Goal: Task Accomplishment & Management: Manage account settings

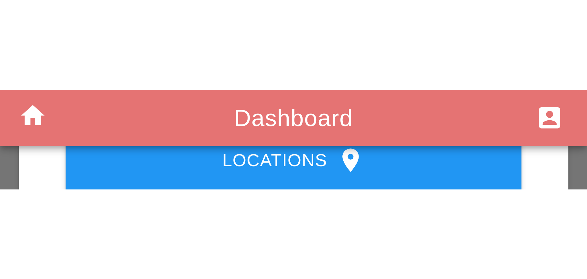
scroll to position [33, 0]
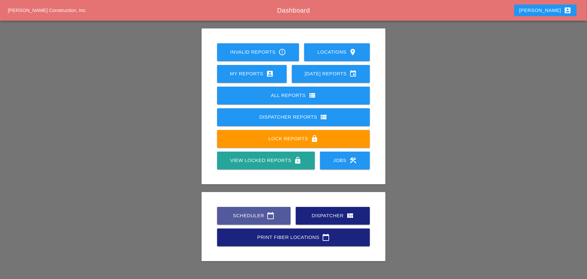
click at [162, 27] on div "Scheduler calendar_today" at bounding box center [253, 216] width 53 height 8
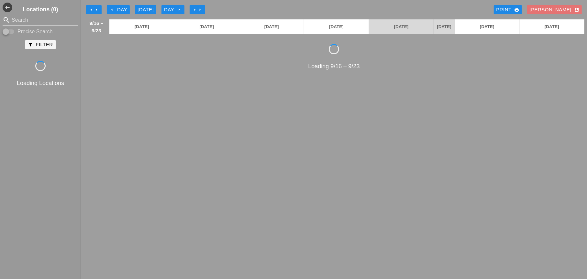
click at [117, 11] on div "arrow_left Day" at bounding box center [118, 9] width 18 height 7
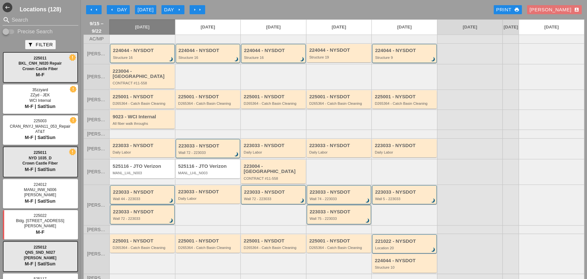
drag, startPoint x: 14, startPoint y: 32, endPoint x: 18, endPoint y: 28, distance: 5.5
click at [14, 27] on input "Precise Search" at bounding box center [9, 32] width 12 height 8
checkbox input "true"
click at [22, 22] on input "Search" at bounding box center [41, 20] width 58 height 10
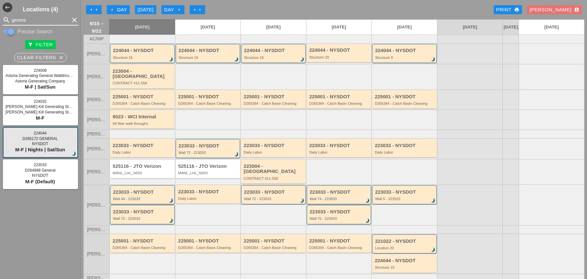
type input "genera"
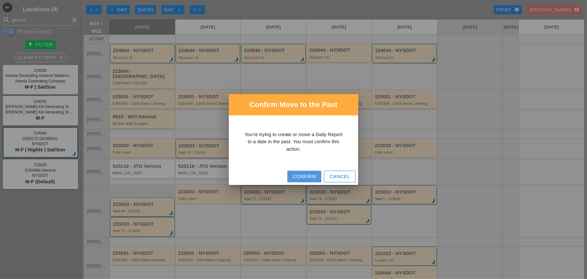
click at [162, 27] on div "Confirm" at bounding box center [304, 176] width 24 height 7
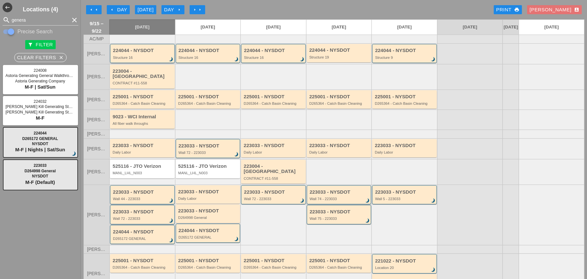
click at [136, 27] on div "Structure 16" at bounding box center [143, 58] width 60 height 4
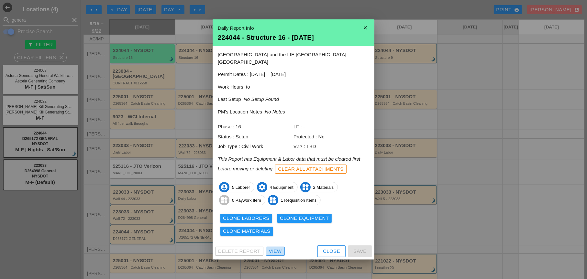
click at [162, 27] on div "View" at bounding box center [275, 251] width 13 height 7
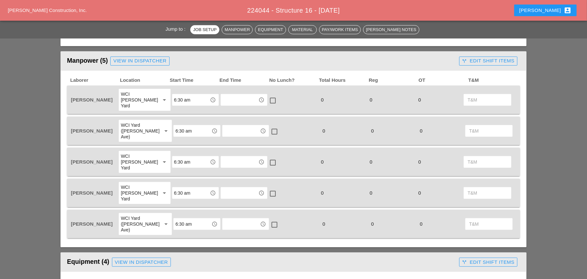
scroll to position [291, 0]
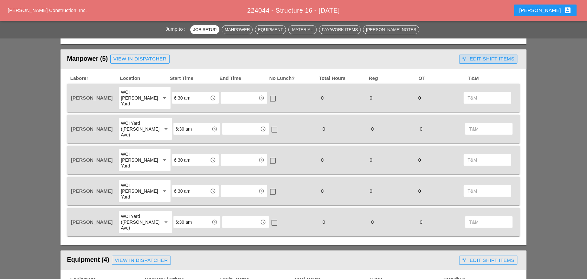
click at [162, 27] on div "call_split Edit Shift Items" at bounding box center [488, 58] width 52 height 7
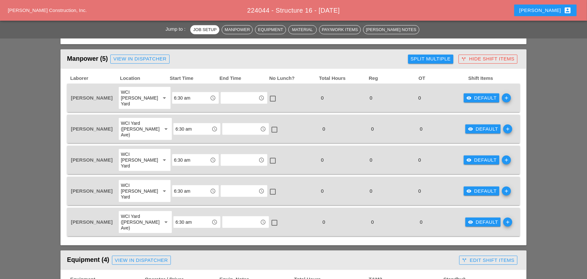
click at [162, 27] on div "Split Multiple" at bounding box center [431, 58] width 40 height 7
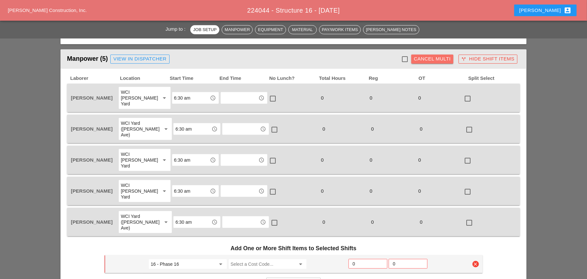
click at [162, 27] on div "Cancel Multi" at bounding box center [432, 58] width 37 height 7
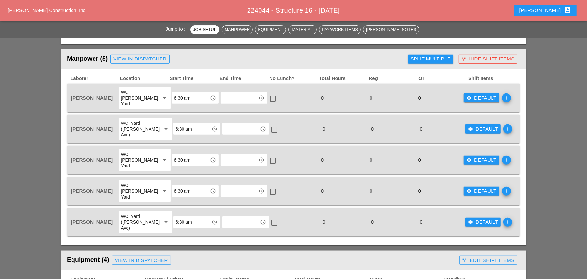
click at [162, 27] on div "visibility Default" at bounding box center [481, 97] width 30 height 7
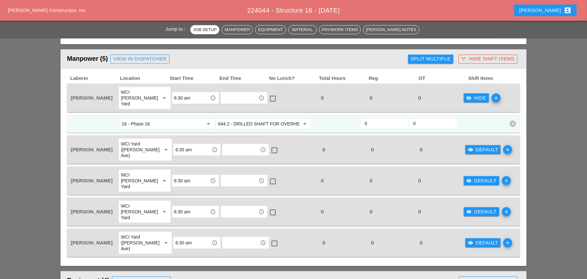
click at [162, 27] on icon "visibility_off" at bounding box center [468, 97] width 5 height 5
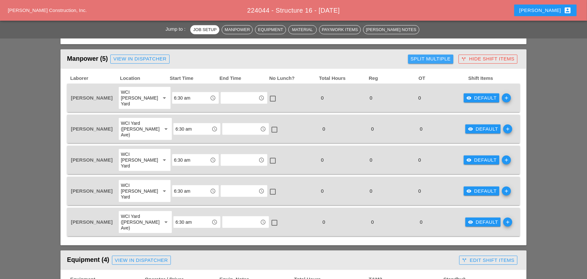
drag, startPoint x: 434, startPoint y: 62, endPoint x: 384, endPoint y: 81, distance: 53.0
click at [162, 27] on div "Split Multiple" at bounding box center [431, 58] width 40 height 7
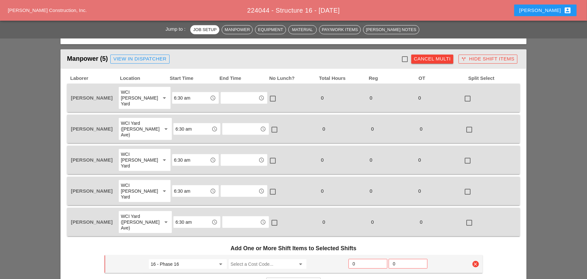
click at [162, 27] on div "Cancel Multi" at bounding box center [432, 58] width 37 height 7
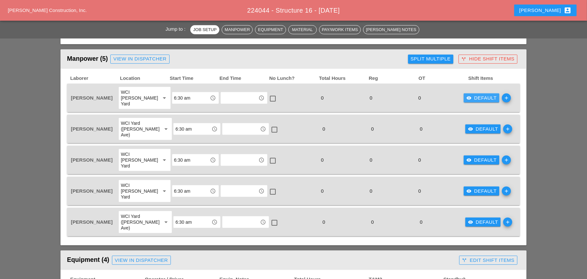
drag, startPoint x: 475, startPoint y: 95, endPoint x: 446, endPoint y: 101, distance: 29.1
click at [162, 27] on div "visibility Default" at bounding box center [481, 97] width 30 height 7
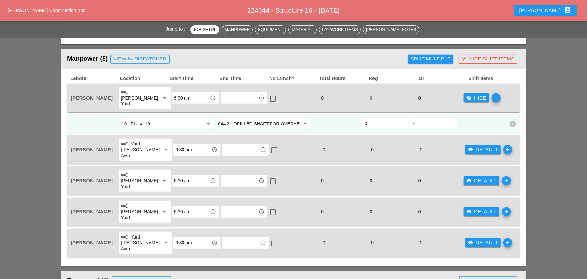
click at [162, 27] on input "644.2 - DRILLED SHAFT FOR OVERHEAD SIGN STRUCTUR" at bounding box center [259, 124] width 82 height 10
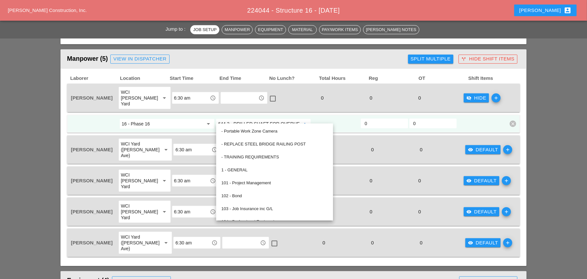
click at [162, 27] on input "644.2 - DRILLED SHAFT FOR OVERHEAD SIGN STRUCTUR" at bounding box center [259, 124] width 82 height 10
click at [162, 27] on input "16 - Phase 16" at bounding box center [163, 124] width 82 height 10
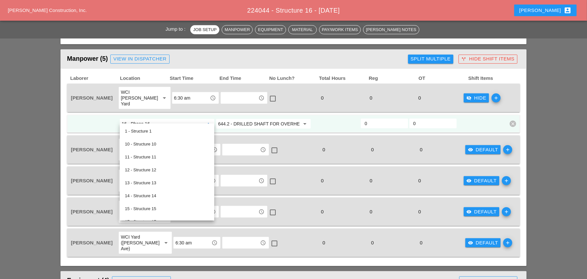
click at [162, 27] on input "644.2 - DRILLED SHAFT FOR OVERHEAD SIGN STRUCTUR" at bounding box center [259, 124] width 82 height 10
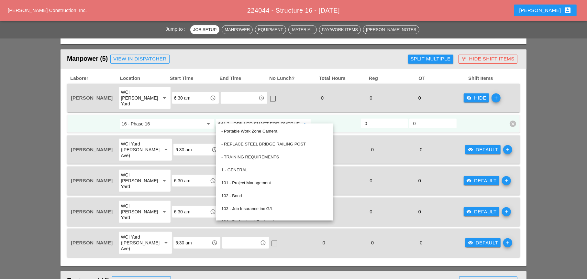
click at [162, 27] on div "Split Multiple" at bounding box center [431, 58] width 40 height 7
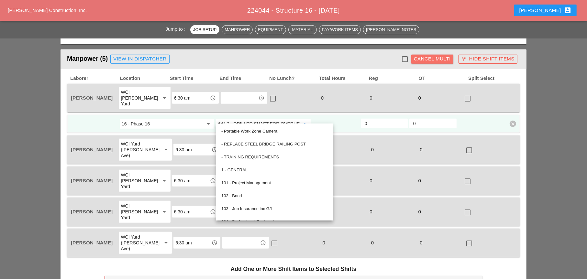
click at [162, 27] on div "Cancel Multi" at bounding box center [432, 58] width 37 height 7
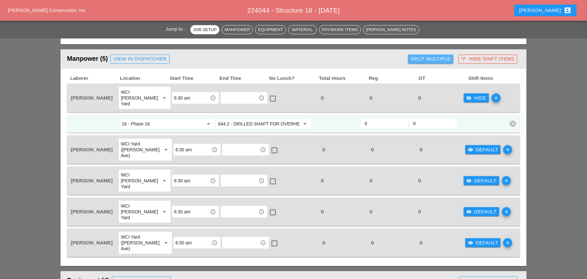
click at [162, 27] on div "Split Multiple" at bounding box center [431, 58] width 40 height 7
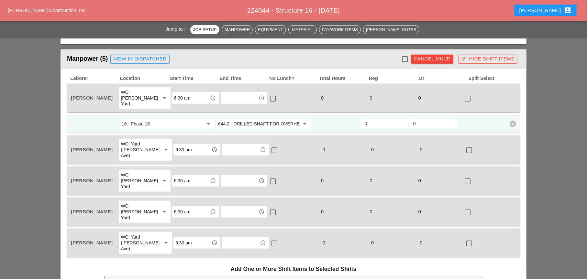
click at [162, 27] on div at bounding box center [404, 59] width 11 height 11
checkbox input "true"
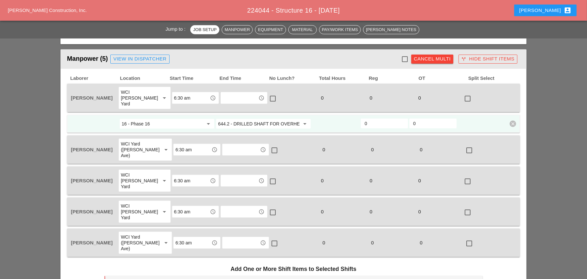
checkbox input "true"
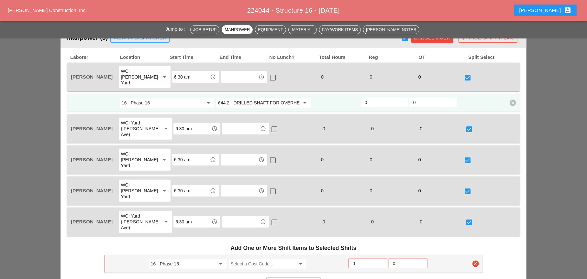
scroll to position [356, 0]
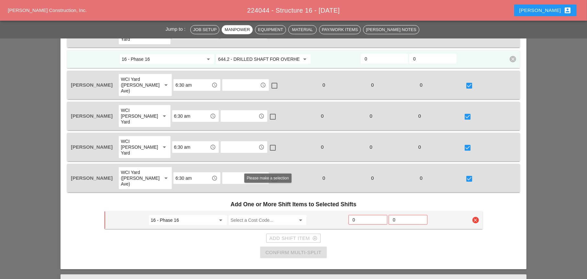
click at [162, 27] on input "Select a Cost Code..." at bounding box center [263, 220] width 65 height 10
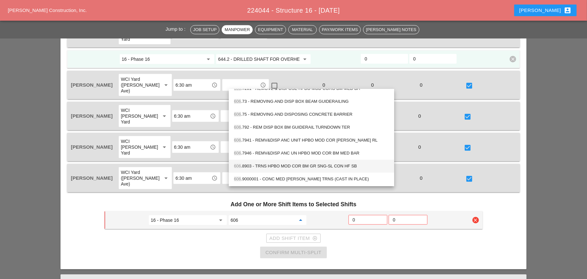
scroll to position [164, 0]
click at [162, 27] on div "606 .9000001 - CONC MED BARR TRNS (CAST IN PLACE)" at bounding box center [311, 179] width 155 height 8
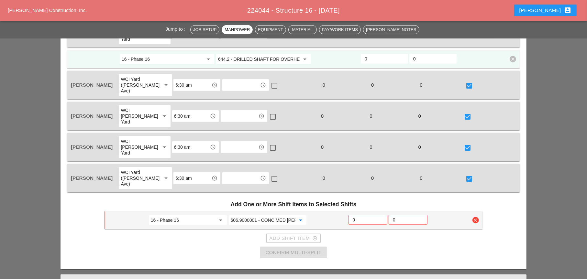
type input "606.9000001 - CONC MED BARR TRNS (CAST IN PLACE)"
click at [162, 27] on input "0" at bounding box center [368, 220] width 30 height 10
type input "6"
drag, startPoint x: 295, startPoint y: 221, endPoint x: 308, endPoint y: 221, distance: 12.9
click at [162, 27] on div "Confirm Multi-Split" at bounding box center [293, 252] width 56 height 7
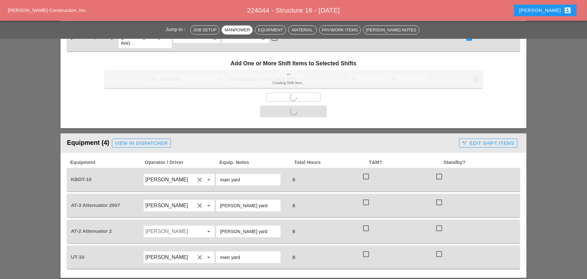
scroll to position [538, 0]
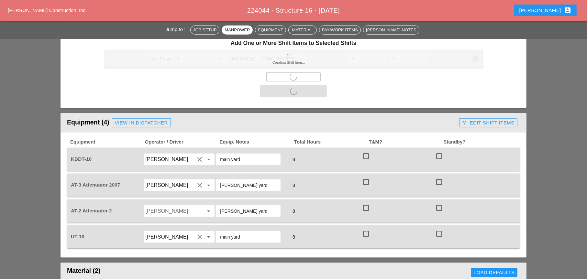
click at [162, 27] on div at bounding box center [366, 156] width 11 height 11
checkbox input "true"
drag, startPoint x: 368, startPoint y: 149, endPoint x: 370, endPoint y: 176, distance: 27.9
click at [162, 27] on div at bounding box center [366, 182] width 11 height 11
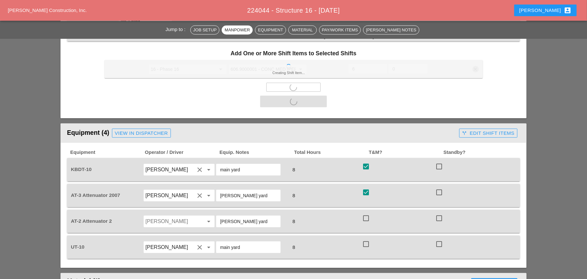
checkbox input "true"
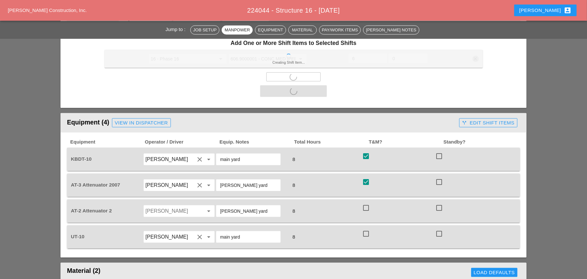
click at [162, 27] on div at bounding box center [366, 208] width 11 height 11
checkbox input "true"
checkbox input "false"
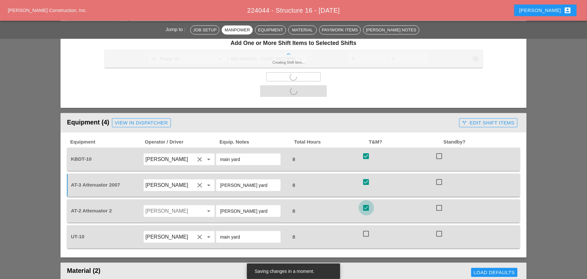
checkbox input "false"
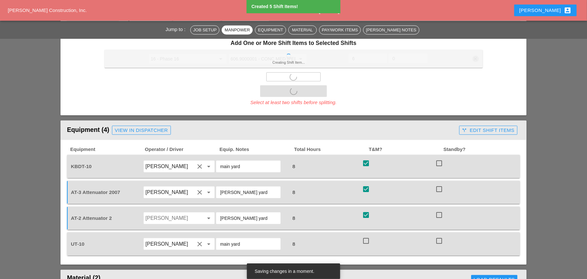
click at [162, 27] on div "UT-10 Guido Padilla clear arrow_drop_down main yard 8 check_box_outline_blank c…" at bounding box center [293, 244] width 453 height 23
drag, startPoint x: 367, startPoint y: 213, endPoint x: 378, endPoint y: 206, distance: 12.6
click at [162, 27] on div at bounding box center [366, 241] width 11 height 11
checkbox input "true"
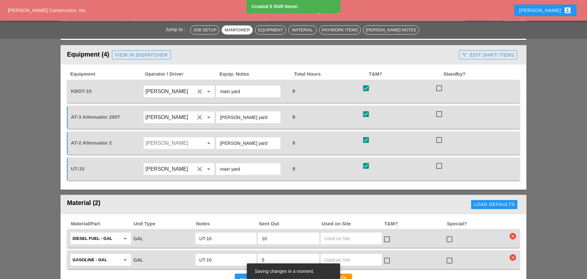
click at [162, 27] on div "AT-3 Attenuator 2007 Cristian Morillon clear arrow_drop_down Bruckner yard 8 ch…" at bounding box center [293, 117] width 453 height 23
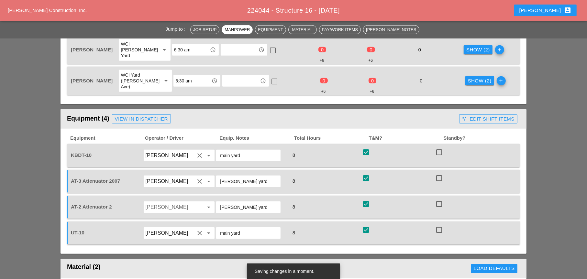
scroll to position [473, 0]
click at [162, 27] on div "call_split Edit Shift Items" at bounding box center [488, 119] width 52 height 7
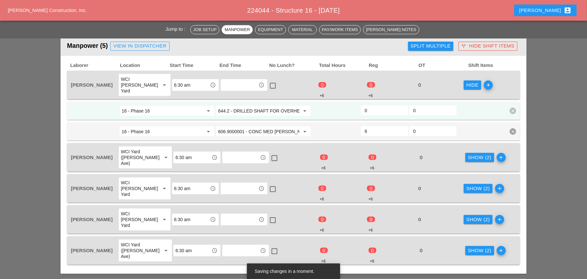
scroll to position [247, 0]
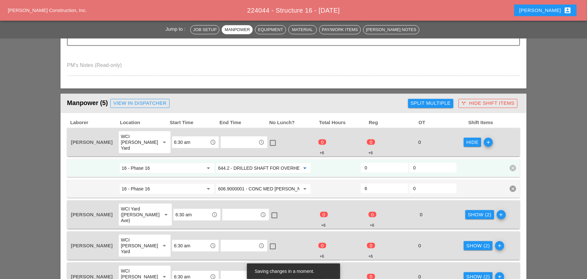
click at [162, 27] on input "644.2 - DRILLED SHAFT FOR OVERHEAD SIGN STRUCTUR" at bounding box center [259, 168] width 82 height 10
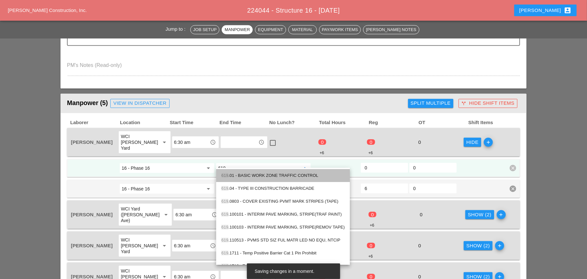
click at [162, 27] on div "619 .01 - BASIC WORK ZONE TRAFFIC CONTROL" at bounding box center [282, 176] width 123 height 8
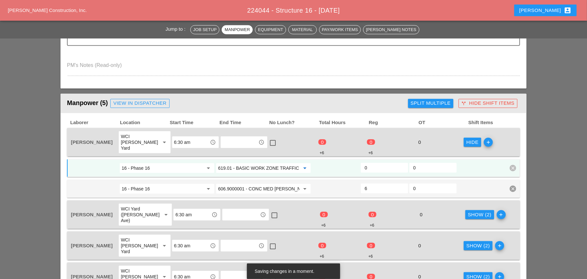
type input "619.01 - BASIC WORK ZONE TRAFFIC CONTROL"
click at [162, 27] on input "0" at bounding box center [384, 168] width 39 height 10
type input "2"
click at [162, 27] on input "619.01 - BASIC WORK ZONE TRAFFIC CONTROL" at bounding box center [259, 168] width 82 height 10
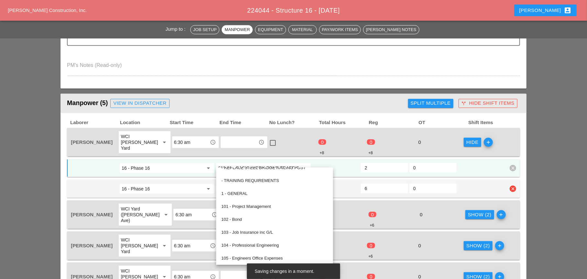
scroll to position [32, 0]
click at [162, 27] on div at bounding box center [336, 189] width 49 height 12
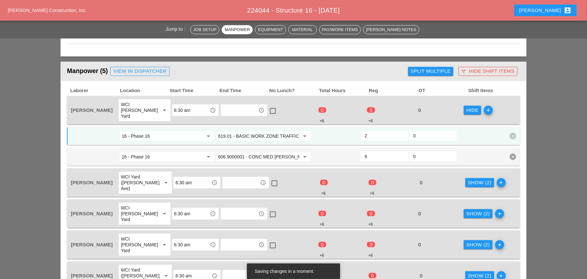
click at [162, 27] on div "Show (2) add" at bounding box center [487, 213] width 49 height 23
click at [162, 27] on div "Show (2)" at bounding box center [480, 182] width 24 height 7
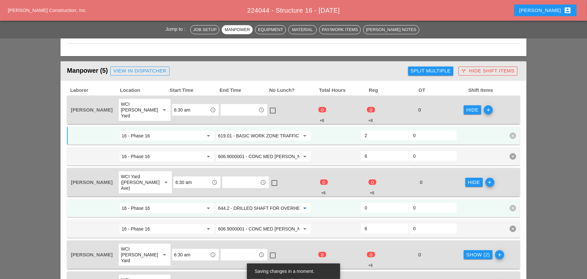
click at [162, 27] on input "644.2 - DRILLED SHAFT FOR OVERHEAD SIGN STRUCTUR" at bounding box center [259, 208] width 82 height 10
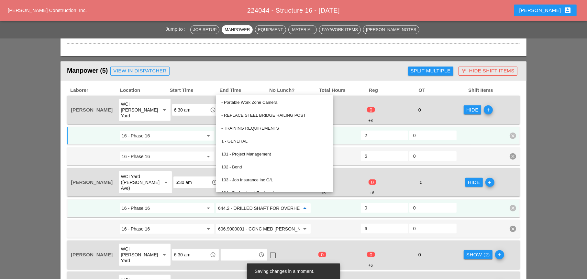
paste input "19.01 - BASIC WORK ZONE TRAFFIC CONTROL"
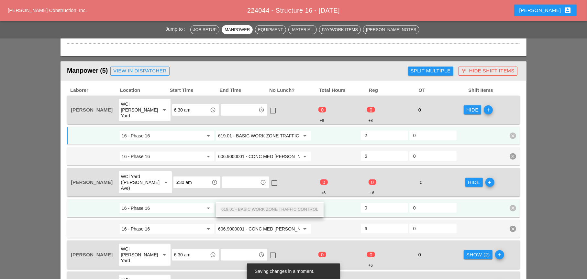
scroll to position [0, 22]
click at [162, 27] on span "619.01 - BASIC WORK ZONE TRAFFIC CONTROL" at bounding box center [269, 209] width 97 height 5
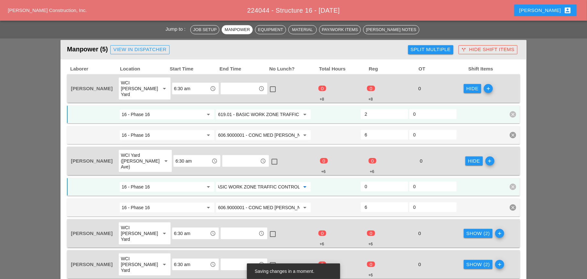
scroll to position [312, 0]
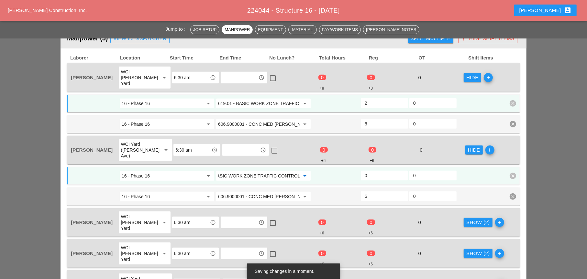
type input "619.01 - BASIC WORK ZONE TRAFFIC CONTROL"
drag, startPoint x: 471, startPoint y: 207, endPoint x: 392, endPoint y: 214, distance: 78.9
click at [162, 27] on div "Show (2)" at bounding box center [478, 222] width 24 height 7
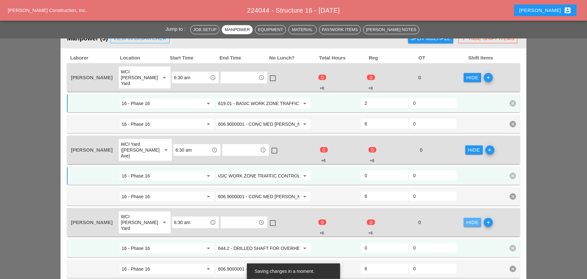
scroll to position [0, 0]
click at [162, 27] on input "644.2 - DRILLED SHAFT FOR OVERHEAD SIGN STRUCTUR" at bounding box center [259, 248] width 82 height 10
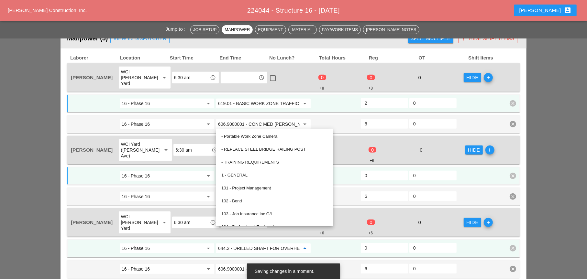
paste input "19.01 - BASIC WORK ZONE TRAFFIC CONTROL"
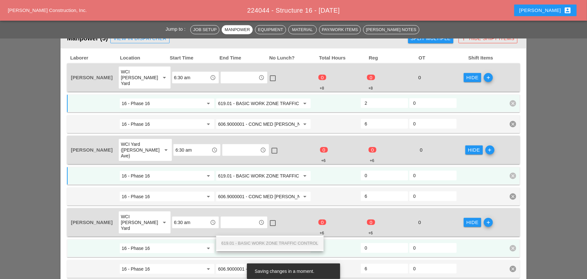
drag, startPoint x: 266, startPoint y: 242, endPoint x: 310, endPoint y: 226, distance: 47.3
click at [162, 27] on span "619.01 - BASIC WORK ZONE TRAFFIC CONTROL" at bounding box center [269, 243] width 97 height 5
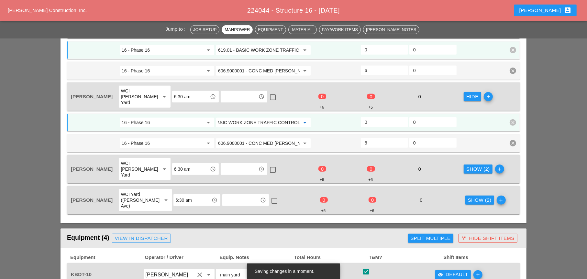
scroll to position [441, 0]
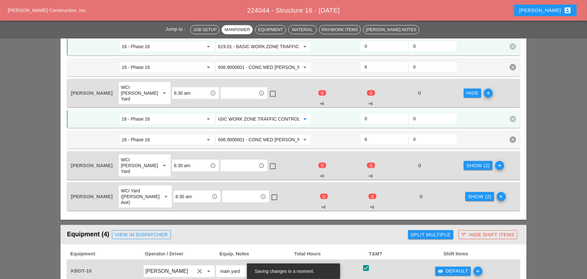
type input "619.01 - BASIC WORK ZONE TRAFFIC CONTROL"
click at [162, 27] on div "Show (2)" at bounding box center [478, 165] width 24 height 7
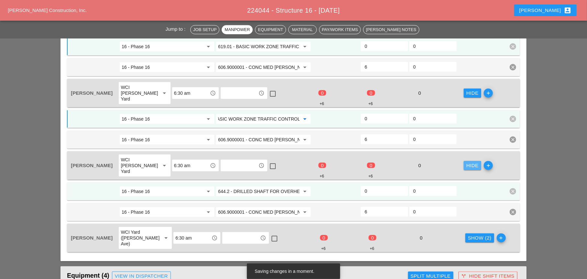
scroll to position [0, 0]
click at [162, 27] on input "644.2 - DRILLED SHAFT FOR OVERHEAD SIGN STRUCTUR" at bounding box center [259, 191] width 82 height 10
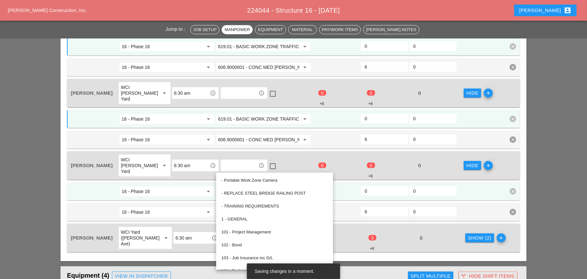
paste input "19.01 - BASIC WORK ZONE TRAFFIC CONTROL"
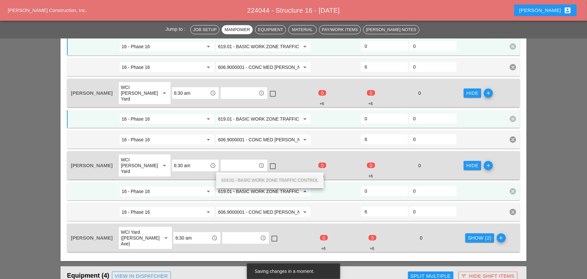
scroll to position [0, 22]
drag, startPoint x: 265, startPoint y: 180, endPoint x: 393, endPoint y: 191, distance: 128.9
click at [162, 27] on span "619.01 - BASIC WORK ZONE TRAFFIC CONTROL" at bounding box center [269, 180] width 97 height 5
type input "619.01 - BASIC WORK ZONE TRAFFIC CONTROL"
click at [162, 27] on div "Show (2)" at bounding box center [480, 238] width 24 height 7
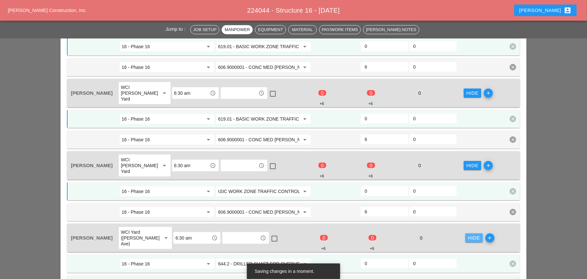
scroll to position [0, 0]
click at [162, 27] on input "644.2 - DRILLED SHAFT FOR OVERHEAD SIGN STRUCTUR" at bounding box center [259, 264] width 82 height 10
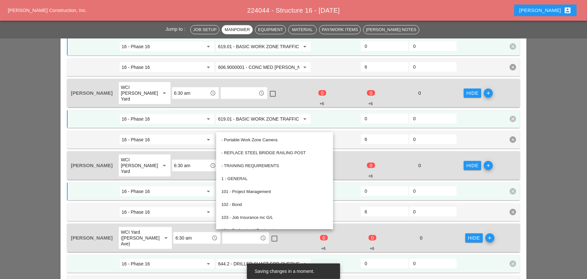
paste input "19.01 - BASIC WORK ZONE TRAFFIC CONTROL"
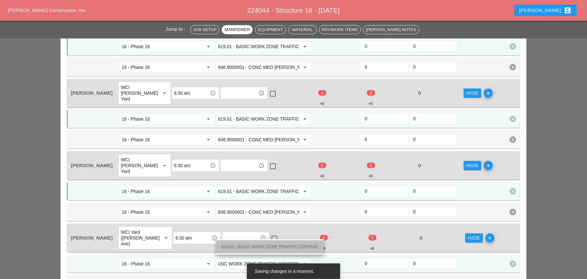
drag, startPoint x: 270, startPoint y: 245, endPoint x: 325, endPoint y: 235, distance: 56.2
click at [162, 27] on span "619.01 - BASIC WORK ZONE TRAFFIC CONTROL" at bounding box center [269, 247] width 97 height 5
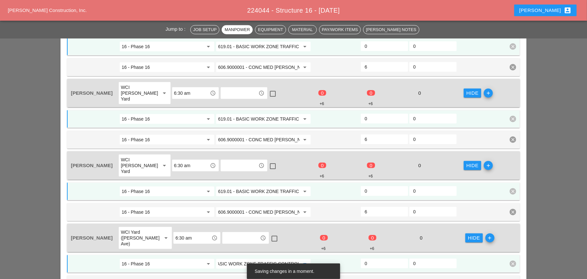
type input "619.01 - BASIC WORK ZONE TRAFFIC CONTROL"
click at [162, 27] on input "0" at bounding box center [384, 264] width 39 height 10
type input "2"
click at [162, 27] on input "0" at bounding box center [384, 191] width 39 height 10
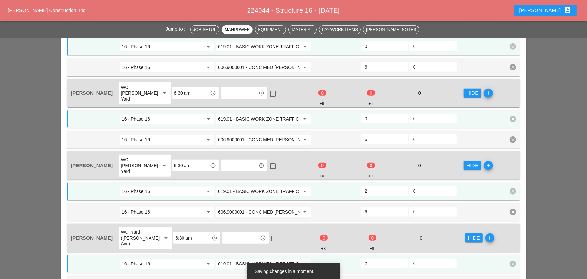
type input "2"
click at [162, 27] on input "0" at bounding box center [384, 119] width 39 height 10
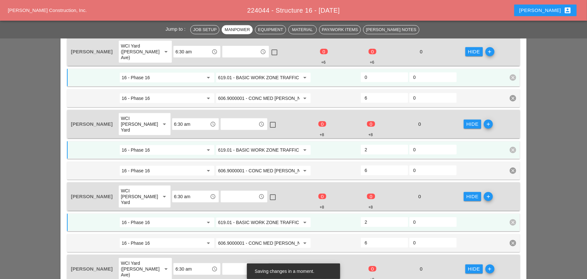
scroll to position [376, 0]
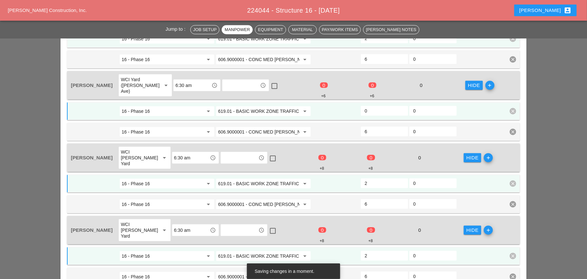
type input "2"
click at [162, 27] on input "0" at bounding box center [384, 111] width 39 height 10
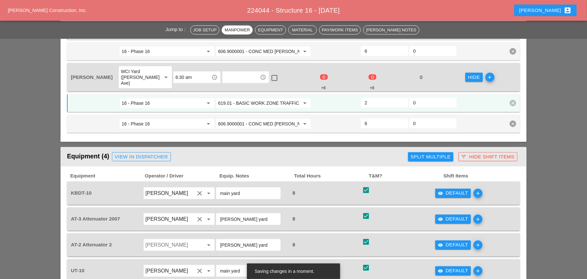
scroll to position [635, 0]
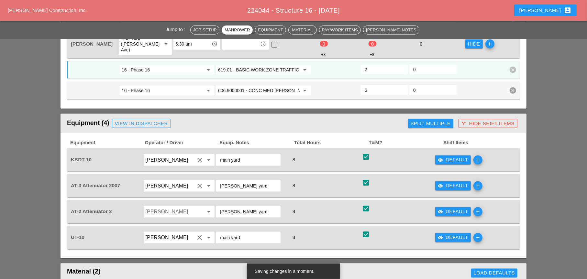
type input "2"
click at [162, 27] on div "visibility Default" at bounding box center [453, 185] width 30 height 7
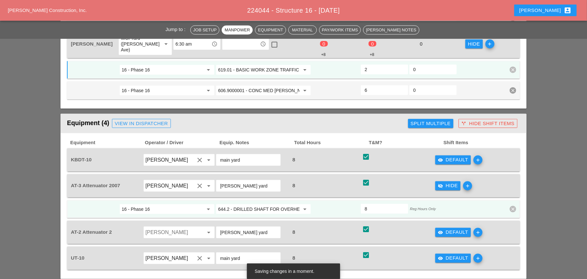
click at [162, 27] on input "644.2 - DRILLED SHAFT FOR OVERHEAD SIGN STRUCTUR" at bounding box center [259, 209] width 82 height 10
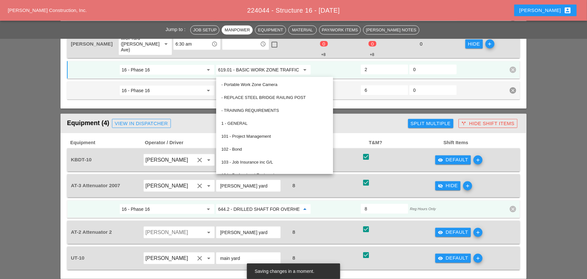
paste input "19.01 - BASIC WORK ZONE TRAFFIC CONTROL"
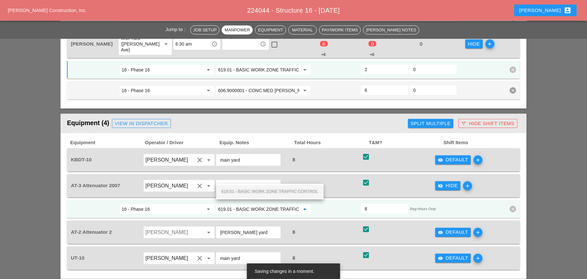
scroll to position [0, 22]
drag, startPoint x: 255, startPoint y: 190, endPoint x: 349, endPoint y: 191, distance: 94.5
click at [162, 27] on span "619.01 - BASIC WORK ZONE TRAFFIC CONTROL" at bounding box center [269, 191] width 97 height 5
type input "619.01 - BASIC WORK ZONE TRAFFIC CONTROL"
click at [162, 27] on div "visibility Default" at bounding box center [453, 232] width 30 height 7
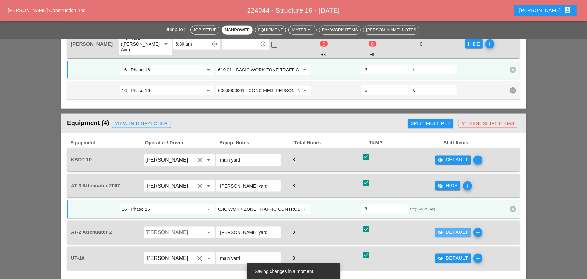
scroll to position [0, 0]
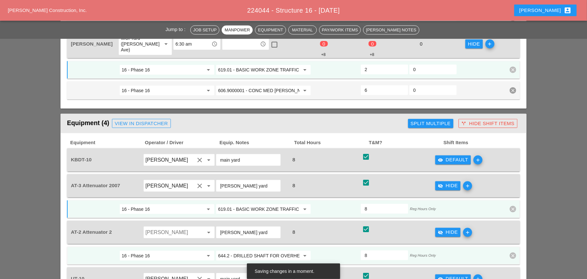
click at [162, 27] on input "644.2 - DRILLED SHAFT FOR OVERHEAD SIGN STRUCTUR" at bounding box center [259, 256] width 82 height 10
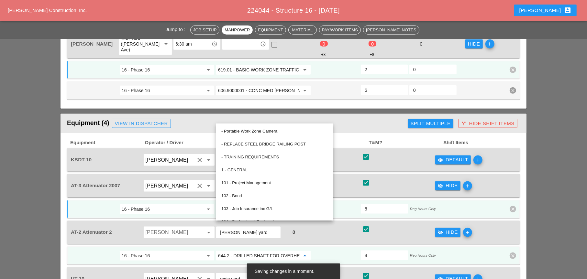
paste input "19.01 - BASIC WORK ZONE TRAFFIC CONTROL"
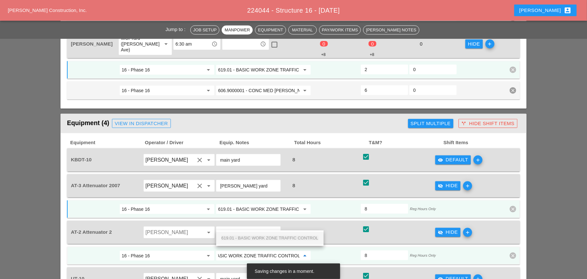
click at [162, 27] on div "619.01 - BASIC WORK ZONE TRAFFIC CONTROL" at bounding box center [269, 239] width 97 height 8
type input "619.01 - BASIC WORK ZONE TRAFFIC CONTROL"
drag, startPoint x: 447, startPoint y: 130, endPoint x: 418, endPoint y: 141, distance: 31.7
click at [162, 27] on div "visibility Default" at bounding box center [453, 159] width 30 height 7
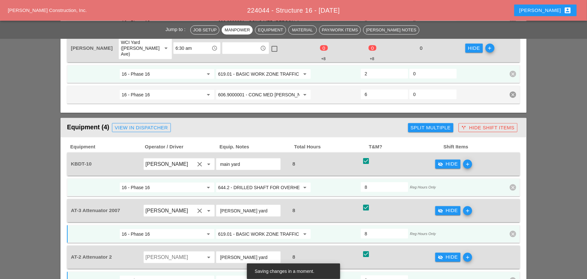
scroll to position [570, 0]
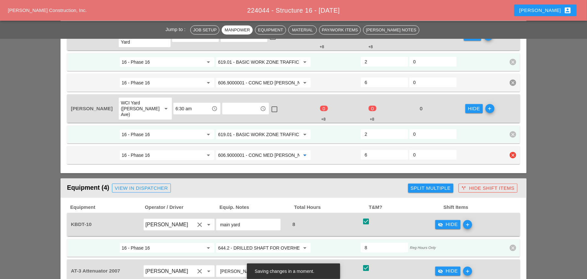
click at [162, 27] on input "606.9000001 - CONC MED BARR TRNS (CAST IN PLACE)" at bounding box center [259, 155] width 82 height 10
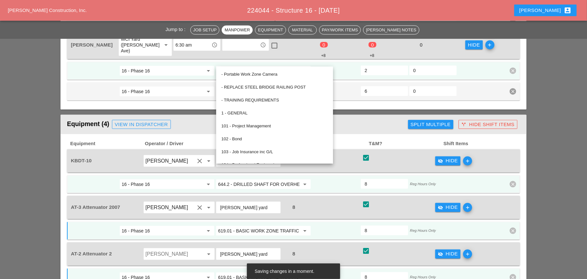
scroll to position [635, 0]
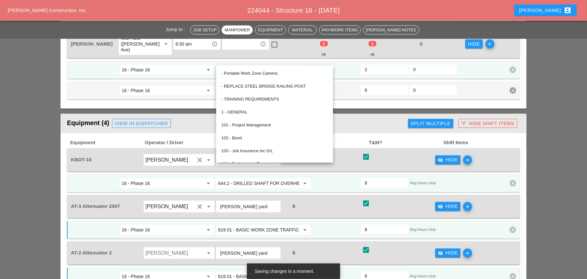
click at [162, 27] on div "visibility_off Hide" at bounding box center [448, 159] width 20 height 7
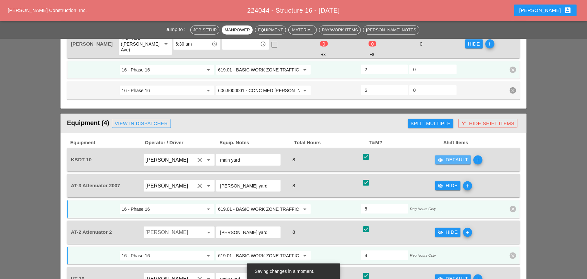
click at [162, 27] on div "visibility Default" at bounding box center [453, 159] width 30 height 7
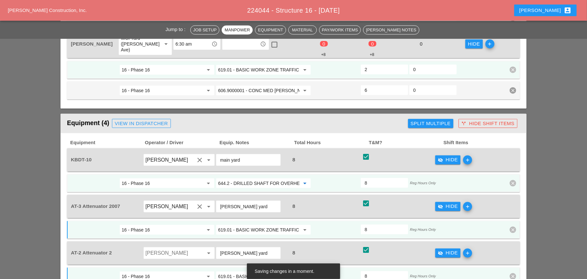
click at [162, 27] on input "644.2 - DRILLED SHAFT FOR OVERHEAD SIGN STRUCTUR" at bounding box center [259, 183] width 82 height 10
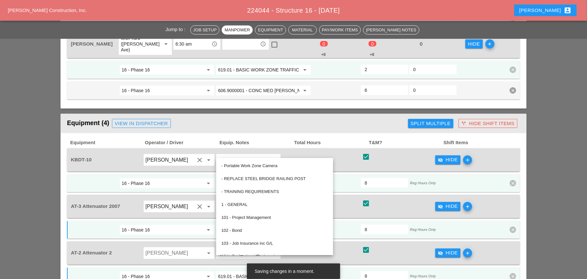
paste input "06.9000001 - CONC MED BARR TRNS (CAST IN PLACE)"
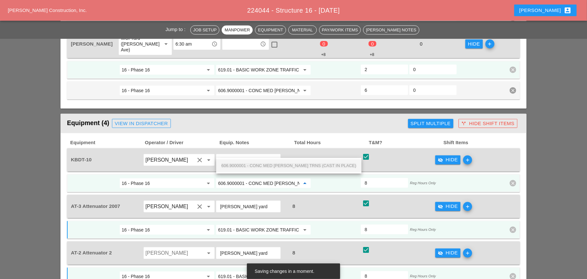
scroll to position [0, 39]
drag, startPoint x: 261, startPoint y: 162, endPoint x: 273, endPoint y: 168, distance: 13.3
click at [162, 27] on div "606.9000001 - CONC MED BARR TRNS (CAST IN PLACE)" at bounding box center [288, 166] width 135 height 8
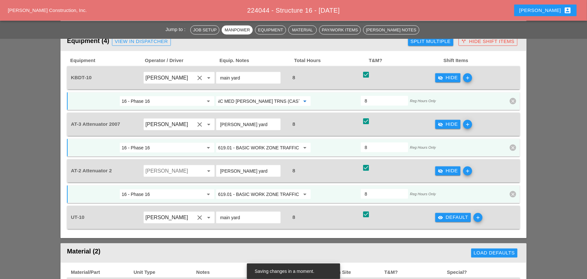
scroll to position [732, 0]
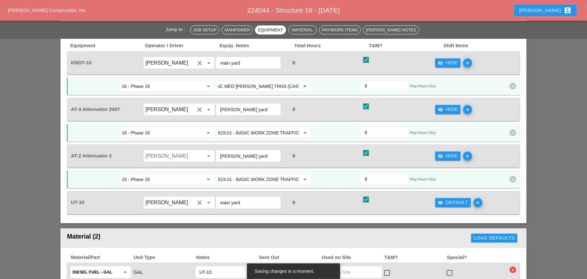
type input "606.9000001 - CONC MED BARR TRNS (CAST IN PLACE)"
click at [162, 27] on div "visibility Default" at bounding box center [453, 202] width 30 height 7
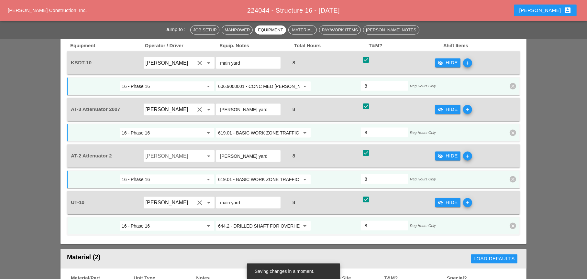
click at [162, 27] on input "644.2 - DRILLED SHAFT FOR OVERHEAD SIGN STRUCTUR" at bounding box center [259, 226] width 82 height 10
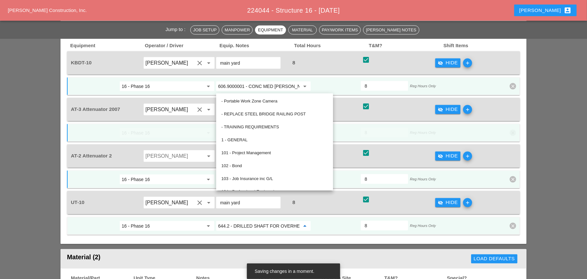
paste input "06.9000001 - CONC MED BARR TRNS (CAST IN PLACE)"
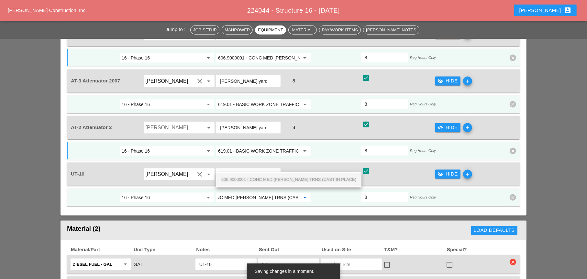
scroll to position [765, 0]
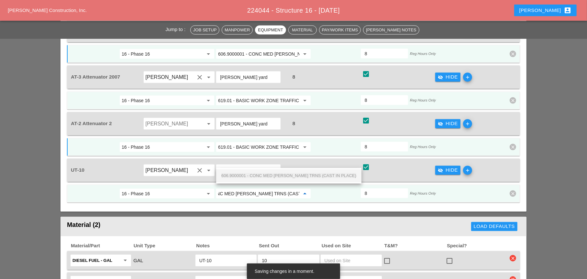
click at [162, 27] on span "606.9000001 - CONC MED BARR TRNS (CAST IN PLACE)" at bounding box center [288, 175] width 135 height 5
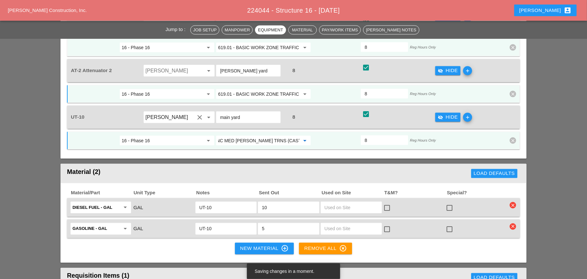
scroll to position [829, 0]
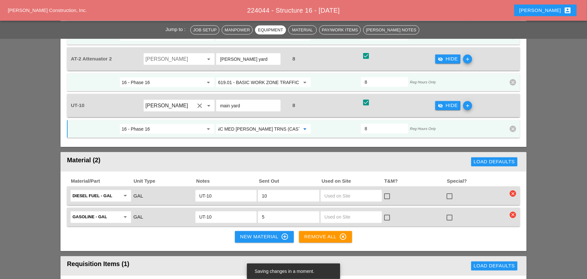
type input "606.9000001 - CONC MED BARR TRNS (CAST IN PLACE)"
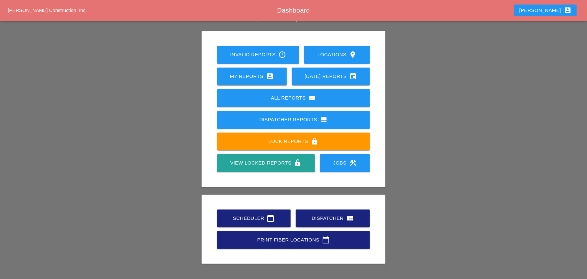
scroll to position [39, 0]
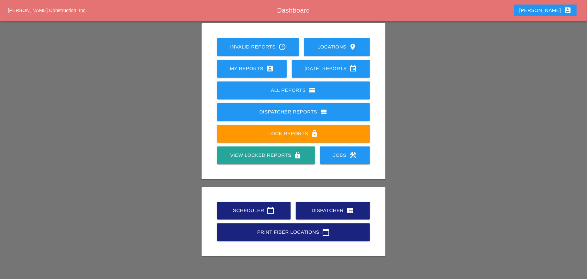
click at [253, 207] on div "Scheduler calendar_today" at bounding box center [253, 211] width 53 height 8
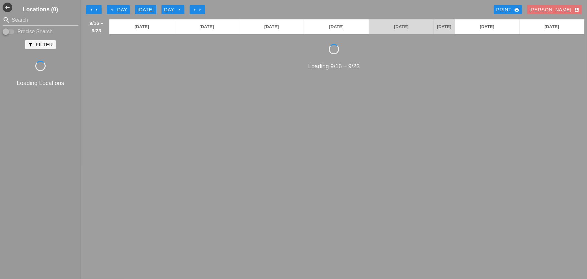
click at [144, 9] on div "[DATE]" at bounding box center [146, 9] width 16 height 7
click at [124, 8] on div "arrow_left Day" at bounding box center [118, 9] width 18 height 7
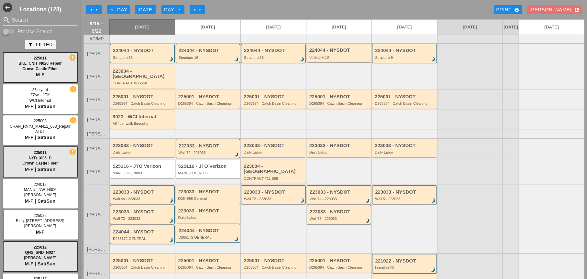
click at [142, 97] on div "225001 - NYSDOT" at bounding box center [143, 97] width 61 height 6
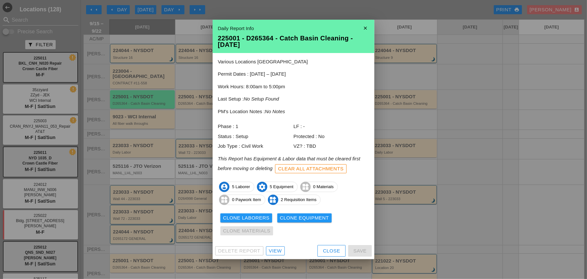
click at [281, 250] on div "View" at bounding box center [275, 251] width 13 height 7
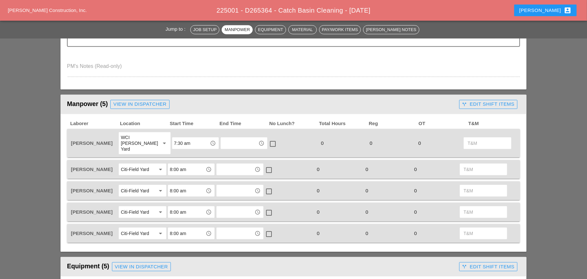
scroll to position [259, 0]
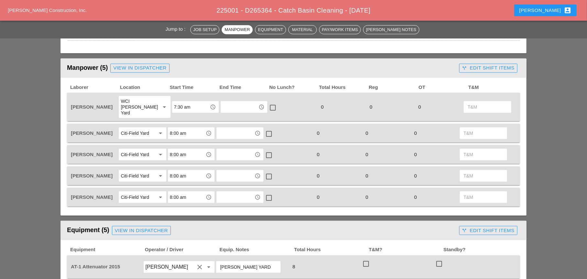
click at [480, 70] on div "call_split Edit Shift Items" at bounding box center [488, 67] width 52 height 7
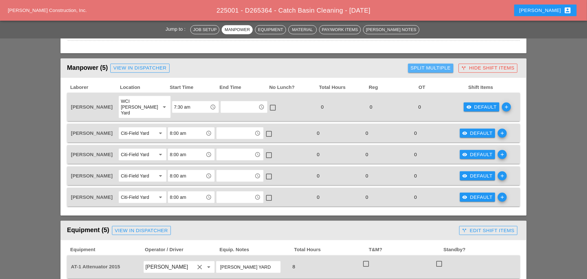
click at [437, 70] on div "Split Multiple" at bounding box center [431, 67] width 40 height 7
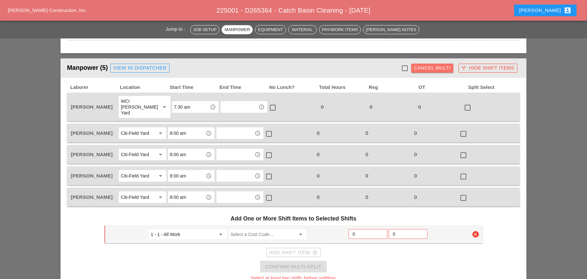
drag, startPoint x: 437, startPoint y: 65, endPoint x: 437, endPoint y: 69, distance: 3.9
click at [437, 66] on div "Cancel Multi" at bounding box center [432, 67] width 37 height 7
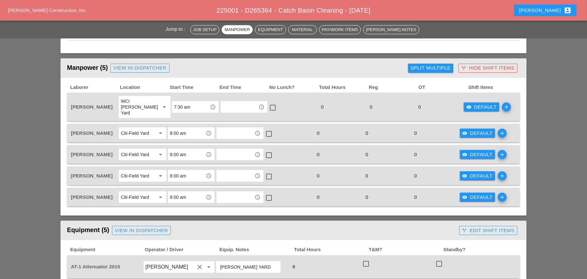
click at [474, 104] on div "visibility Default" at bounding box center [481, 107] width 30 height 7
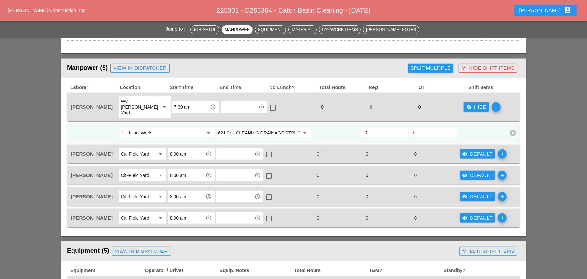
click at [438, 71] on div "Split Multiple" at bounding box center [431, 67] width 40 height 7
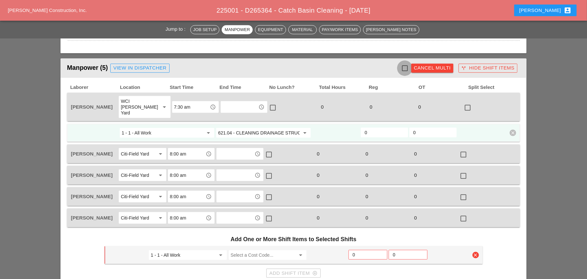
click at [406, 69] on div at bounding box center [404, 68] width 11 height 11
checkbox input "true"
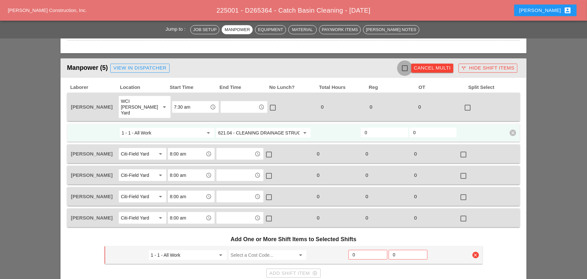
checkbox input "true"
click at [245, 250] on input "Select a Cost Code..." at bounding box center [263, 255] width 65 height 10
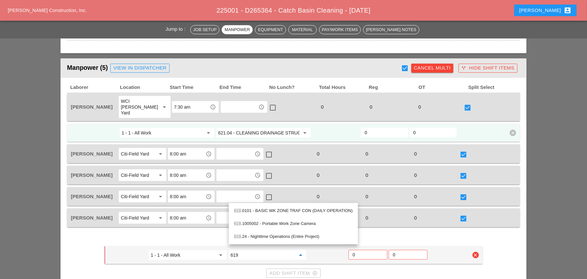
click at [273, 210] on div "619 .0101 - BASIC WK ZONE TRAF CON (DAILY OPERATION)" at bounding box center [293, 211] width 119 height 8
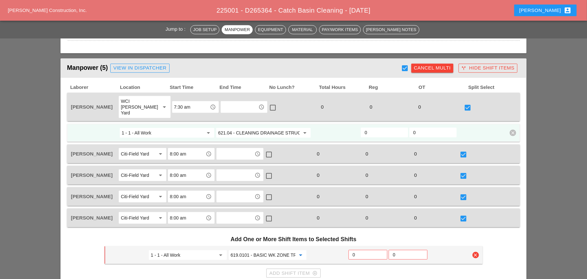
type input "619.0101 - BASIC WK ZONE TRAF CON (DAILY OPERATION)"
click at [357, 250] on input "0" at bounding box center [368, 255] width 30 height 10
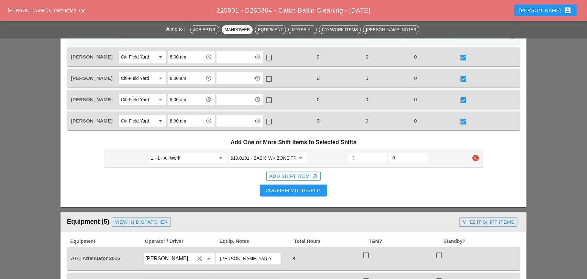
scroll to position [388, 0]
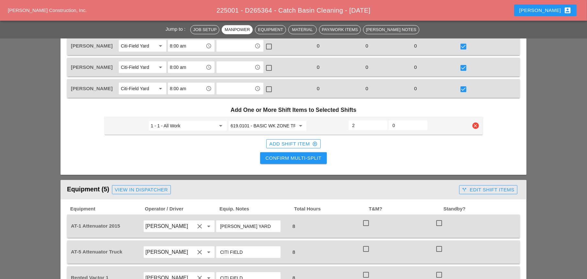
type input "2"
click at [304, 155] on div "Confirm Multi-Split" at bounding box center [293, 158] width 56 height 7
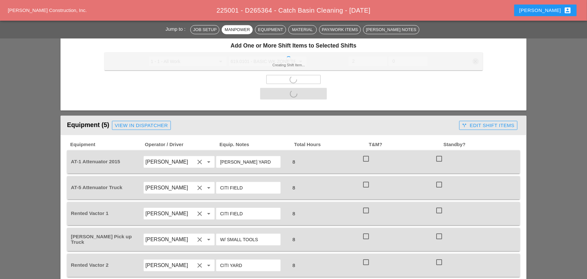
click at [366, 153] on div at bounding box center [366, 158] width 11 height 11
checkbox input "true"
click at [366, 179] on div at bounding box center [366, 184] width 11 height 11
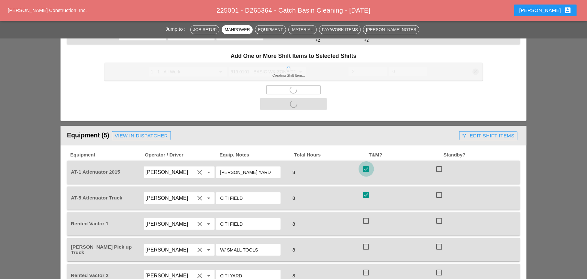
checkbox input "true"
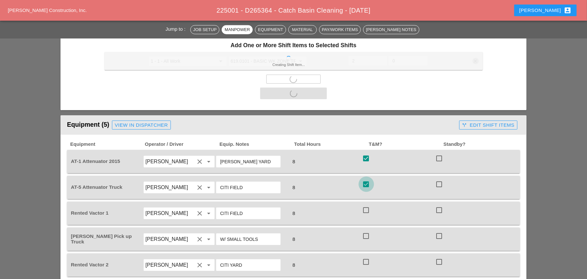
click at [366, 205] on div "Rented Vactor 1 Nick Mattheos clear arrow_drop_down CITI FIELD 8 check_box_outl…" at bounding box center [293, 213] width 453 height 23
checkbox input "false"
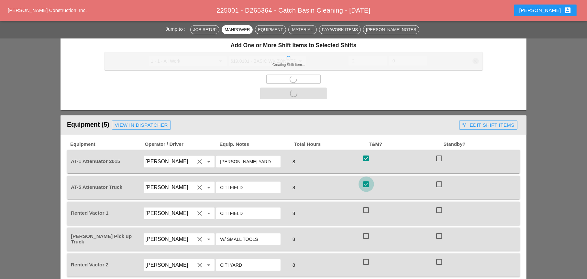
checkbox input "false"
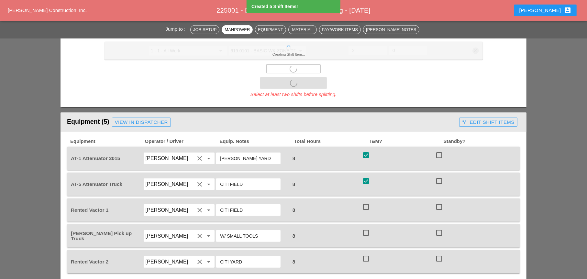
scroll to position [473, 0]
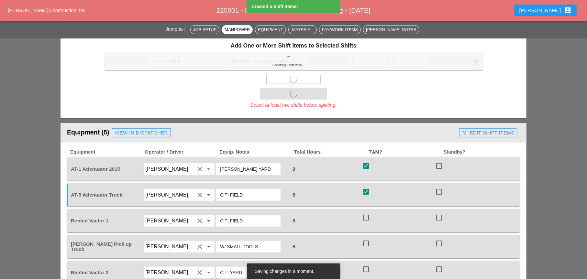
click at [366, 214] on div at bounding box center [366, 217] width 11 height 11
checkbox input "true"
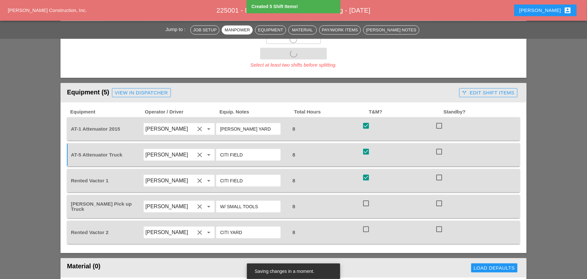
scroll to position [538, 0]
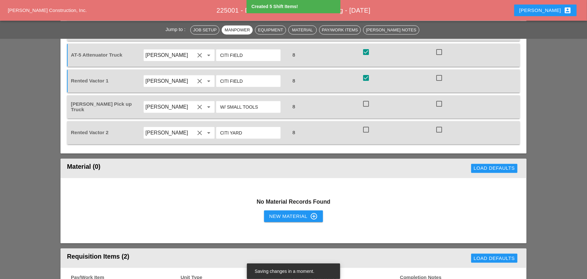
click at [368, 178] on div "No Material Records Found New Material control_point" at bounding box center [294, 210] width 466 height 65
click at [365, 124] on div at bounding box center [366, 129] width 11 height 11
checkbox input "true"
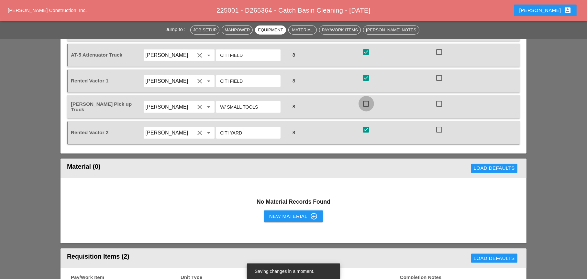
drag, startPoint x: 364, startPoint y: 97, endPoint x: 277, endPoint y: 72, distance: 90.9
click at [364, 98] on div at bounding box center [366, 103] width 11 height 11
checkbox input "true"
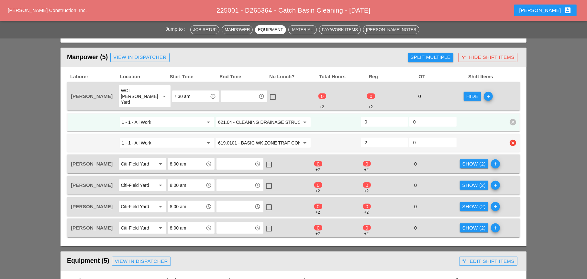
scroll to position [279, 0]
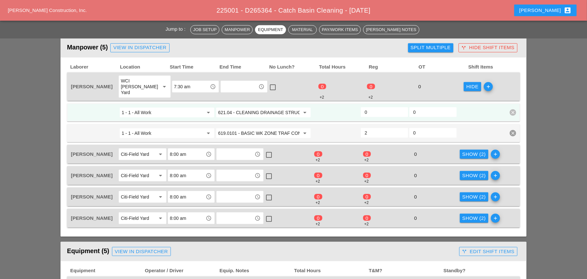
click at [368, 107] on input "0" at bounding box center [384, 112] width 39 height 10
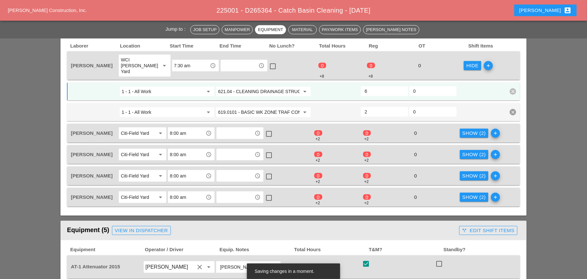
scroll to position [312, 0]
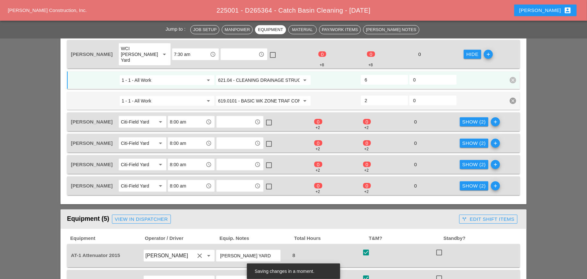
type input "6"
click at [470, 118] on div "Show (2)" at bounding box center [474, 121] width 24 height 7
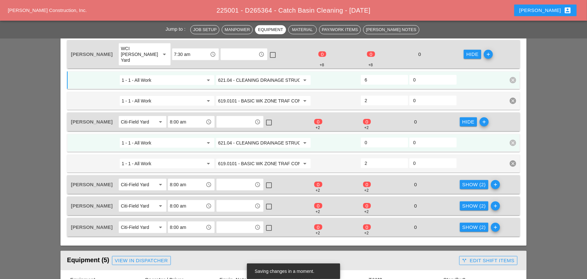
click at [379, 138] on input "0" at bounding box center [384, 143] width 39 height 10
type input "6"
drag, startPoint x: 466, startPoint y: 177, endPoint x: 439, endPoint y: 178, distance: 26.9
click at [466, 181] on div "Show (2)" at bounding box center [474, 184] width 24 height 7
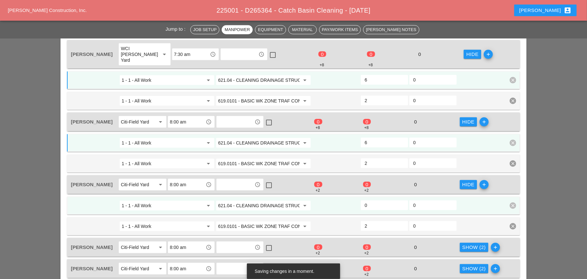
click at [380, 200] on input "0" at bounding box center [384, 205] width 39 height 10
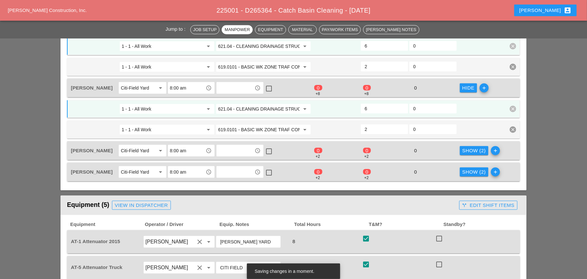
scroll to position [409, 0]
type input "6"
click at [471, 147] on div "Show (2)" at bounding box center [474, 150] width 24 height 7
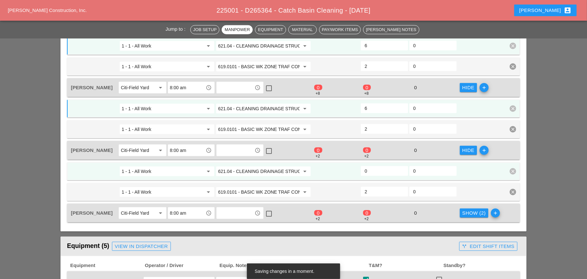
click at [376, 162] on div "1 - 1 - All Work arrow_drop_down 621.04 - CLEANING DRAINAGE STRUCTURES arrow_dr…" at bounding box center [293, 171] width 453 height 18
click at [372, 166] on input "0" at bounding box center [384, 171] width 39 height 10
type input "6"
drag, startPoint x: 479, startPoint y: 207, endPoint x: 442, endPoint y: 201, distance: 37.6
click at [477, 210] on div "Show (2)" at bounding box center [474, 213] width 24 height 7
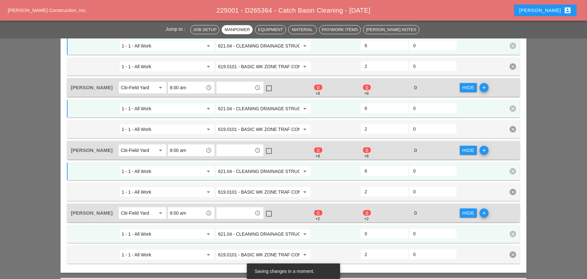
click at [370, 229] on input "0" at bounding box center [384, 234] width 39 height 10
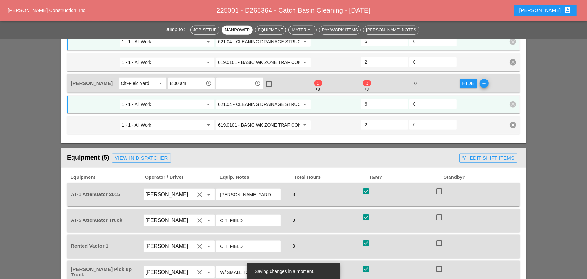
scroll to position [603, 0]
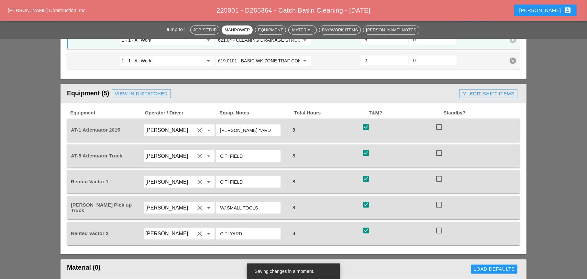
type input "6"
click at [472, 90] on div "call_split Edit Shift Items" at bounding box center [488, 93] width 52 height 7
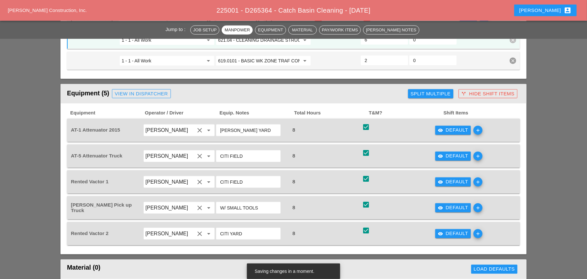
click at [434, 90] on div "Split Multiple" at bounding box center [431, 93] width 40 height 7
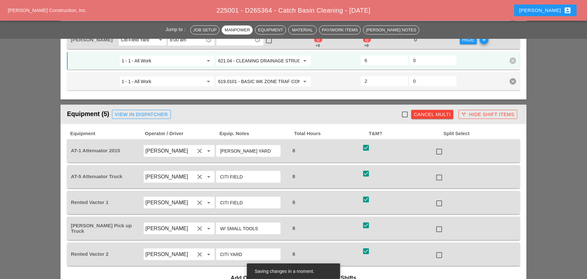
scroll to position [570, 0]
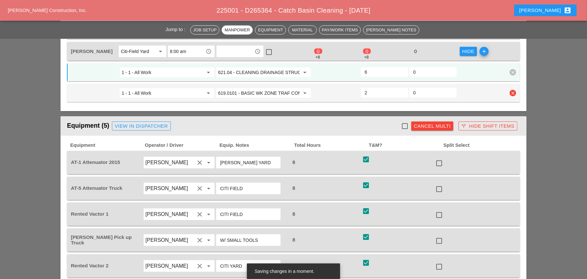
click at [247, 88] on input "619.0101 - BASIC WK ZONE TRAF CON (DAILY OPERATION)" at bounding box center [259, 93] width 82 height 10
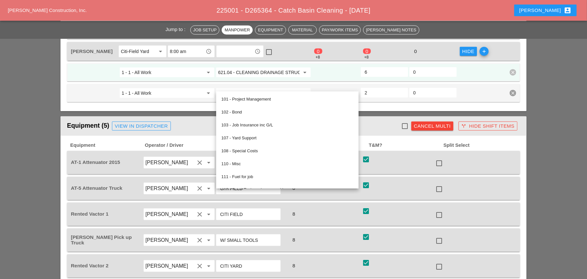
click at [383, 120] on div "Equipment (5) View in Dispatcher" at bounding box center [234, 126] width 334 height 13
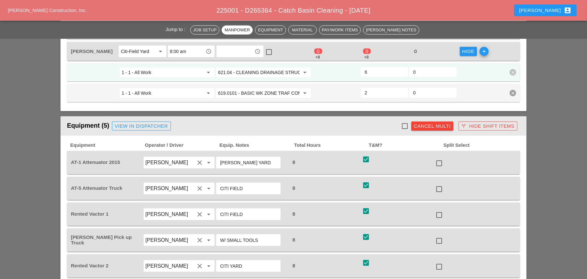
click at [434, 123] on div "Cancel Multi" at bounding box center [432, 126] width 37 height 7
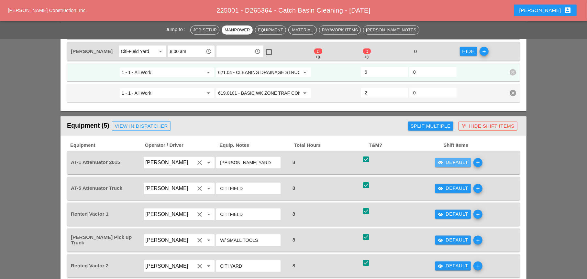
click at [447, 159] on div "visibility Default" at bounding box center [453, 162] width 30 height 7
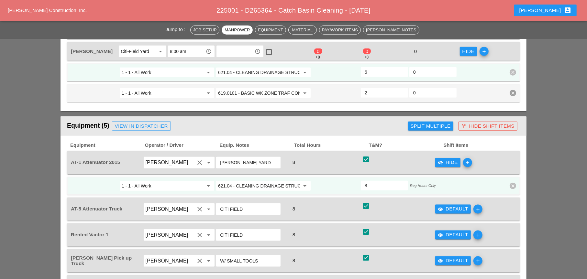
click at [260, 181] on input "621.04 - CLEANING DRAINAGE STRUCTURES" at bounding box center [259, 186] width 82 height 10
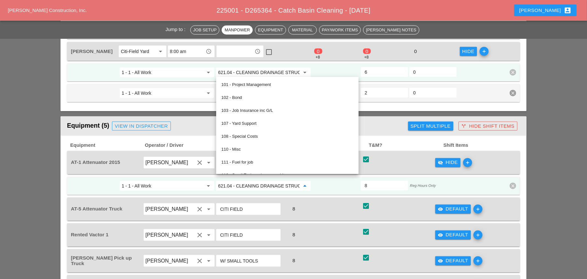
paste input "06.9000001 - CONC MED BARR TRNS (CAST IN PLACE)"
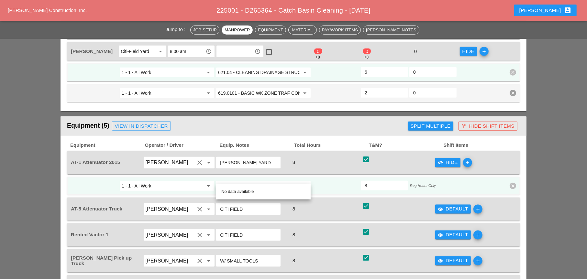
click at [262, 158] on input "BRUCKNER YARD" at bounding box center [248, 163] width 57 height 10
click at [259, 88] on input "619.0101 - BASIC WK ZONE TRAF CON (DAILY OPERATION)" at bounding box center [259, 93] width 82 height 10
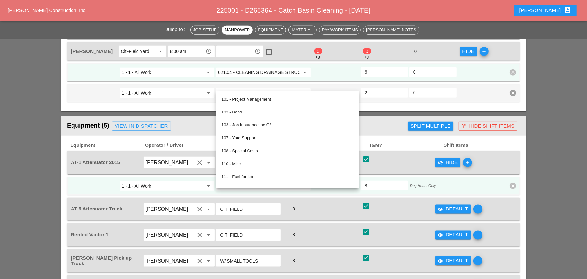
click at [375, 120] on div "Equipment (5) View in Dispatcher" at bounding box center [236, 126] width 338 height 13
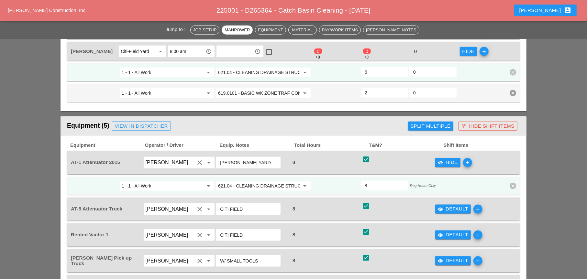
click at [249, 181] on input "621.04 - CLEANING DRAINAGE STRUCTURES" at bounding box center [259, 186] width 82 height 10
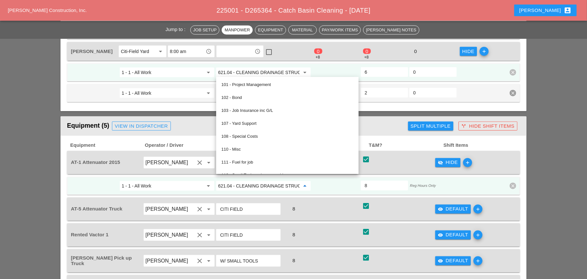
paste input "19.0101 - BASIC WK ZONE TRAF CON (DAILY OPERATION)"
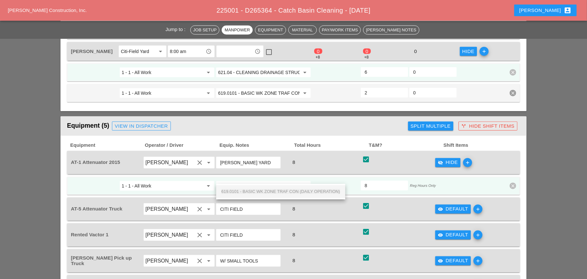
click at [254, 191] on span "619.0101 - BASIC WK ZONE TRAF CON (DAILY OPERATION)" at bounding box center [280, 191] width 119 height 5
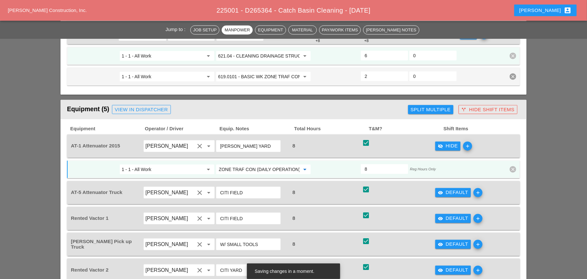
scroll to position [603, 0]
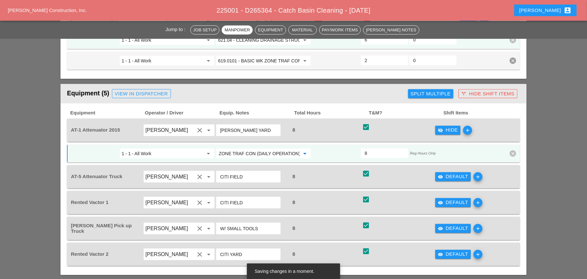
type input "619.0101 - BASIC WK ZONE TRAF CON (DAILY OPERATION)"
click at [457, 173] on div "visibility Default" at bounding box center [453, 176] width 30 height 7
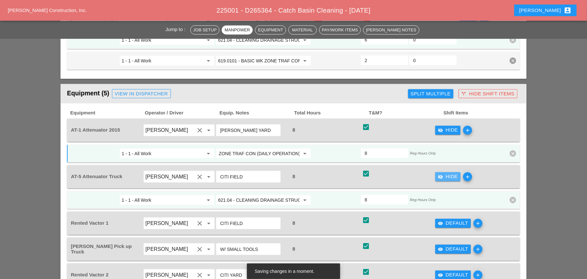
scroll to position [0, 0]
click at [242, 195] on input "621.04 - CLEANING DRAINAGE STRUCTURES" at bounding box center [259, 200] width 82 height 10
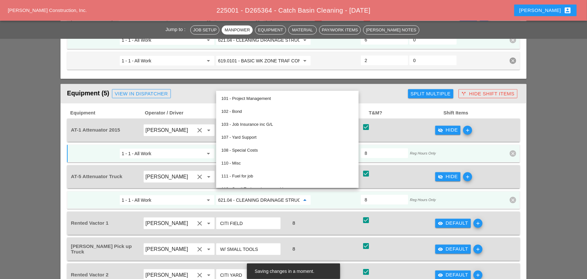
paste input "19.0101 - BASIC WK ZONE TRAF CON (DAILY OPERATION)"
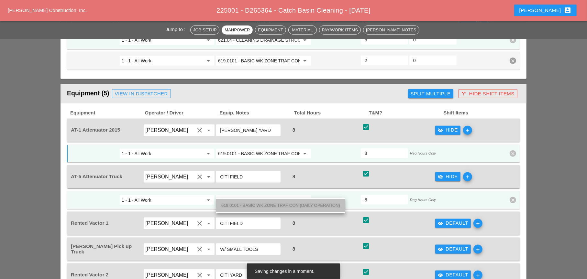
drag, startPoint x: 248, startPoint y: 204, endPoint x: 333, endPoint y: 205, distance: 84.4
click at [250, 205] on span "619.0101 - BASIC WK ZONE TRAF CON (DAILY OPERATION)" at bounding box center [280, 205] width 119 height 5
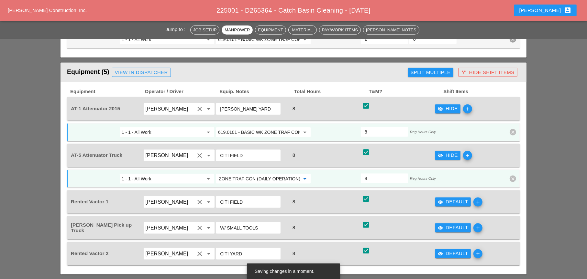
scroll to position [635, 0]
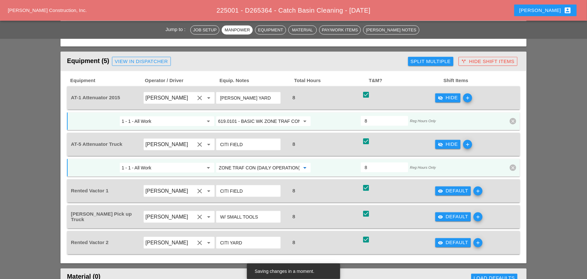
type input "619.0101 - BASIC WK ZONE TRAF CON (DAILY OPERATION)"
click at [447, 213] on div "visibility Default" at bounding box center [453, 216] width 30 height 7
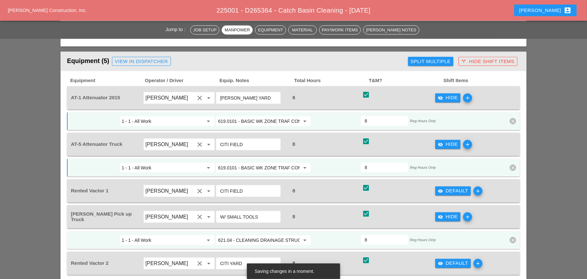
click at [256, 235] on input "621.04 - CLEANING DRAINAGE STRUCTURES" at bounding box center [259, 240] width 82 height 10
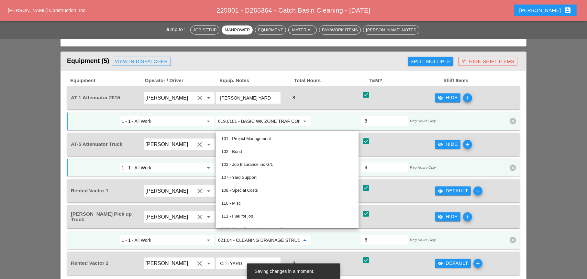
paste input "19.0101 - BASIC WK ZONE TRAF CON (DAILY OPERATION)"
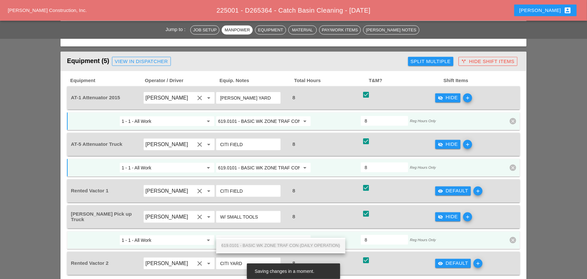
scroll to position [0, 46]
drag, startPoint x: 257, startPoint y: 245, endPoint x: 293, endPoint y: 243, distance: 37.0
click at [258, 245] on span "619.0101 - BASIC WK ZONE TRAF CON (DAILY OPERATION)" at bounding box center [280, 245] width 119 height 5
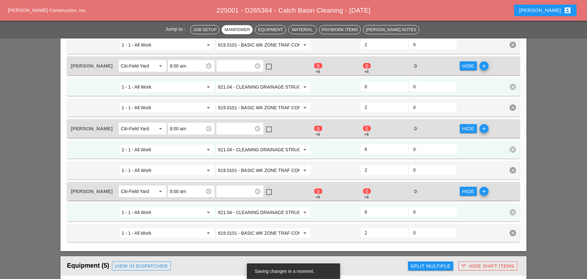
scroll to position [344, 0]
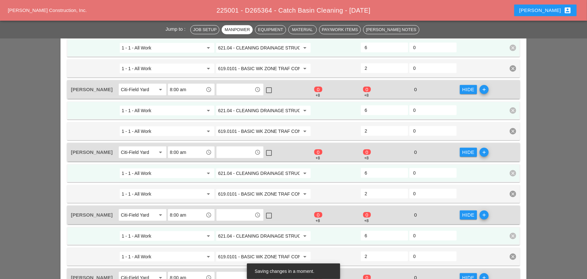
type input "619.0101 - BASIC WK ZONE TRAF CON (DAILY OPERATION)"
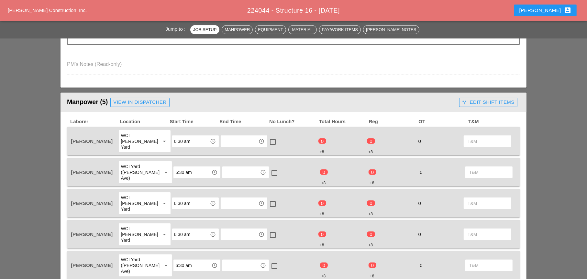
scroll to position [291, 0]
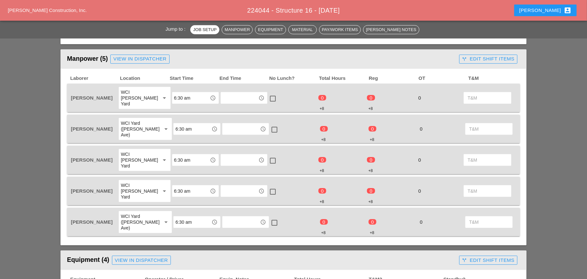
click at [487, 59] on div "call_split Edit Shift Items" at bounding box center [488, 58] width 52 height 7
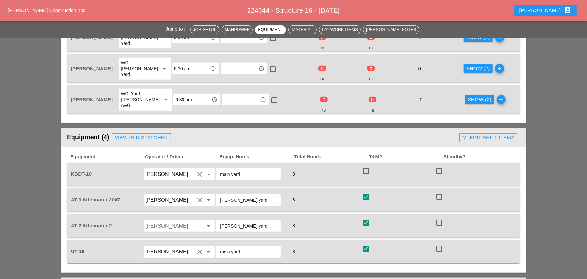
scroll to position [453, 0]
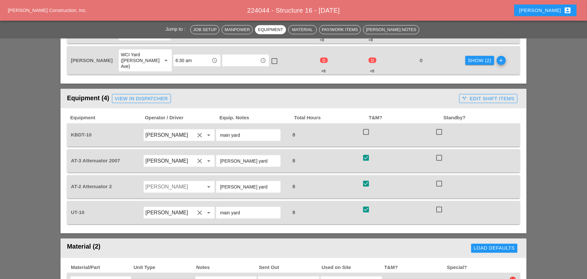
click at [477, 95] on div "call_split Edit Shift Items" at bounding box center [488, 98] width 52 height 7
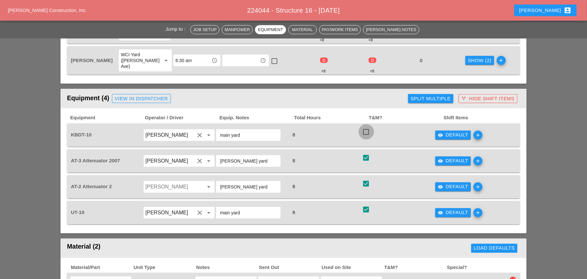
click at [368, 127] on div at bounding box center [366, 132] width 11 height 11
checkbox input "true"
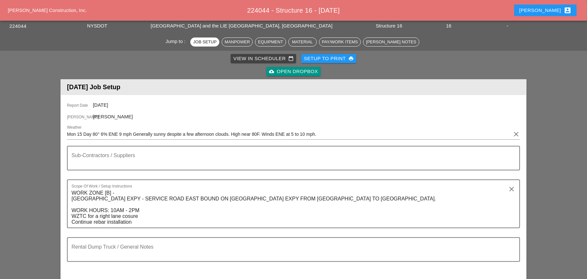
scroll to position [0, 0]
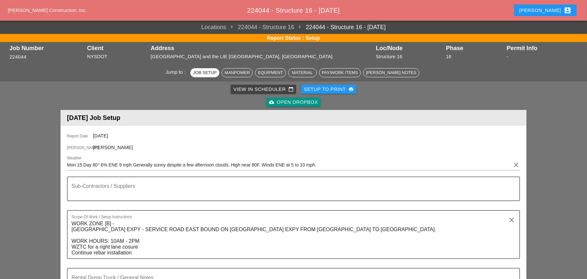
click at [238, 90] on div "View in Scheduler calendar_today" at bounding box center [263, 89] width 60 height 7
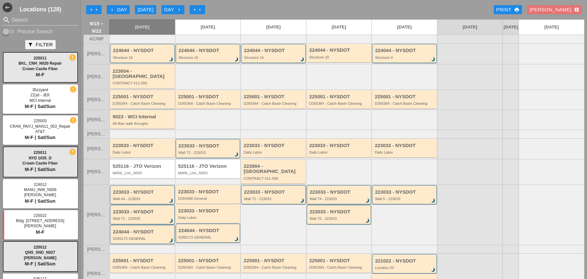
scroll to position [32, 0]
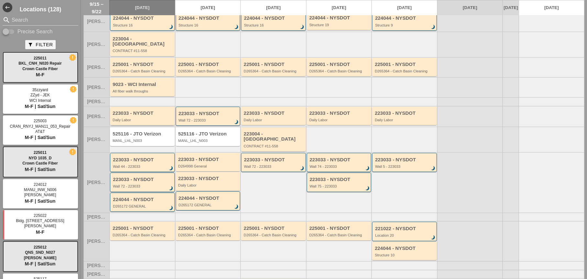
click at [135, 118] on div "Daily Labor" at bounding box center [143, 120] width 61 height 4
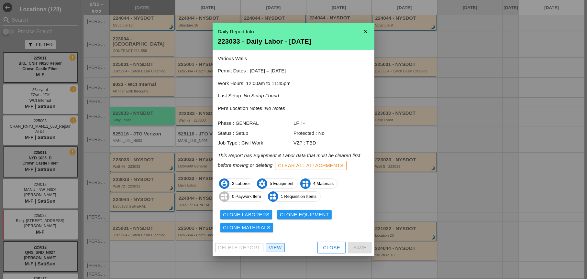
drag, startPoint x: 275, startPoint y: 247, endPoint x: 217, endPoint y: 214, distance: 66.8
click at [275, 247] on div "View" at bounding box center [275, 247] width 13 height 7
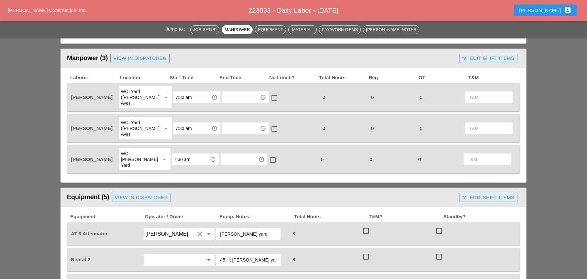
scroll to position [226, 0]
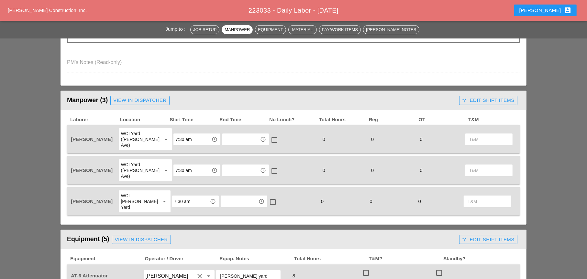
click at [490, 102] on div "call_split Edit Shift Items" at bounding box center [488, 100] width 52 height 7
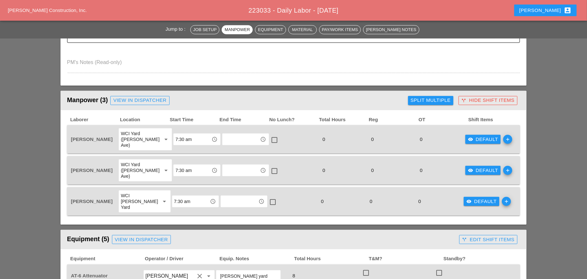
click at [440, 99] on div "Split Multiple" at bounding box center [431, 100] width 40 height 7
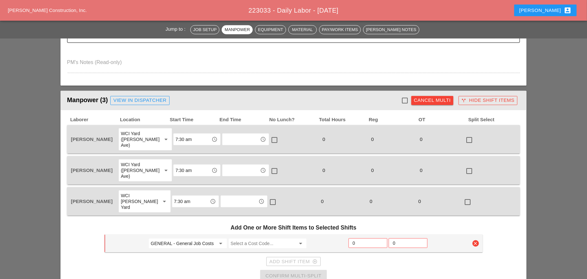
scroll to position [259, 0]
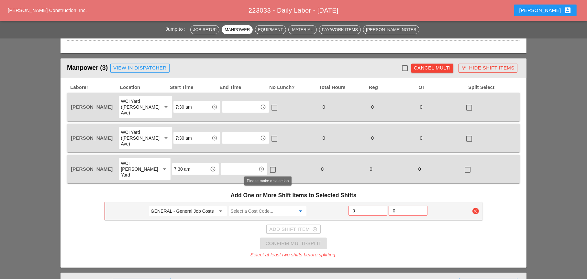
click at [256, 206] on input "Select a Cost Code..." at bounding box center [263, 211] width 65 height 10
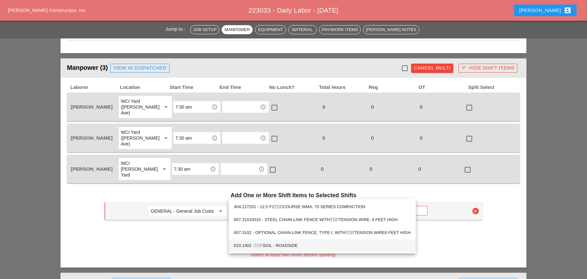
click at [285, 245] on div "610.1402 - TOP SOIL - ROADSIDE" at bounding box center [322, 246] width 177 height 8
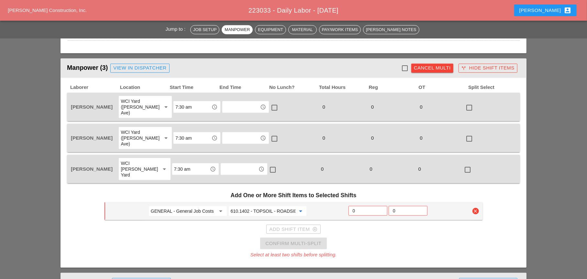
type input "610.1402 - TOPSOIL - ROADSIDE"
click at [356, 206] on input "0" at bounding box center [368, 211] width 30 height 10
type input "3"
click at [475, 208] on icon "clear" at bounding box center [475, 211] width 6 height 6
drag, startPoint x: 472, startPoint y: 181, endPoint x: 448, endPoint y: 184, distance: 24.4
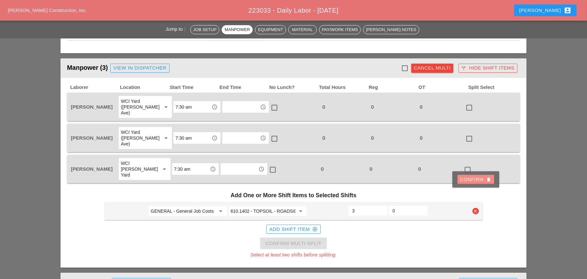
click at [472, 181] on div "Confirm delete" at bounding box center [475, 179] width 31 height 7
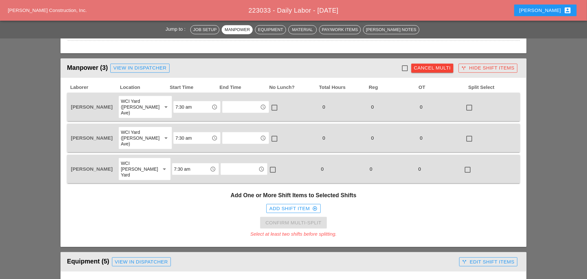
click at [405, 68] on div at bounding box center [404, 68] width 11 height 11
checkbox input "true"
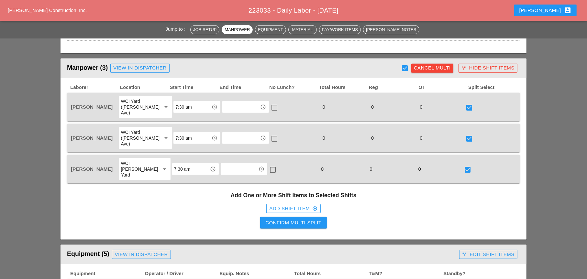
click at [293, 205] on div "Add Shift Item add_circle_outline" at bounding box center [293, 208] width 48 height 7
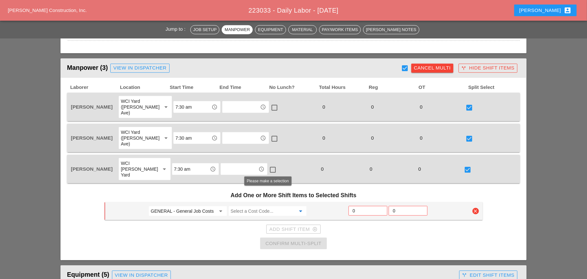
click at [243, 206] on input "Select a Cost Code..." at bounding box center [263, 211] width 65 height 10
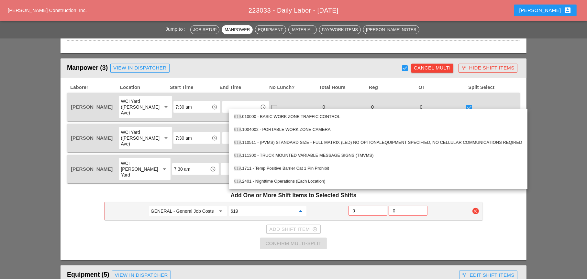
click at [292, 117] on div "619 .010000 - BASIC WORK ZONE TRAFFIC CONTROL" at bounding box center [378, 117] width 288 height 8
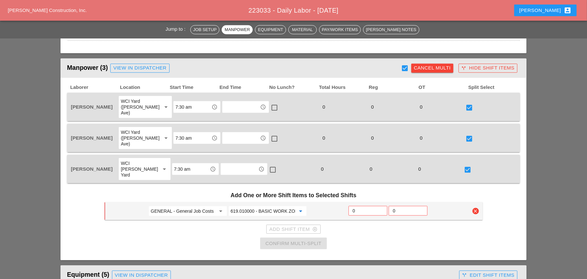
type input "619.010000 - BASIC WORK ZONE TRAFFIC CONTROL"
click at [355, 206] on input "0" at bounding box center [368, 211] width 30 height 10
type input "2"
click at [284, 226] on div "Add Shift Item add_circle_outline" at bounding box center [293, 229] width 48 height 7
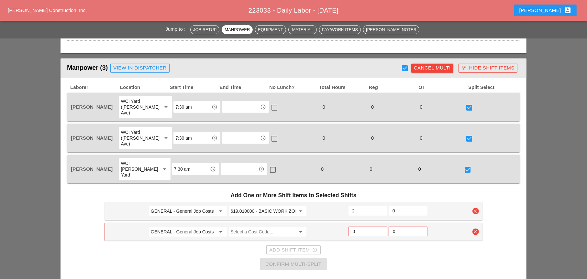
click at [191, 227] on input "GENERAL - General Job Costs" at bounding box center [183, 232] width 65 height 10
click at [178, 225] on div "23 - Phase 23" at bounding box center [188, 228] width 68 height 8
type input "23 - Phase 23"
click at [245, 227] on input "Select a Cost Code..." at bounding box center [263, 232] width 65 height 10
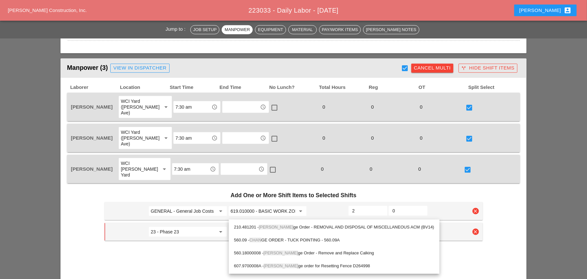
click at [310, 252] on div "560.18000008 - Chan ge Order - Remove and Replace Calking" at bounding box center [334, 253] width 200 height 8
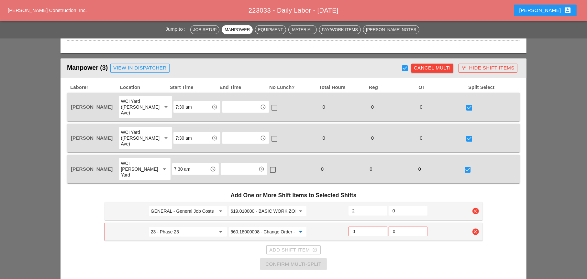
type input "560.18000008 - Change Order - Remove and Replace Calking"
click at [356, 226] on input "0" at bounding box center [368, 231] width 30 height 10
type input "2"
click at [296, 247] on div "Add Shift Item add_circle_outline" at bounding box center [293, 250] width 48 height 7
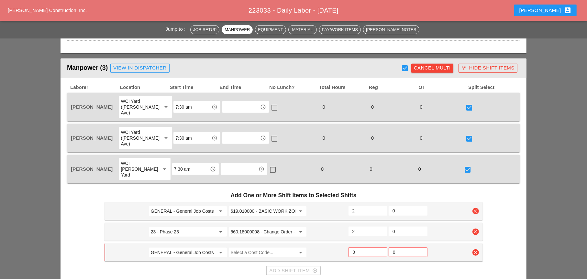
click at [183, 248] on input "GENERAL - General Job Costs" at bounding box center [183, 253] width 65 height 10
click at [179, 246] on div "26 - Phase 26" at bounding box center [188, 248] width 68 height 8
type input "26 - Phase 26"
click at [243, 248] on input "Select a Cost Code..." at bounding box center [263, 253] width 65 height 10
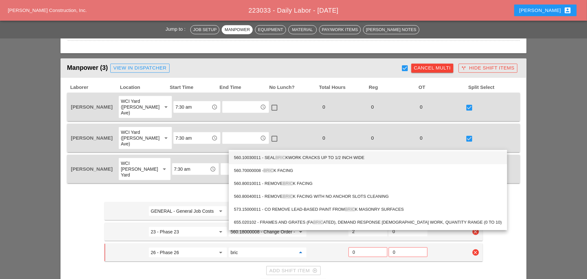
click at [295, 159] on div "560.10030011 - SEAL BRIC KWORK CRACKS UP TO 1/2 INCH WIDE" at bounding box center [368, 158] width 268 height 8
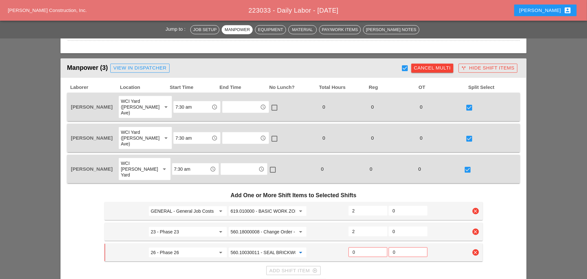
type input "560.10030011 - SEAL BRICKWORK CRACKS UP TO 1/2 INCH WIDE"
click at [356, 247] on input "0" at bounding box center [368, 252] width 30 height 10
type input "2"
type input "2.5"
click at [382, 206] on input "2.5" at bounding box center [367, 211] width 31 height 10
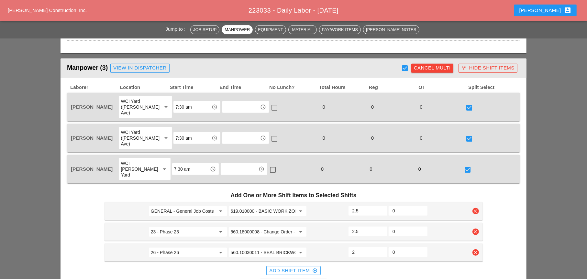
type input "2.5"
click at [381, 226] on input "2.5" at bounding box center [367, 231] width 31 height 10
type input "2.5"
click at [381, 247] on input "2.5" at bounding box center [367, 252] width 31 height 10
click at [421, 206] on input "0.5" at bounding box center [407, 211] width 31 height 10
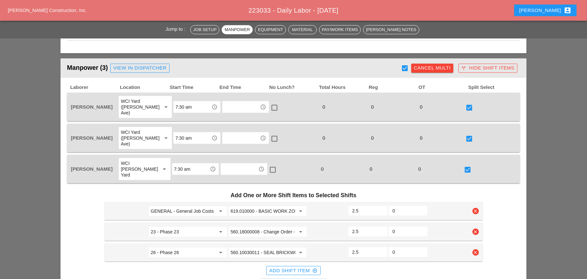
type input "0"
click at [421, 206] on input "0" at bounding box center [407, 211] width 31 height 10
type input "3"
click at [381, 206] on input "3" at bounding box center [367, 211] width 31 height 10
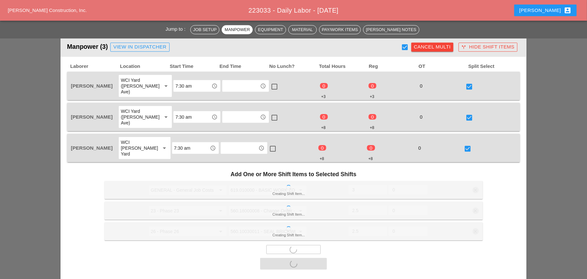
scroll to position [421, 0]
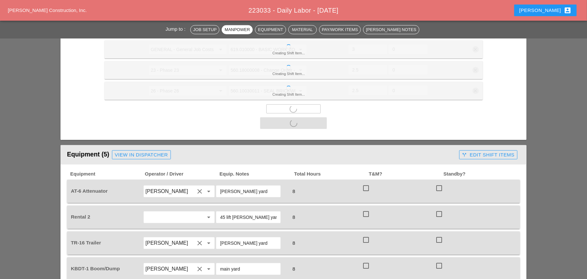
checkbox input "false"
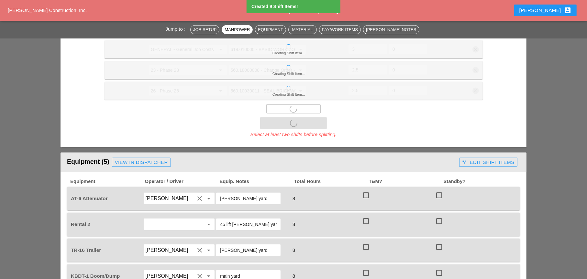
drag, startPoint x: 360, startPoint y: 170, endPoint x: 358, endPoint y: 173, distance: 3.9
click at [361, 187] on div "AT-6 Attenuator Hugo Zambrano clear arrow_drop_down Bruckner yard 8 check_box_o…" at bounding box center [293, 198] width 453 height 23
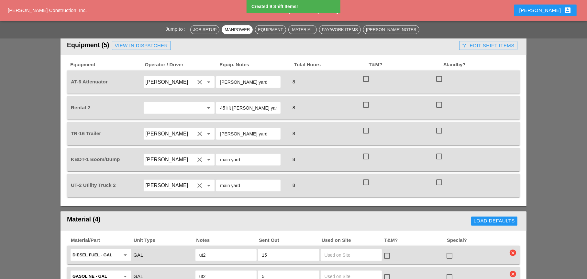
click at [365, 177] on div "check_box_outline_blank" at bounding box center [398, 186] width 73 height 18
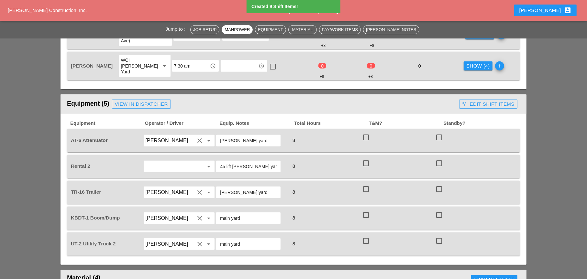
scroll to position [356, 0]
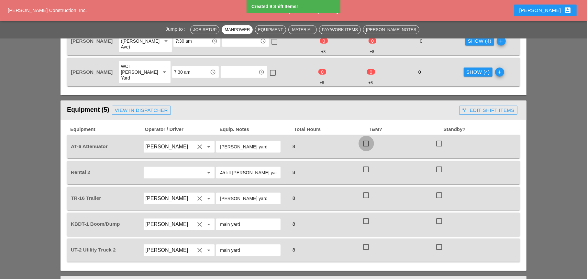
click at [366, 138] on div at bounding box center [366, 143] width 11 height 11
checkbox input "true"
click at [366, 164] on div at bounding box center [366, 169] width 11 height 11
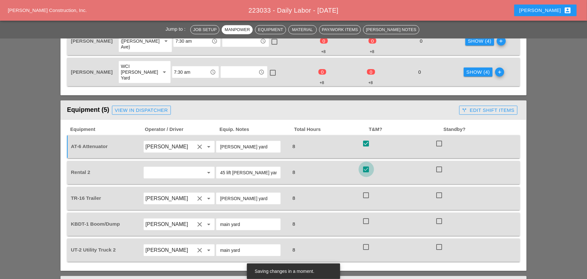
checkbox input "true"
click at [364, 190] on div at bounding box center [366, 195] width 11 height 11
checkbox input "true"
click at [363, 216] on div at bounding box center [366, 221] width 11 height 11
checkbox input "true"
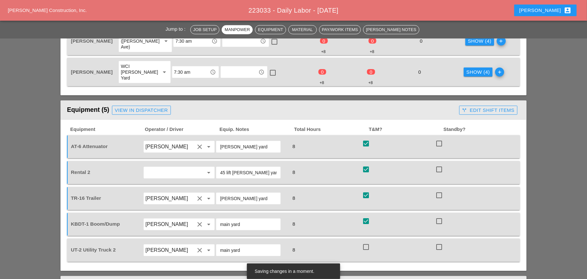
click at [366, 242] on div at bounding box center [366, 247] width 11 height 11
checkbox input "true"
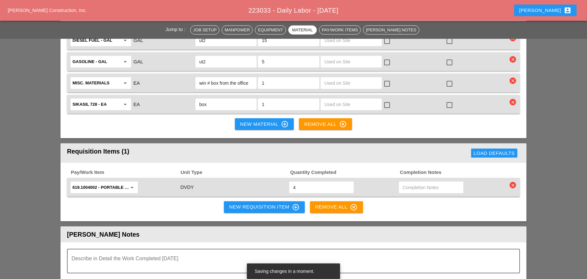
scroll to position [647, 0]
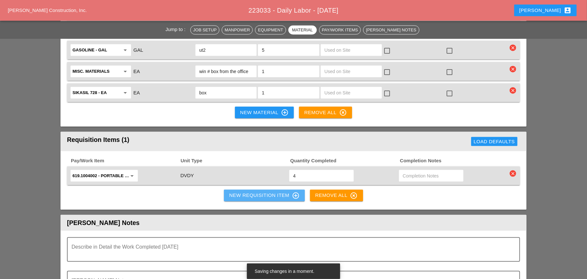
click at [252, 192] on div "New Requisition Item control_point" at bounding box center [264, 196] width 71 height 8
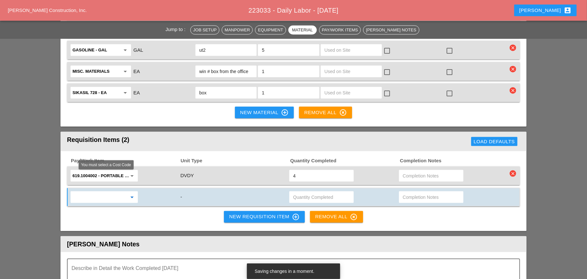
click at [106, 192] on input "text" at bounding box center [99, 197] width 54 height 10
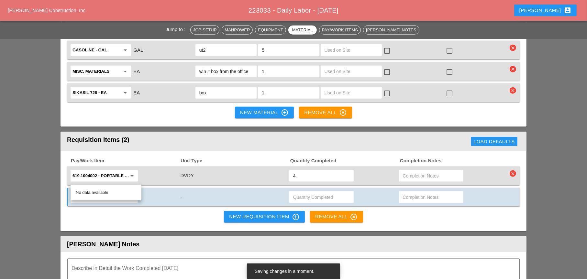
type input "23"
click at [152, 191] on div "23 arrow_drop_down" at bounding box center [125, 198] width 110 height 14
click at [106, 192] on input "text" at bounding box center [99, 197] width 54 height 10
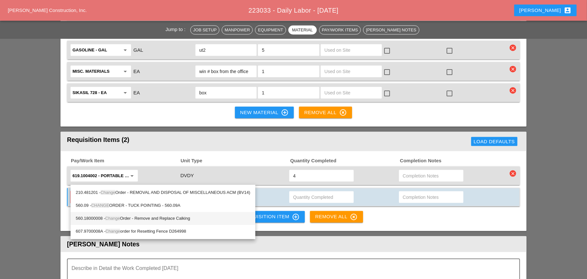
click at [145, 219] on div "560.18000008 - Change Order - Remove and Replace Calking" at bounding box center [163, 219] width 174 height 8
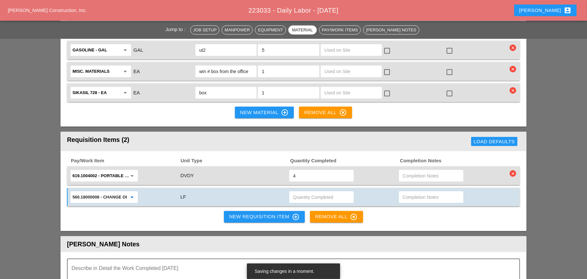
type input "560.18000008 - Change Order - Remove and Replace Calking"
click at [305, 192] on input "text" at bounding box center [321, 197] width 57 height 10
click at [407, 192] on input "text" at bounding box center [431, 197] width 57 height 10
type input "waiting wall 23"
click at [273, 213] on div "New Requisition Item control_point" at bounding box center [264, 217] width 71 height 8
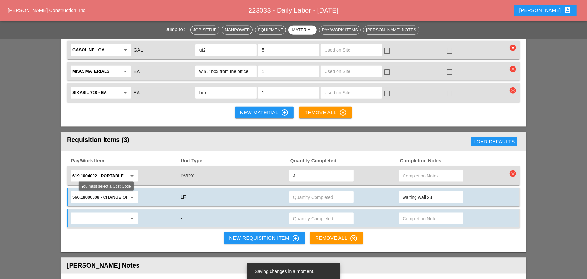
click at [116, 214] on input "text" at bounding box center [99, 219] width 54 height 10
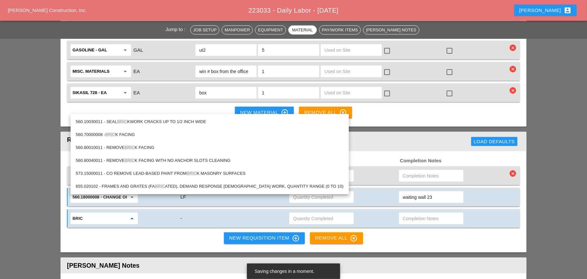
click at [157, 120] on div "560.10030011 - SEAL BRIC KWORK CRACKS UP TO 1/2 INCH WIDE" at bounding box center [210, 122] width 268 height 8
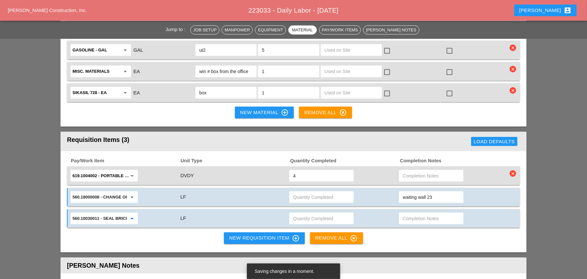
type input "560.10030011 - SEAL BRICKWORK CRACKS UP TO 1/2 INCH WIDE"
click at [403, 214] on input "text" at bounding box center [431, 219] width 57 height 10
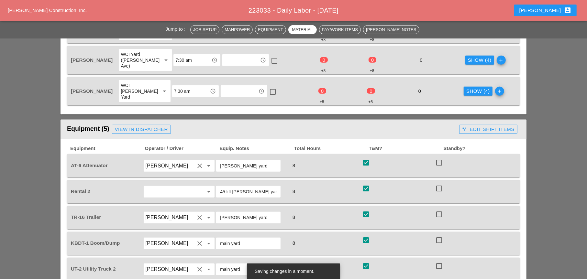
scroll to position [324, 0]
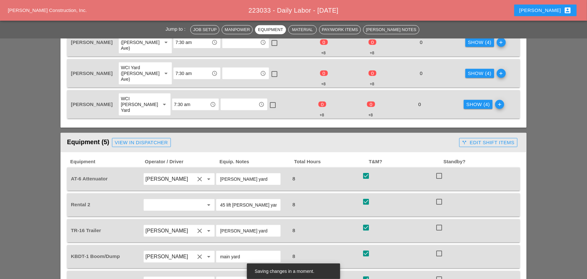
type input "waiting wall 26"
click at [479, 139] on div "call_split Edit Shift Items" at bounding box center [488, 142] width 52 height 7
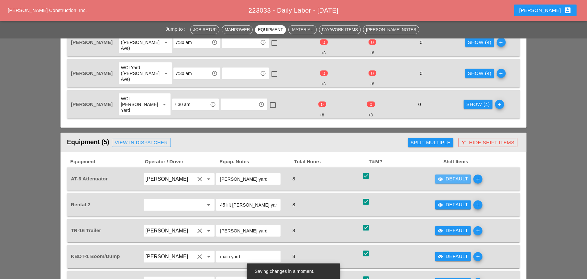
click at [437, 175] on button "visibility Default" at bounding box center [453, 179] width 36 height 9
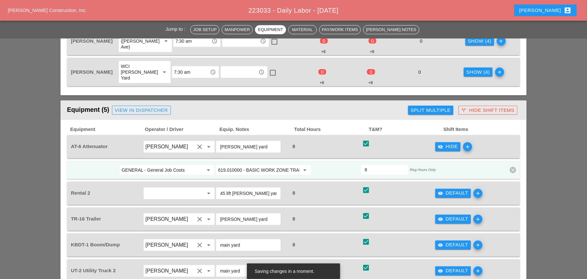
scroll to position [388, 0]
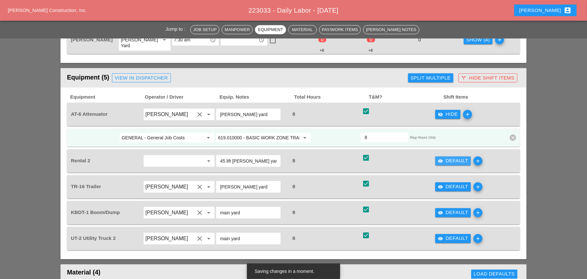
click at [442, 159] on icon "visibility" at bounding box center [440, 161] width 5 height 5
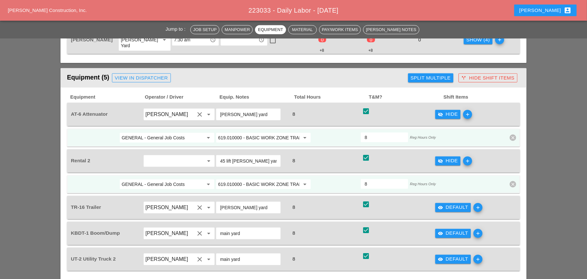
click at [468, 157] on icon "add" at bounding box center [467, 161] width 9 height 9
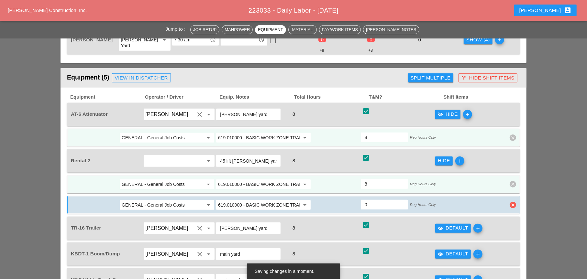
click at [513, 202] on icon "clear" at bounding box center [513, 205] width 6 height 6
click at [502, 172] on div "Confirm delete" at bounding box center [512, 172] width 31 height 7
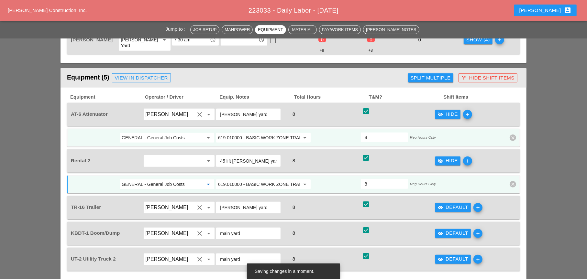
click at [183, 179] on input "GENERAL - General Job Costs" at bounding box center [163, 184] width 82 height 10
click at [149, 178] on div "23 - Phase 23" at bounding box center [167, 180] width 84 height 8
type input "23 - Phase 23"
click at [240, 179] on input "619.010000 - BASIC WORK ZONE TRAFFIC CONTROL" at bounding box center [259, 184] width 82 height 10
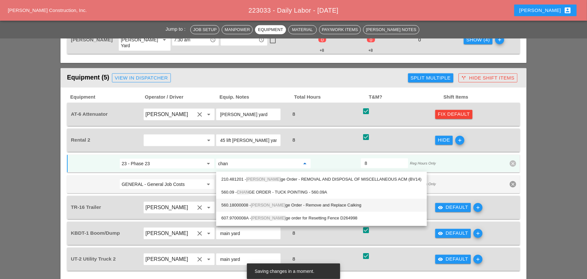
click at [267, 205] on div "560.18000008 - Chan ge Order - Remove and Replace Calking" at bounding box center [321, 206] width 200 height 8
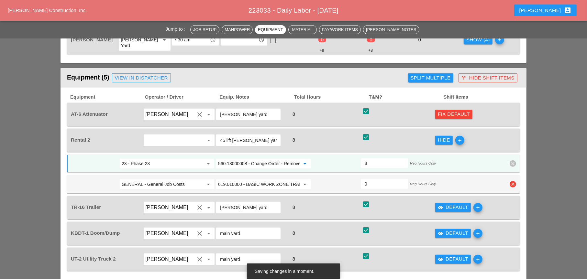
type input "560.18000008 - Change Order - Remove and Replace Calking"
click at [513, 181] on icon "clear" at bounding box center [513, 184] width 6 height 6
click at [506, 153] on div "Confirm delete" at bounding box center [512, 152] width 31 height 7
click at [466, 111] on div "Fix Default" at bounding box center [454, 114] width 32 height 7
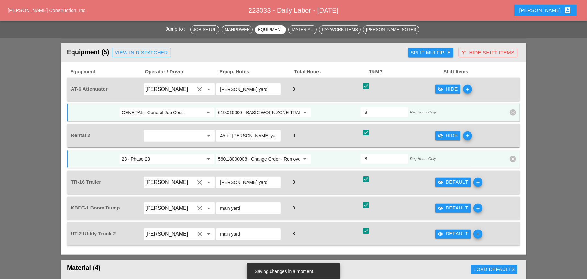
scroll to position [421, 0]
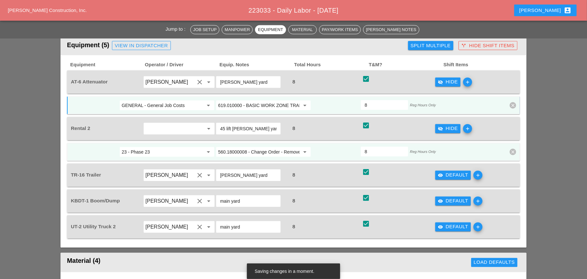
click at [453, 171] on div "visibility Default" at bounding box center [453, 174] width 30 height 7
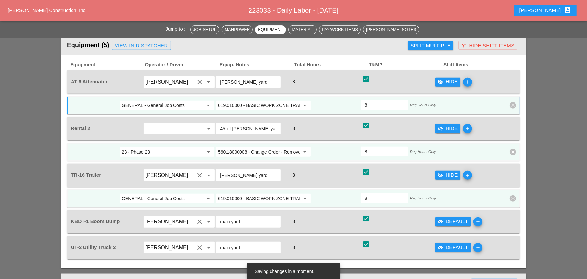
click at [247, 193] on input "619.010000 - BASIC WORK ZONE TRAFFIC CONTROL" at bounding box center [259, 198] width 82 height 10
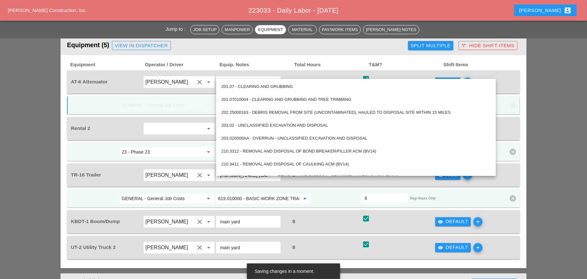
click at [187, 193] on input "GENERAL - General Job Costs" at bounding box center [163, 198] width 82 height 10
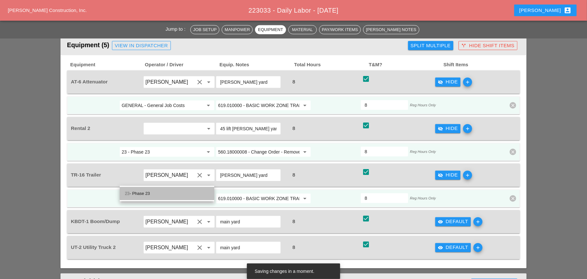
click at [149, 193] on div "23 - Phase 23" at bounding box center [167, 194] width 84 height 8
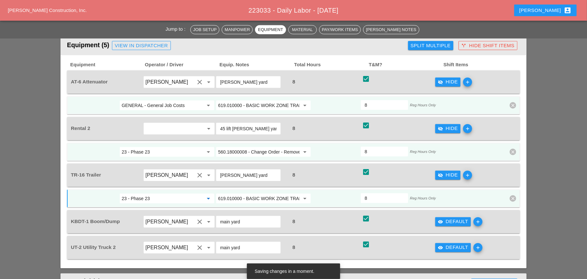
type input "23 - Phase 23"
click at [228, 193] on input "619.010000 - BASIC WORK ZONE TRAFFIC CONTROL" at bounding box center [259, 198] width 82 height 10
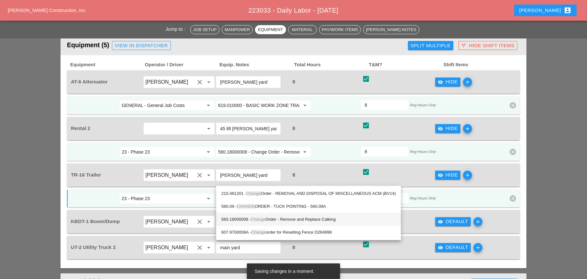
click at [298, 219] on div "560.18000008 - Change Order - Remove and Replace Calking" at bounding box center [308, 220] width 174 height 8
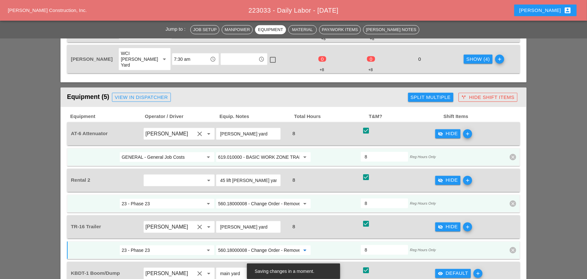
scroll to position [356, 0]
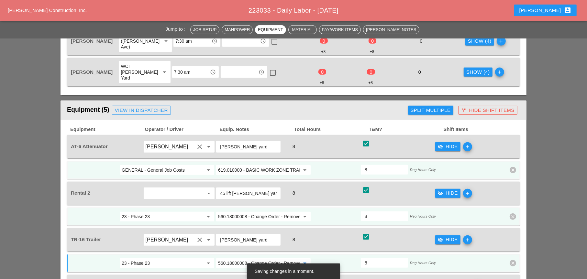
type input "560.18000008 - Change Order - Remove and Replace Calking"
click at [421, 107] on div "Split Multiple" at bounding box center [431, 110] width 40 height 7
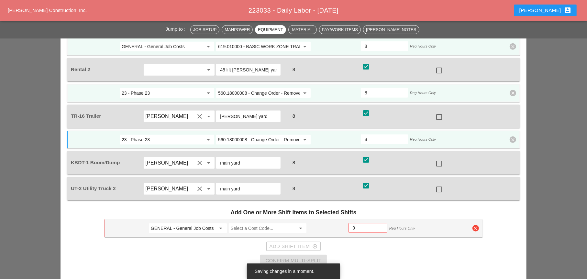
scroll to position [485, 0]
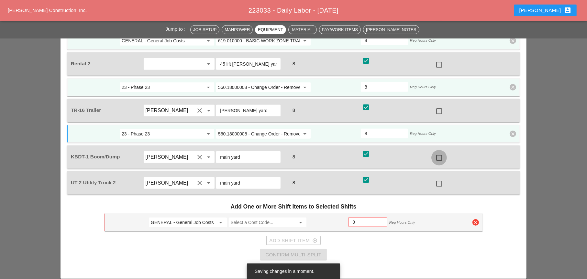
click at [438, 152] on div at bounding box center [439, 157] width 11 height 11
checkbox input "true"
click at [439, 178] on div at bounding box center [439, 183] width 11 height 11
checkbox input "true"
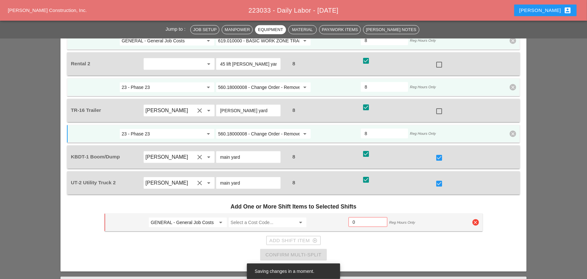
click at [190, 217] on input "GENERAL - General Job Costs" at bounding box center [183, 222] width 65 height 10
click at [180, 215] on div "23 - Phase 23" at bounding box center [188, 218] width 68 height 8
type input "23 - Phase 23"
click at [243, 217] on input "Select a Cost Code..." at bounding box center [263, 222] width 65 height 10
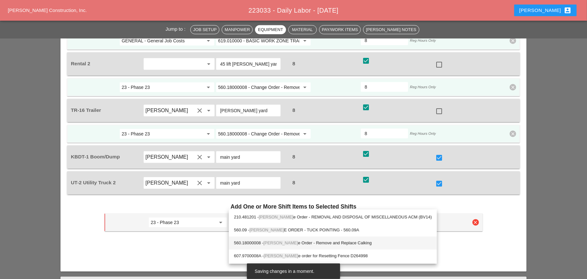
click at [298, 241] on div "560.18000008 - Chang e Order - Remove and Replace Calking" at bounding box center [333, 243] width 198 height 8
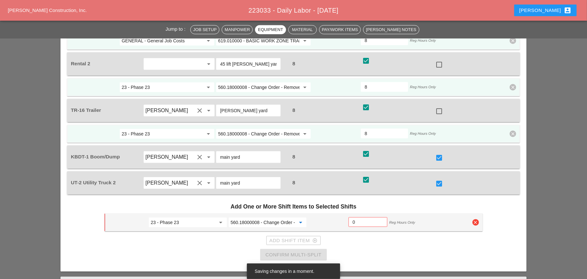
type input "560.18000008 - Change Order - Remove and Replace Calking"
click at [357, 217] on input "0" at bounding box center [368, 222] width 30 height 10
type input "4"
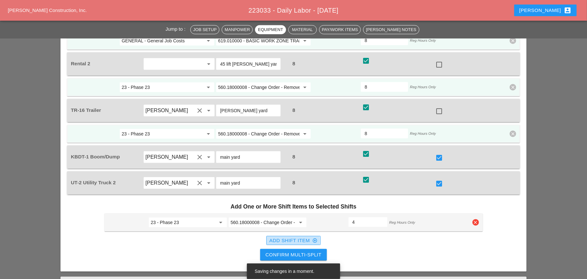
click at [301, 237] on div "Add Shift Item add_circle_outline" at bounding box center [293, 240] width 48 height 7
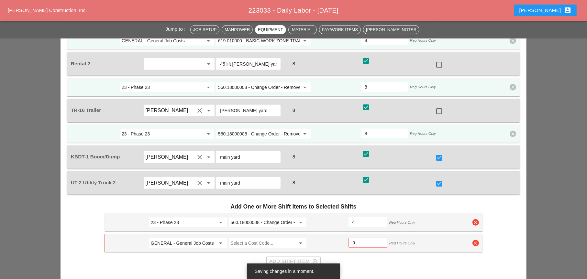
click at [198, 238] on input "GENERAL - General Job Costs" at bounding box center [183, 243] width 65 height 10
drag, startPoint x: 181, startPoint y: 237, endPoint x: 232, endPoint y: 237, distance: 51.1
click at [182, 238] on div "26 - Phase 26" at bounding box center [188, 238] width 68 height 8
type input "26 - Phase 26"
click at [243, 238] on input "Select a Cost Code..." at bounding box center [263, 243] width 65 height 10
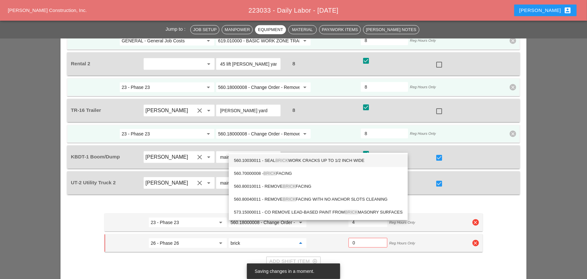
drag, startPoint x: 299, startPoint y: 159, endPoint x: 311, endPoint y: 170, distance: 15.3
click at [300, 160] on div "560.10030011 - SEAL BRICK WORK CRACKS UP TO 1/2 INCH WIDE" at bounding box center [318, 161] width 169 height 8
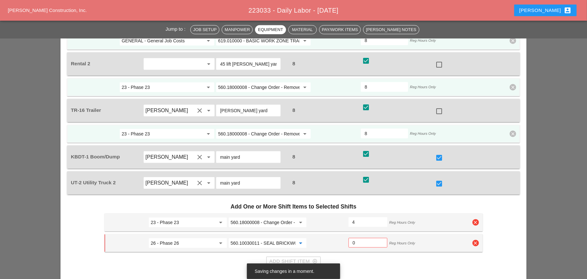
type input "560.10030011 - SEAL BRICKWORK CRACKS UP TO 1/2 INCH WIDE"
click at [357, 238] on input "0" at bounding box center [368, 243] width 30 height 10
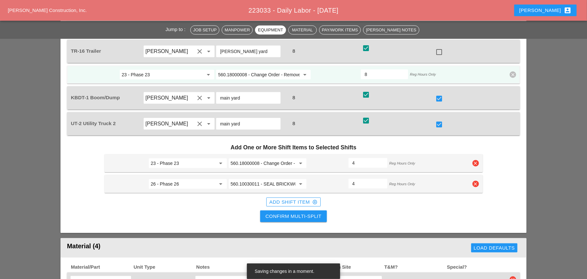
scroll to position [550, 0]
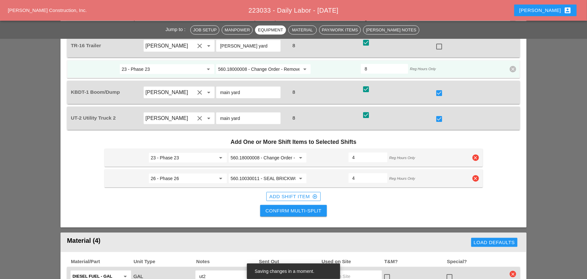
type input "4"
click at [310, 207] on div "Confirm Multi-Split" at bounding box center [293, 210] width 56 height 7
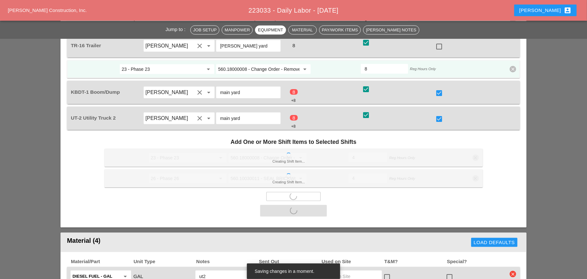
checkbox input "false"
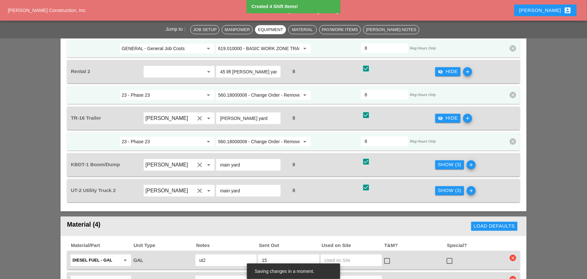
scroll to position [485, 0]
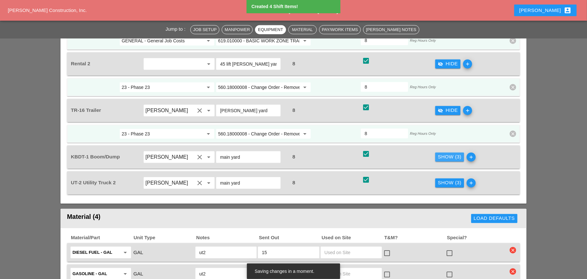
click at [447, 153] on div "Show (3)" at bounding box center [450, 156] width 24 height 7
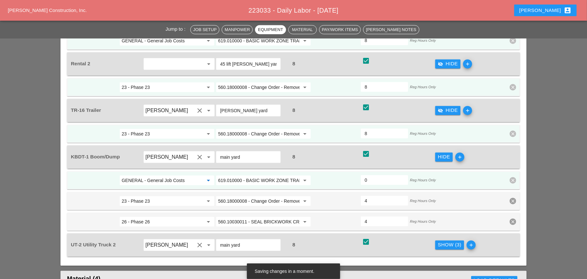
click at [183, 175] on input "GENERAL - General Job Costs" at bounding box center [163, 180] width 82 height 10
drag, startPoint x: 172, startPoint y: 177, endPoint x: 244, endPoint y: 194, distance: 73.9
click at [174, 177] on div "26 - Phase 26" at bounding box center [167, 175] width 84 height 8
type input "26 - Phase 26"
click at [247, 175] on input "619.010000 - BASIC WORK ZONE TRAFFIC CONTROL" at bounding box center [259, 180] width 82 height 10
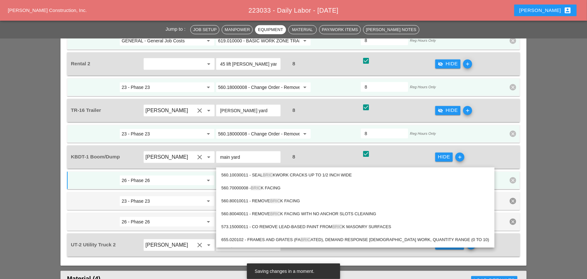
click at [268, 174] on span "BRIC" at bounding box center [268, 175] width 10 height 5
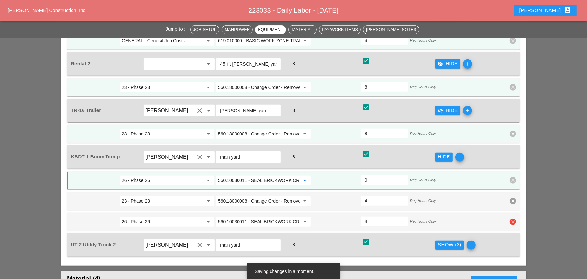
type input "560.10030011 - SEAL BRICKWORK CRACKS UP TO 1/2 INCH WIDE"
drag, startPoint x: 515, startPoint y: 205, endPoint x: 511, endPoint y: 201, distance: 5.5
click at [514, 219] on icon "clear" at bounding box center [513, 222] width 6 height 6
click at [506, 190] on div "Confirm delete" at bounding box center [512, 188] width 31 height 7
type input "4"
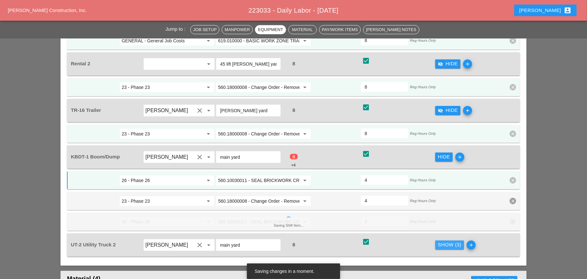
drag, startPoint x: 449, startPoint y: 226, endPoint x: 351, endPoint y: 208, distance: 99.1
click at [447, 241] on div "Show (3)" at bounding box center [450, 244] width 24 height 7
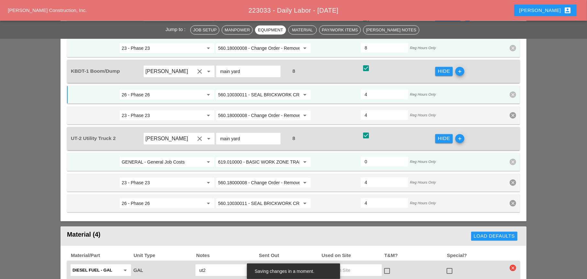
scroll to position [582, 0]
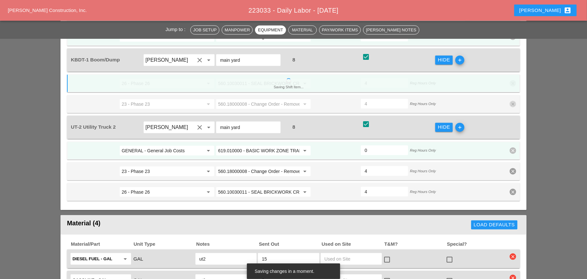
click at [171, 146] on input "GENERAL - General Job Costs" at bounding box center [163, 151] width 82 height 10
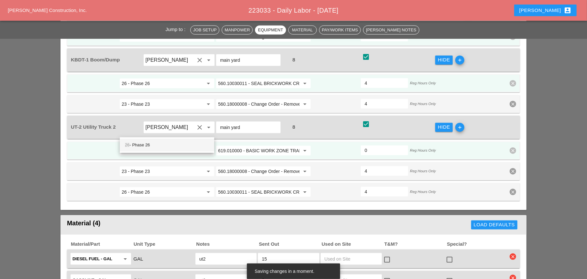
drag, startPoint x: 145, startPoint y: 147, endPoint x: 198, endPoint y: 148, distance: 53.4
click at [145, 147] on div "26 - Phase 26" at bounding box center [167, 145] width 84 height 8
type input "26 - Phase 26"
click at [239, 146] on input "619.010000 - BASIC WORK ZONE TRAFFIC CONTROL" at bounding box center [259, 151] width 82 height 10
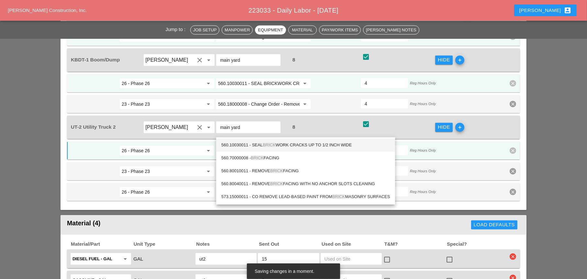
drag, startPoint x: 273, startPoint y: 144, endPoint x: 323, endPoint y: 148, distance: 50.0
click at [274, 144] on span "BRICK" at bounding box center [269, 145] width 13 height 5
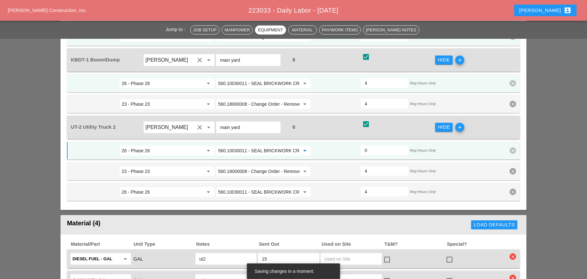
type input "560.10030011 - SEAL BRICKWORK CRACKS UP TO 1/2 INCH WIDE"
click at [369, 145] on input "0" at bounding box center [384, 150] width 39 height 10
click at [516, 189] on icon "clear" at bounding box center [513, 192] width 6 height 6
click at [510, 160] on div "Confirm delete" at bounding box center [512, 159] width 31 height 7
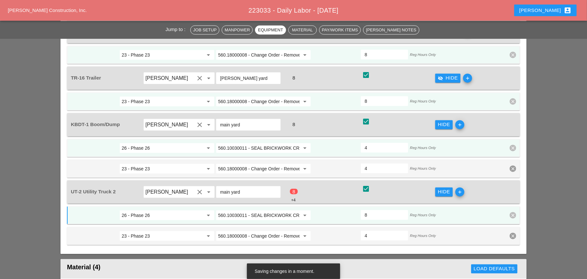
scroll to position [485, 0]
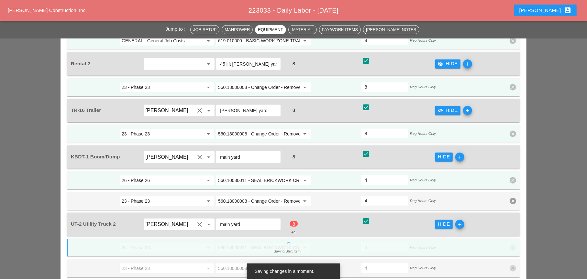
type input "4"
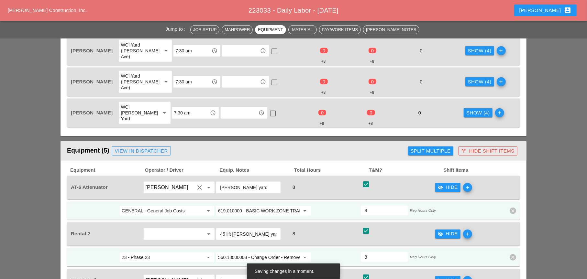
scroll to position [291, 0]
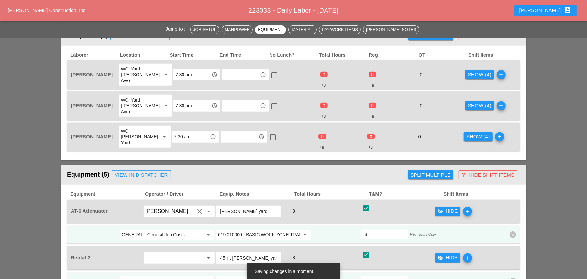
click at [468, 72] on div "Show (4)" at bounding box center [480, 74] width 24 height 7
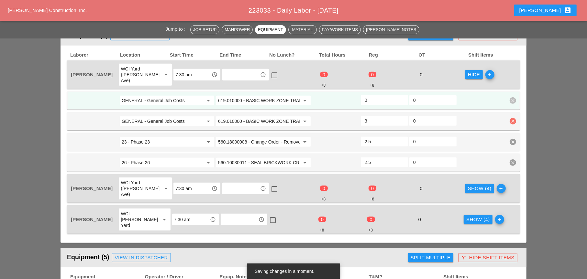
click at [512, 118] on icon "clear" at bounding box center [513, 121] width 6 height 6
click at [510, 100] on div "Confirm delete" at bounding box center [512, 100] width 31 height 7
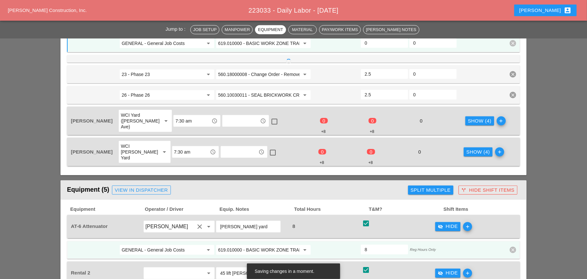
scroll to position [356, 0]
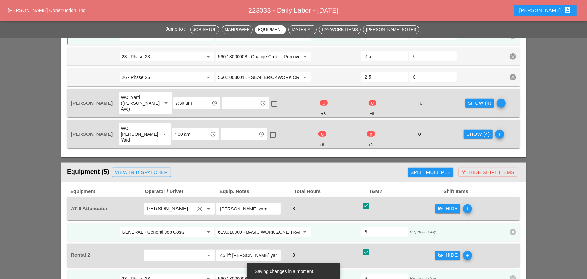
click at [475, 99] on button "Show (4)" at bounding box center [479, 103] width 29 height 9
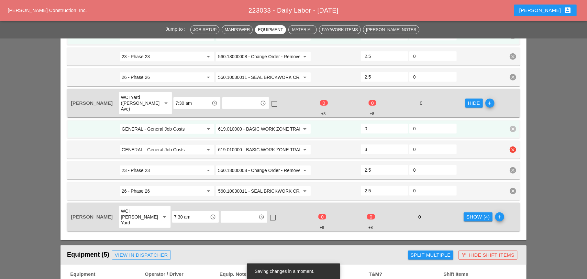
click at [513, 147] on icon "clear" at bounding box center [513, 150] width 6 height 6
click at [506, 122] on div "Confirm delete" at bounding box center [512, 123] width 31 height 7
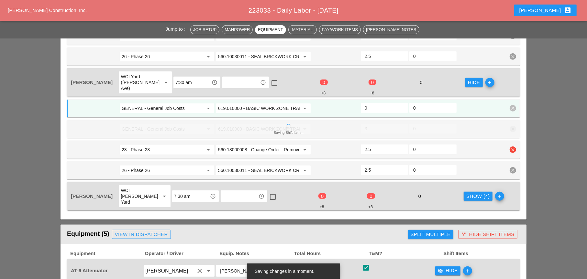
scroll to position [388, 0]
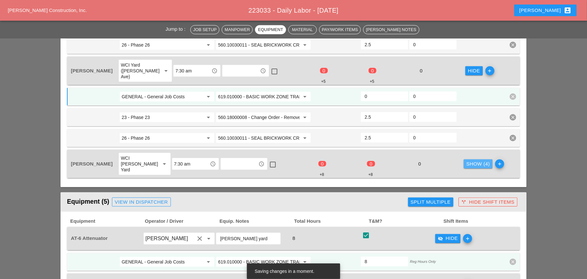
click at [471, 160] on div "Show (4)" at bounding box center [478, 163] width 24 height 7
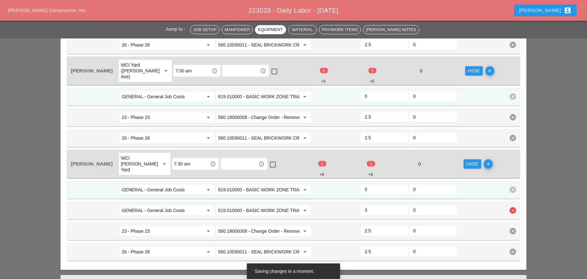
click at [511, 207] on icon "clear" at bounding box center [513, 210] width 6 height 6
click at [507, 179] on div "Confirm delete" at bounding box center [512, 177] width 31 height 7
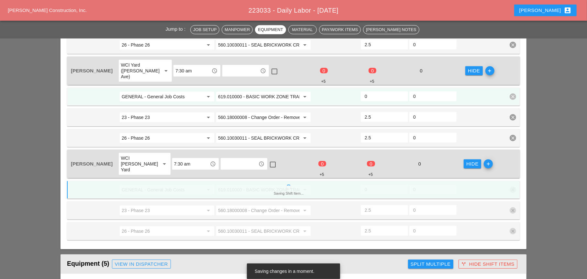
click at [371, 185] on div "0" at bounding box center [384, 190] width 47 height 10
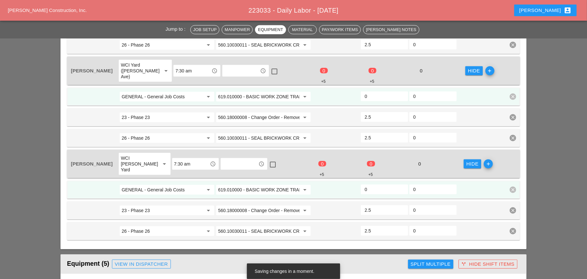
click at [369, 91] on input "0" at bounding box center [384, 96] width 39 height 10
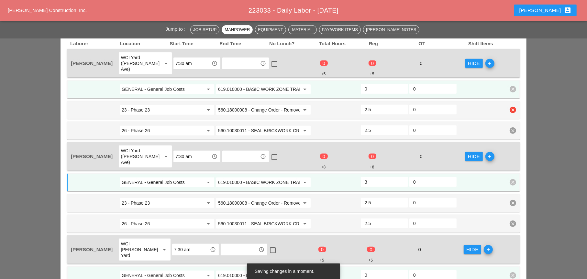
scroll to position [291, 0]
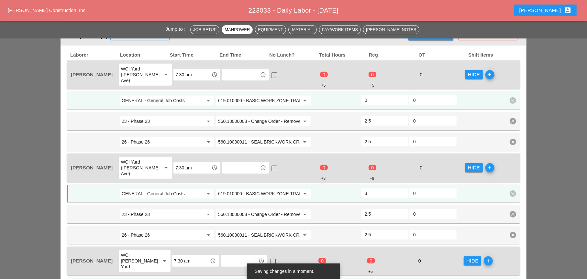
type input "3"
click at [375, 95] on input "0" at bounding box center [384, 100] width 39 height 10
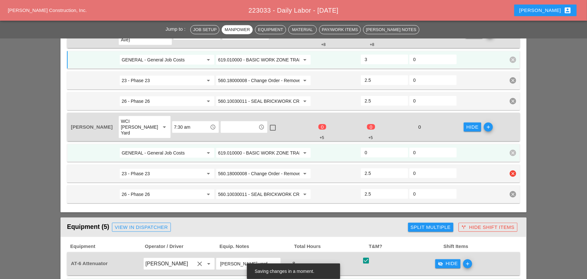
scroll to position [421, 0]
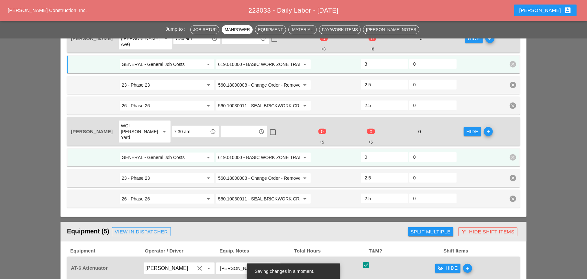
type input "3"
click at [371, 152] on input "0" at bounding box center [384, 157] width 39 height 10
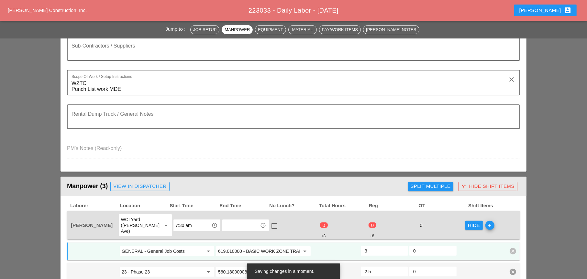
scroll to position [97, 0]
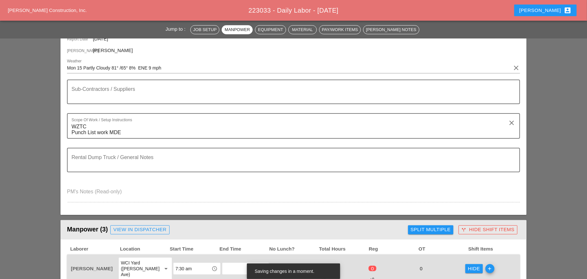
type input "3"
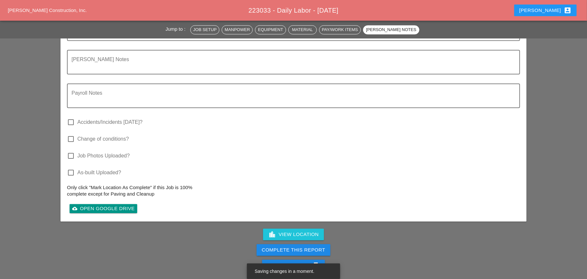
scroll to position [1165, 0]
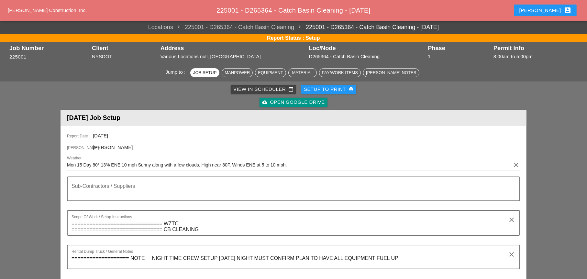
scroll to position [226, 0]
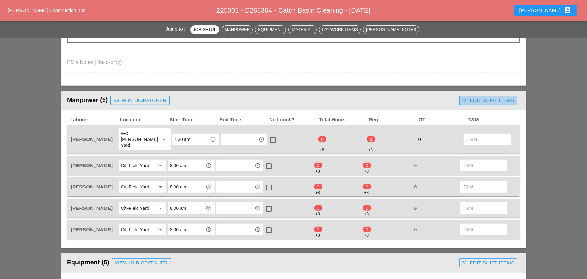
click at [471, 97] on div "call_split Edit Shift Items" at bounding box center [488, 100] width 52 height 7
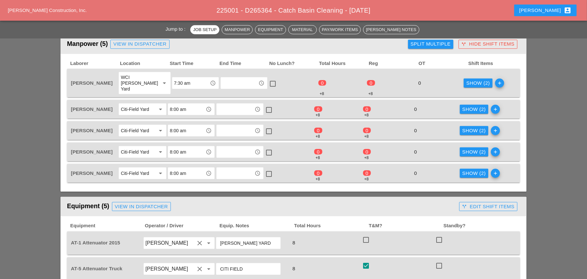
scroll to position [291, 0]
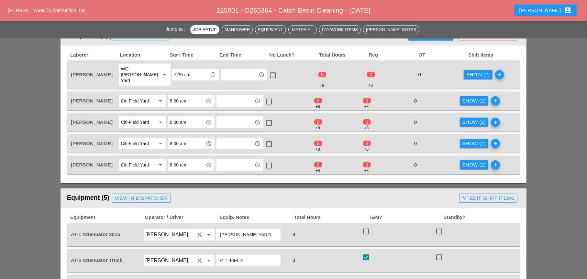
click at [470, 140] on div "Show (2)" at bounding box center [474, 143] width 24 height 7
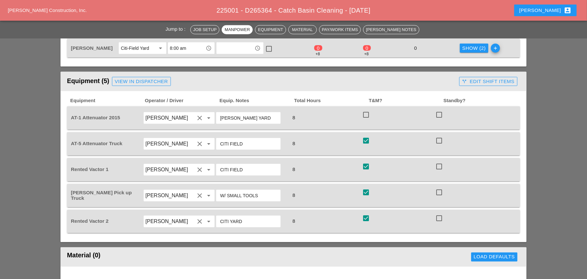
scroll to position [453, 0]
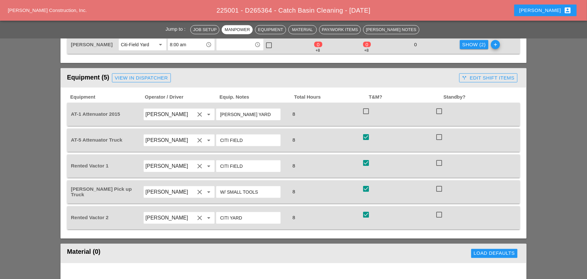
click at [367, 106] on div at bounding box center [366, 111] width 11 height 11
checkbox input "true"
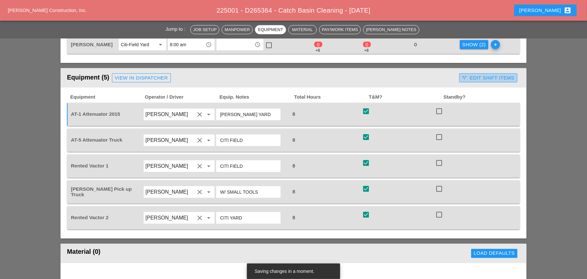
click at [480, 75] on div "call_split Edit Shift Items" at bounding box center [488, 77] width 52 height 7
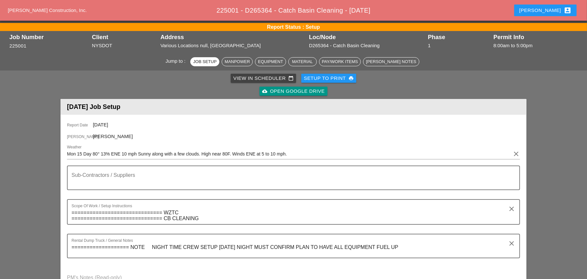
scroll to position [0, 0]
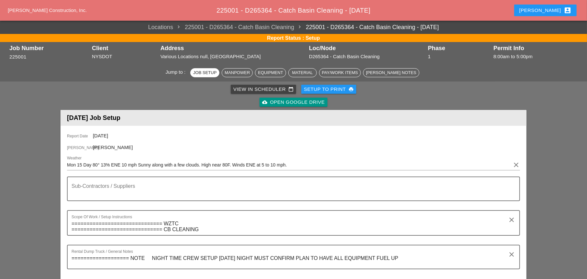
click at [244, 90] on div "View in Scheduler calendar_today" at bounding box center [263, 89] width 60 height 7
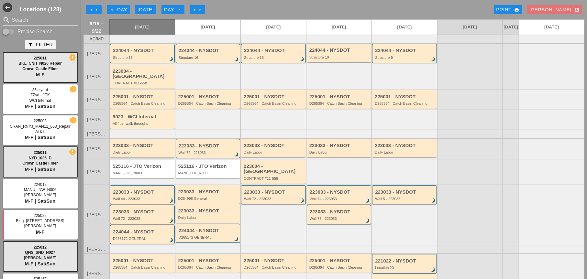
scroll to position [32, 0]
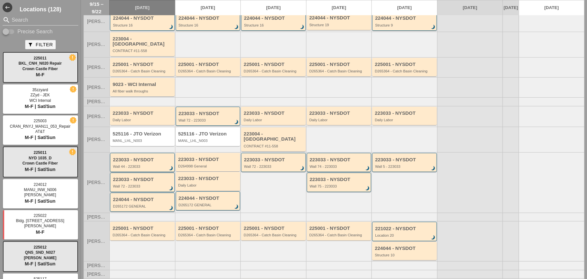
click at [127, 157] on div "223033 - NYSDOT" at bounding box center [143, 160] width 60 height 6
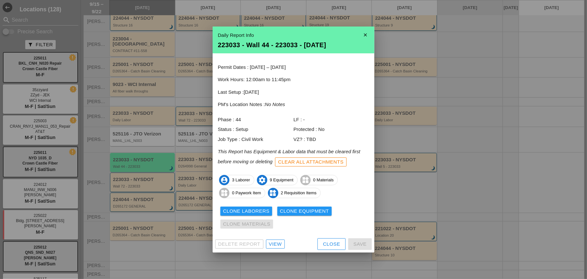
click at [279, 243] on div "View" at bounding box center [275, 244] width 13 height 7
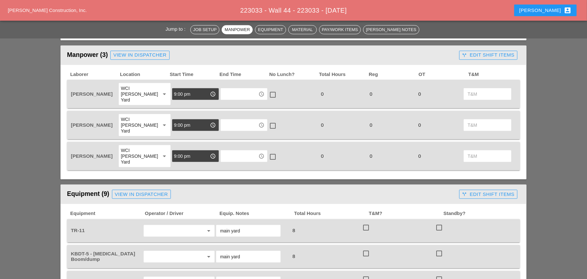
scroll to position [324, 0]
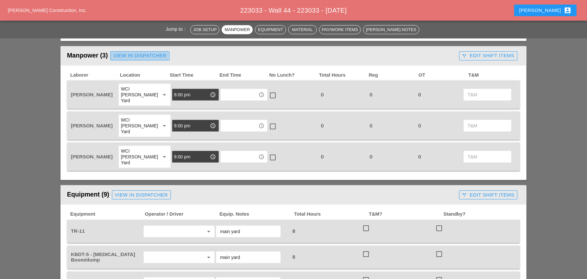
click at [148, 55] on div "View in Dispatcher" at bounding box center [139, 55] width 53 height 7
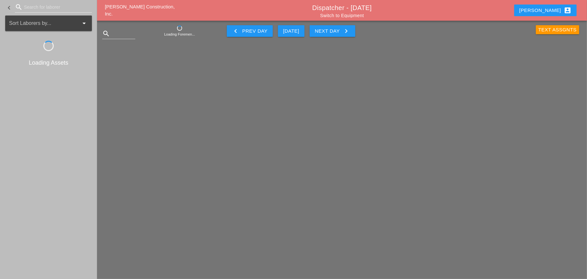
click at [30, 5] on input "Search for laborer" at bounding box center [53, 7] width 59 height 10
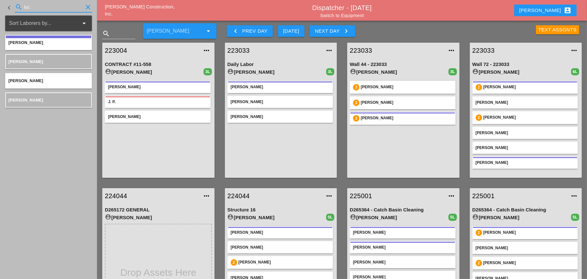
type input "luc"
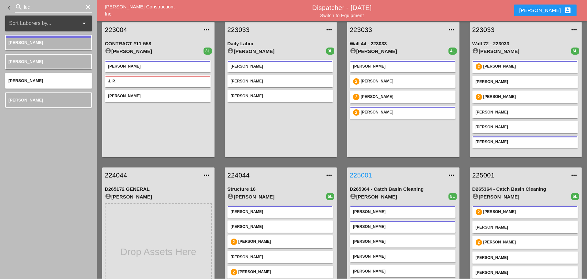
scroll to position [32, 0]
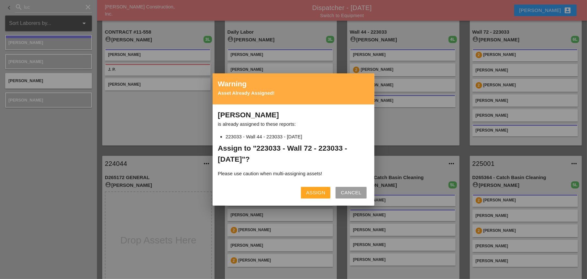
click at [314, 191] on div "Assign" at bounding box center [315, 192] width 19 height 7
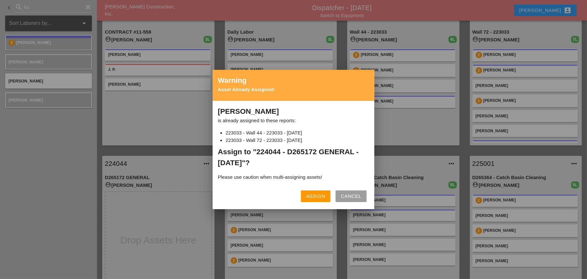
click at [311, 196] on div "Assign" at bounding box center [315, 196] width 19 height 7
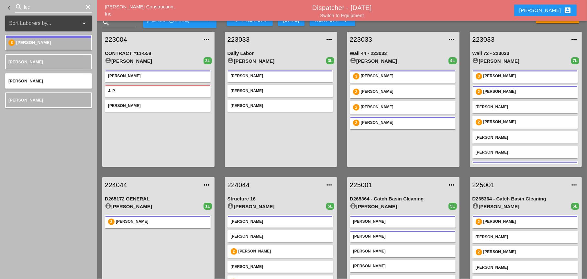
scroll to position [0, 0]
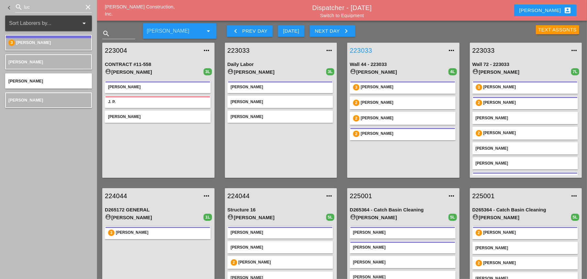
click at [366, 50] on link "223033" at bounding box center [397, 51] width 94 height 10
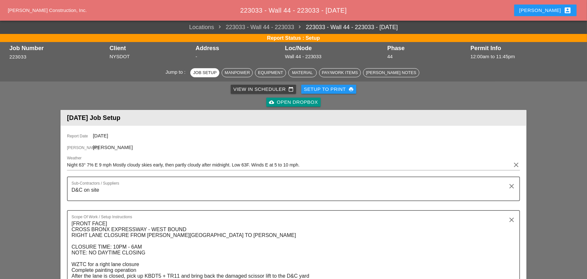
scroll to position [291, 0]
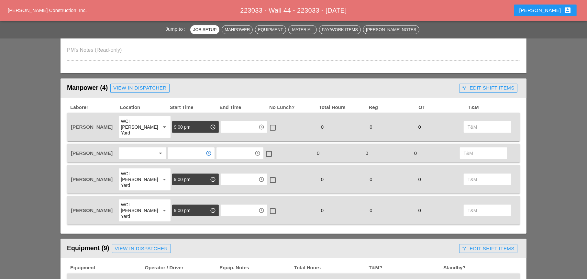
click at [181, 148] on input "text" at bounding box center [187, 153] width 34 height 10
click at [187, 175] on div "11: 30 am" at bounding box center [191, 175] width 37 height 8
type input "11:30 am"
click at [228, 148] on input "text" at bounding box center [235, 153] width 34 height 10
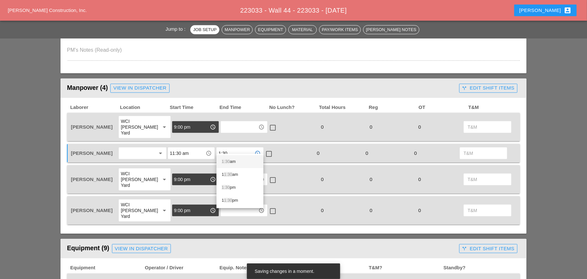
click at [229, 161] on span "1:30" at bounding box center [226, 161] width 8 height 5
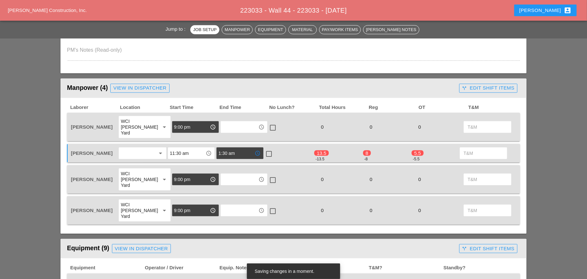
type input "1:30 am"
click at [187, 148] on input "11:30 am" at bounding box center [187, 153] width 34 height 10
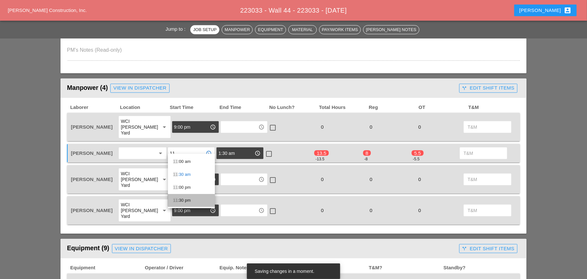
drag, startPoint x: 185, startPoint y: 199, endPoint x: 189, endPoint y: 195, distance: 5.5
click at [185, 199] on div "11 :30 pm" at bounding box center [191, 201] width 37 height 8
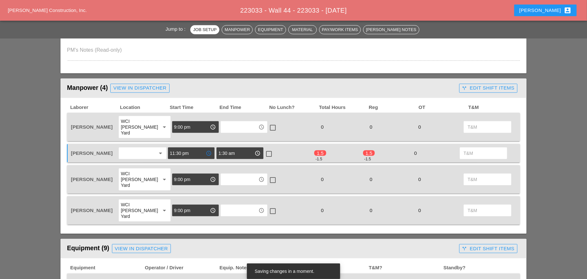
type input "11:30 pm"
click at [269, 150] on div at bounding box center [268, 154] width 11 height 11
checkbox input "true"
click at [236, 128] on input "text" at bounding box center [240, 127] width 34 height 10
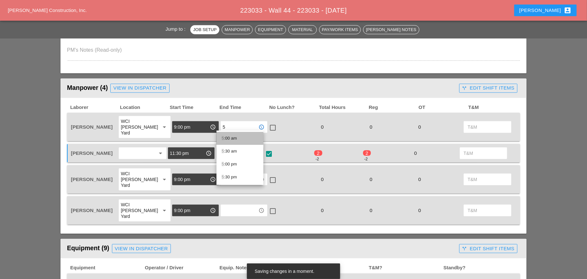
click at [231, 139] on div "5 :00 am" at bounding box center [240, 139] width 37 height 8
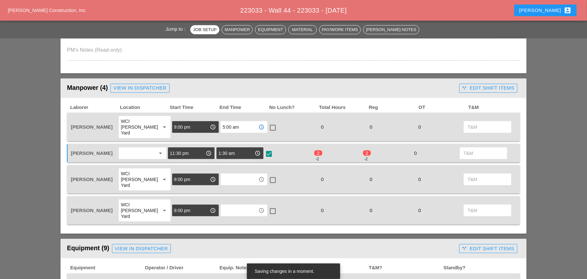
type input "5:00 am"
click at [226, 174] on input "text" at bounding box center [240, 179] width 34 height 10
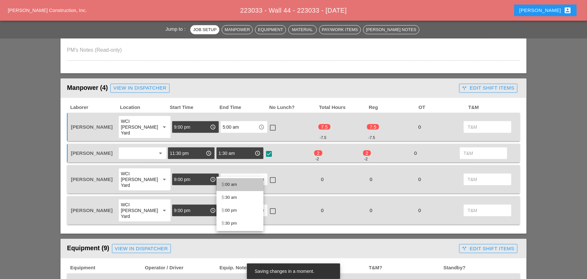
click at [229, 183] on div "5 :00 am" at bounding box center [240, 185] width 37 height 8
type input "5:00 am"
click at [227, 205] on input "text" at bounding box center [240, 210] width 34 height 10
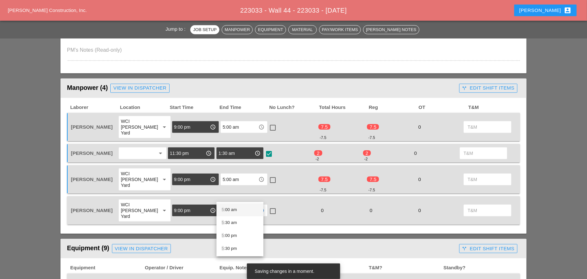
click at [229, 211] on div "5 :00 am" at bounding box center [240, 210] width 37 height 8
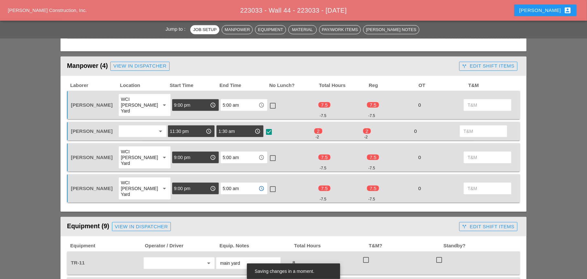
scroll to position [324, 0]
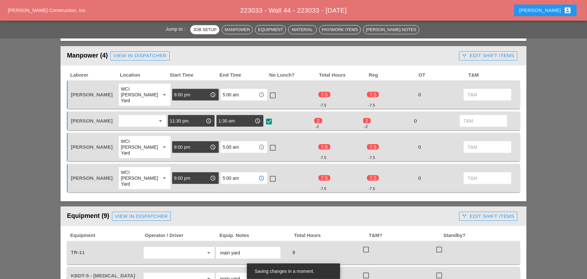
type input "5:00 am"
click at [270, 142] on div at bounding box center [272, 147] width 11 height 11
checkbox input "true"
drag, startPoint x: 270, startPoint y: 163, endPoint x: 268, endPoint y: 136, distance: 26.9
click at [270, 173] on div at bounding box center [272, 178] width 11 height 11
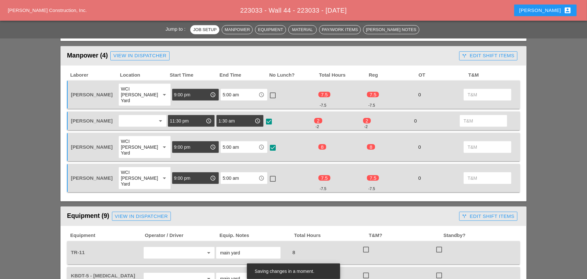
checkbox input "true"
click at [268, 95] on div at bounding box center [272, 95] width 11 height 11
checkbox input "true"
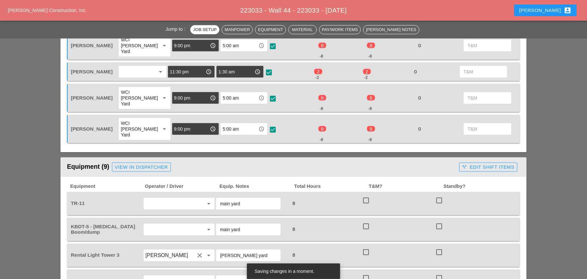
scroll to position [388, 0]
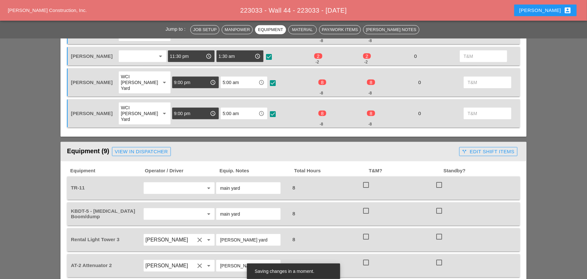
click at [171, 183] on input "text" at bounding box center [170, 188] width 49 height 10
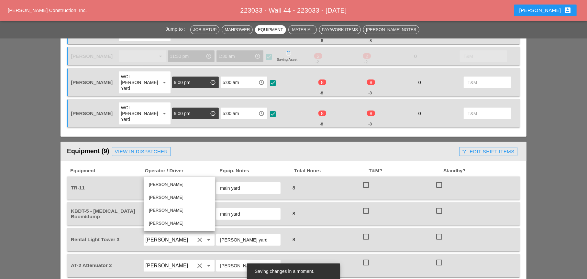
click at [259, 167] on span "Equip. Notes" at bounding box center [256, 170] width 75 height 7
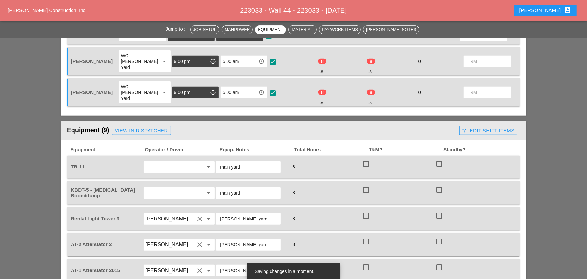
scroll to position [421, 0]
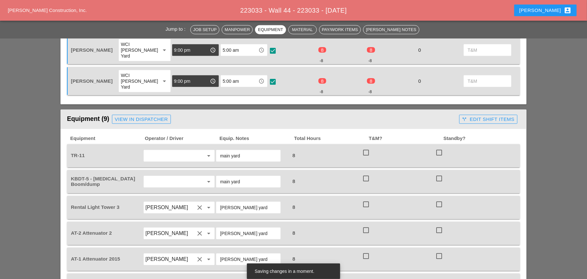
click at [440, 147] on div at bounding box center [439, 152] width 11 height 11
checkbox input "true"
click at [440, 173] on div at bounding box center [439, 178] width 11 height 11
checkbox input "true"
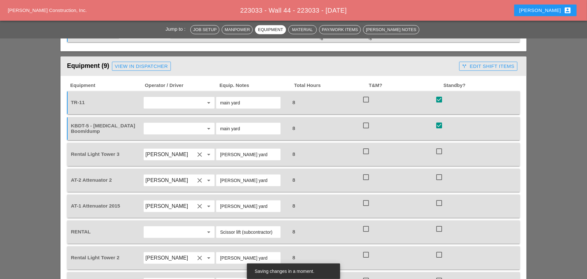
scroll to position [485, 0]
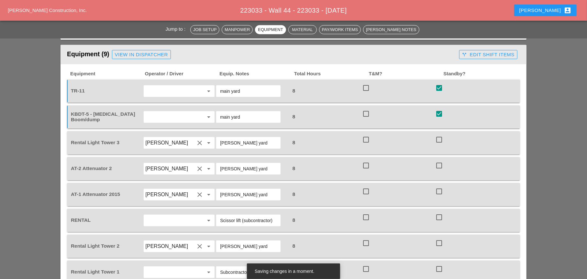
click at [369, 134] on div at bounding box center [366, 139] width 11 height 11
checkbox input "true"
click at [365, 160] on div at bounding box center [366, 165] width 11 height 11
checkbox input "true"
click at [366, 186] on div at bounding box center [366, 191] width 11 height 11
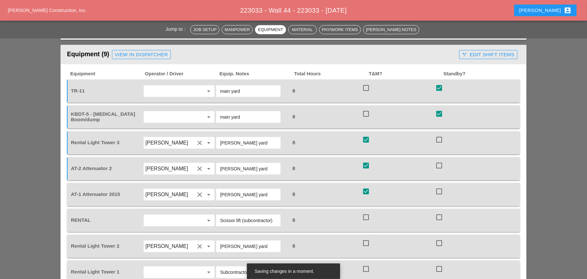
checkbox input "true"
click at [368, 212] on div at bounding box center [366, 217] width 11 height 11
checkbox input "true"
click at [368, 238] on div at bounding box center [366, 243] width 11 height 11
checkbox input "true"
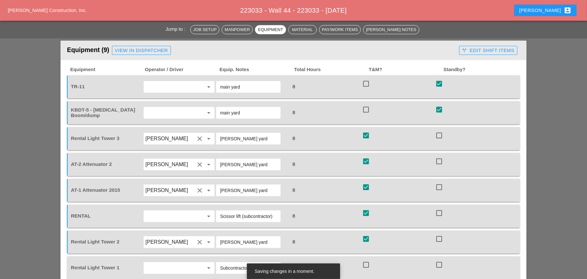
scroll to position [518, 0]
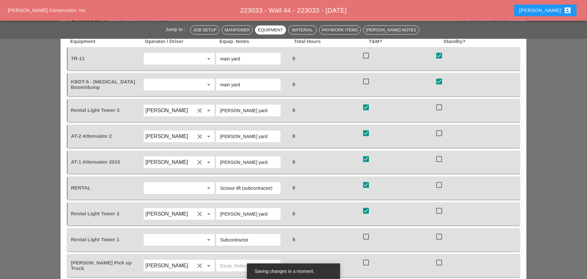
click at [368, 231] on div at bounding box center [366, 236] width 11 height 11
checkbox input "true"
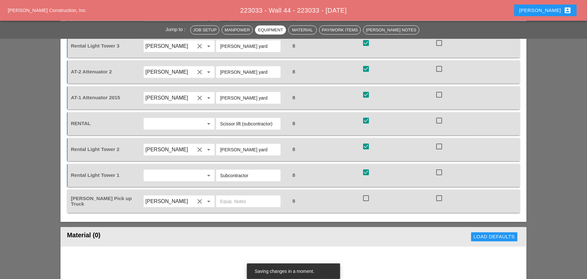
scroll to position [582, 0]
click at [363, 193] on div at bounding box center [366, 198] width 11 height 11
checkbox input "true"
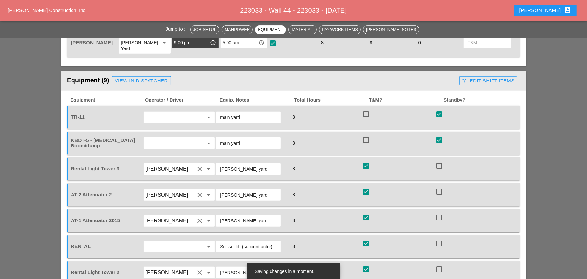
scroll to position [421, 0]
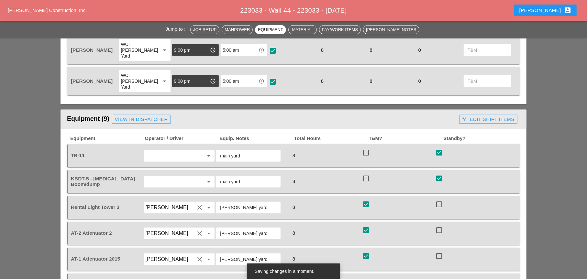
click at [472, 116] on div "call_split Edit Shift Items" at bounding box center [488, 119] width 52 height 7
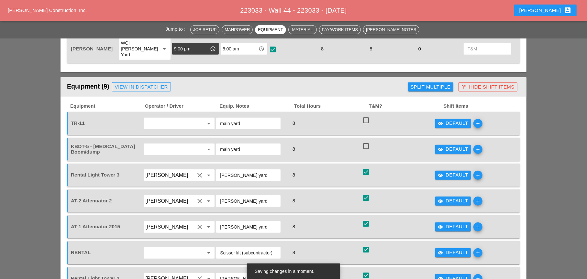
scroll to position [485, 0]
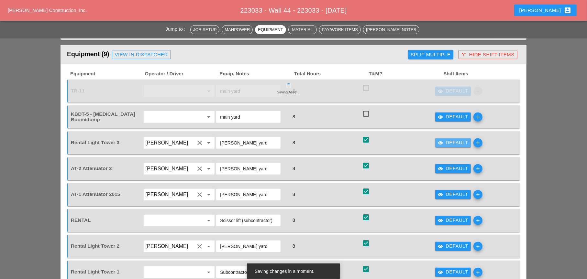
click at [447, 139] on div "visibility Default" at bounding box center [453, 142] width 30 height 7
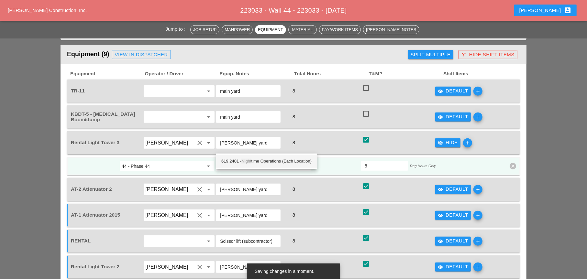
click at [271, 163] on div "619.2401 - Night time Operations (Each Location)" at bounding box center [266, 162] width 90 height 8
type input "619.2401 - Nighttime Operations (Each Location)"
drag, startPoint x: 192, startPoint y: 151, endPoint x: 225, endPoint y: 151, distance: 33.0
click at [192, 161] on input "44 - Phase 44" at bounding box center [163, 166] width 82 height 10
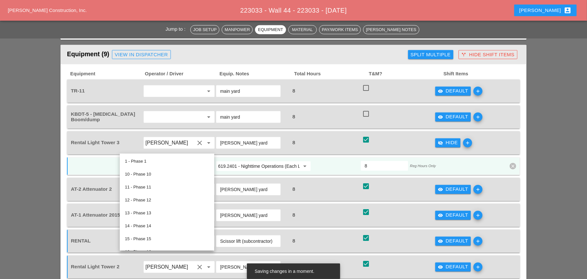
click at [241, 161] on input "619.2401 - Nighttime Operations (Each Location)" at bounding box center [259, 166] width 82 height 10
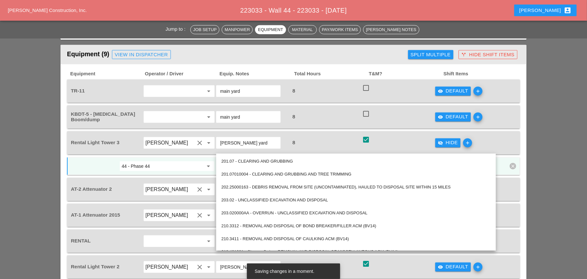
click at [180, 161] on input "44 - Phase 44" at bounding box center [163, 166] width 82 height 10
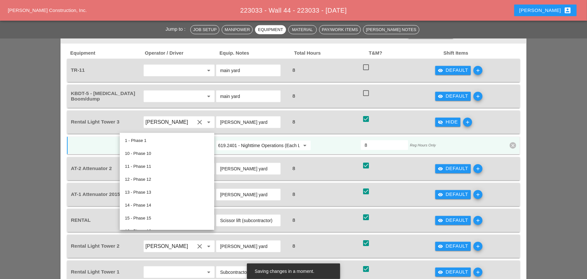
scroll to position [518, 0]
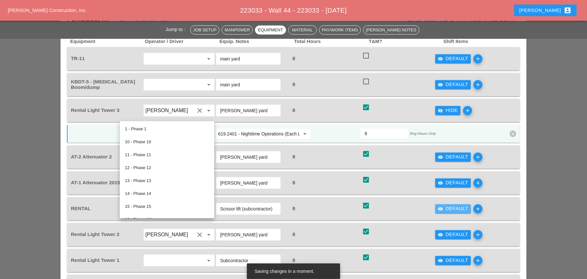
click at [450, 205] on div "visibility Default" at bounding box center [453, 208] width 30 height 7
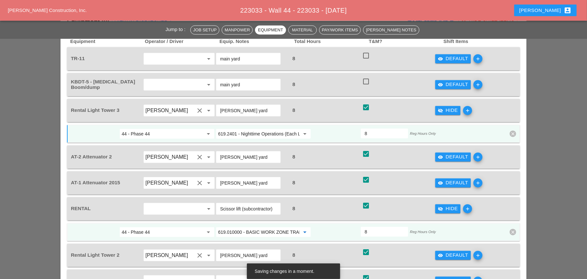
click at [261, 227] on input "619.010000 - BASIC WORK ZONE TRAFFIC CONTROL" at bounding box center [259, 232] width 82 height 10
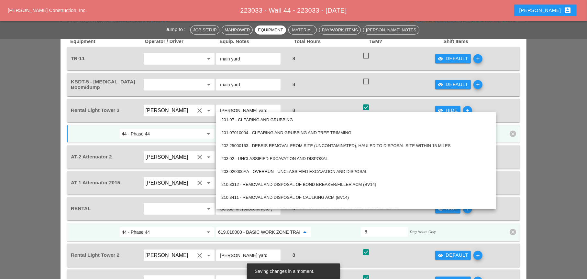
paste input "2401 - Nighttime Operations (Each Location)"
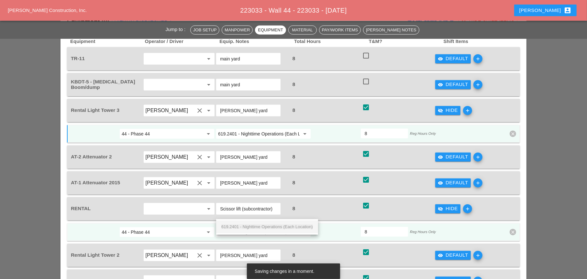
scroll to position [0, 17]
click at [259, 228] on span "619.2401 - Nighttime Operations (Each Location)" at bounding box center [267, 227] width 92 height 5
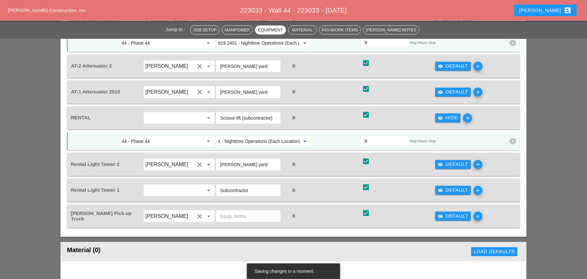
scroll to position [615, 0]
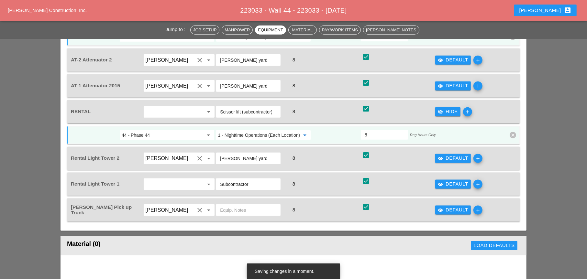
type input "619.2401 - Nighttime Operations (Each Location)"
click at [454, 155] on div "visibility Default" at bounding box center [453, 158] width 30 height 7
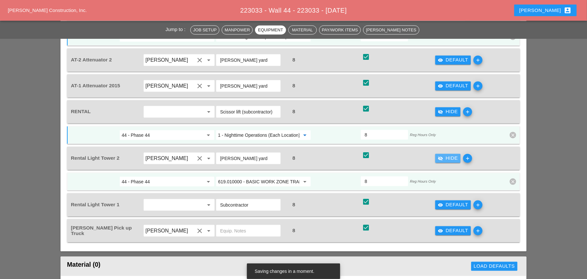
scroll to position [0, 0]
click at [264, 177] on input "619.010000 - BASIC WORK ZONE TRAFFIC CONTROL" at bounding box center [259, 182] width 82 height 10
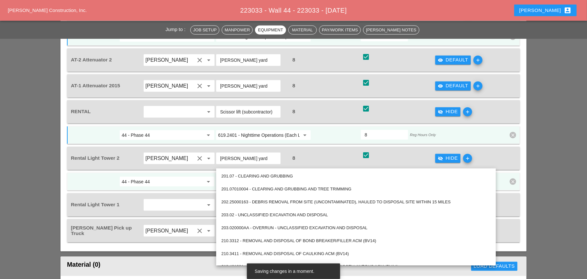
paste input "2401 - Nighttime Operations (Each Location)"
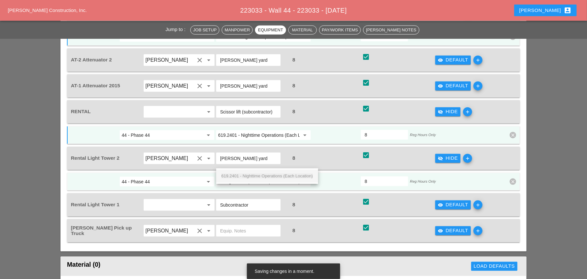
click at [263, 174] on span "619.2401 - Nighttime Operations (Each Location)" at bounding box center [267, 176] width 92 height 5
type input "619.2401 - Nighttime Operations (Each Location)"
drag, startPoint x: 440, startPoint y: 184, endPoint x: 367, endPoint y: 194, distance: 73.5
click at [438, 203] on icon "visibility" at bounding box center [440, 205] width 5 height 5
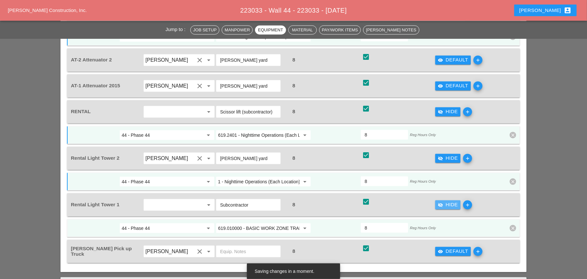
scroll to position [0, 0]
click at [251, 223] on input "619.010000 - BASIC WORK ZONE TRAFFIC CONTROL" at bounding box center [259, 228] width 82 height 10
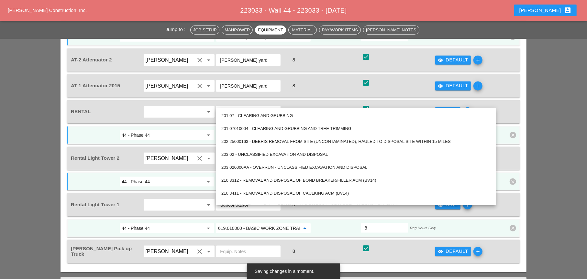
paste input "2401 - Nighttime Operations (Each Location)"
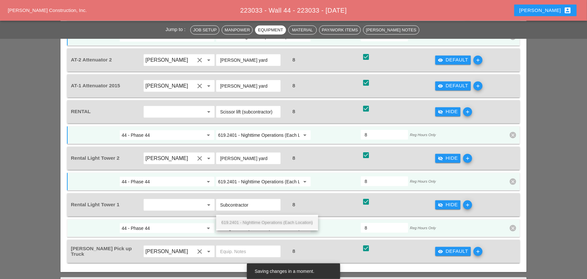
click at [256, 221] on span "619.2401 - Nighttime Operations (Each Location)" at bounding box center [267, 222] width 92 height 5
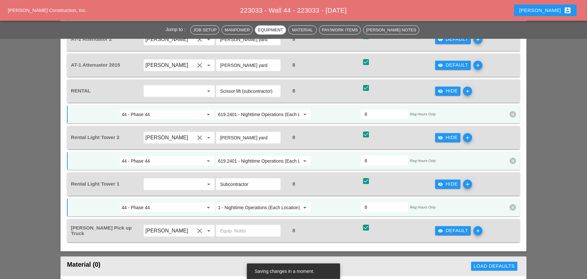
scroll to position [647, 0]
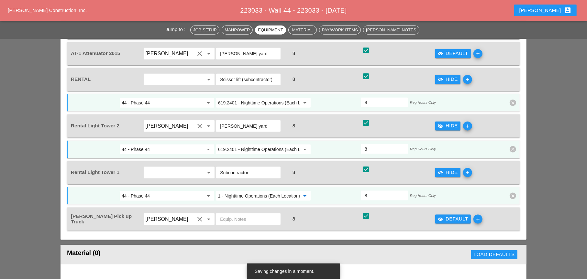
type input "619.2401 - Nighttime Operations (Each Location)"
click at [442, 217] on icon "visibility" at bounding box center [440, 219] width 5 height 5
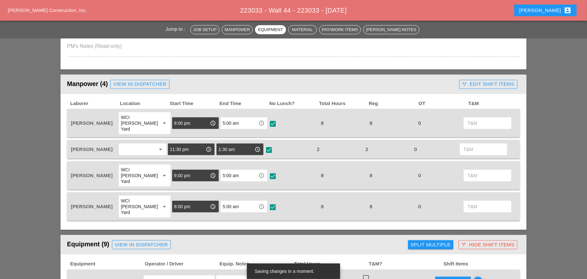
scroll to position [291, 0]
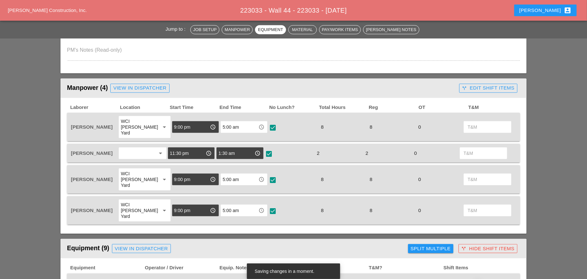
click at [473, 89] on div "call_split Edit Shift Items" at bounding box center [488, 87] width 52 height 7
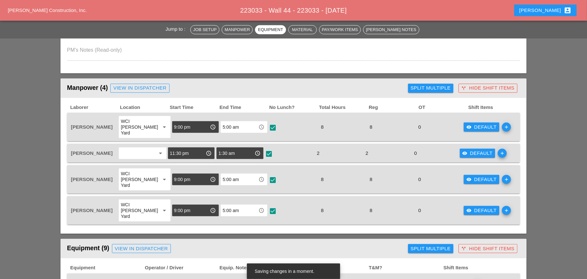
click at [437, 88] on div "Split Multiple" at bounding box center [431, 87] width 40 height 7
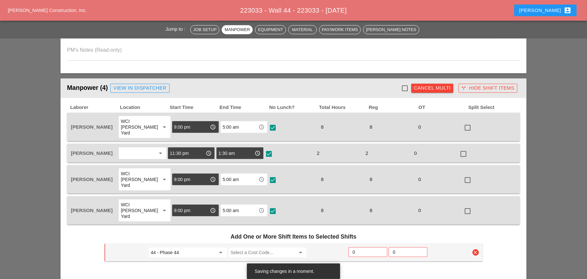
drag, startPoint x: 405, startPoint y: 89, endPoint x: 416, endPoint y: 99, distance: 15.6
click at [405, 88] on div at bounding box center [404, 88] width 11 height 11
checkbox input "true"
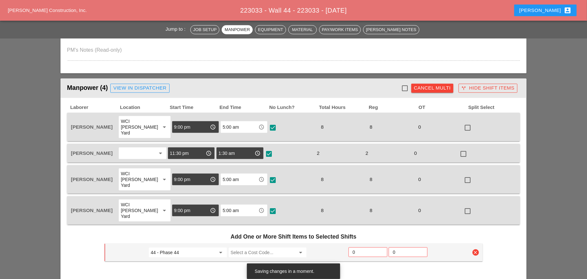
checkbox input "true"
click at [464, 149] on div at bounding box center [463, 154] width 11 height 11
checkbox input "false"
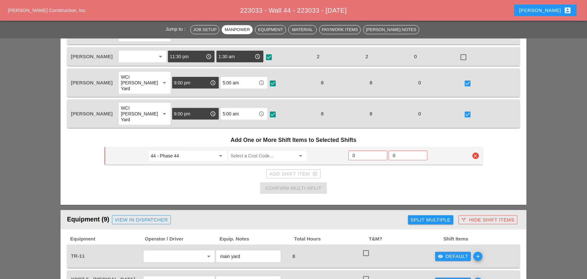
scroll to position [388, 0]
click at [261, 150] on input "Select a Cost Code..." at bounding box center [263, 155] width 65 height 10
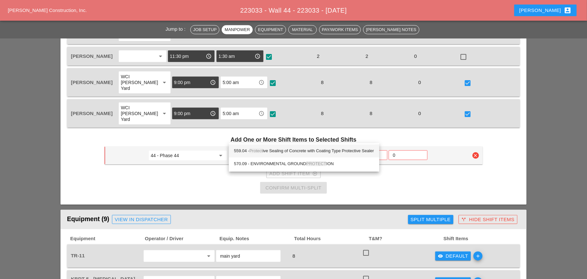
drag, startPoint x: 286, startPoint y: 150, endPoint x: 301, endPoint y: 153, distance: 15.2
click at [286, 150] on div "559.04 - Protect ive Sealing of Concrete with Coating Type Protective Sealer" at bounding box center [304, 151] width 140 height 8
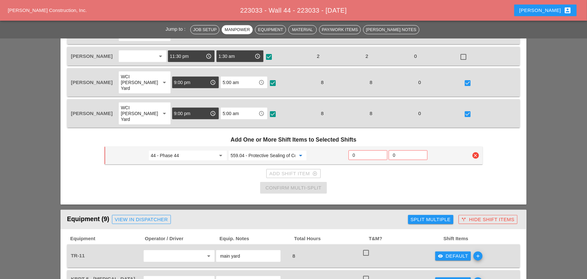
type input "559.04 - Protective Sealing of Concrete with Coating Type Protective Sealer"
click at [358, 150] on input "0" at bounding box center [368, 155] width 30 height 10
type input "6"
click at [290, 184] on div "Confirm Multi-Split" at bounding box center [293, 187] width 56 height 7
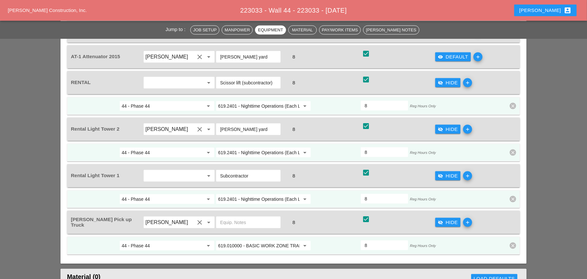
checkbox input "false"
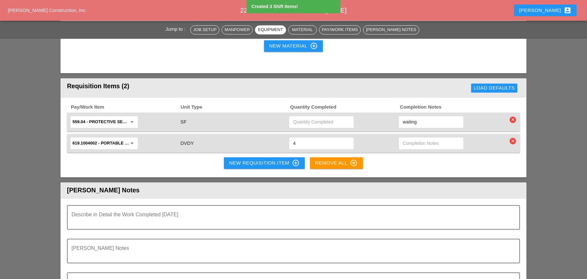
scroll to position [1042, 0]
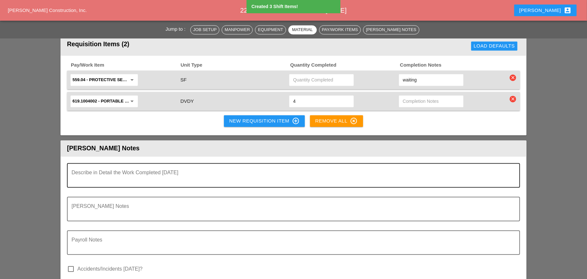
click at [114, 171] on textarea "Describe in Detail the Work Completed Today" at bounding box center [291, 179] width 439 height 16
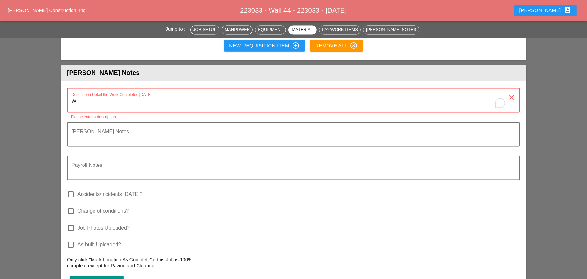
scroll to position [967, 0]
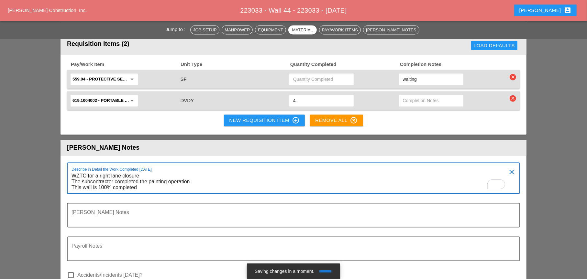
type textarea "WZTC for a right lane closure The subcontractor completed the painting operatio…"
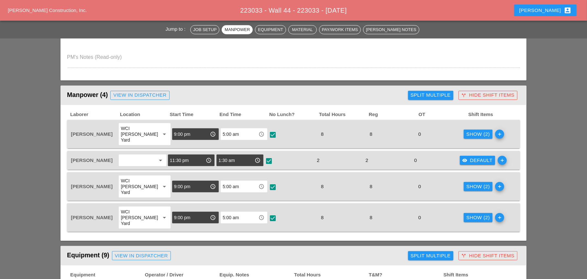
scroll to position [288, 0]
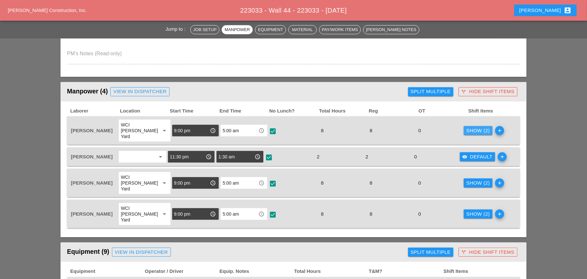
click at [466, 128] on div "Show (2)" at bounding box center [478, 130] width 24 height 7
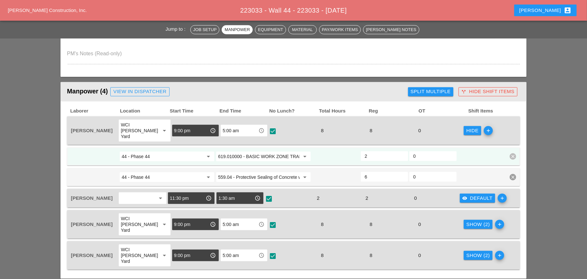
click at [472, 195] on div "visibility Default" at bounding box center [477, 198] width 30 height 7
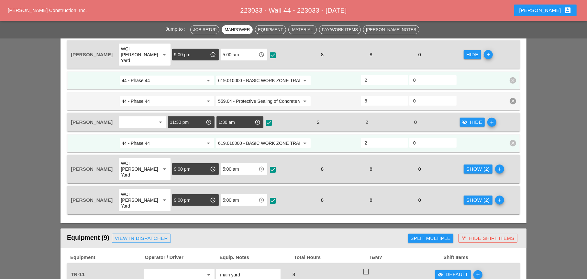
scroll to position [385, 0]
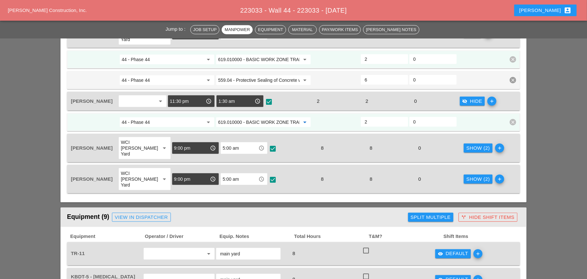
click at [263, 117] on input "619.010000 - BASIC WORK ZONE TRAFFIC CONTROL" at bounding box center [259, 122] width 82 height 10
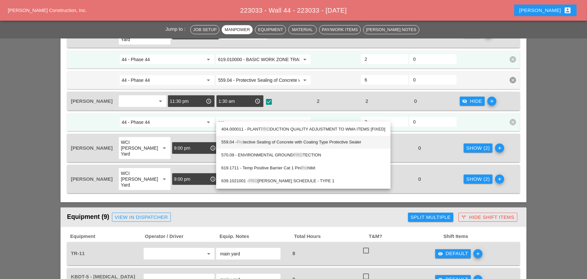
drag, startPoint x: 263, startPoint y: 141, endPoint x: 275, endPoint y: 133, distance: 14.4
click at [263, 141] on div "559.04 - Pro tective Sealing of Concrete with Coating Type Protective Sealer" at bounding box center [303, 142] width 164 height 8
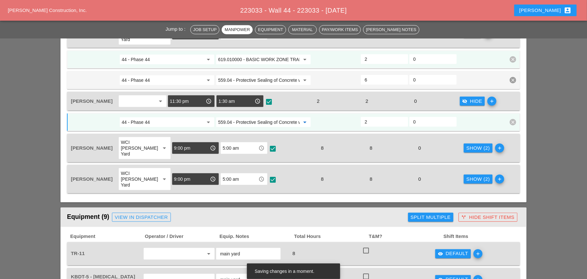
type input "559.04 - Protective Sealing of Concrete with Coating Type Protective Sealer"
drag, startPoint x: 478, startPoint y: 138, endPoint x: 430, endPoint y: 140, distance: 47.9
click at [478, 145] on div "Show (2)" at bounding box center [478, 148] width 24 height 7
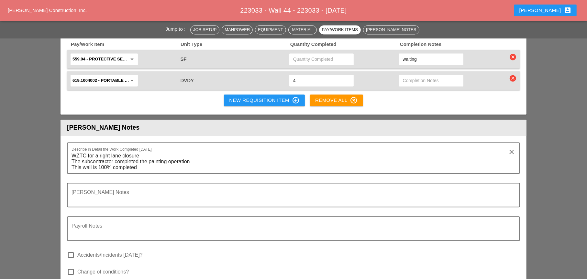
scroll to position [1096, 0]
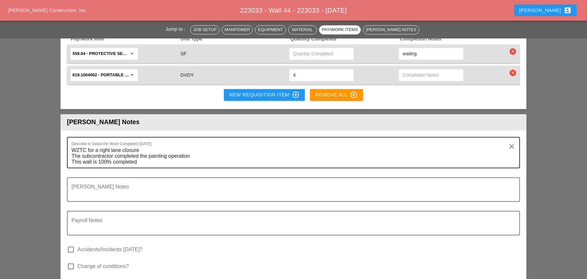
click at [155, 145] on textarea "WZTC for a right lane closure The subcontractor completed the painting operatio…" at bounding box center [291, 156] width 439 height 22
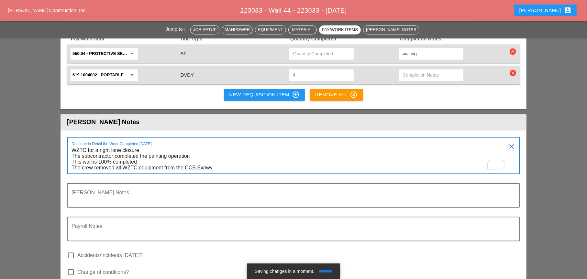
click at [225, 145] on textarea "WZTC for a right lane closure The subcontractor completed the painting operatio…" at bounding box center [291, 159] width 439 height 28
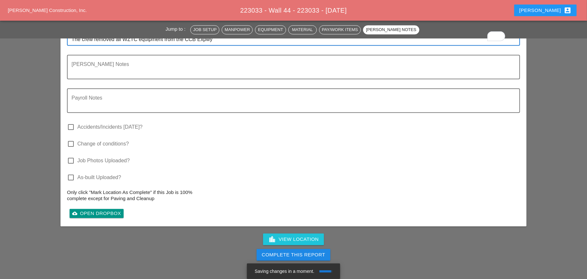
scroll to position [1226, 0]
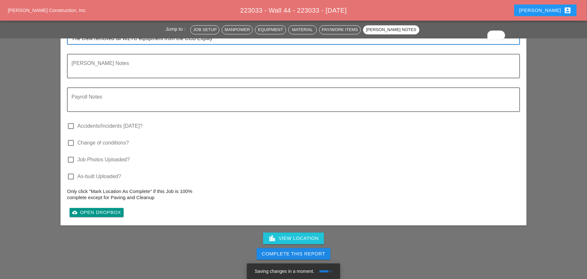
type textarea "WZTC for a right lane closure The subcontractor completed the painting operatio…"
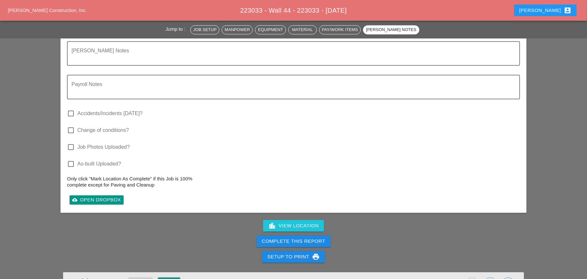
scroll to position [1258, 0]
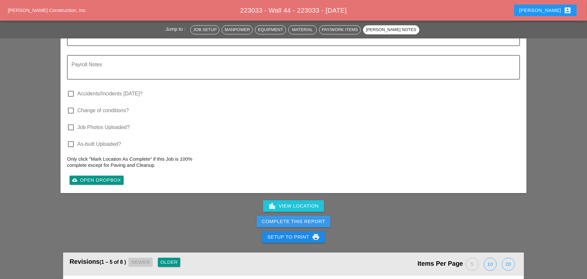
drag, startPoint x: 292, startPoint y: 204, endPoint x: 347, endPoint y: 33, distance: 179.3
click at [292, 218] on div "Complete This Report" at bounding box center [293, 221] width 63 height 7
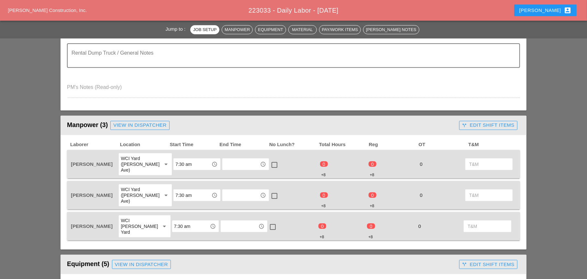
scroll to position [226, 0]
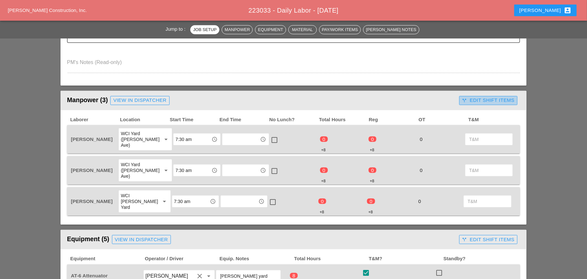
click at [477, 97] on div "call_split Edit Shift Items" at bounding box center [488, 100] width 52 height 7
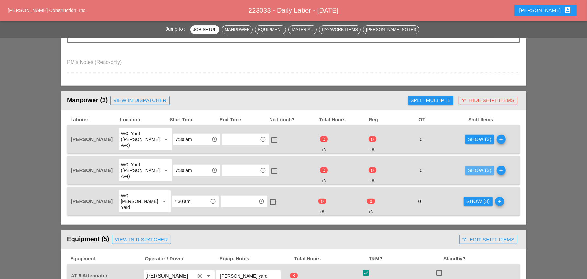
click at [472, 167] on div "Show (3)" at bounding box center [480, 170] width 24 height 7
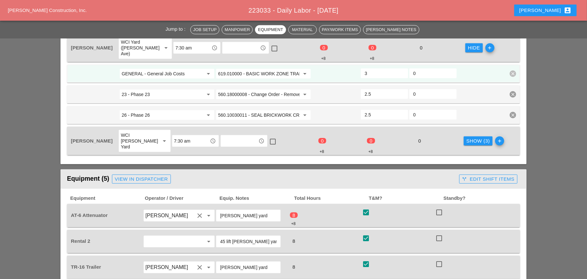
scroll to position [388, 0]
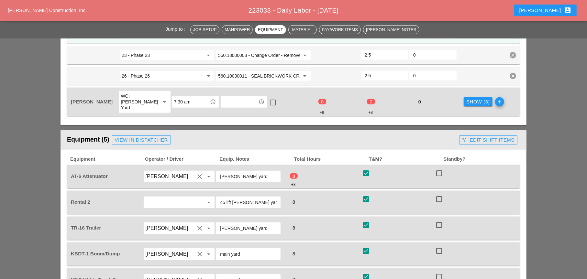
click at [476, 137] on div "call_split Edit Shift Items" at bounding box center [488, 140] width 52 height 7
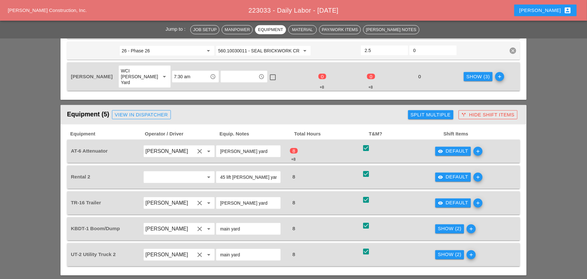
scroll to position [421, 0]
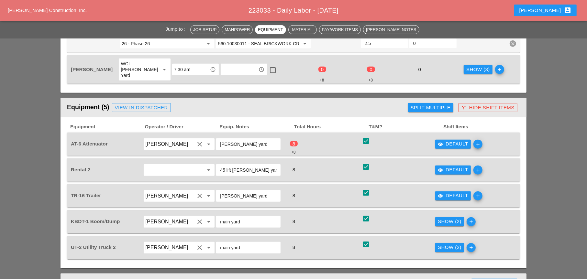
click at [439, 104] on div "Split Multiple" at bounding box center [431, 107] width 40 height 7
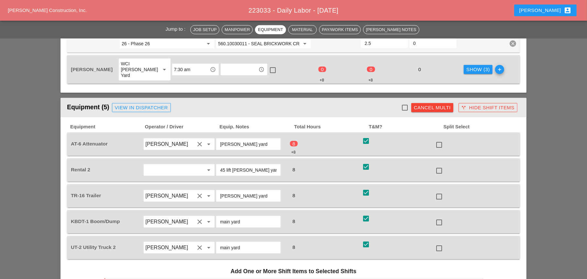
click at [437, 104] on div "Cancel Multi" at bounding box center [432, 107] width 37 height 7
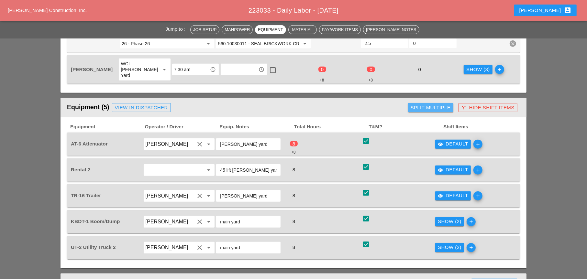
click at [437, 104] on div "Split Multiple" at bounding box center [431, 107] width 40 height 7
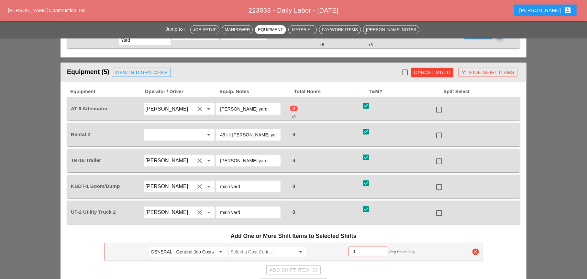
scroll to position [453, 0]
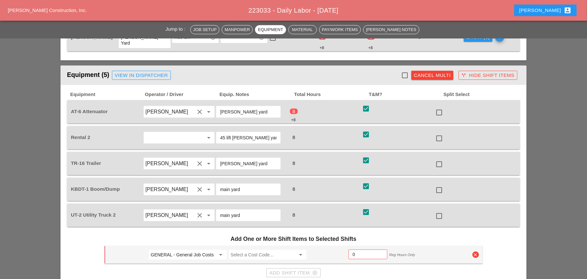
click at [431, 72] on div "Cancel Multi" at bounding box center [432, 75] width 37 height 7
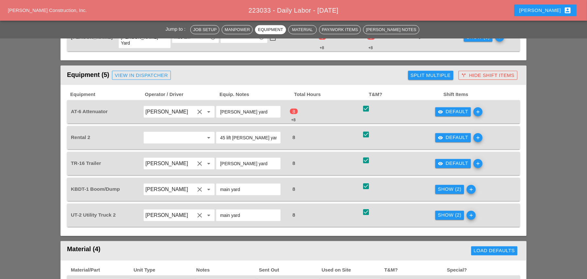
click at [443, 109] on icon "visibility" at bounding box center [440, 111] width 5 height 5
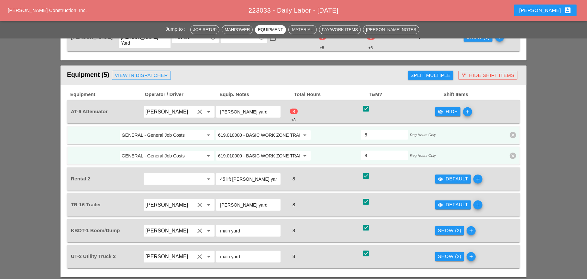
click at [514, 153] on icon "clear" at bounding box center [513, 156] width 6 height 6
click at [509, 119] on button "Confirm delete" at bounding box center [513, 123] width 37 height 9
click at [501, 120] on div "Confirm delete" at bounding box center [512, 123] width 31 height 7
drag, startPoint x: 366, startPoint y: 136, endPoint x: 354, endPoint y: 136, distance: 11.3
click at [354, 150] on div "GENERAL - General Job Costs arrow_drop_down 619.010000 - BASIC WORK ZONE TRAFFI…" at bounding box center [288, 156] width 437 height 12
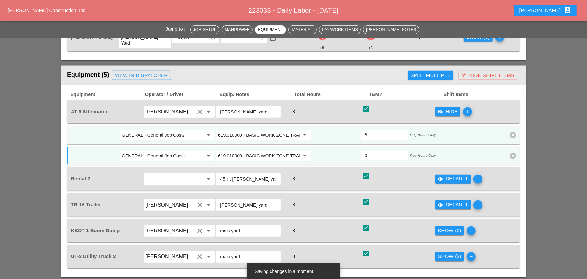
type input "0"
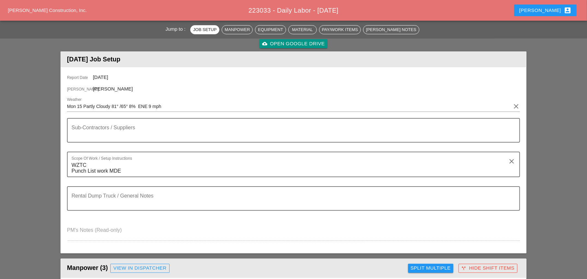
scroll to position [0, 0]
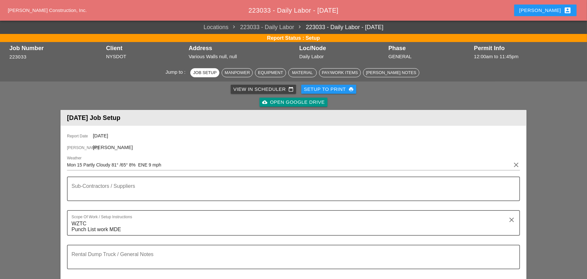
click at [250, 88] on div "View in Scheduler calendar_today" at bounding box center [263, 89] width 60 height 7
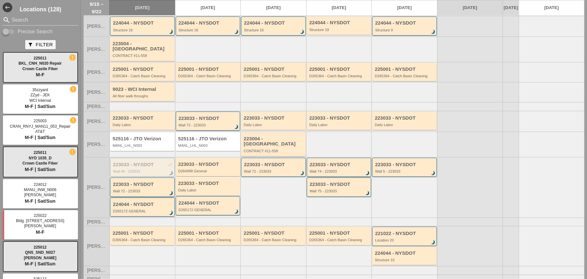
scroll to position [65, 0]
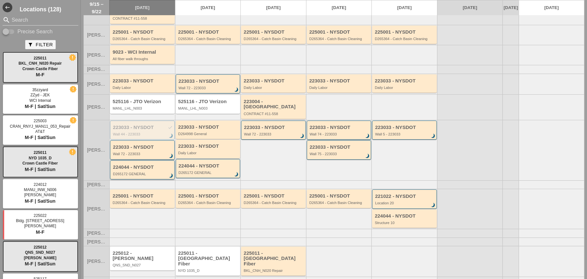
click at [136, 165] on div "224044 - NYSDOT D265172 GENERAL brightness_3" at bounding box center [143, 171] width 60 height 12
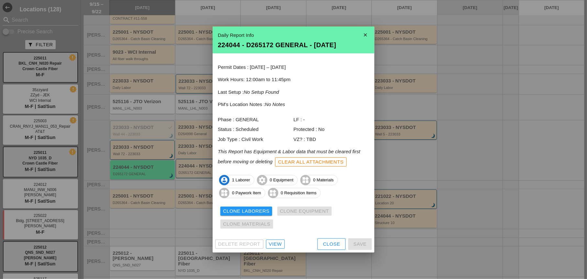
click at [277, 242] on div "View" at bounding box center [275, 244] width 13 height 7
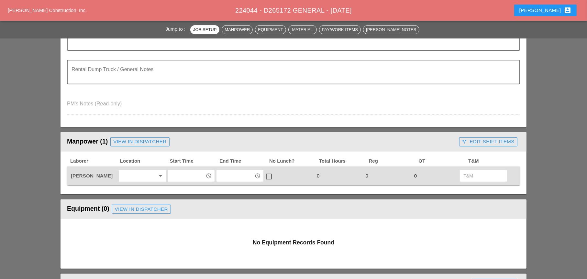
scroll to position [226, 0]
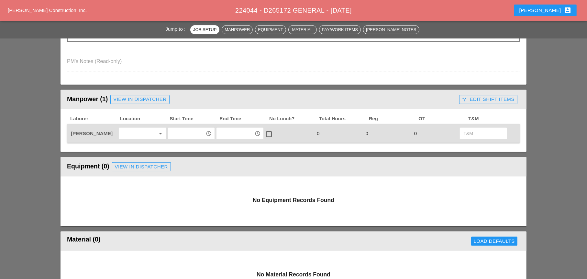
click at [178, 132] on input "text" at bounding box center [187, 133] width 34 height 10
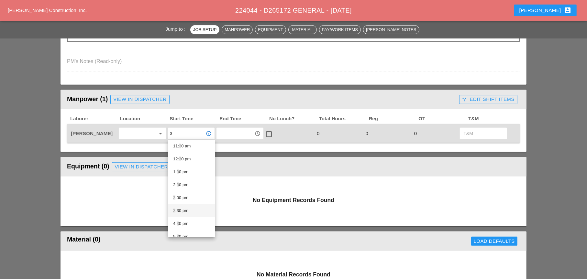
scroll to position [162, 0]
click at [184, 193] on div "3 :00 pm" at bounding box center [191, 193] width 37 height 8
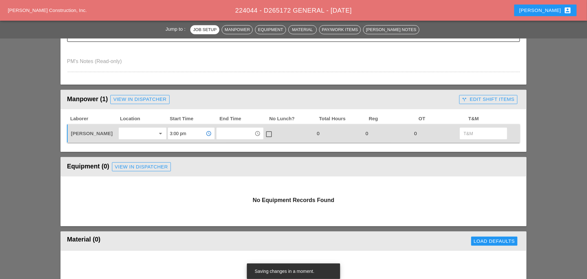
type input "3:00 pm"
click at [226, 135] on input "text" at bounding box center [235, 133] width 34 height 10
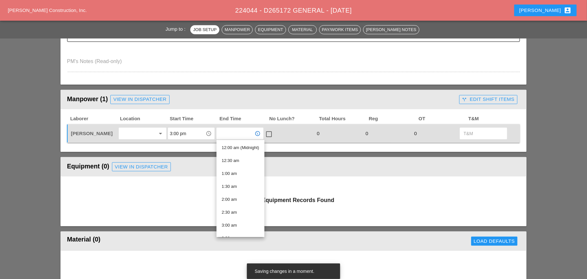
type input "4"
drag, startPoint x: 231, startPoint y: 173, endPoint x: 244, endPoint y: 163, distance: 16.1
click at [232, 172] on div "5 :00 pm" at bounding box center [240, 174] width 37 height 8
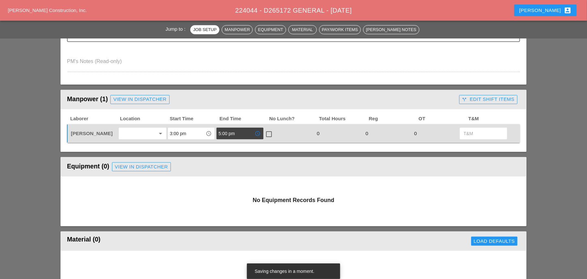
type input "5:00 pm"
click at [267, 134] on div at bounding box center [268, 134] width 11 height 11
checkbox input "true"
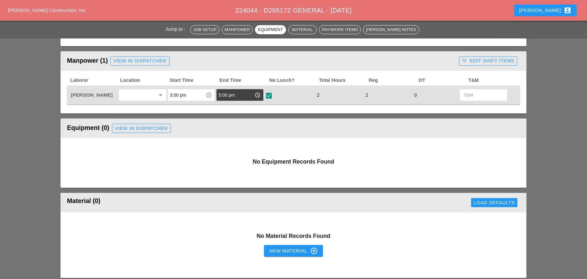
scroll to position [259, 0]
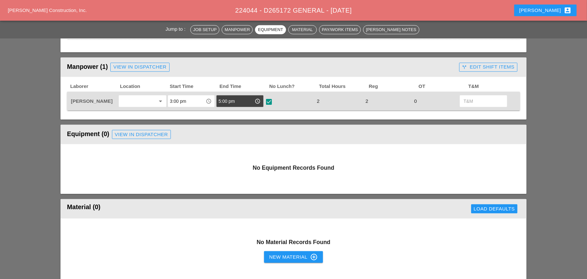
click at [478, 69] on div "call_split Edit Shift Items" at bounding box center [488, 66] width 52 height 7
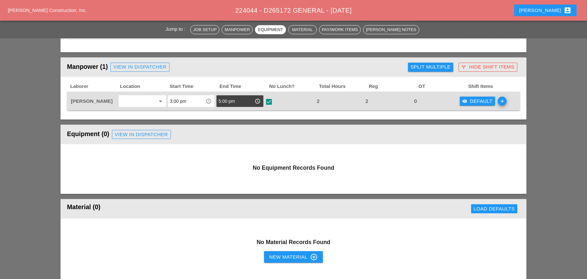
click at [466, 101] on icon "visibility" at bounding box center [464, 101] width 5 height 5
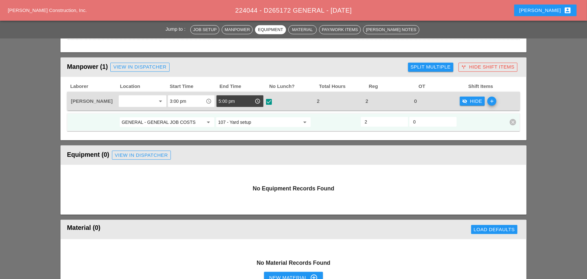
click at [247, 122] on input "107 - Yard setup" at bounding box center [259, 122] width 82 height 10
click at [246, 134] on div "1 - [PERSON_NAME]" at bounding box center [263, 136] width 84 height 8
type input "1 - GENERAL"
click at [449, 120] on input "0.5" at bounding box center [432, 122] width 39 height 10
type input "1"
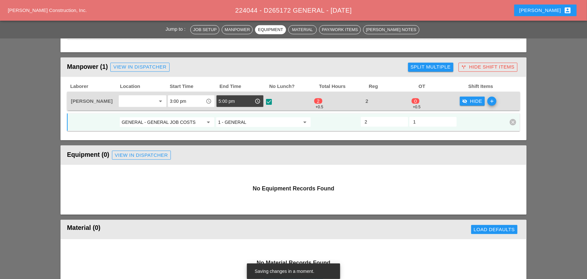
click at [449, 119] on input "1" at bounding box center [432, 122] width 39 height 10
click at [402, 123] on input "1.5" at bounding box center [384, 122] width 39 height 10
type input "1"
click at [402, 123] on input "1" at bounding box center [384, 122] width 39 height 10
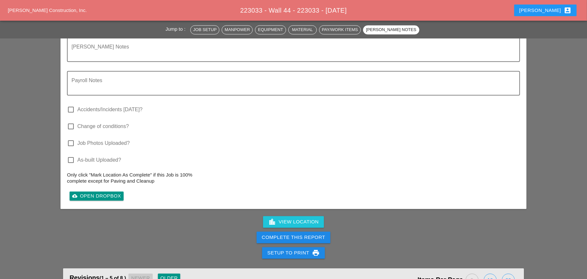
scroll to position [1100, 0]
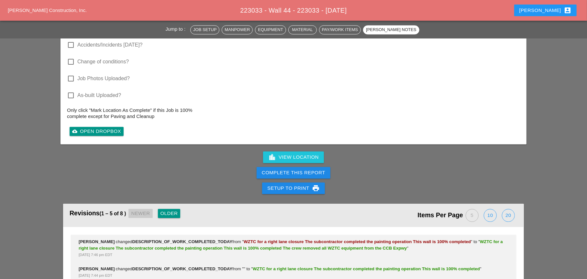
click at [292, 169] on div "Complete This Report" at bounding box center [293, 172] width 63 height 7
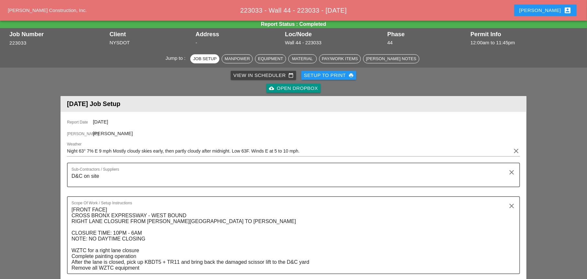
scroll to position [0, 0]
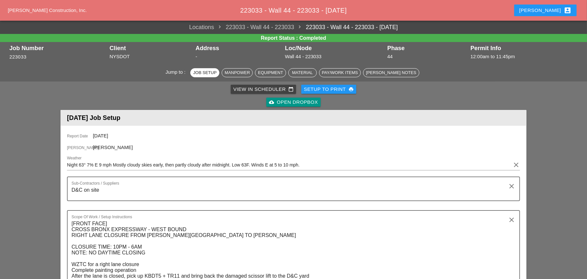
click at [243, 88] on div "View in Scheduler calendar_today" at bounding box center [263, 89] width 60 height 7
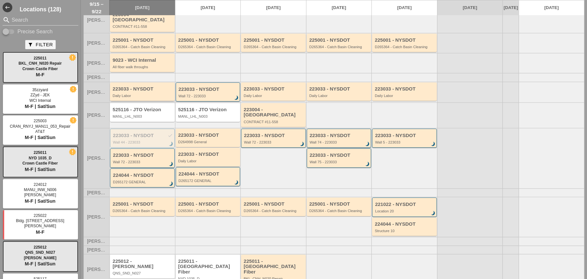
scroll to position [68, 0]
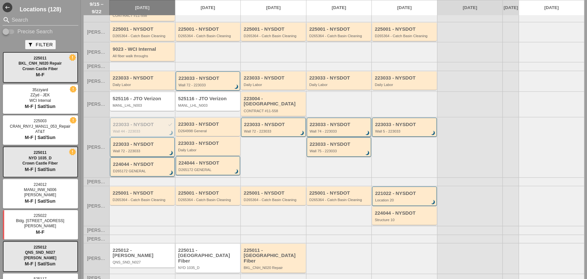
click at [134, 169] on div "D265172 GENERAL" at bounding box center [143, 171] width 60 height 4
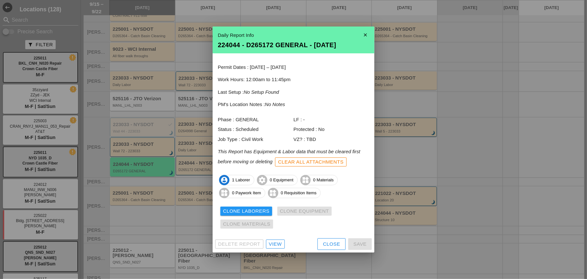
click at [141, 143] on div at bounding box center [293, 139] width 587 height 279
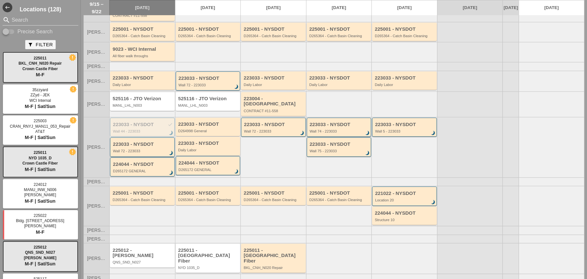
click at [141, 149] on div "Wall 72 - 223033" at bounding box center [143, 151] width 60 height 4
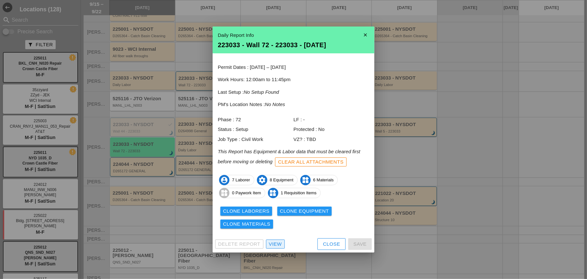
click at [277, 243] on div "View" at bounding box center [275, 244] width 13 height 7
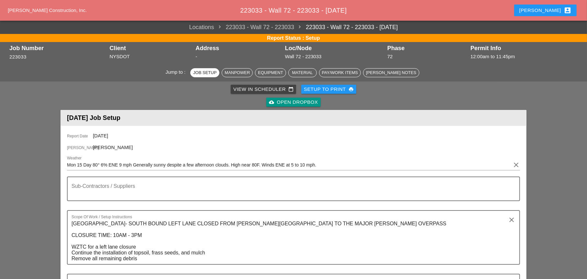
scroll to position [259, 0]
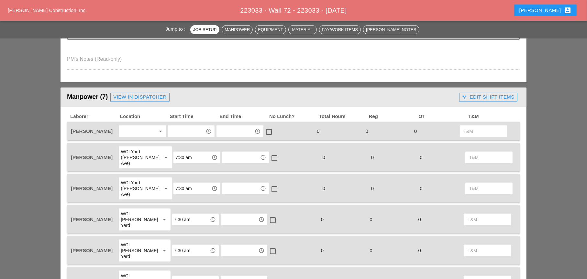
click at [180, 132] on input "text" at bounding box center [187, 131] width 34 height 10
click at [179, 144] on div "9 :00 am" at bounding box center [191, 146] width 37 height 8
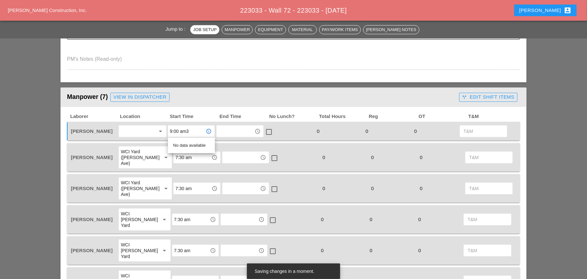
drag, startPoint x: 183, startPoint y: 132, endPoint x: 177, endPoint y: 132, distance: 6.5
click at [177, 132] on input "9:00 am3" at bounding box center [187, 131] width 34 height 10
click at [196, 130] on input "9:00 am3" at bounding box center [187, 131] width 34 height 10
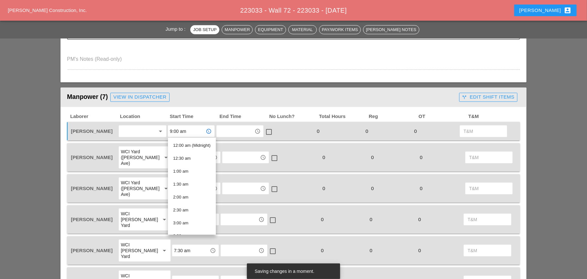
type input "9:00 am"
click at [236, 128] on input "text" at bounding box center [235, 131] width 34 height 10
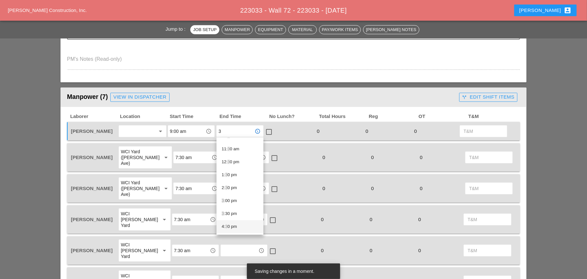
scroll to position [162, 0]
click at [227, 187] on div "3 :00 pm" at bounding box center [240, 191] width 37 height 8
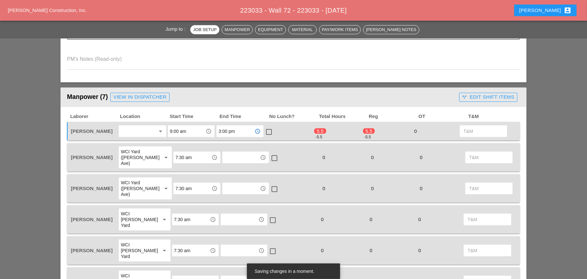
type input "3:00 pm"
click at [266, 133] on div at bounding box center [268, 132] width 11 height 11
checkbox input "true"
click at [236, 155] on input "text" at bounding box center [241, 157] width 34 height 10
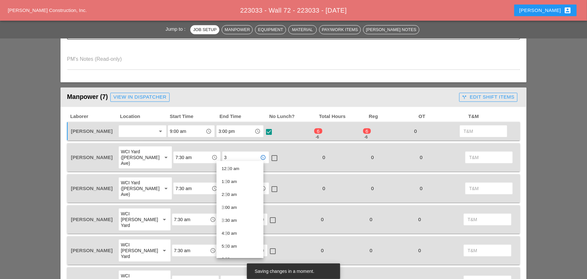
type input "3"
click at [236, 134] on input "3:00 pm" at bounding box center [235, 131] width 34 height 10
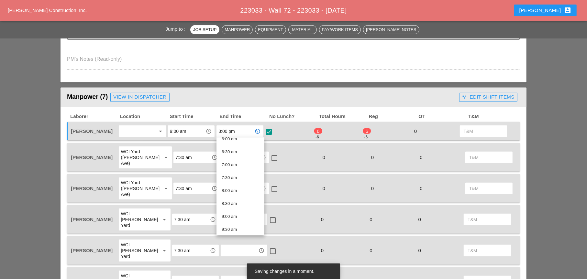
drag, startPoint x: 237, startPoint y: 131, endPoint x: 219, endPoint y: 130, distance: 17.8
click at [219, 130] on input "3:00 pm" at bounding box center [235, 131] width 34 height 10
click at [244, 132] on input "3:00 pm" at bounding box center [235, 131] width 34 height 10
click at [202, 130] on input "9:00 am" at bounding box center [187, 131] width 34 height 10
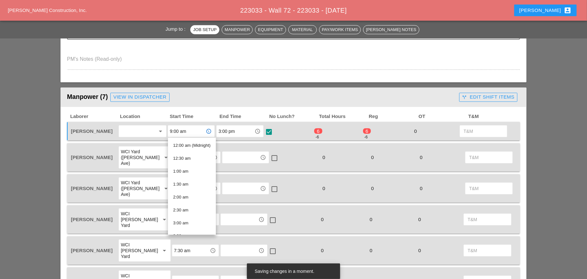
click at [233, 154] on input "text" at bounding box center [241, 157] width 34 height 10
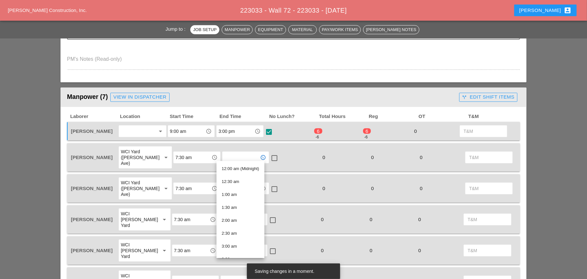
paste input "3:00 pm"
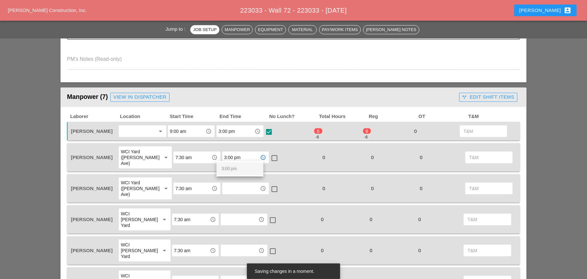
click at [228, 168] on span "3:00 pm" at bounding box center [229, 168] width 15 height 5
type input "3:00 pm"
click at [230, 183] on input "text" at bounding box center [241, 188] width 34 height 10
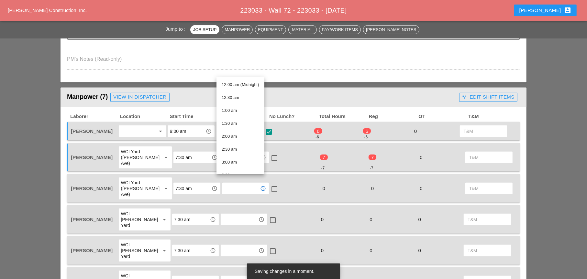
paste input "3:00 pm"
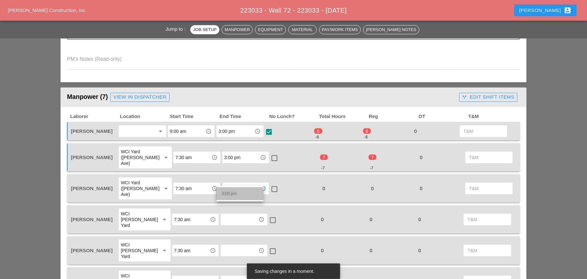
click at [229, 190] on div "3:00 pm" at bounding box center [240, 194] width 37 height 8
type input "3:00 pm"
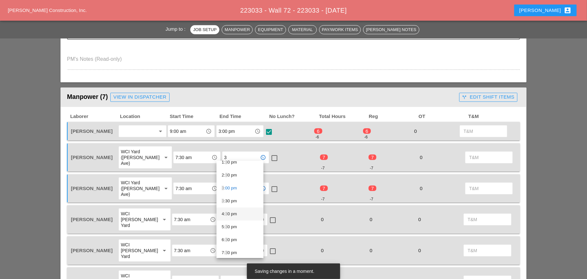
scroll to position [194, 0]
click at [235, 195] on div "3 :30 pm" at bounding box center [240, 195] width 37 height 8
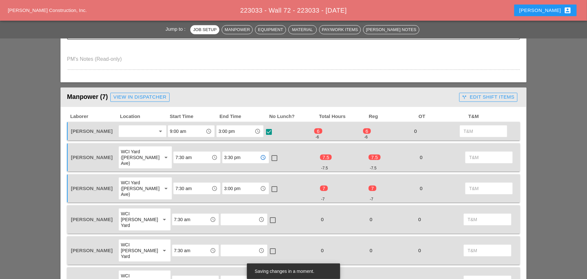
drag, startPoint x: 237, startPoint y: 155, endPoint x: 218, endPoint y: 154, distance: 19.1
click at [222, 154] on div "3:30 pm access_time" at bounding box center [245, 158] width 47 height 12
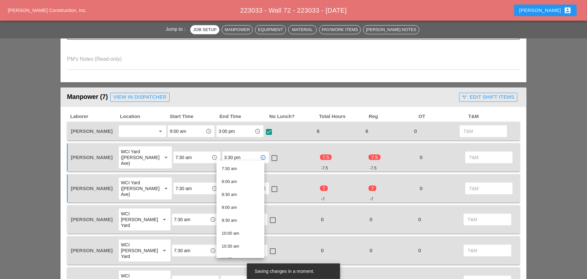
type input "3:30 pm"
click at [199, 183] on input "7:30 am" at bounding box center [192, 188] width 34 height 10
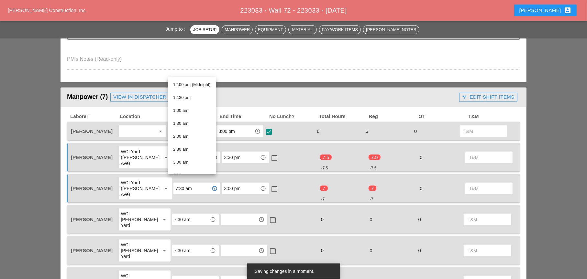
click at [233, 183] on input "3:00 pm" at bounding box center [241, 188] width 34 height 10
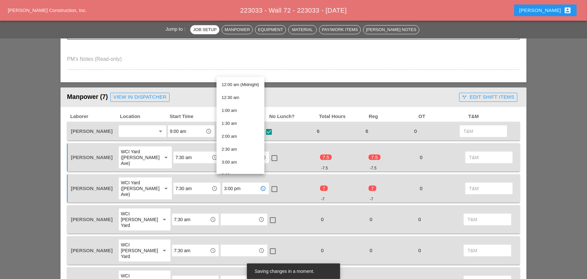
paste input "3"
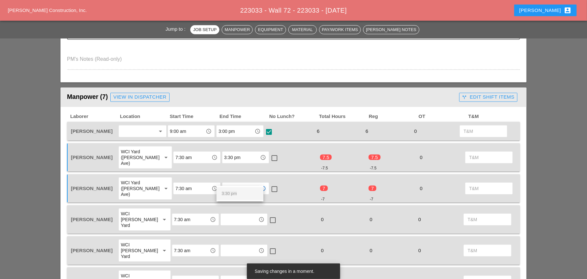
click at [228, 196] on div "3:30 pm" at bounding box center [240, 194] width 37 height 8
type input "3:30 pm"
click at [226, 215] on input "text" at bounding box center [240, 220] width 34 height 10
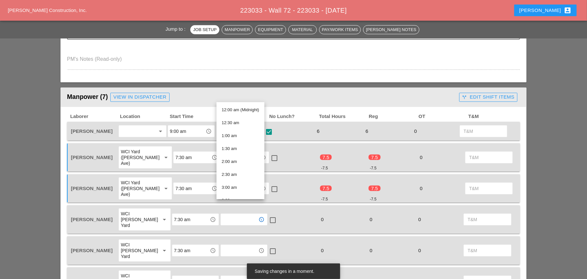
paste input "3:30 pm"
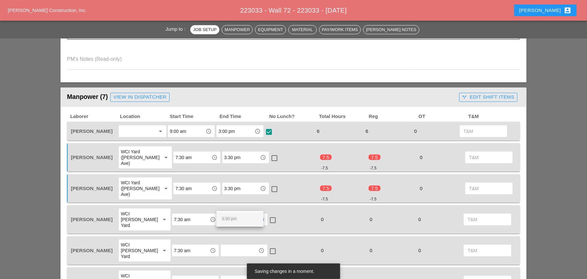
click at [226, 218] on span "3:30 pm" at bounding box center [229, 218] width 15 height 5
type input "3:30 pm"
click at [228, 246] on input "text" at bounding box center [240, 251] width 34 height 10
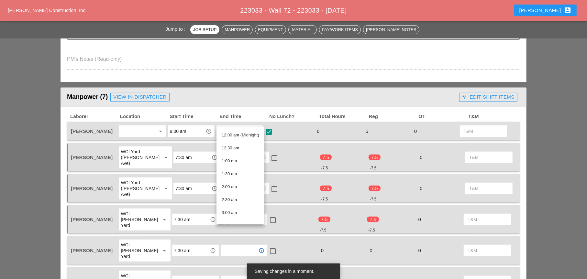
paste input "3:30 pm"
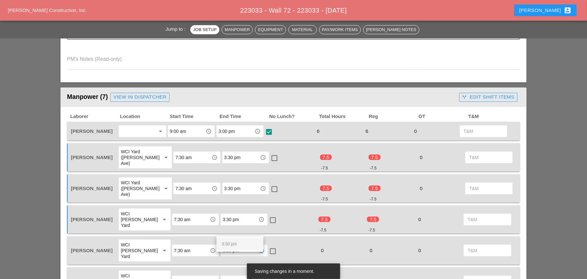
click at [227, 245] on span "3:30 pm" at bounding box center [229, 244] width 15 height 5
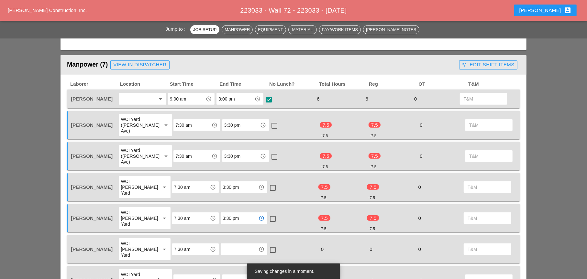
type input "3:30 pm"
click at [228, 244] on input "text" at bounding box center [240, 249] width 34 height 10
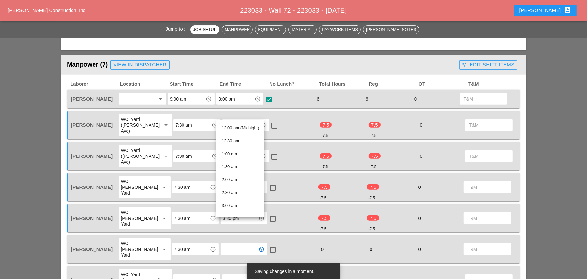
paste input "3:30 pm"
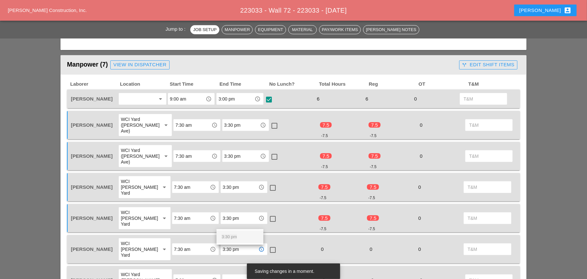
click at [226, 237] on span "3:30 pm" at bounding box center [229, 237] width 15 height 5
type input "3:30 pm"
click at [226, 275] on input "text" at bounding box center [241, 280] width 34 height 10
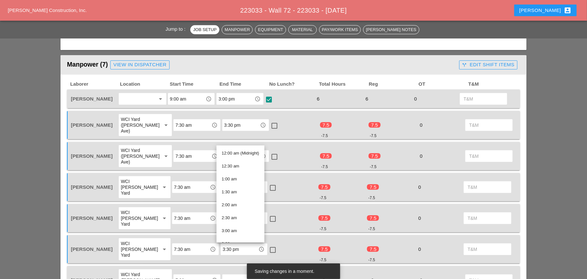
paste input "3:30 pm"
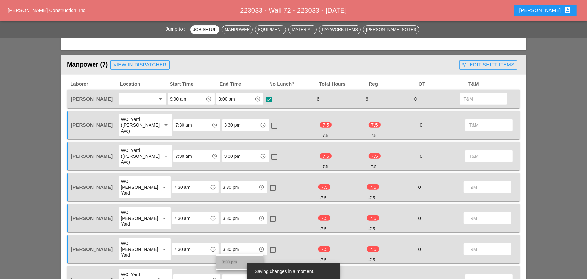
click at [224, 262] on span "3:30 pm" at bounding box center [229, 262] width 15 height 5
type input "3:30 pm"
click at [269, 276] on div at bounding box center [274, 281] width 11 height 11
checkbox input "true"
click at [267, 245] on div at bounding box center [272, 250] width 11 height 11
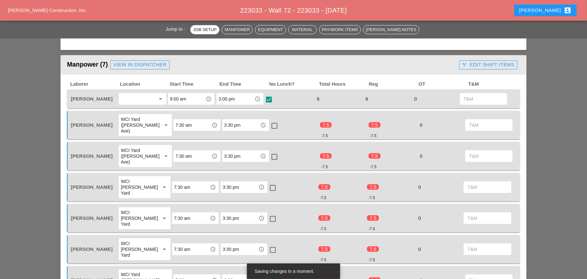
checkbox input "true"
drag, startPoint x: 270, startPoint y: 201, endPoint x: 269, endPoint y: 190, distance: 11.1
click at [270, 214] on div at bounding box center [272, 219] width 11 height 11
checkbox input "true"
click at [271, 182] on div at bounding box center [272, 187] width 11 height 11
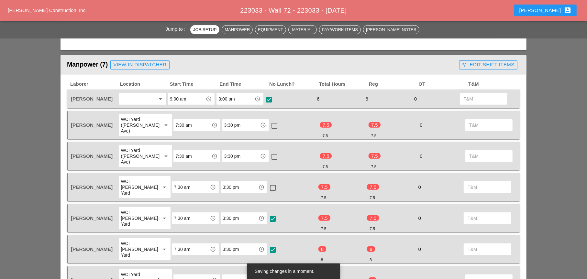
checkbox input "true"
click at [270, 151] on div at bounding box center [274, 156] width 11 height 11
checkbox input "true"
click at [269, 122] on div at bounding box center [274, 125] width 11 height 11
checkbox input "true"
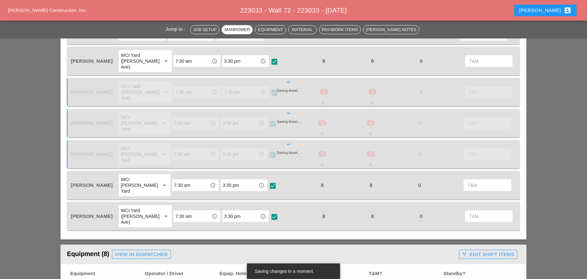
scroll to position [356, 0]
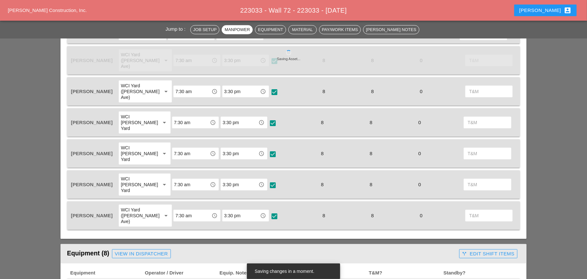
checkbox input "true"
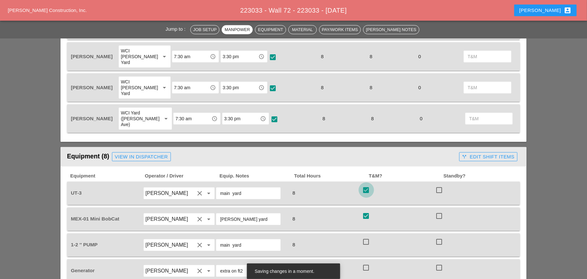
click at [365, 237] on div at bounding box center [366, 242] width 11 height 11
checkbox input "true"
click at [363, 262] on div at bounding box center [366, 267] width 11 height 11
checkbox input "true"
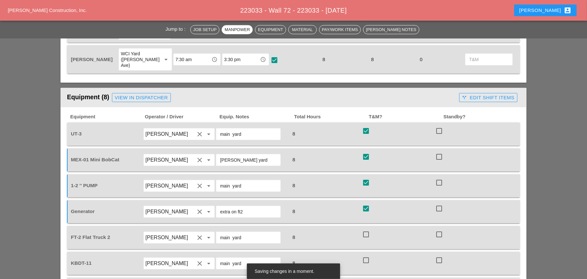
scroll to position [518, 0]
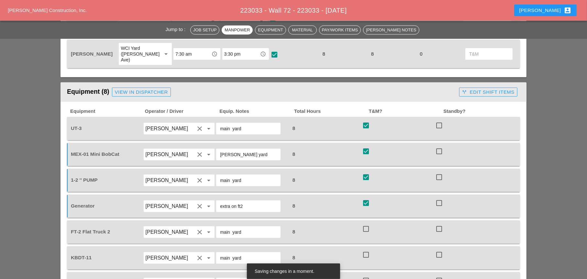
click at [367, 224] on div at bounding box center [366, 229] width 11 height 11
checkbox input "true"
drag, startPoint x: 364, startPoint y: 219, endPoint x: 365, endPoint y: 225, distance: 5.5
click at [365, 249] on div at bounding box center [366, 254] width 11 height 11
checkbox input "true"
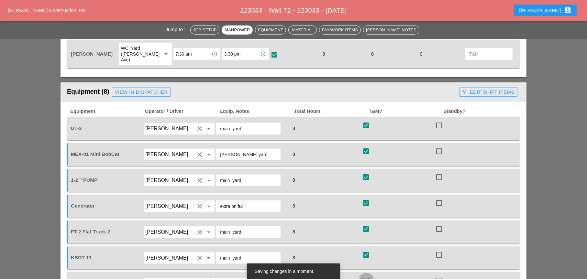
click at [365, 275] on div at bounding box center [366, 280] width 11 height 11
checkbox input "true"
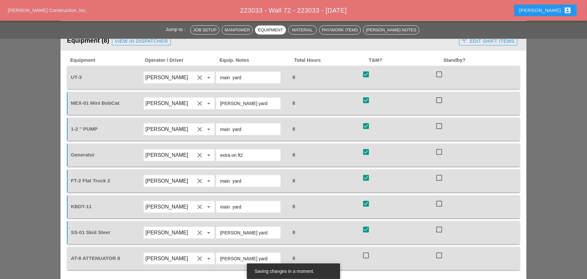
scroll to position [582, 0]
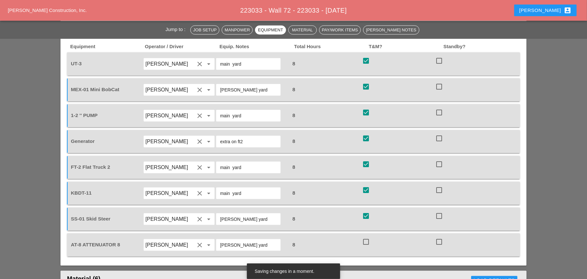
click at [368, 237] on div at bounding box center [366, 242] width 11 height 11
checkbox input "true"
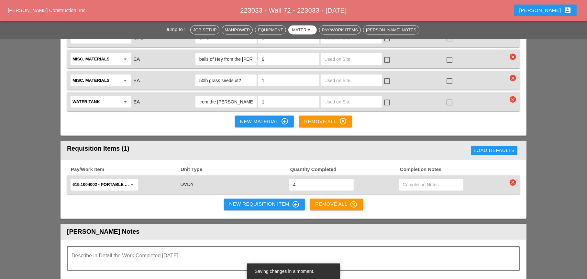
scroll to position [906, 0]
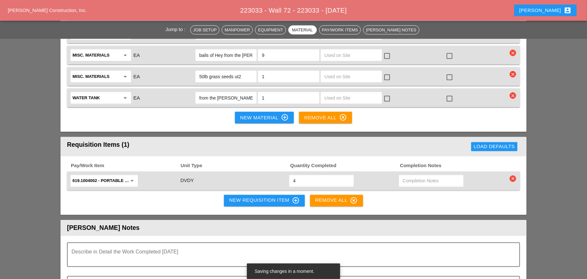
click at [248, 197] on div "New Requisition Item control_point" at bounding box center [264, 201] width 71 height 8
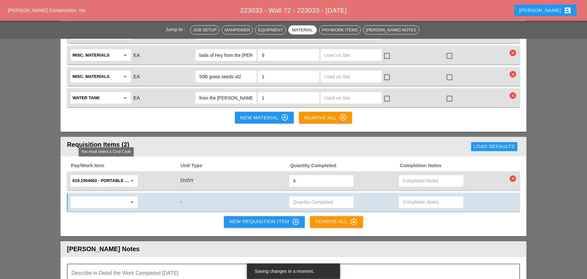
click at [115, 197] on input "text" at bounding box center [99, 202] width 54 height 10
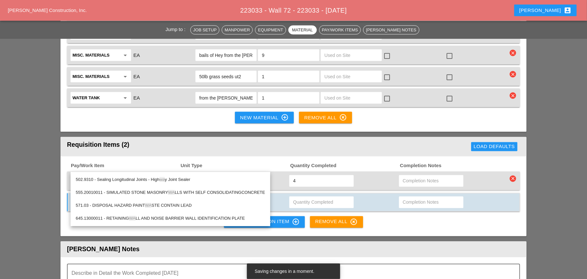
type input "w"
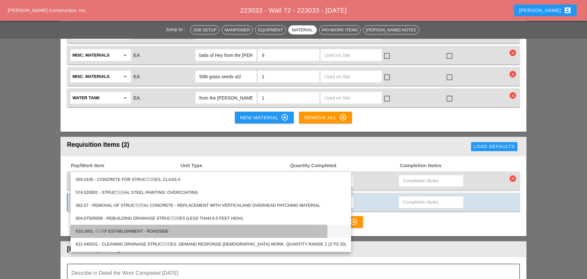
click at [127, 231] on div "610.1601 - TUR F ESTABLISHMENT - ROADSIDE" at bounding box center [211, 232] width 270 height 8
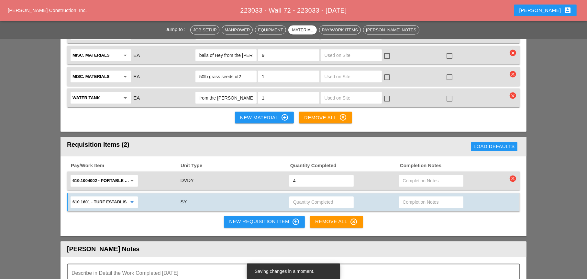
type input "610.1601 - TURF ESTABLISHMENT - ROADSIDE"
click at [247, 218] on div "New Requisition Item control_point" at bounding box center [264, 222] width 71 height 8
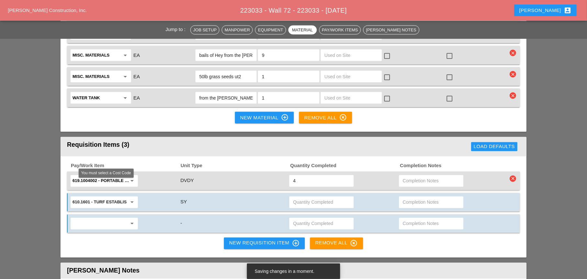
click at [115, 219] on input "text" at bounding box center [99, 224] width 54 height 10
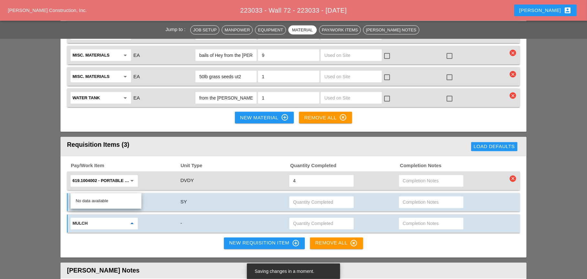
type input "mulch"
click at [164, 205] on div "Pay/Work Item Unit Type Quantity Completed Completion Notes 619.1004002 - PORTA…" at bounding box center [294, 207] width 466 height 101
click at [120, 219] on input "text" at bounding box center [99, 224] width 54 height 10
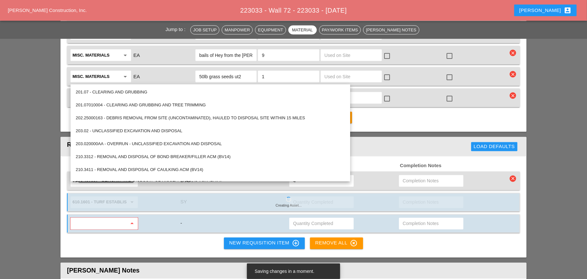
click at [120, 219] on input "text" at bounding box center [99, 224] width 54 height 10
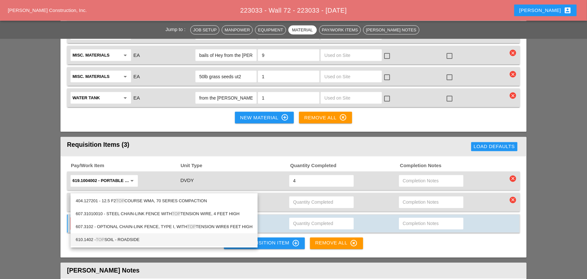
click at [131, 239] on div "610.1402 - TOP SOIL - ROADSIDE" at bounding box center [164, 240] width 177 height 8
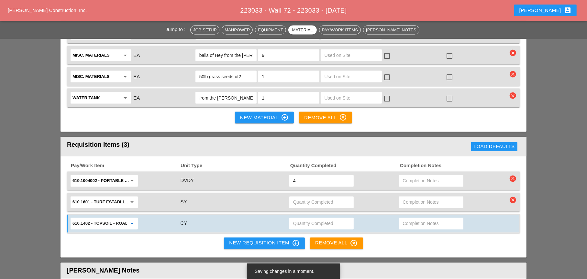
type input "610.1402 - TOPSOIL - ROADSIDE"
drag, startPoint x: 412, startPoint y: 186, endPoint x: 407, endPoint y: 187, distance: 4.6
click at [411, 219] on input "text" at bounding box center [431, 224] width 57 height 10
type input "waiting"
click at [407, 197] on input "text" at bounding box center [431, 202] width 57 height 10
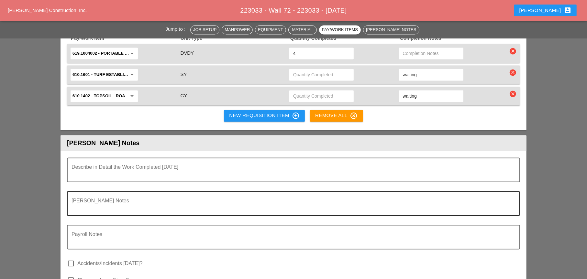
scroll to position [1035, 0]
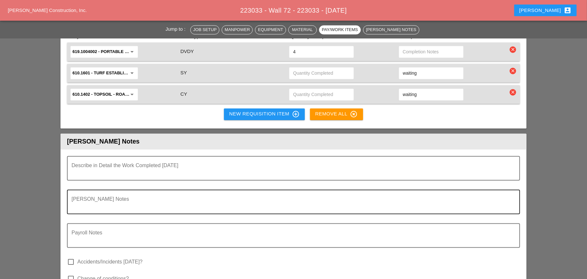
type input "waiting"
click at [81, 198] on textarea "Foreman's Notes" at bounding box center [291, 206] width 439 height 16
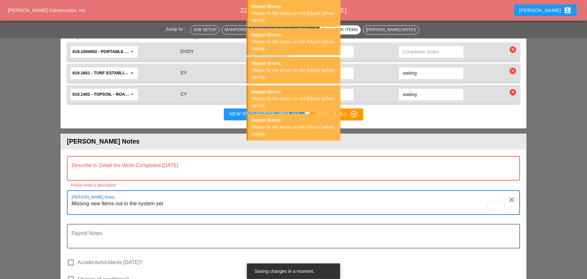
type textarea "Missing new Items not in the system yet"
click at [92, 164] on textarea "Describe in Detail the Work Completed Today" at bounding box center [291, 172] width 439 height 16
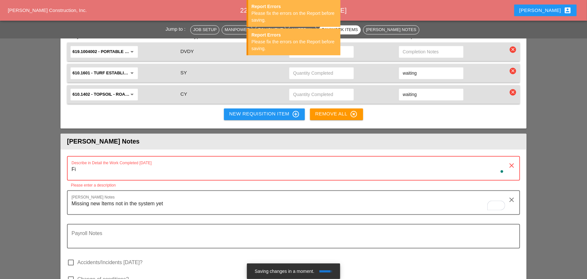
type textarea "F"
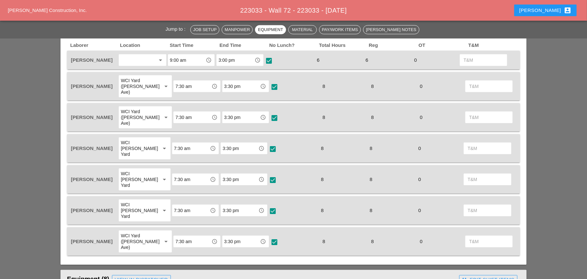
scroll to position [291, 0]
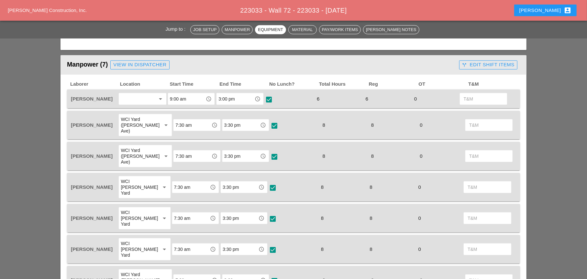
type textarea "WZTC for a left lane closure Continued installing topsoil Installed grass seeds…"
click at [465, 65] on icon "call_split" at bounding box center [464, 64] width 5 height 5
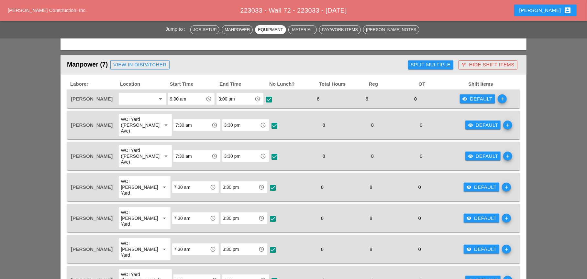
click at [475, 100] on div "visibility Default" at bounding box center [477, 98] width 30 height 7
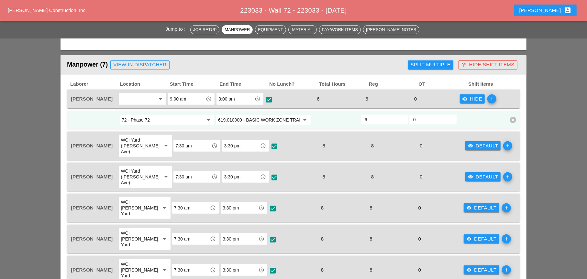
click at [469, 142] on div "visibility Default" at bounding box center [483, 145] width 30 height 7
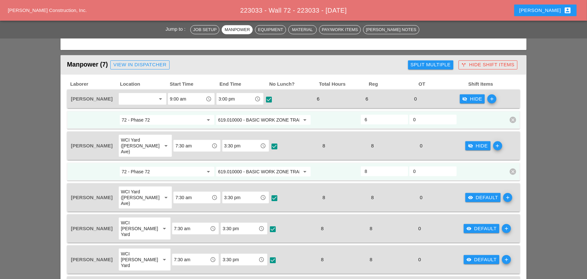
click at [256, 122] on input "619.010000 - BASIC WORK ZONE TRAFFIC CONTROL" at bounding box center [259, 120] width 82 height 10
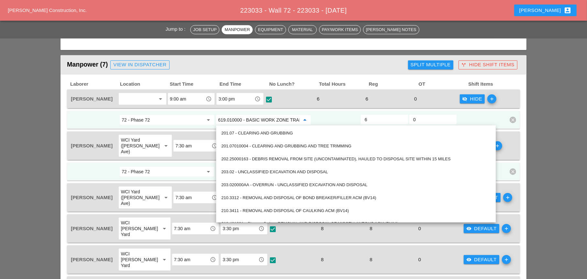
click at [188, 117] on input "72 - Phase 72" at bounding box center [163, 120] width 82 height 10
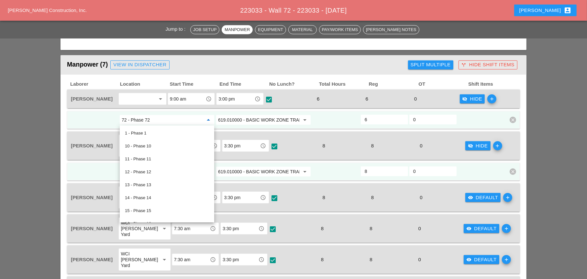
click at [265, 120] on input "619.010000 - BASIC WORK ZONE TRAFFIC CONTROL" at bounding box center [259, 120] width 82 height 10
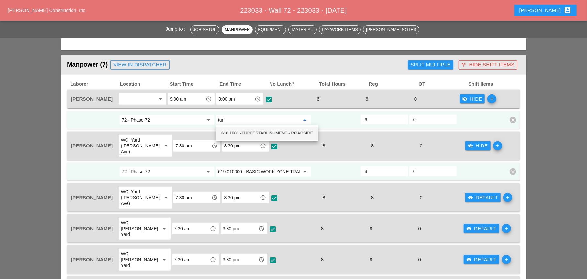
click at [268, 133] on div "610.1601 - TURF ESTABLISHMENT - ROADSIDE" at bounding box center [267, 133] width 92 height 8
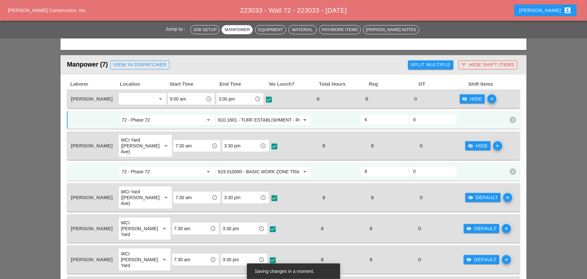
type input "610.1601 - TURF ESTABLISHMENT - ROADSIDE"
click at [491, 102] on icon "add" at bounding box center [491, 98] width 9 height 9
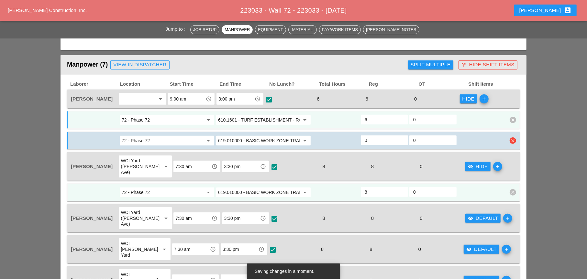
click at [254, 139] on input "619.010000 - BASIC WORK ZONE TRAFFIC CONTROL" at bounding box center [259, 141] width 82 height 10
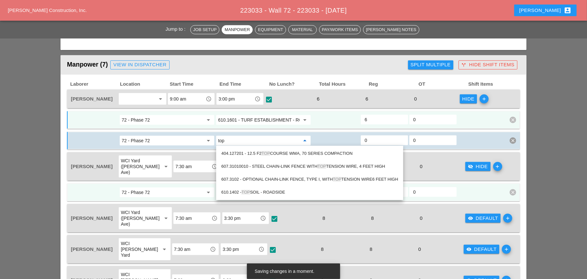
click at [268, 191] on div "610.1402 - TOP SOIL - ROADSIDE" at bounding box center [309, 193] width 177 height 8
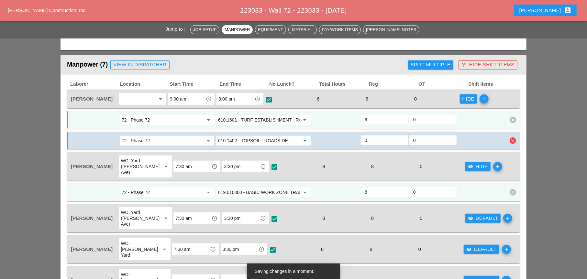
type input "610.1402 - TOPSOIL - ROADSIDE"
click at [367, 139] on input "0" at bounding box center [384, 140] width 39 height 10
type input "3"
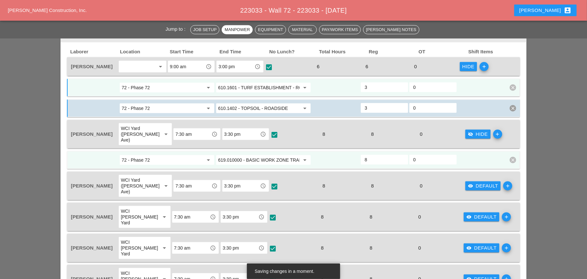
type input "3"
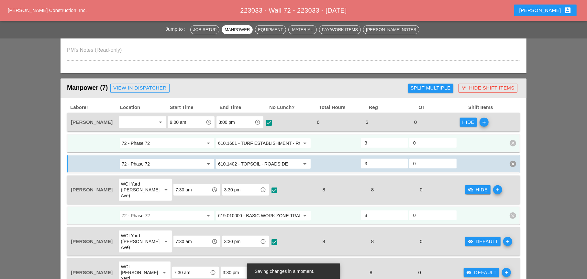
scroll to position [259, 0]
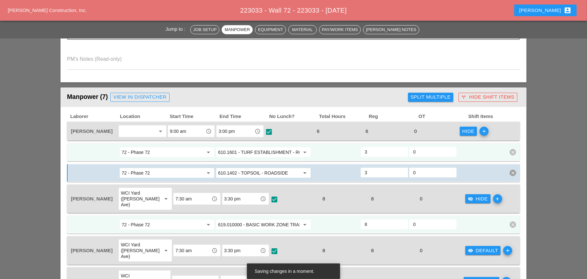
click at [438, 98] on div "Split Multiple" at bounding box center [431, 97] width 40 height 7
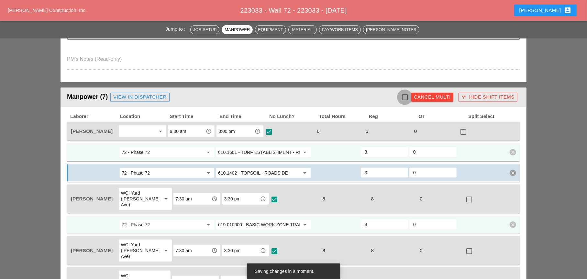
click at [405, 98] on div at bounding box center [404, 97] width 11 height 11
checkbox input "true"
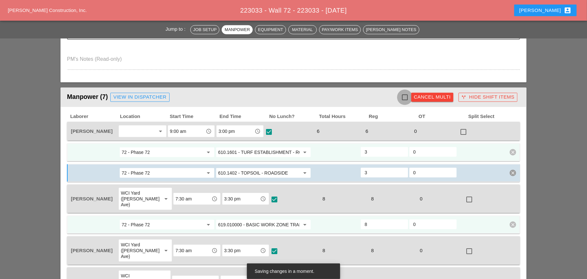
checkbox input "true"
click at [461, 133] on div at bounding box center [463, 132] width 11 height 11
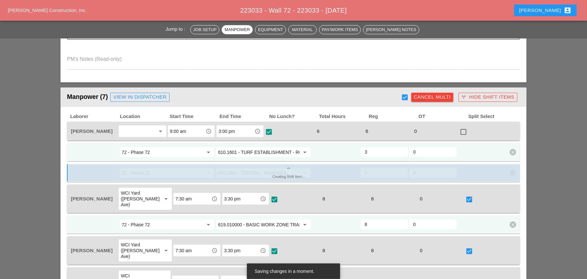
checkbox input "false"
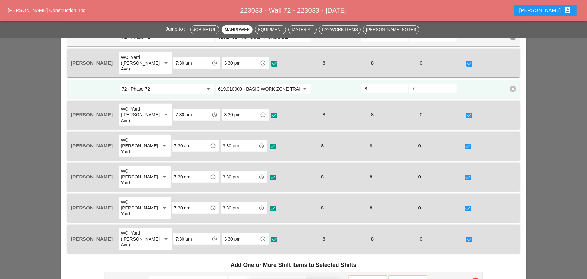
scroll to position [453, 0]
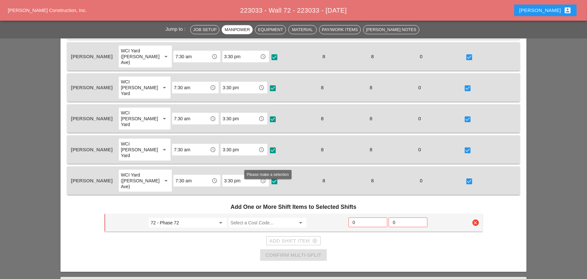
click at [242, 218] on input "Select a Cost Code..." at bounding box center [263, 223] width 65 height 10
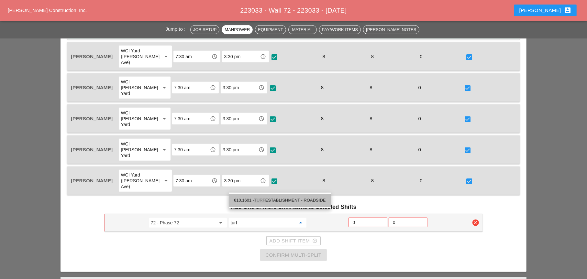
drag, startPoint x: 269, startPoint y: 200, endPoint x: 315, endPoint y: 198, distance: 46.0
click at [270, 200] on div "610.1601 - TURF ESTABLISHMENT - ROADSIDE" at bounding box center [280, 201] width 92 height 8
type input "610.1601 - TURF ESTABLISHMENT - ROADSIDE"
click at [356, 217] on input "0" at bounding box center [368, 222] width 30 height 10
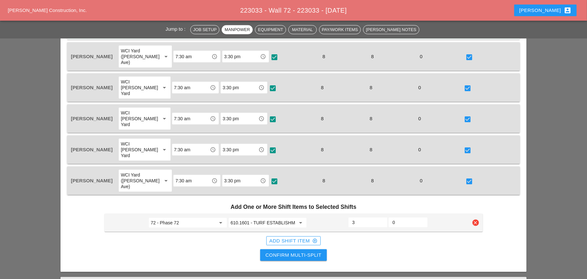
type input "3"
click at [303, 237] on div "Add Shift Item add_circle_outline" at bounding box center [293, 240] width 48 height 7
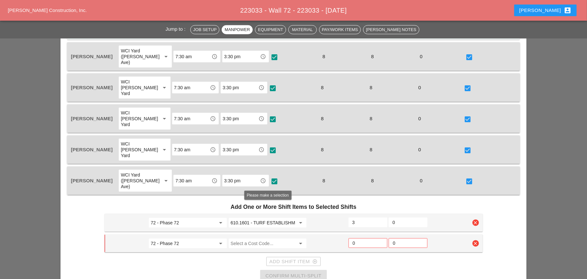
click at [247, 238] on input "Select a Cost Code..." at bounding box center [263, 243] width 65 height 10
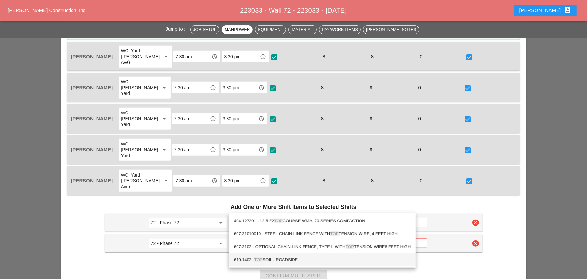
drag, startPoint x: 289, startPoint y: 260, endPoint x: 298, endPoint y: 248, distance: 15.2
click at [289, 259] on div "610.1402 - TOP SOIL - ROADSIDE" at bounding box center [322, 260] width 177 height 8
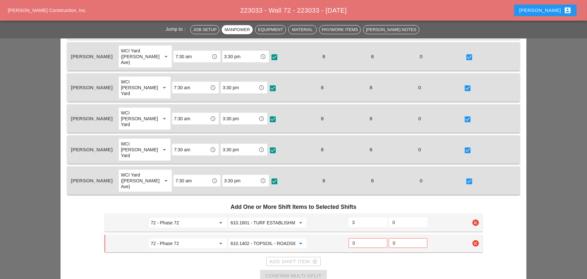
type input "610.1402 - TOPSOIL - ROADSIDE"
click at [356, 238] on input "0" at bounding box center [368, 243] width 30 height 10
type input "3"
click at [298, 258] on div "Add Shift Item add_circle_outline" at bounding box center [293, 261] width 48 height 7
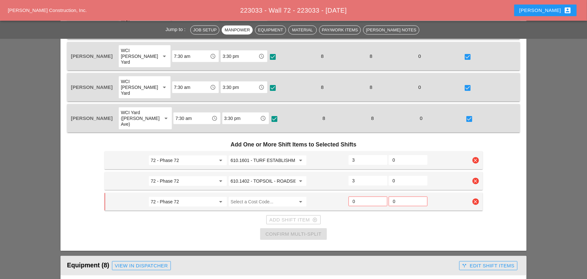
scroll to position [518, 0]
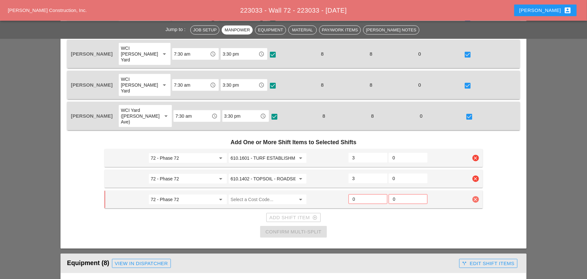
click at [475, 196] on icon "clear" at bounding box center [475, 199] width 6 height 6
click at [474, 151] on div "Confirm delete" at bounding box center [475, 149] width 31 height 7
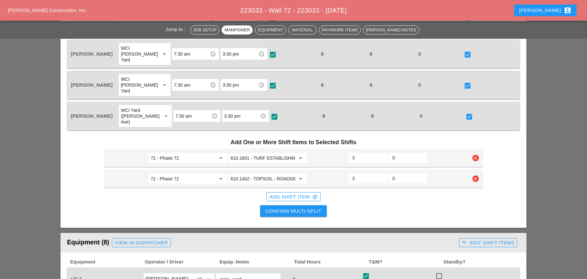
click at [303, 208] on div "Confirm Multi-Split" at bounding box center [293, 211] width 56 height 7
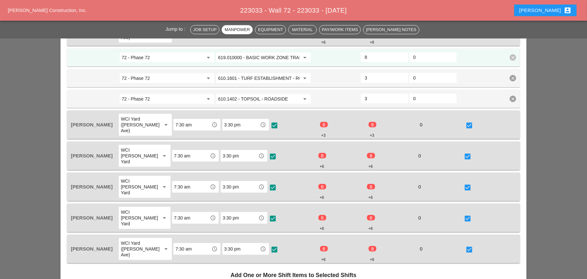
scroll to position [550, 0]
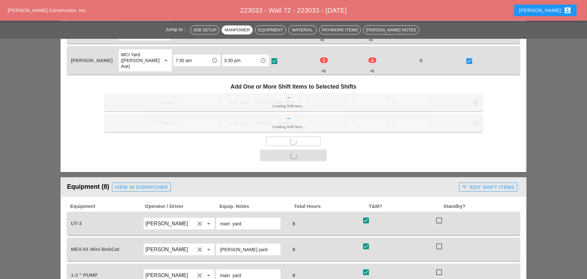
checkbox input "false"
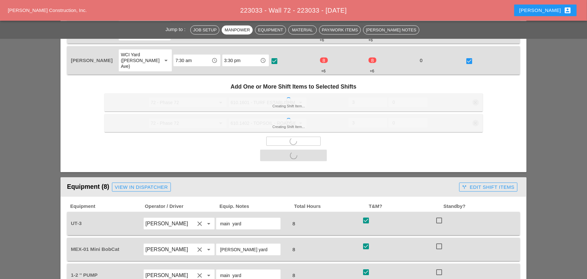
checkbox input "false"
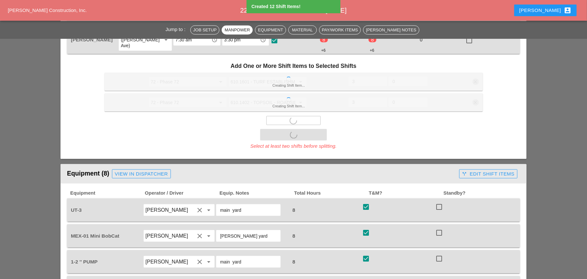
scroll to position [647, 0]
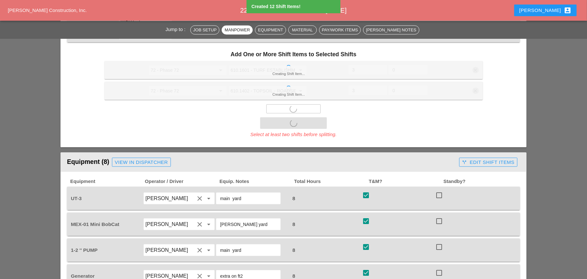
type input "2"
click at [474, 159] on div "call_split Edit Shift Items" at bounding box center [488, 162] width 52 height 7
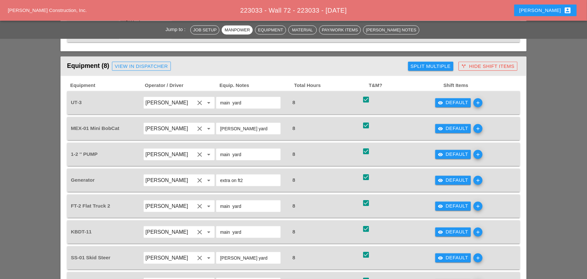
click at [441, 146] on div "visibility Default add" at bounding box center [471, 155] width 73 height 18
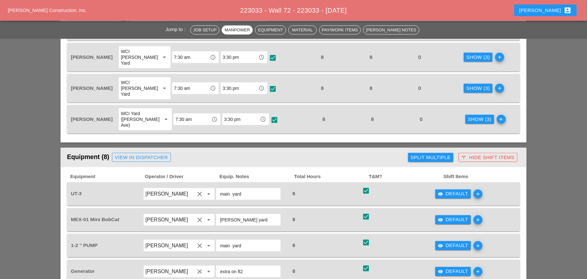
scroll to position [550, 0]
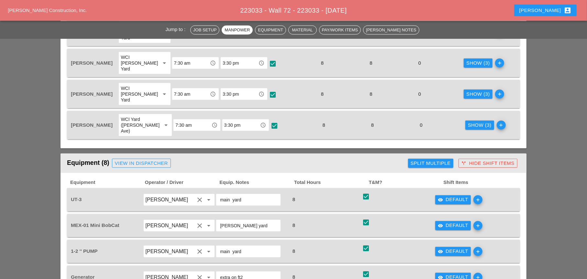
click at [445, 196] on div "visibility Default" at bounding box center [453, 199] width 30 height 7
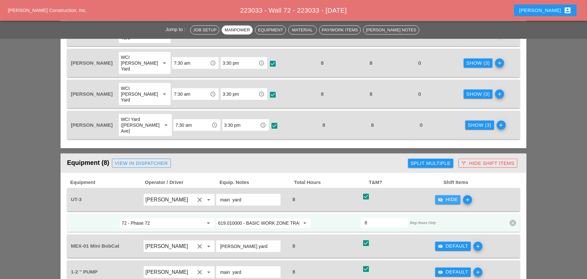
drag, startPoint x: 445, startPoint y: 164, endPoint x: 435, endPoint y: 138, distance: 27.7
click at [445, 196] on div "visibility_off Hide" at bounding box center [448, 199] width 20 height 7
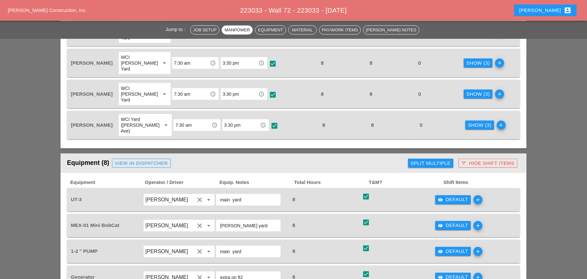
click at [434, 160] on div "Split Multiple" at bounding box center [431, 163] width 40 height 7
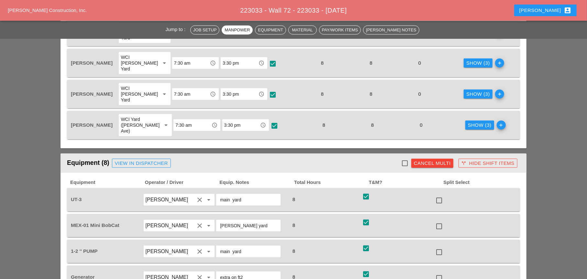
click at [440, 195] on div at bounding box center [439, 200] width 11 height 11
checkbox input "true"
click at [440, 221] on div at bounding box center [439, 226] width 11 height 11
checkbox input "true"
click at [440, 247] on div at bounding box center [439, 252] width 11 height 11
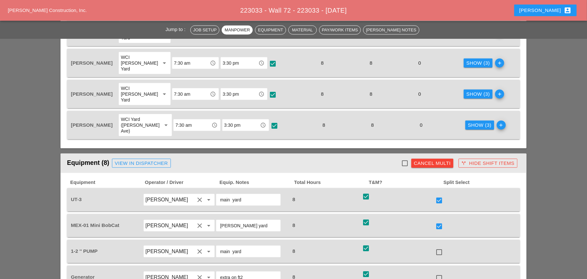
checkbox input "true"
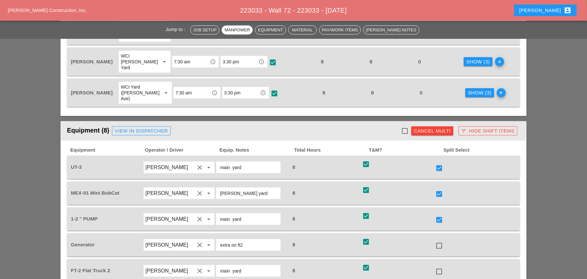
click at [441, 240] on div at bounding box center [439, 245] width 11 height 11
checkbox input "true"
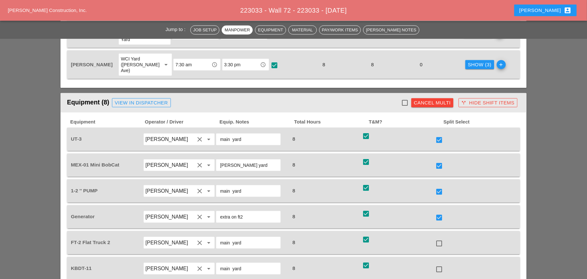
scroll to position [615, 0]
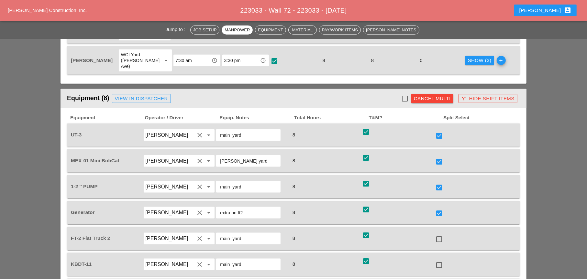
click at [440, 234] on div at bounding box center [439, 239] width 11 height 11
checkbox input "true"
click at [441, 260] on div at bounding box center [439, 265] width 11 height 11
checkbox input "true"
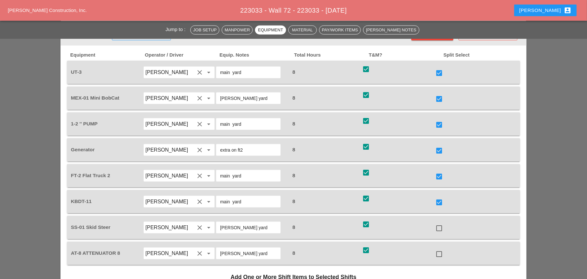
scroll to position [679, 0]
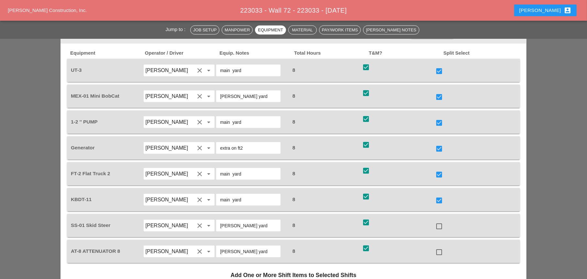
click at [439, 221] on div at bounding box center [439, 226] width 11 height 11
checkbox input "true"
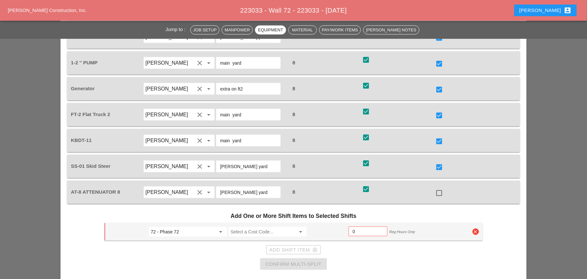
scroll to position [744, 0]
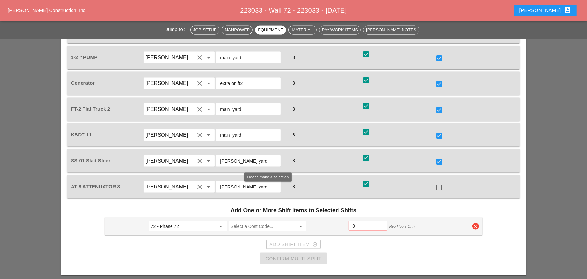
click at [246, 221] on input "Select a Cost Code..." at bounding box center [263, 226] width 65 height 10
click at [276, 203] on div "610.1601 - TURF ESTABLISHMENT - ROADSIDE" at bounding box center [280, 203] width 92 height 8
type input "610.1601 - TURF ESTABLISHMENT - ROADSIDE"
click at [356, 221] on input "0" at bounding box center [368, 226] width 30 height 10
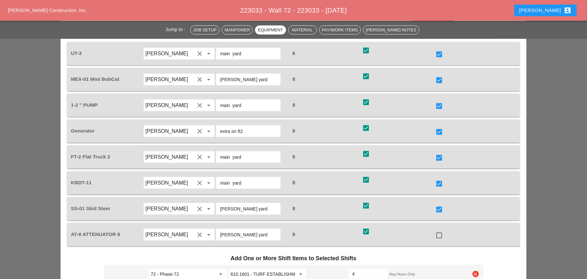
scroll to position [712, 0]
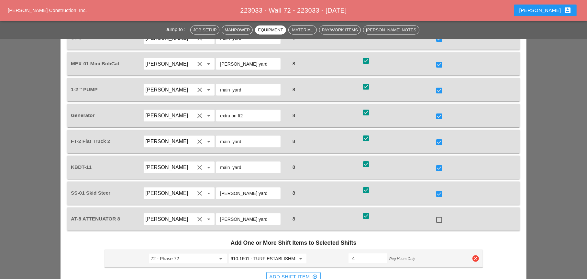
type input "4"
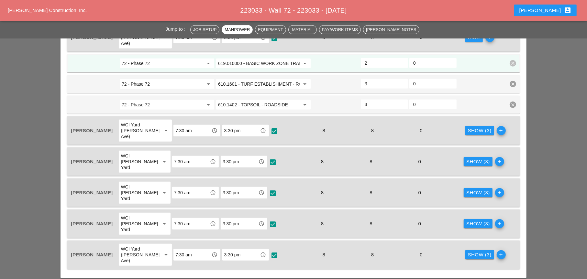
scroll to position [421, 0]
drag, startPoint x: 468, startPoint y: 145, endPoint x: 448, endPoint y: 167, distance: 29.3
click at [468, 158] on div "Show (3)" at bounding box center [478, 161] width 24 height 7
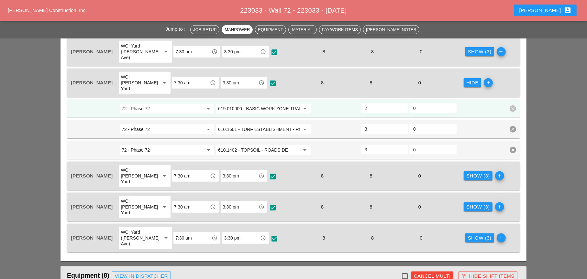
scroll to position [518, 0]
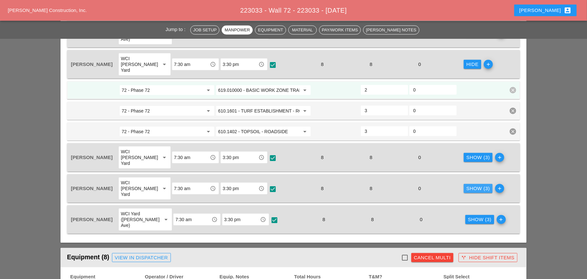
click at [472, 185] on div "Show (3)" at bounding box center [478, 188] width 24 height 7
checkbox input "false"
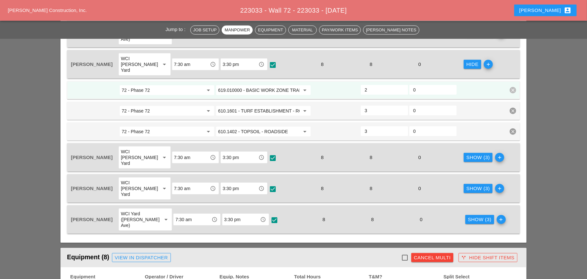
checkbox input "false"
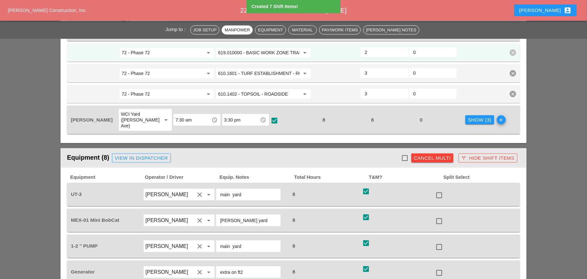
scroll to position [712, 0]
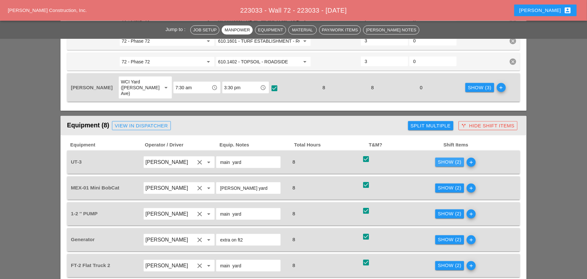
drag, startPoint x: 445, startPoint y: 127, endPoint x: 388, endPoint y: 133, distance: 57.7
click at [445, 159] on div "Show (2)" at bounding box center [450, 162] width 24 height 7
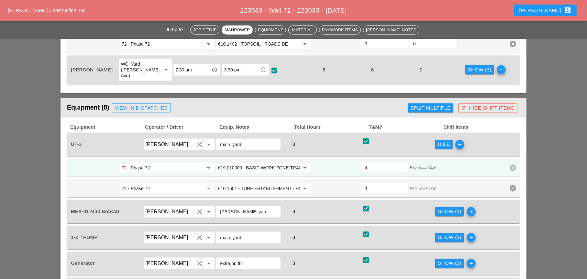
scroll to position [744, 0]
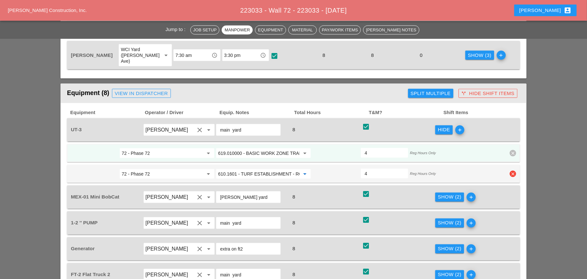
click at [262, 169] on input "610.1601 - TURF ESTABLISHMENT - ROADSIDE" at bounding box center [259, 174] width 82 height 10
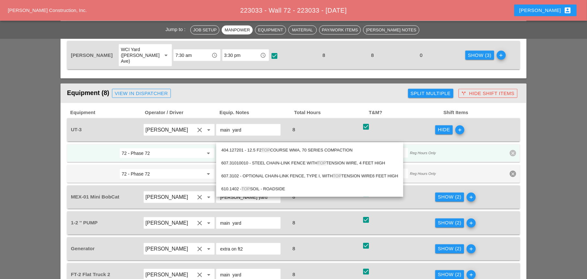
click at [270, 188] on div "610.1402 - TOP SOIL - ROADSIDE" at bounding box center [309, 189] width 177 height 8
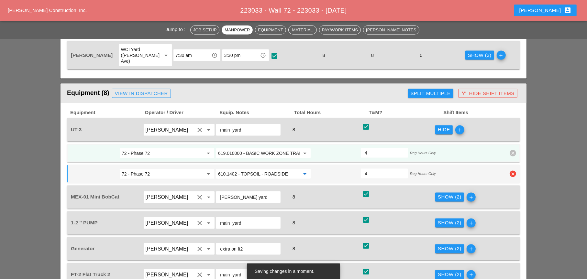
type input "610.1402 - TOPSOIL - ROADSIDE"
click at [193, 169] on input "72 - Phase 72" at bounding box center [163, 174] width 82 height 10
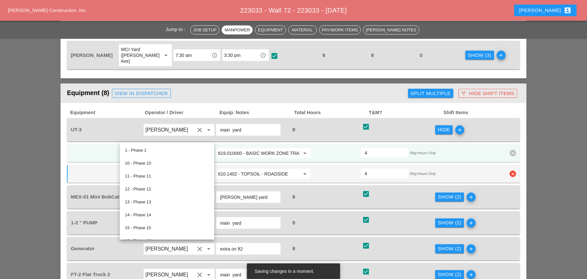
click at [238, 169] on input "610.1402 - TOPSOIL - ROADSIDE" at bounding box center [259, 174] width 82 height 10
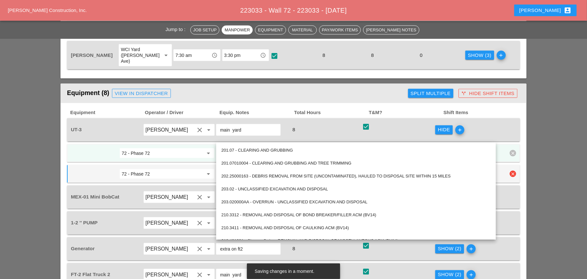
click at [200, 169] on input "72 - Phase 72" at bounding box center [163, 174] width 82 height 10
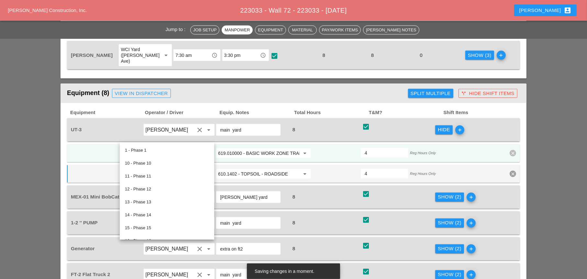
click at [304, 193] on div "8" at bounding box center [325, 197] width 72 height 9
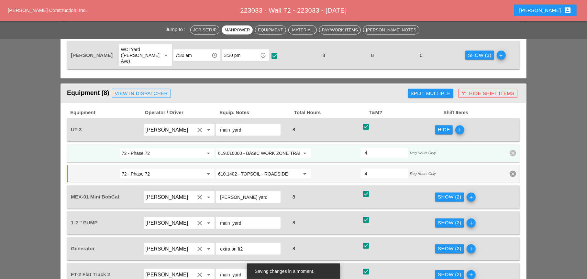
scroll to position [776, 0]
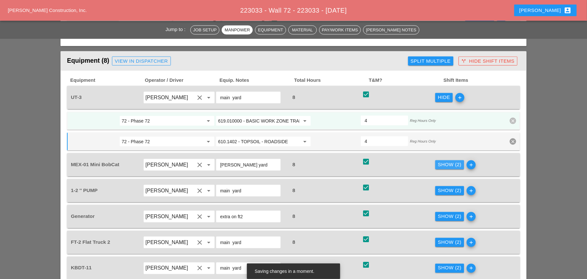
click at [448, 161] on div "Show (2)" at bounding box center [450, 164] width 24 height 7
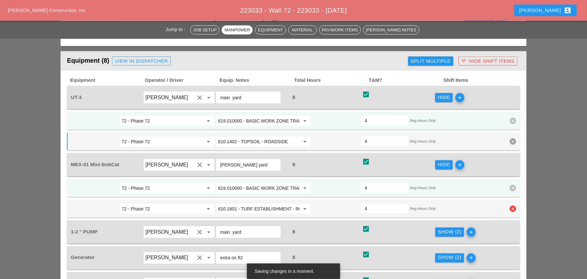
click at [275, 204] on input "610.1601 - TURF ESTABLISHMENT - ROADSIDE" at bounding box center [259, 209] width 82 height 10
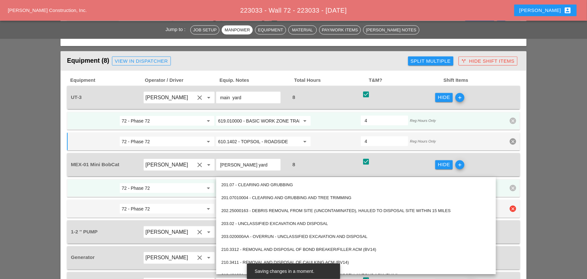
paste input "402 - TOPSOIL"
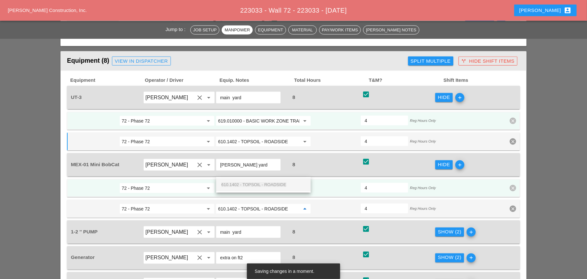
click at [257, 183] on input "619.010000 - BASIC WORK ZONE TRAFFIC CONTROL" at bounding box center [259, 188] width 82 height 10
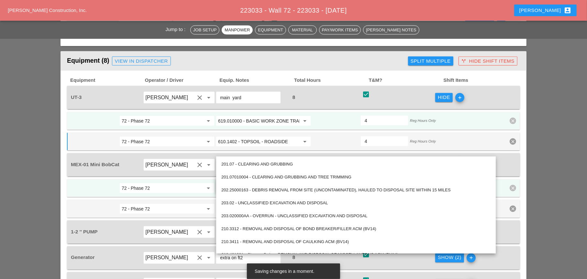
type input "610.1601 - TURF ESTABLISHMENT - ROADSIDE"
paste input "0.1402 - TOPSOIL - ROADSIDE"
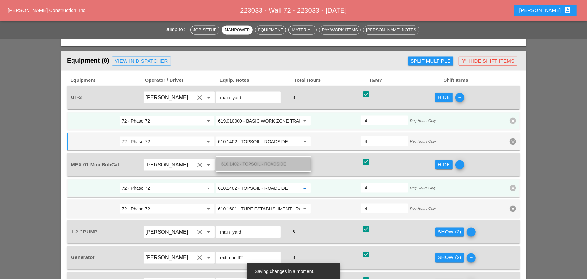
click at [261, 165] on span "610.1402 - TOPSOIL - ROADSIDE" at bounding box center [253, 164] width 65 height 5
type input "610.1402 - TOPSOIL - ROADSIDE"
click at [444, 228] on div "Show (2)" at bounding box center [450, 231] width 24 height 7
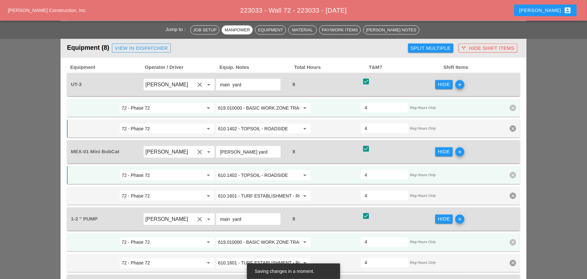
scroll to position [809, 0]
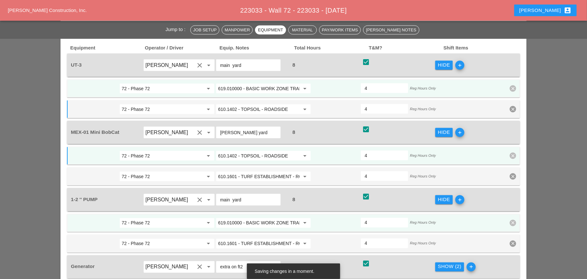
click at [254, 218] on input "619.010000 - BASIC WORK ZONE TRAFFIC CONTROL" at bounding box center [259, 223] width 82 height 10
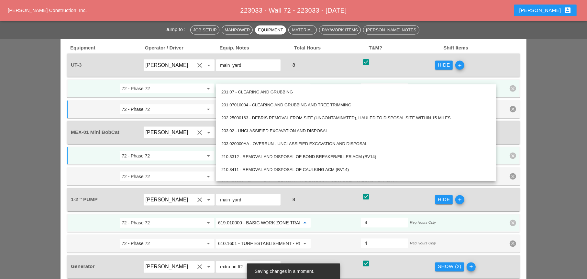
paste input "0.1402 - TOPSOIL - ROADSIDE"
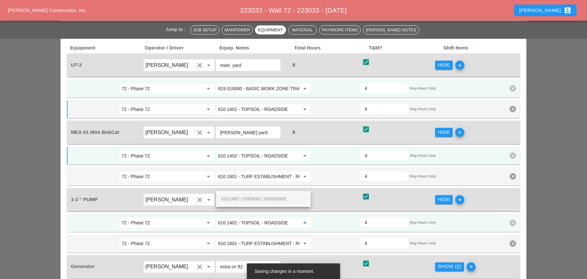
click at [253, 199] on span "610.1402 - TOPSOIL - ROADSIDE" at bounding box center [253, 199] width 65 height 5
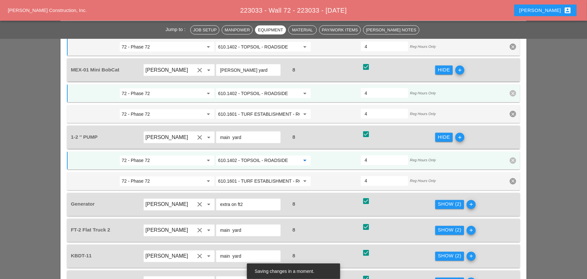
scroll to position [874, 0]
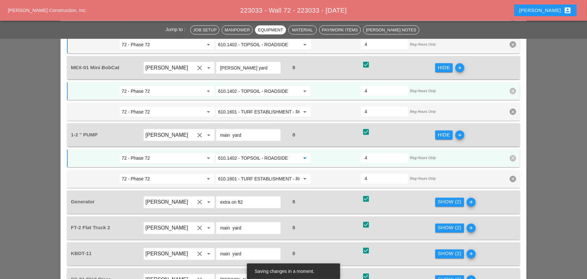
type input "610.1402 - TOPSOIL - ROADSIDE"
click at [439, 199] on div "Show (2)" at bounding box center [450, 202] width 24 height 7
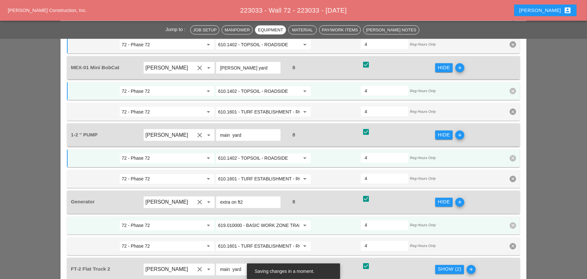
click at [248, 221] on input "619.010000 - BASIC WORK ZONE TRAFFIC CONTROL" at bounding box center [259, 226] width 82 height 10
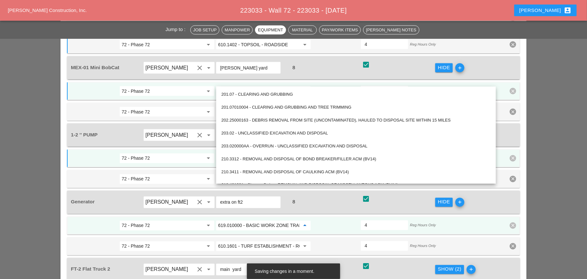
paste input "0.1402 - TOPSOIL - ROADSIDE"
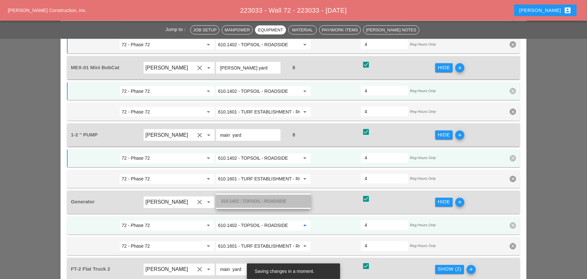
drag, startPoint x: 253, startPoint y: 201, endPoint x: 345, endPoint y: 195, distance: 91.7
click at [253, 201] on span "610.1402 - TOPSOIL - ROADSIDE" at bounding box center [253, 201] width 65 height 5
type input "610.1402 - TOPSOIL - ROADSIDE"
click at [446, 266] on div "Show (2)" at bounding box center [450, 269] width 24 height 7
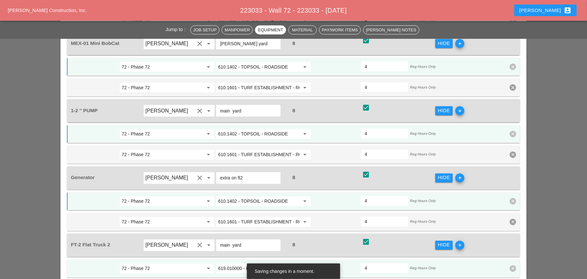
scroll to position [938, 0]
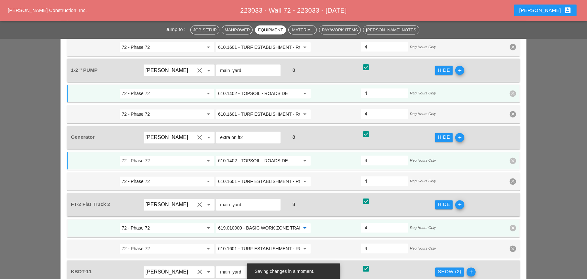
click at [275, 223] on input "619.010000 - BASIC WORK ZONE TRAFFIC CONTROL" at bounding box center [259, 228] width 82 height 10
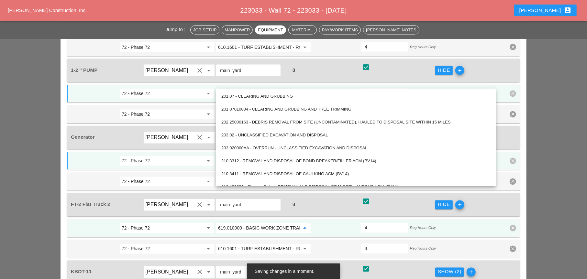
paste input "0.1402 - TOPSOIL - ROADSIDE"
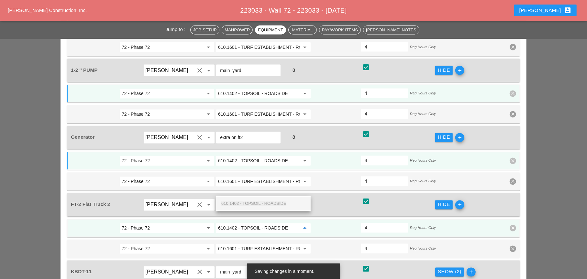
drag, startPoint x: 278, startPoint y: 203, endPoint x: 382, endPoint y: 190, distance: 105.3
click at [278, 203] on span "610.1402 - TOPSOIL - ROADSIDE" at bounding box center [253, 203] width 65 height 5
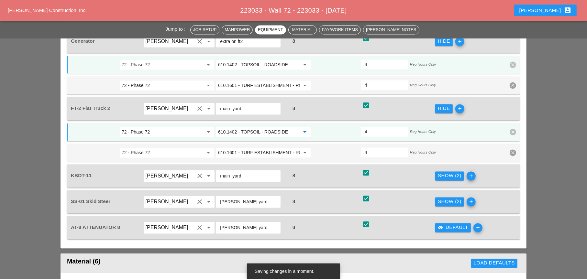
scroll to position [1035, 0]
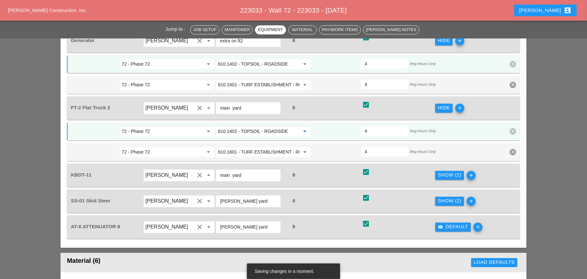
type input "610.1402 - TOPSOIL - ROADSIDE"
drag, startPoint x: 452, startPoint y: 138, endPoint x: 333, endPoint y: 154, distance: 120.1
click at [452, 171] on div "Show (2)" at bounding box center [450, 174] width 24 height 7
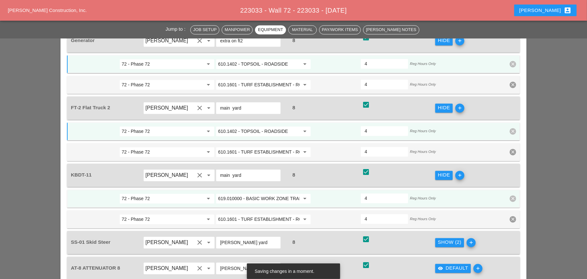
click at [267, 193] on input "619.010000 - BASIC WORK ZONE TRAFFIC CONTROL" at bounding box center [259, 198] width 82 height 10
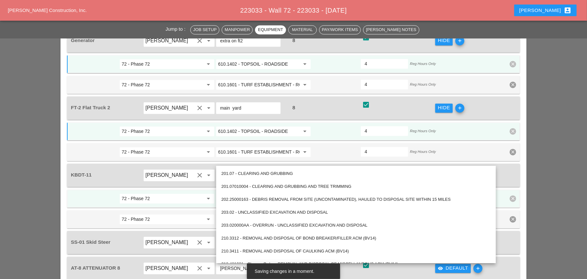
paste input "0.1402 - TOPSOIL - ROADSIDE"
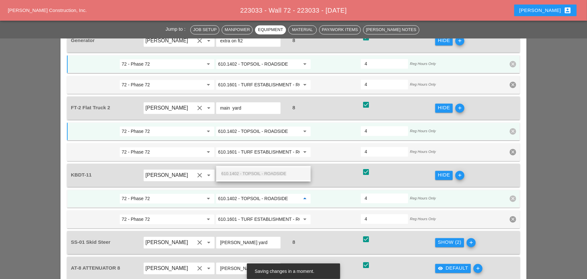
drag, startPoint x: 270, startPoint y: 174, endPoint x: 368, endPoint y: 197, distance: 100.1
click at [270, 174] on span "610.1402 - TOPSOIL - ROADSIDE" at bounding box center [253, 173] width 65 height 5
type input "610.1402 - TOPSOIL - ROADSIDE"
click at [446, 239] on div "Show (2)" at bounding box center [450, 242] width 24 height 7
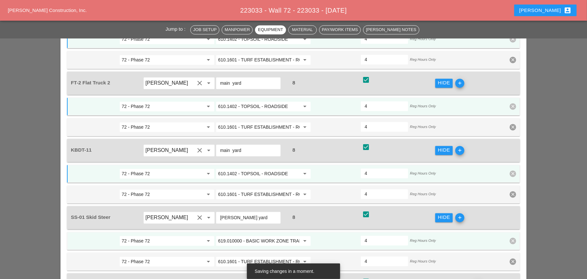
scroll to position [1068, 0]
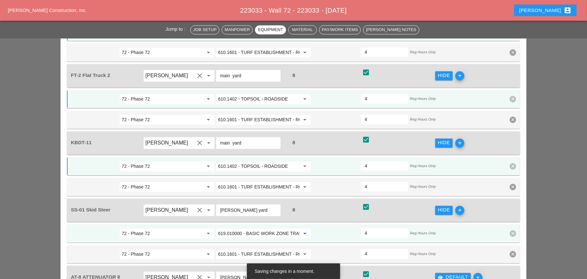
click at [281, 228] on input "619.010000 - BASIC WORK ZONE TRAFFIC CONTROL" at bounding box center [259, 233] width 82 height 10
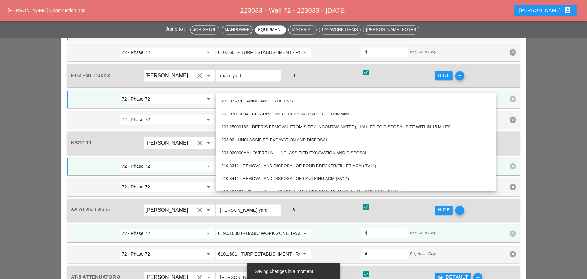
paste input "0.1402 - TOPSOIL - ROADSIDE"
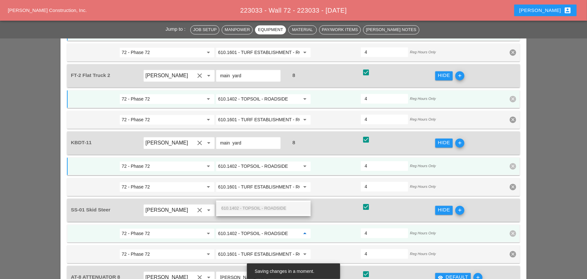
click at [280, 207] on span "610.1402 - TOPSOIL - ROADSIDE" at bounding box center [253, 208] width 65 height 5
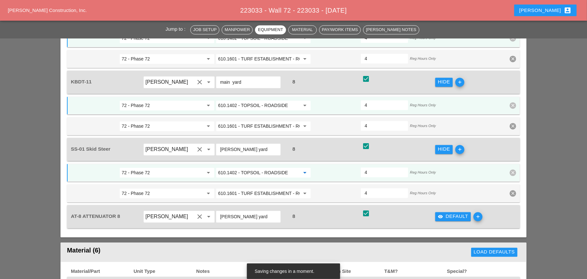
scroll to position [1132, 0]
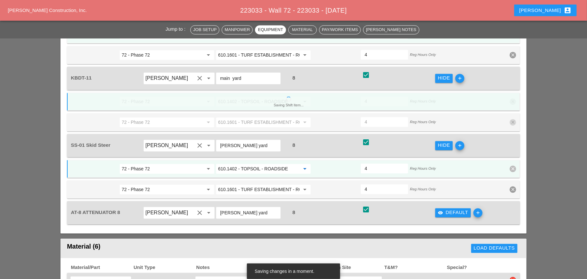
type input "610.1402 - TOPSOIL - ROADSIDE"
click at [443, 209] on div "visibility Default" at bounding box center [453, 212] width 30 height 7
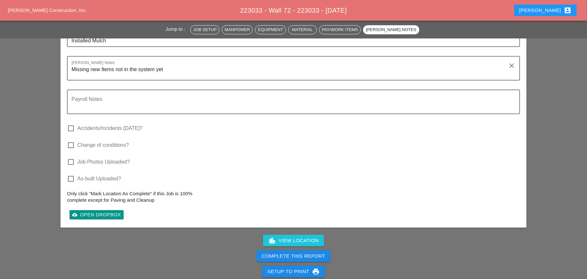
scroll to position [1812, 0]
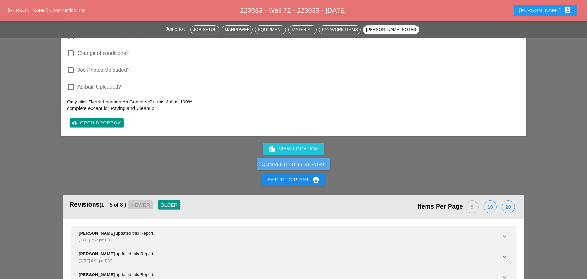
click at [288, 161] on div "Complete This Report" at bounding box center [293, 164] width 63 height 7
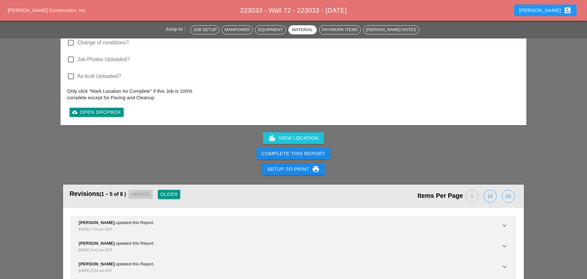
scroll to position [1286, 0]
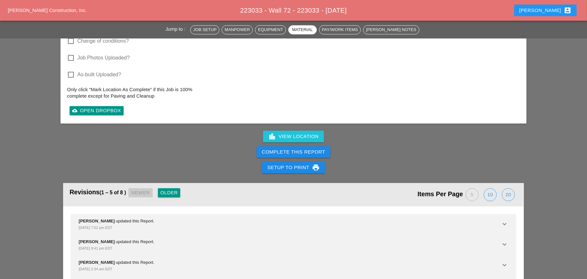
click at [298, 149] on div "Complete This Report" at bounding box center [293, 152] width 63 height 7
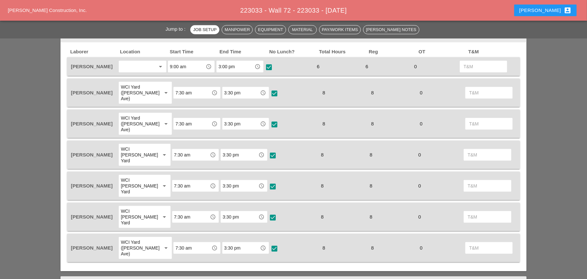
scroll to position [291, 0]
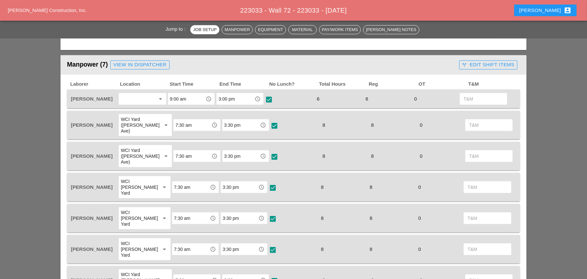
click at [474, 64] on div "call_split Edit Shift Items" at bounding box center [488, 64] width 52 height 7
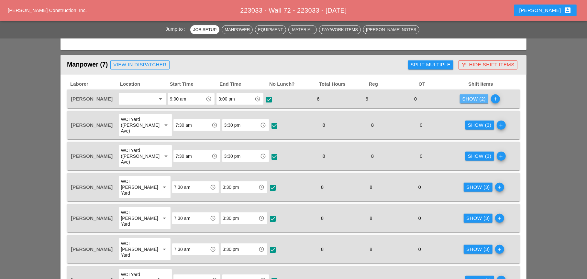
click at [474, 98] on div "Show (2)" at bounding box center [474, 98] width 24 height 7
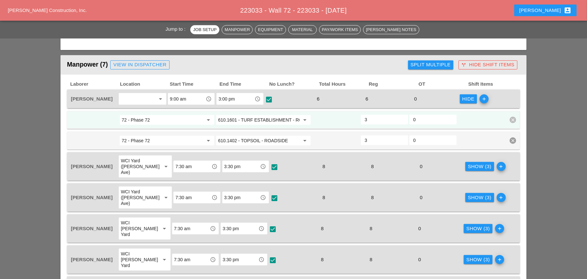
type input "2.5"
click at [401, 122] on input "2.5" at bounding box center [384, 120] width 39 height 10
type input "0.5"
click at [451, 117] on input "0.5" at bounding box center [432, 120] width 39 height 10
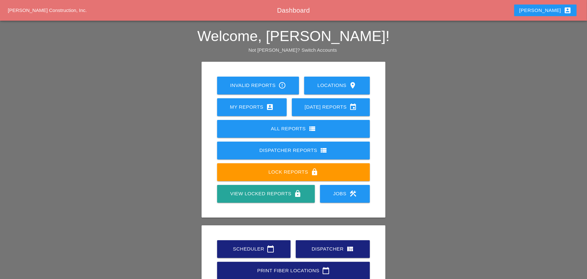
click at [247, 245] on div "Scheduler calendar_today" at bounding box center [253, 249] width 53 height 8
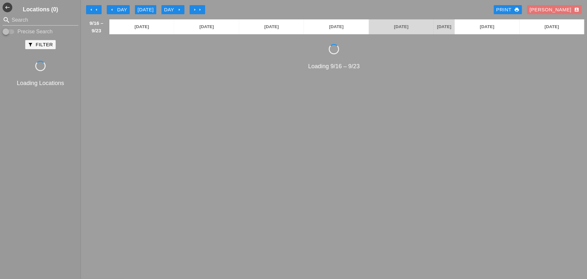
click at [115, 9] on div "arrow_left Day" at bounding box center [118, 9] width 18 height 7
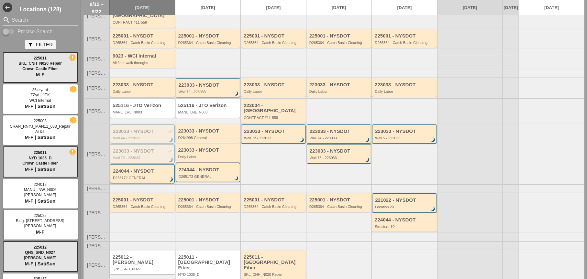
scroll to position [68, 0]
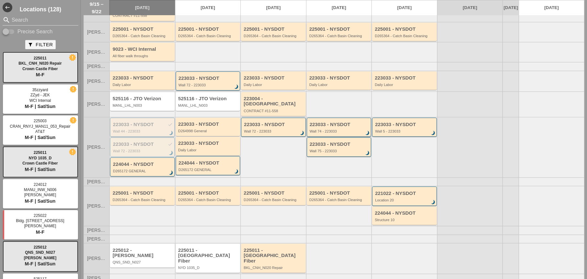
click at [140, 122] on div "223033 - NYSDOT check Wall 44 - 223033 brightness_3" at bounding box center [143, 128] width 60 height 12
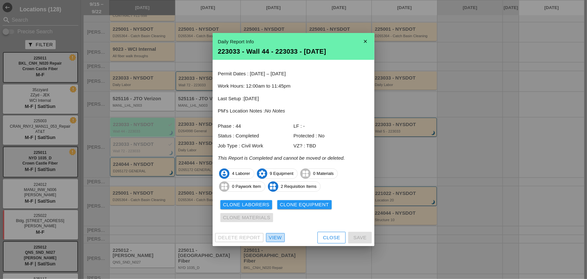
click at [280, 239] on div "View" at bounding box center [275, 237] width 13 height 7
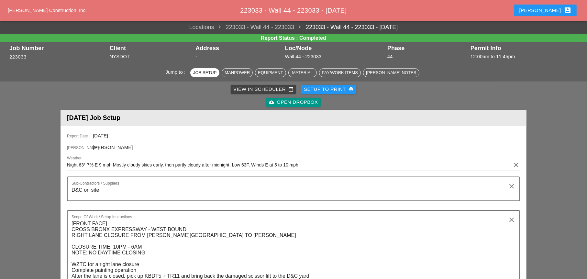
scroll to position [259, 0]
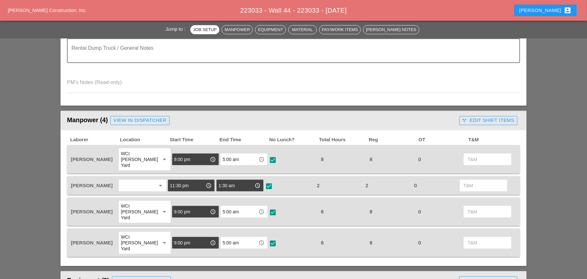
click at [482, 122] on div "call_split Edit Shift Items" at bounding box center [488, 120] width 52 height 7
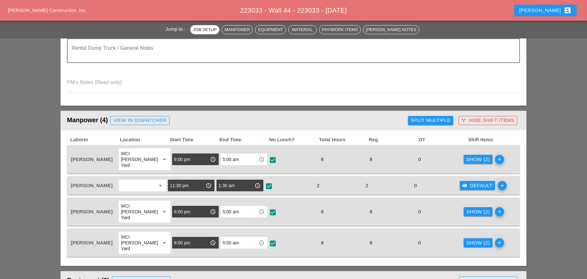
click at [475, 182] on div "visibility Default" at bounding box center [477, 185] width 30 height 7
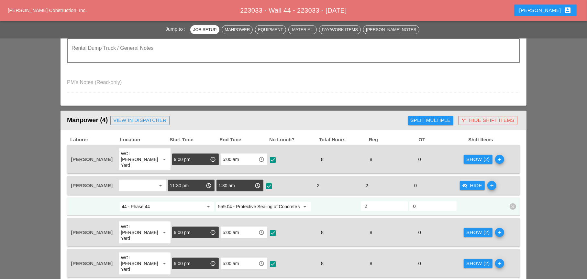
type input "1.5"
click at [402, 203] on input "1.5" at bounding box center [384, 206] width 39 height 10
type input "0.5"
click at [450, 201] on input "0.5" at bounding box center [432, 206] width 39 height 10
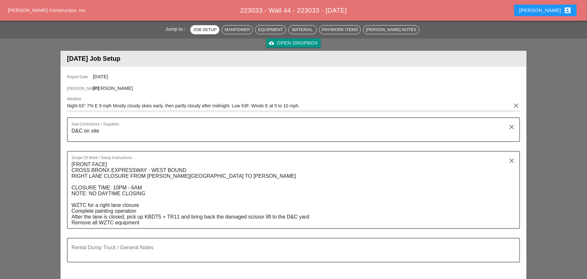
scroll to position [0, 0]
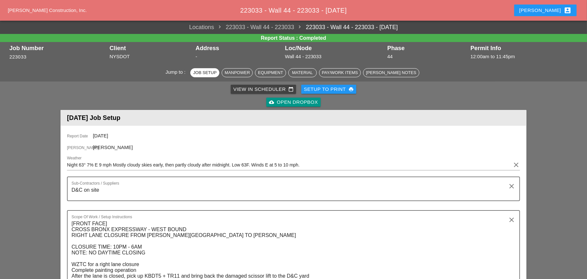
click at [239, 90] on div "View in Scheduler calendar_today" at bounding box center [263, 89] width 60 height 7
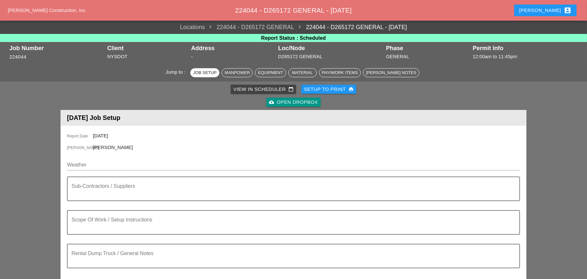
click at [251, 90] on div "View in Scheduler calendar_today" at bounding box center [263, 89] width 60 height 7
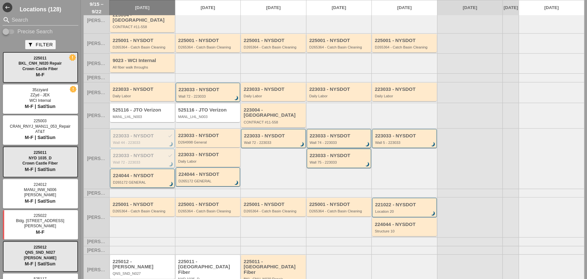
scroll to position [65, 0]
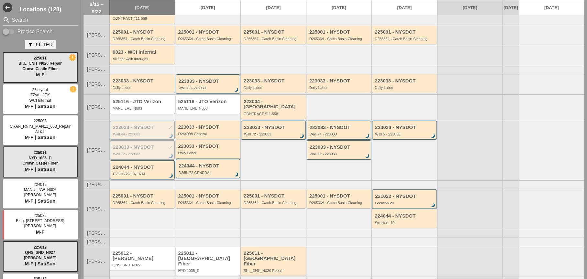
click at [142, 165] on div "224044 - NYSDOT D265172 GENERAL brightness_3" at bounding box center [143, 171] width 60 height 12
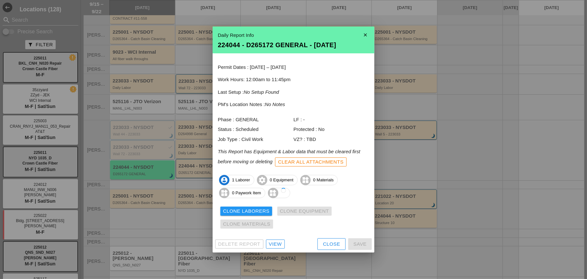
click at [280, 241] on div "View" at bounding box center [275, 244] width 13 height 7
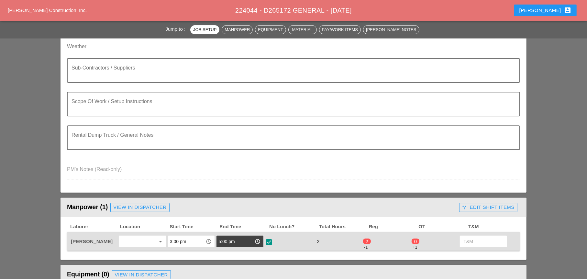
scroll to position [162, 0]
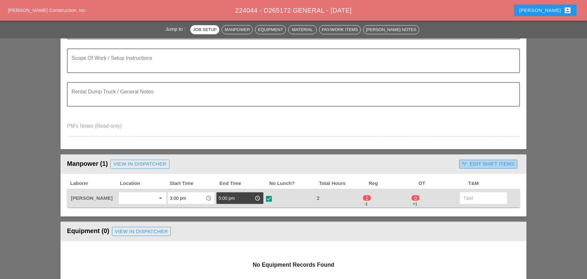
click at [463, 166] on icon "call_split" at bounding box center [464, 164] width 5 height 5
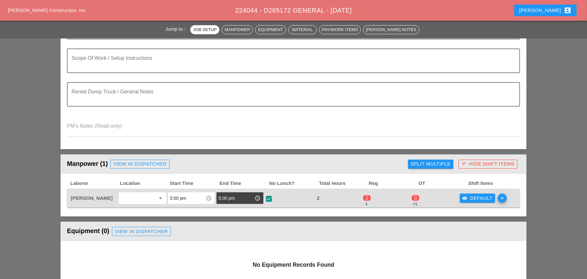
click at [475, 199] on div "visibility Default" at bounding box center [477, 198] width 30 height 7
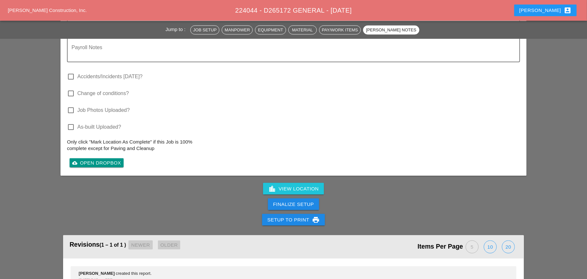
scroll to position [734, 0]
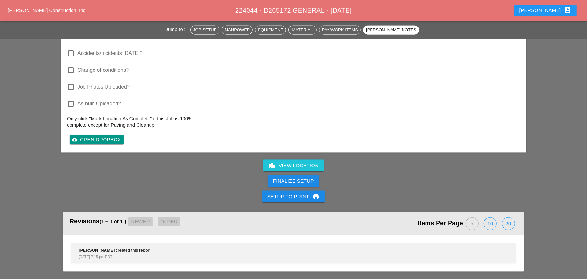
click at [309, 181] on div "Finalize Setup" at bounding box center [293, 181] width 41 height 7
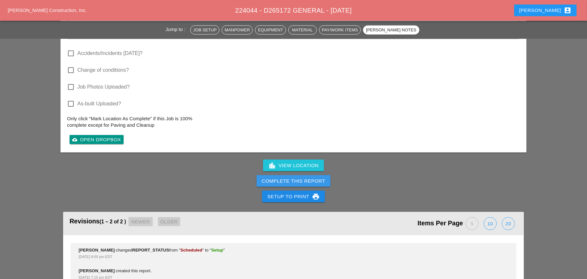
click at [308, 181] on div "Complete This Report" at bounding box center [293, 181] width 63 height 7
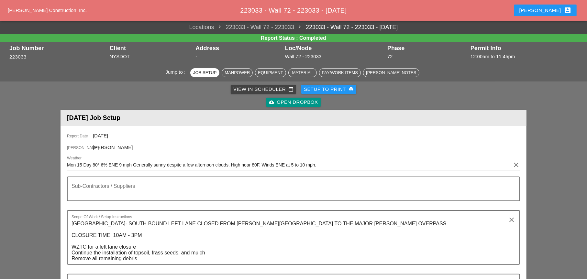
click at [245, 87] on div "View in Scheduler calendar_today" at bounding box center [263, 89] width 60 height 7
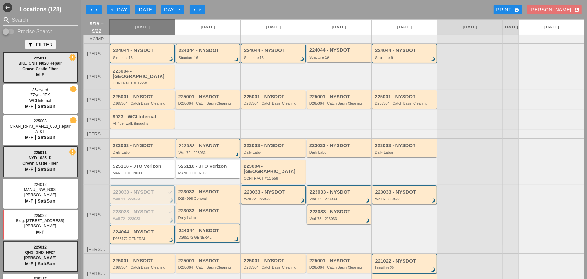
click at [207, 102] on div "D265364 - Catch Basin Cleaning" at bounding box center [208, 104] width 61 height 4
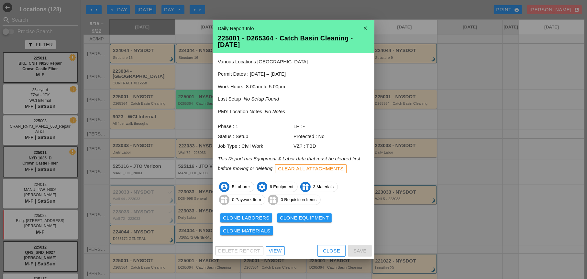
click at [275, 250] on div "View" at bounding box center [275, 251] width 13 height 7
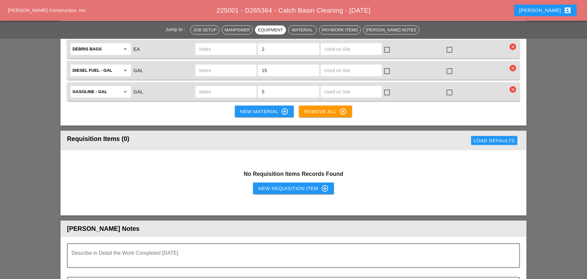
scroll to position [679, 0]
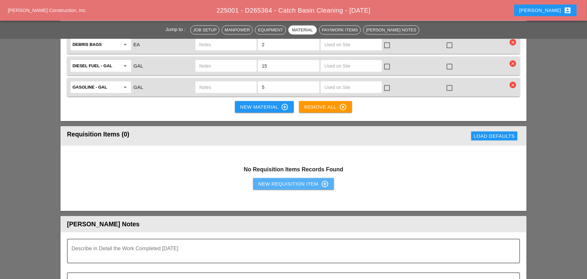
click at [268, 180] on div "New Requisition Item control_point" at bounding box center [293, 184] width 71 height 8
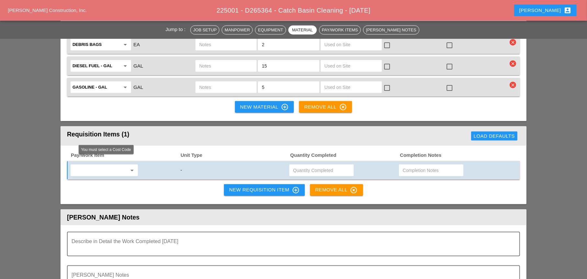
click at [107, 165] on input "text" at bounding box center [99, 170] width 54 height 10
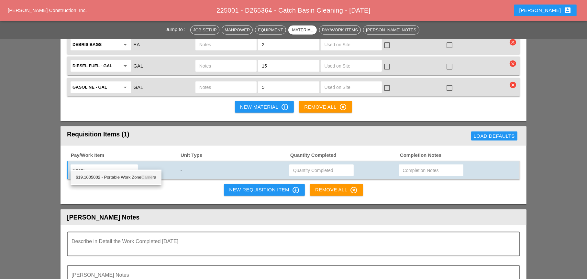
drag, startPoint x: 124, startPoint y: 174, endPoint x: 188, endPoint y: 173, distance: 64.1
click at [125, 174] on div "619.1005002 - Portable Work Zone Came ra" at bounding box center [116, 178] width 81 height 8
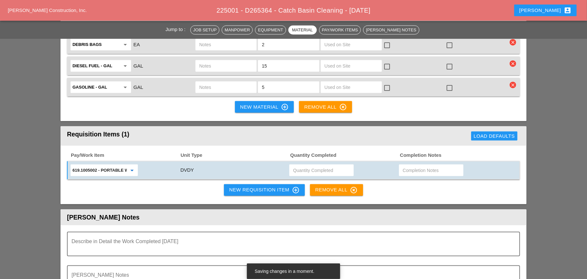
type input "619.1005002 - Portable Work Zone Camera"
click at [304, 165] on input "text" at bounding box center [321, 170] width 57 height 10
type input "4"
click at [274, 186] on div "New Requisition Item control_point" at bounding box center [264, 190] width 71 height 8
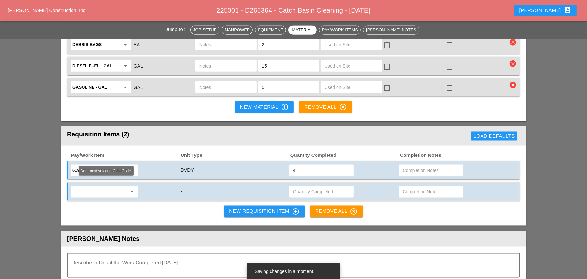
click at [90, 187] on input "text" at bounding box center [99, 192] width 54 height 10
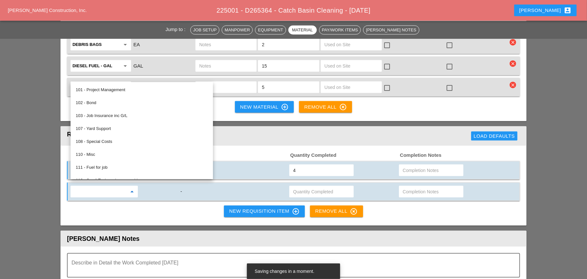
type input "5"
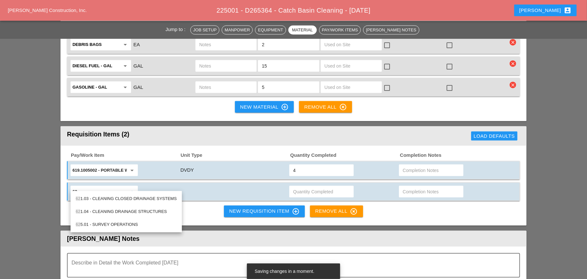
drag, startPoint x: 123, startPoint y: 211, endPoint x: 128, endPoint y: 209, distance: 5.5
click at [123, 211] on div "62 1.04 - CLEANING DRAINAGE STRUCTURES" at bounding box center [126, 212] width 101 height 8
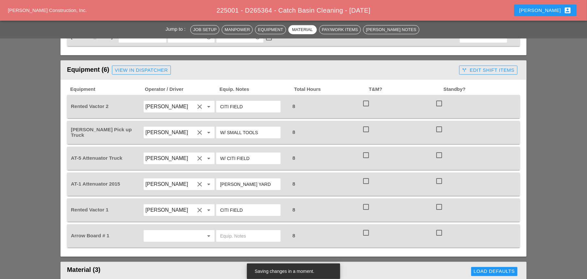
scroll to position [388, 0]
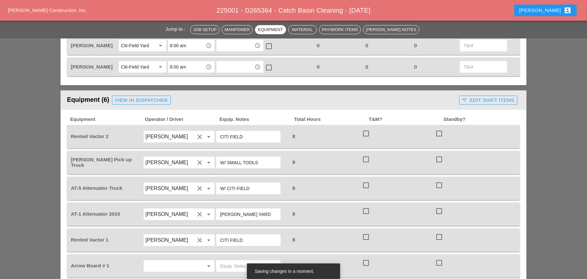
type input "621.04 - CLEANING DRAINAGE STRUCTURES"
click at [477, 97] on div "call_split Edit Shift Items" at bounding box center [488, 100] width 52 height 7
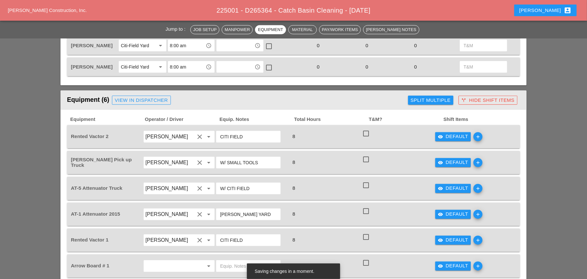
click at [429, 97] on div "Split Multiple" at bounding box center [431, 100] width 40 height 7
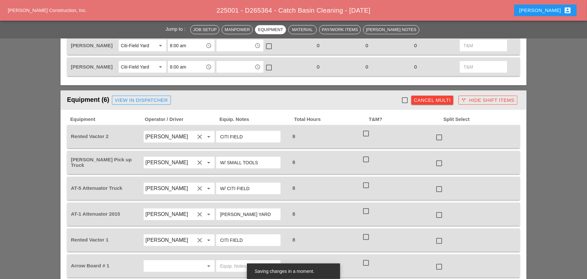
click at [421, 97] on div "Cancel Multi" at bounding box center [432, 100] width 37 height 7
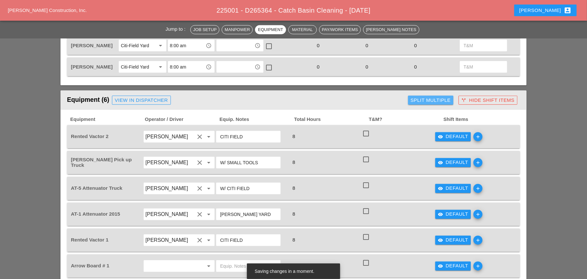
click at [420, 97] on div "Split Multiple" at bounding box center [431, 100] width 40 height 7
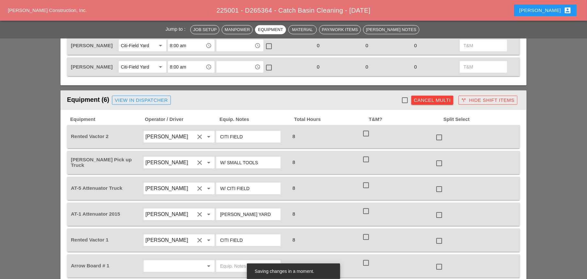
click at [403, 95] on div at bounding box center [404, 100] width 11 height 11
checkbox input "true"
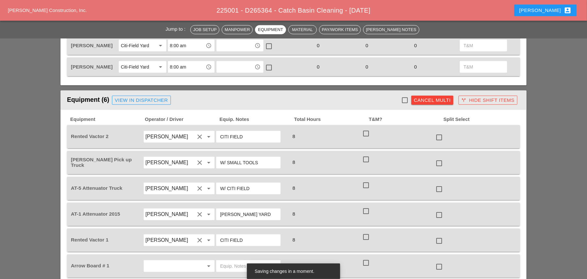
checkbox input "true"
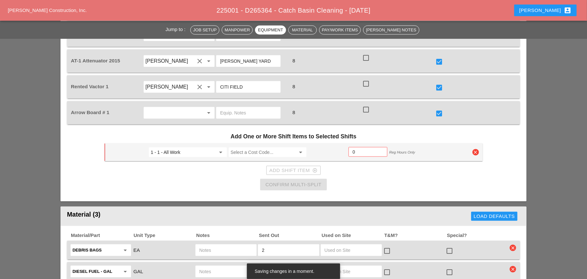
scroll to position [550, 0]
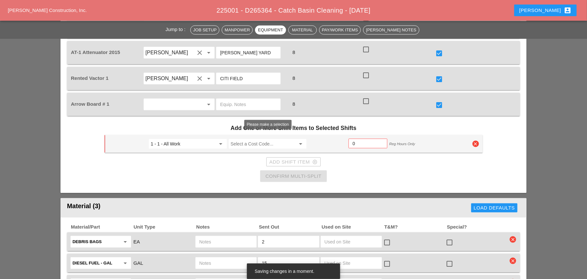
click at [257, 139] on input "Select a Cost Code..." at bounding box center [263, 144] width 65 height 10
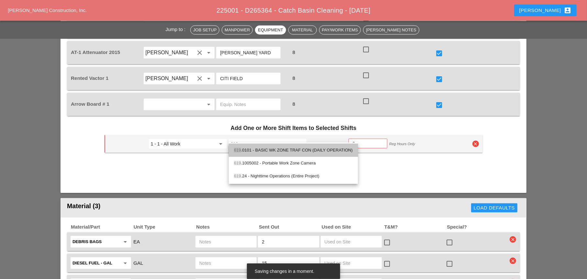
click at [281, 150] on div "619 .0101 - BASIC WK ZONE TRAF CON (DAILY OPERATION)" at bounding box center [293, 151] width 119 height 8
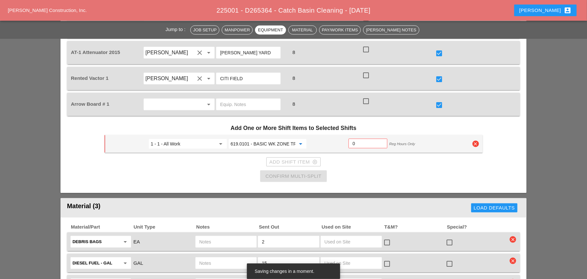
type input "619.0101 - BASIC WK ZONE TRAF CON (DAILY OPERATION)"
click at [358, 138] on input "0" at bounding box center [368, 143] width 30 height 10
type input "2"
click at [311, 173] on div "Confirm Multi-Split" at bounding box center [293, 176] width 56 height 7
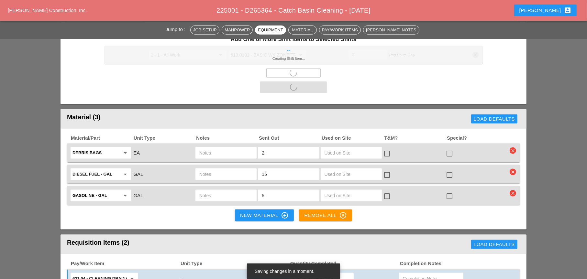
scroll to position [647, 0]
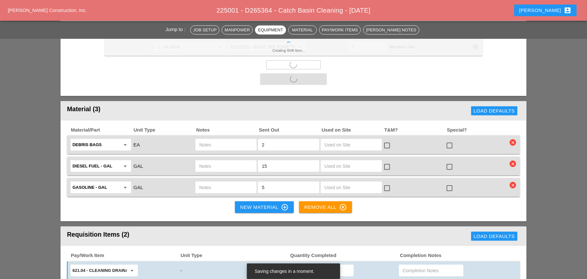
click at [389, 140] on div at bounding box center [386, 145] width 11 height 11
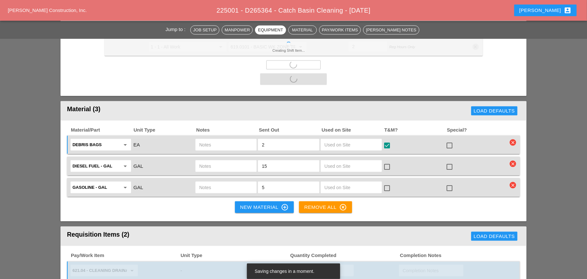
click at [387, 140] on div at bounding box center [386, 145] width 11 height 11
checkbox input "false"
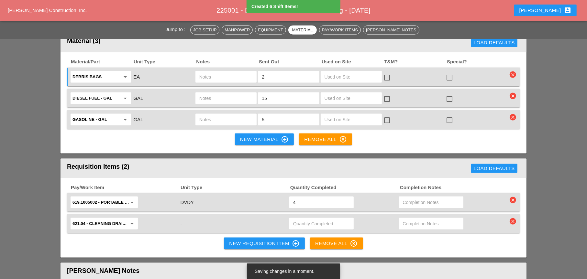
checkbox input "false"
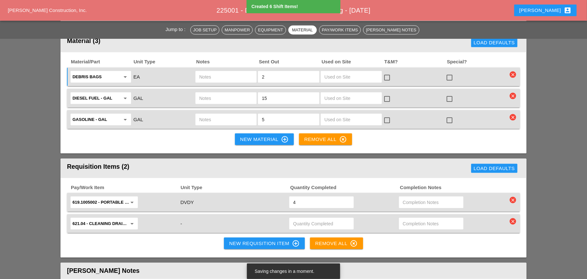
checkbox input "false"
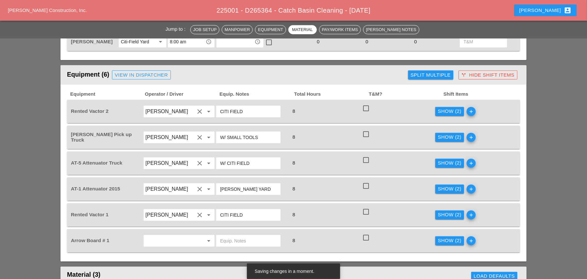
scroll to position [395, 0]
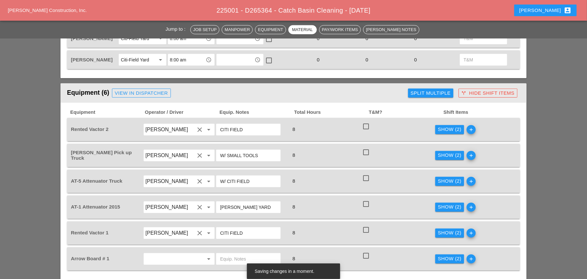
click at [446, 126] on div "Show (2)" at bounding box center [450, 129] width 24 height 7
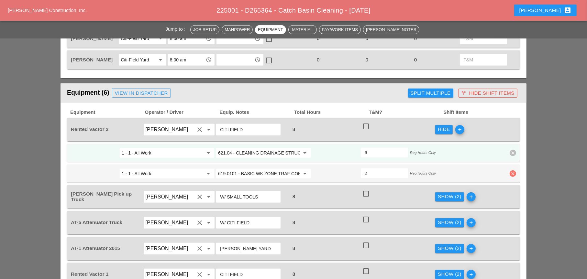
click at [513, 171] on icon "clear" at bounding box center [513, 174] width 6 height 6
click at [511, 153] on div "Confirm delete" at bounding box center [512, 152] width 31 height 7
type input "8"
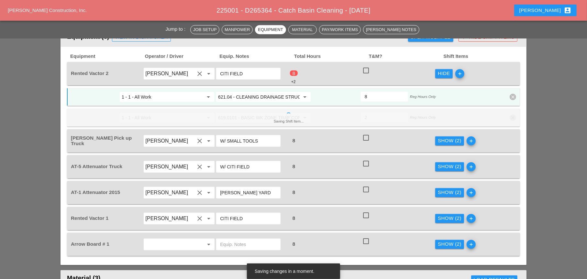
scroll to position [460, 0]
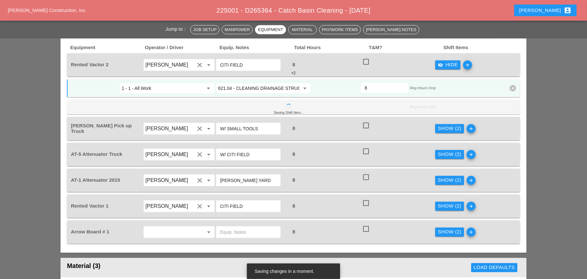
click at [446, 127] on div "Equipment Operator / Driver Equip. Notes Total Hours T&M? Shift Items Rented Va…" at bounding box center [293, 144] width 453 height 199
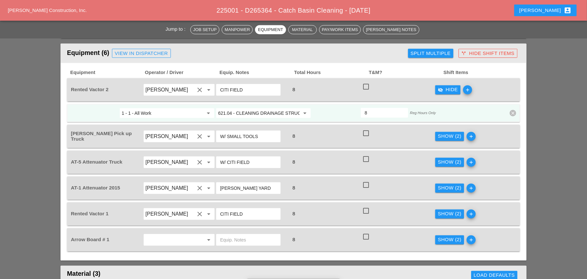
scroll to position [428, 0]
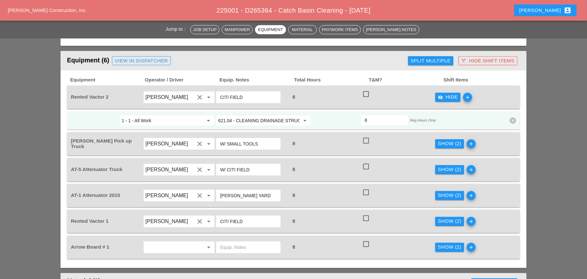
click at [447, 140] on div "Show (2)" at bounding box center [450, 143] width 24 height 7
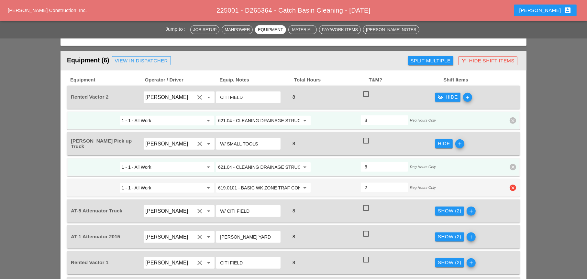
click at [255, 183] on input "619.0101 - BASIC WK ZONE TRAF CON (DAILY OPERATION)" at bounding box center [259, 188] width 82 height 10
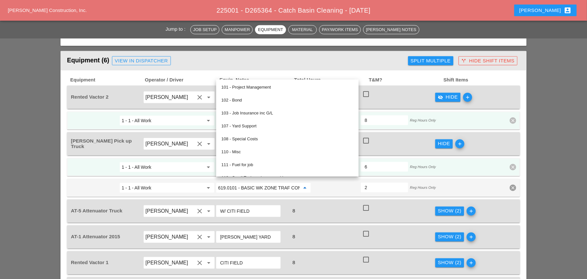
drag, startPoint x: 196, startPoint y: 165, endPoint x: 206, endPoint y: 164, distance: 10.4
click at [196, 165] on input "1 - 1 - All Work" at bounding box center [163, 167] width 82 height 10
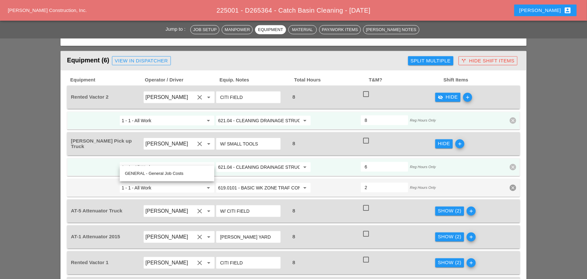
click at [248, 163] on input "621.04 - CLEANING DRAINAGE STRUCTURES" at bounding box center [259, 167] width 82 height 10
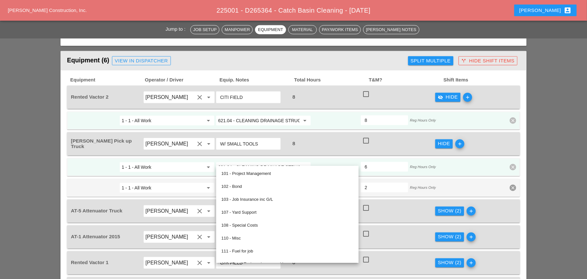
paste input "19.0101 - BASIC WK ZONE TRAF CON (DAILY OPERATION)"
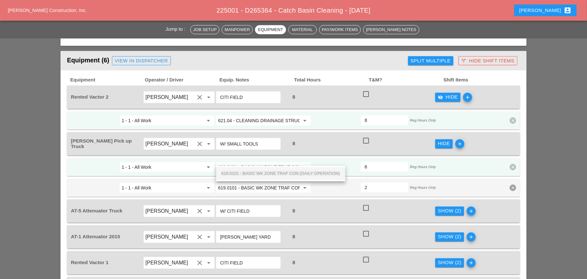
scroll to position [0, 46]
click at [252, 171] on span "619.0101 - BASIC WK ZONE TRAF CON (DAILY OPERATION)" at bounding box center [280, 173] width 119 height 5
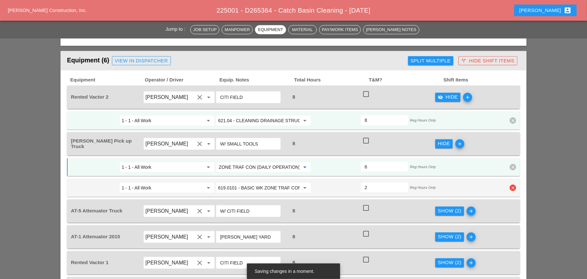
type input "619.0101 - BASIC WK ZONE TRAF CON (DAILY OPERATION)"
click at [512, 185] on icon "clear" at bounding box center [513, 188] width 6 height 6
click at [509, 168] on div "Confirm delete" at bounding box center [512, 166] width 31 height 7
type input "8"
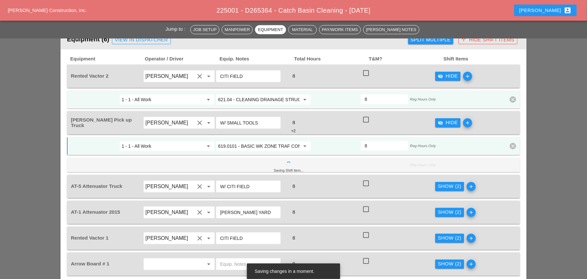
scroll to position [460, 0]
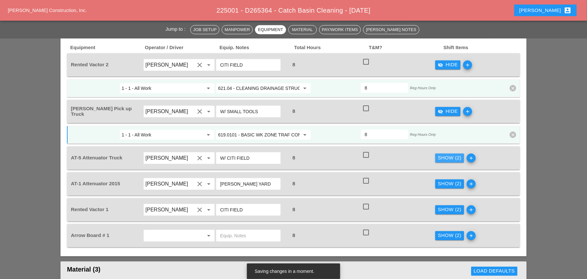
click at [446, 154] on div "Show (2)" at bounding box center [450, 157] width 24 height 7
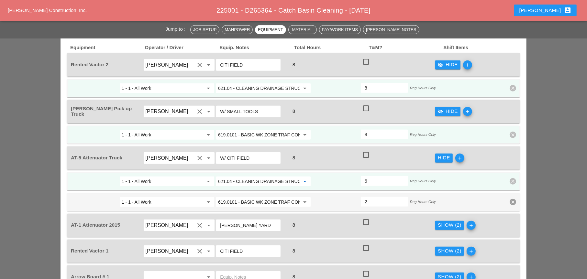
click at [250, 176] on input "621.04 - CLEANING DRAINAGE STRUCTURES" at bounding box center [259, 181] width 82 height 10
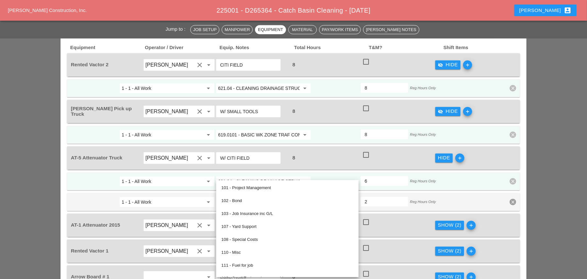
paste input "19.0101 - BASIC WK ZONE TRAF CON (DAILY OPERATION)"
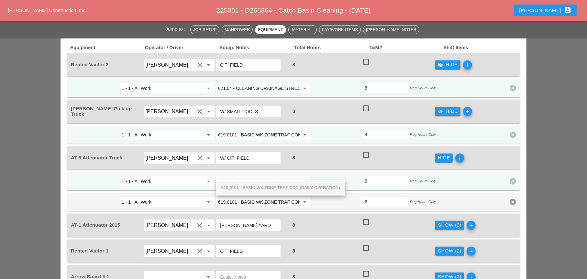
scroll to position [0, 46]
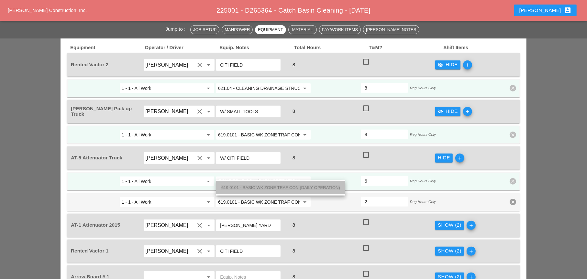
click at [252, 187] on span "619.0101 - BASIC WK ZONE TRAF CON (DAILY OPERATION)" at bounding box center [280, 187] width 119 height 5
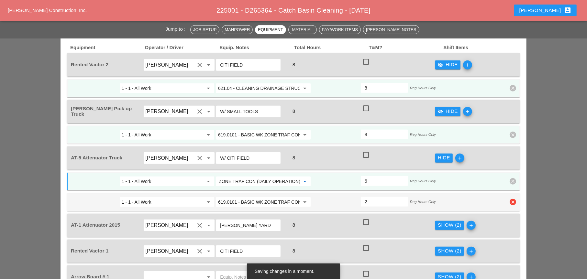
type input "619.0101 - BASIC WK ZONE TRAF CON (DAILY OPERATION)"
click at [513, 199] on icon "clear" at bounding box center [513, 202] width 6 height 6
click at [510, 183] on div "Confirm delete" at bounding box center [512, 181] width 31 height 7
type input "8"
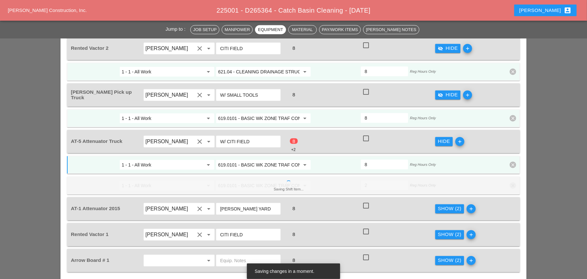
scroll to position [492, 0]
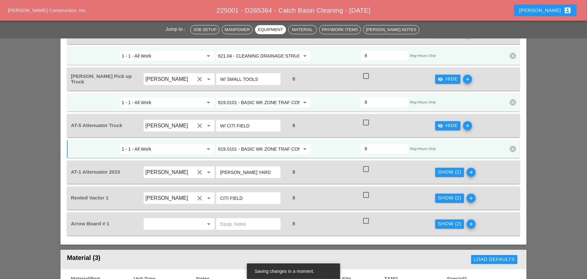
click at [444, 189] on div "Show (2) add" at bounding box center [471, 198] width 73 height 18
click at [448, 169] on div "Show (2)" at bounding box center [450, 172] width 24 height 7
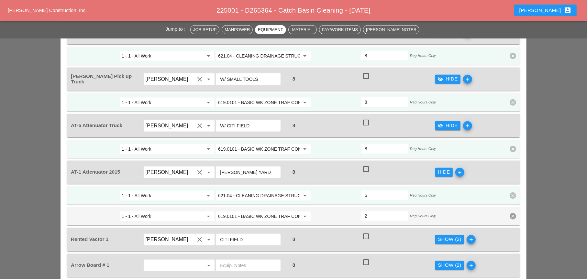
click at [247, 191] on input "621.04 - CLEANING DRAINAGE STRUCTURES" at bounding box center [259, 196] width 82 height 10
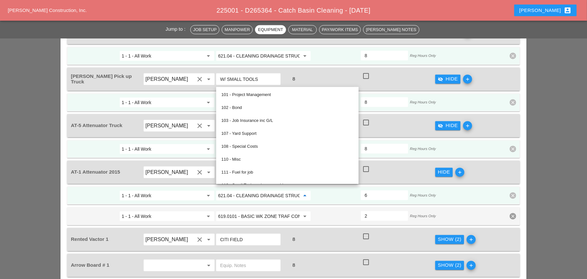
paste input "19.0101 - BASIC WK ZONE TRAF CON (DAILY OPERATION)"
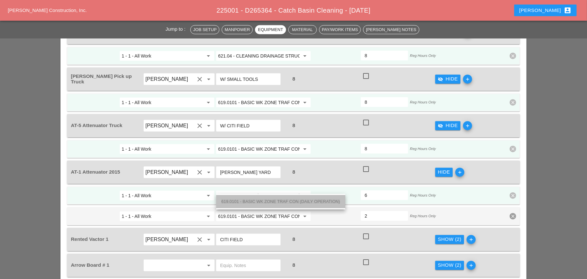
click at [248, 201] on span "619.0101 - BASIC WK ZONE TRAF CON (DAILY OPERATION)" at bounding box center [280, 201] width 119 height 5
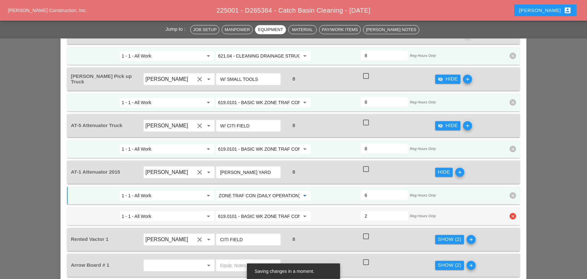
type input "619.0101 - BASIC WK ZONE TRAF CON (DAILY OPERATION)"
click at [512, 213] on icon "clear" at bounding box center [513, 216] width 6 height 6
drag, startPoint x: 509, startPoint y: 195, endPoint x: 387, endPoint y: 193, distance: 121.7
click at [508, 195] on div "Confirm delete" at bounding box center [512, 195] width 31 height 7
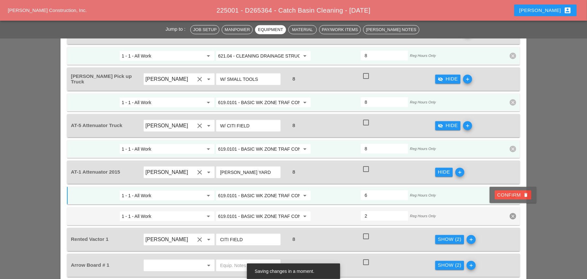
type input "8"
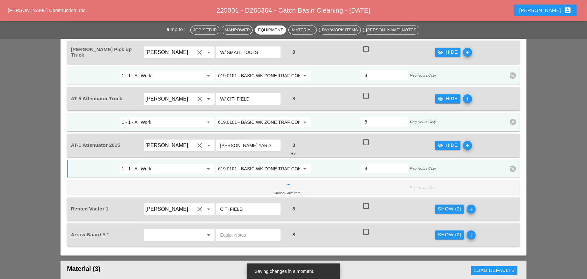
scroll to position [557, 0]
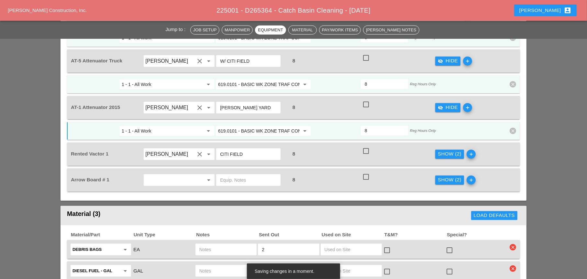
click at [442, 150] on div "Show (2)" at bounding box center [450, 153] width 24 height 7
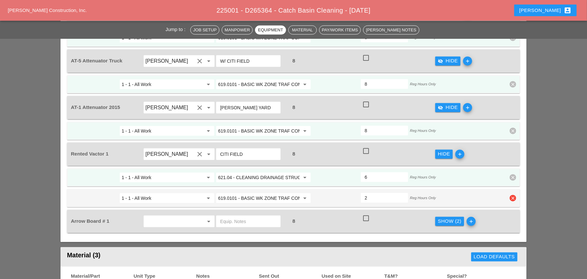
click at [512, 195] on icon "clear" at bounding box center [513, 198] width 6 height 6
drag, startPoint x: 512, startPoint y: 178, endPoint x: 396, endPoint y: 185, distance: 115.7
click at [511, 178] on div "Confirm delete" at bounding box center [512, 176] width 31 height 7
type input "8"
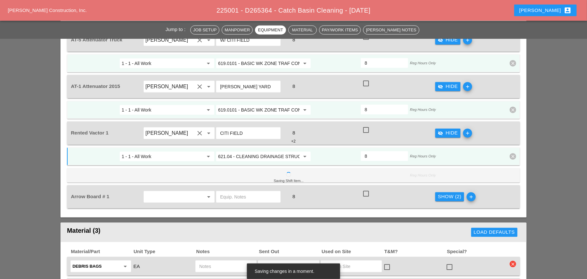
scroll to position [622, 0]
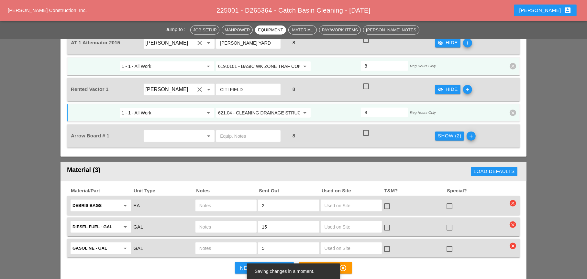
click at [448, 132] on div "Show (2)" at bounding box center [450, 135] width 24 height 7
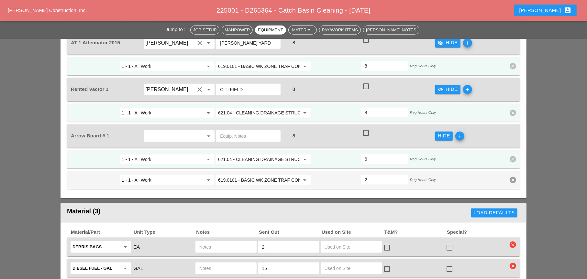
click at [250, 154] on input "621.04 - CLEANING DRAINAGE STRUCTURES" at bounding box center [259, 159] width 82 height 10
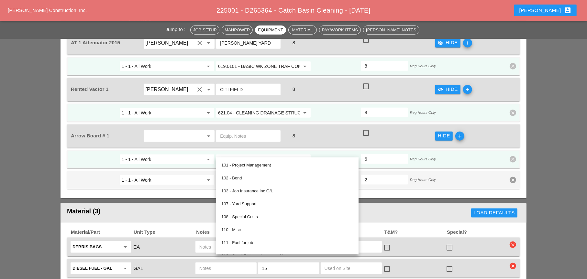
paste input "19.0101 - BASIC WK ZONE TRAF CON (DAILY OPERATION)"
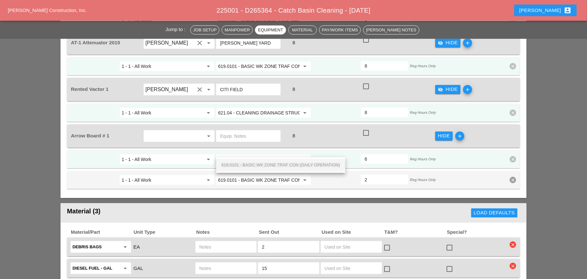
click at [256, 164] on span "619.0101 - BASIC WK ZONE TRAF CON (DAILY OPERATION)" at bounding box center [280, 165] width 119 height 5
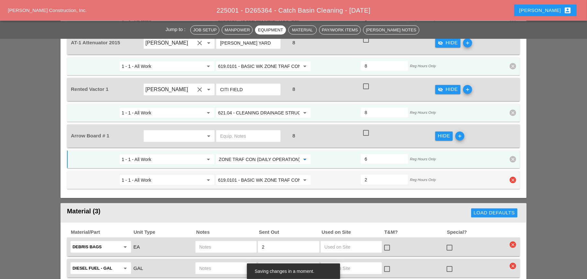
type input "619.0101 - BASIC WK ZONE TRAF CON (DAILY OPERATION)"
click at [512, 177] on icon "clear" at bounding box center [513, 180] width 6 height 6
click at [508, 160] on div "Confirm delete" at bounding box center [512, 158] width 31 height 7
type input "8"
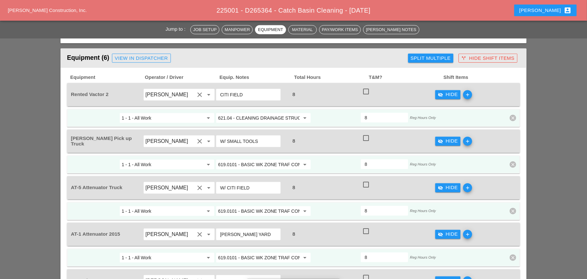
scroll to position [428, 0]
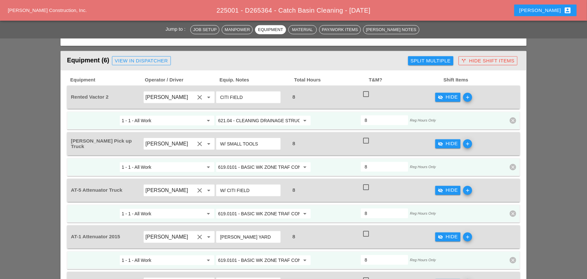
click at [367, 89] on div at bounding box center [366, 94] width 11 height 11
checkbox input "true"
click at [368, 136] on div at bounding box center [366, 140] width 11 height 11
checkbox input "true"
click at [367, 182] on div at bounding box center [366, 187] width 11 height 11
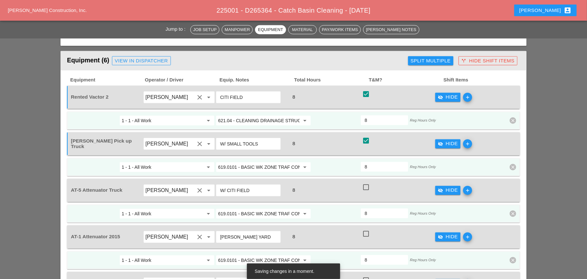
checkbox input "true"
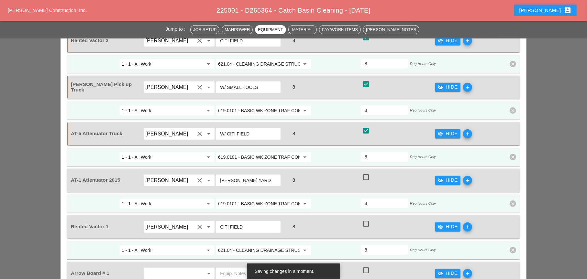
scroll to position [492, 0]
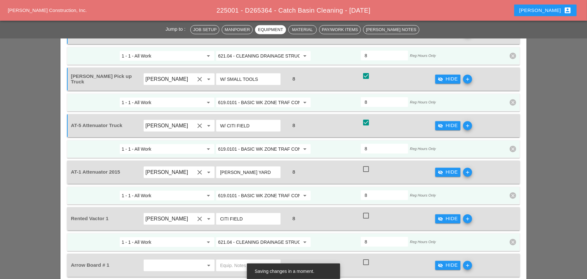
click at [365, 164] on div at bounding box center [366, 169] width 11 height 11
checkbox input "true"
click at [367, 210] on div at bounding box center [366, 215] width 11 height 11
checkbox input "true"
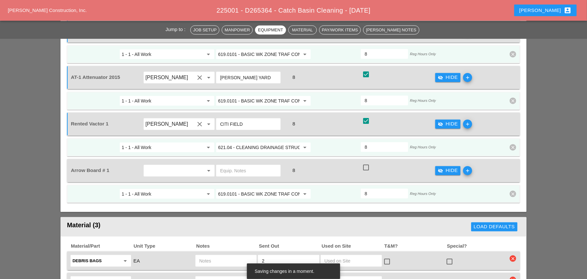
scroll to position [589, 0]
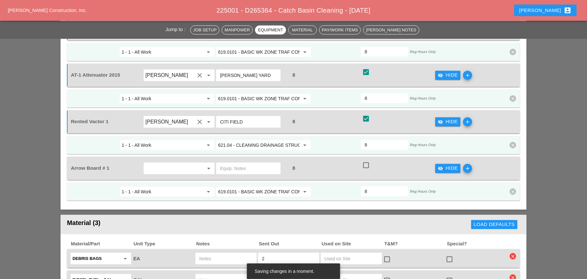
click at [363, 160] on div at bounding box center [366, 165] width 11 height 11
checkbox input "true"
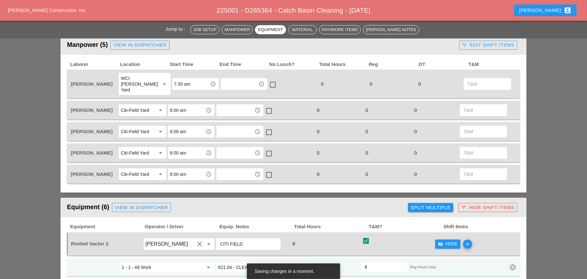
scroll to position [266, 0]
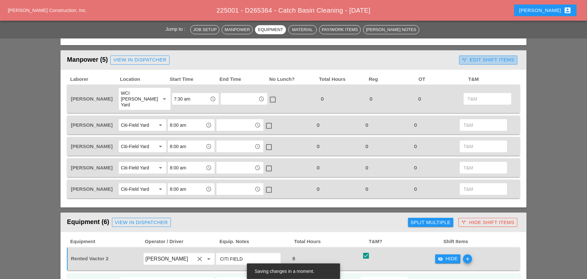
click at [477, 61] on div "call_split Edit Shift Items" at bounding box center [488, 59] width 52 height 7
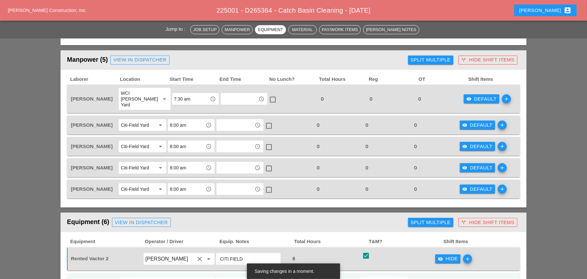
click at [472, 96] on div "visibility Default" at bounding box center [481, 98] width 30 height 7
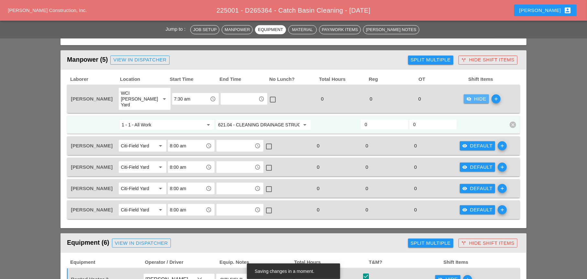
click at [472, 95] on div "visibility_off Hide" at bounding box center [476, 98] width 20 height 7
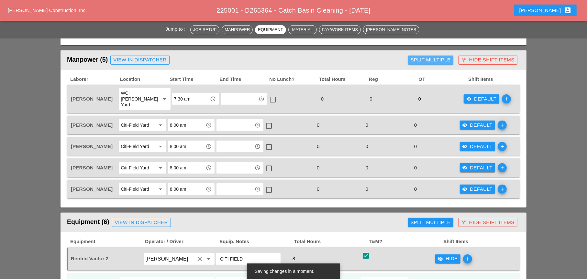
click at [444, 60] on div "Split Multiple" at bounding box center [431, 59] width 40 height 7
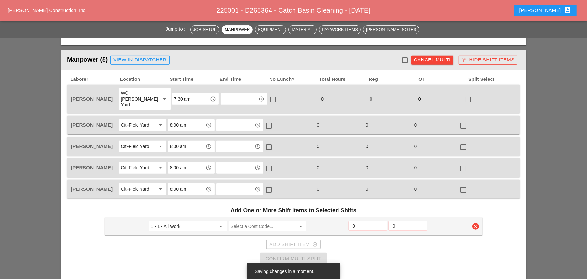
click at [403, 59] on div at bounding box center [404, 60] width 11 height 11
checkbox input "true"
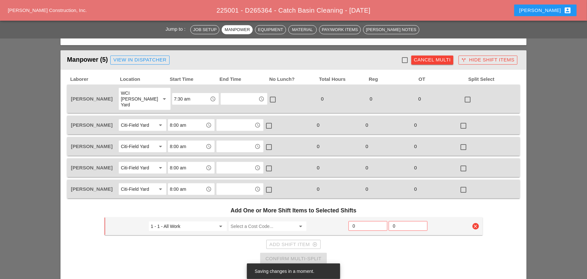
checkbox input "true"
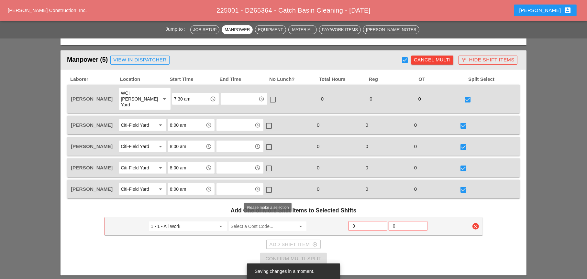
click at [251, 221] on input "Select a Cost Code..." at bounding box center [263, 226] width 65 height 10
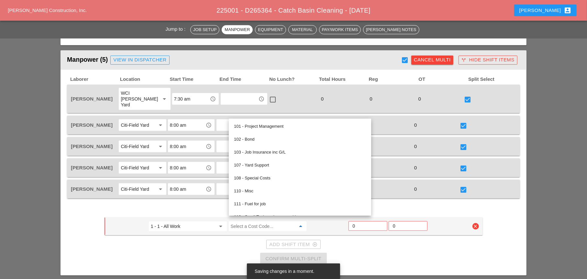
paste input "619.0101 - BASIC WK ZONE TRAF CON (DAILY OPERATION)"
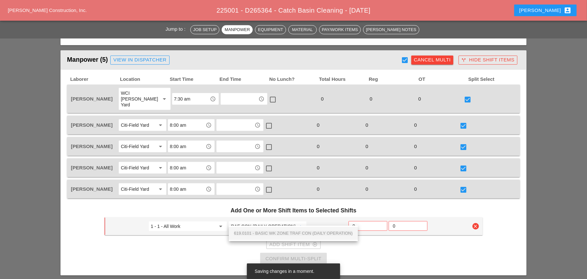
drag, startPoint x: 277, startPoint y: 232, endPoint x: 288, endPoint y: 232, distance: 11.0
click at [277, 232] on span "619.0101 - BASIC WK ZONE TRAF CON (DAILY OPERATION)" at bounding box center [293, 233] width 119 height 5
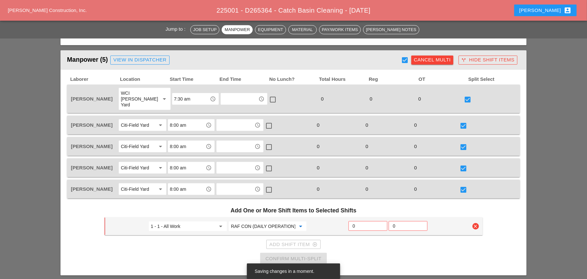
type input "619.0101 - BASIC WK ZONE TRAF CON (DAILY OPERATION)"
click at [358, 221] on input "0" at bounding box center [368, 226] width 30 height 10
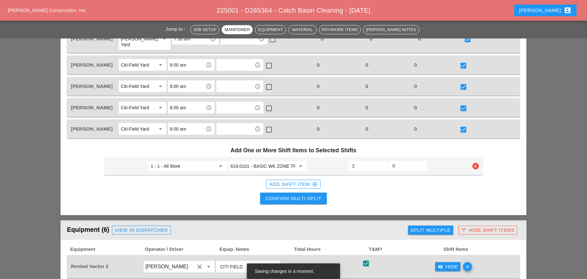
scroll to position [331, 0]
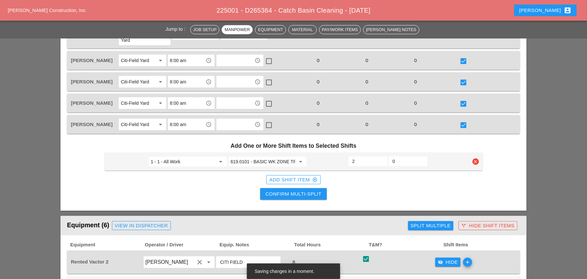
type input "2"
click at [317, 191] on div "Confirm Multi-Split" at bounding box center [293, 194] width 56 height 7
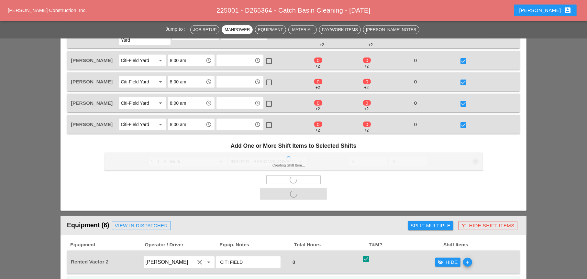
checkbox input "false"
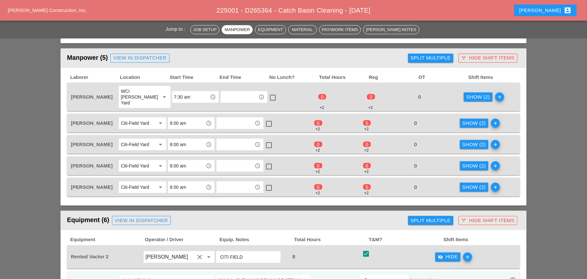
scroll to position [266, 0]
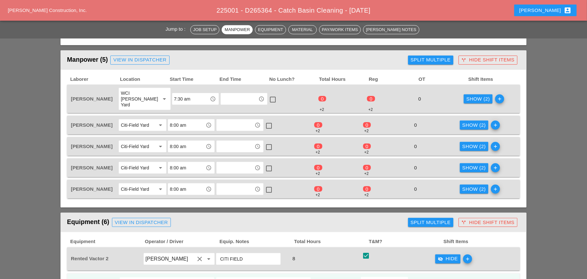
click at [466, 97] on div "Show (2)" at bounding box center [478, 98] width 24 height 7
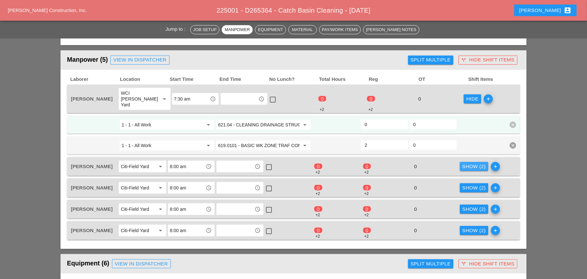
click at [471, 163] on div "Show (2)" at bounding box center [474, 166] width 24 height 7
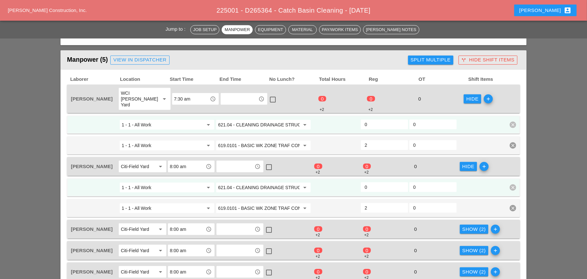
click at [472, 226] on div "Show (2)" at bounding box center [474, 229] width 24 height 7
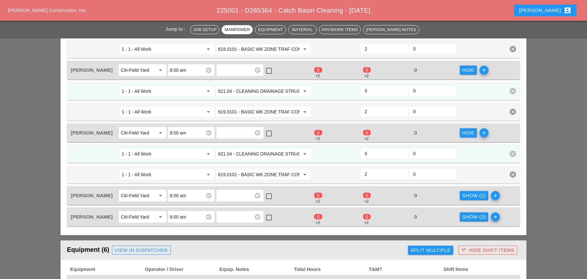
scroll to position [363, 0]
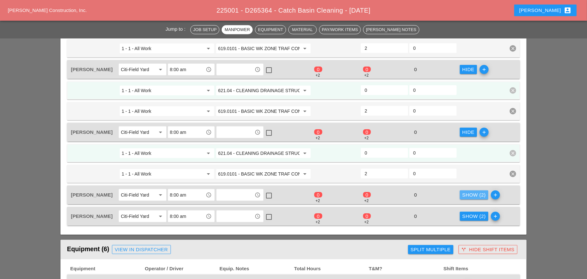
click at [474, 192] on div "Show (2)" at bounding box center [474, 195] width 24 height 7
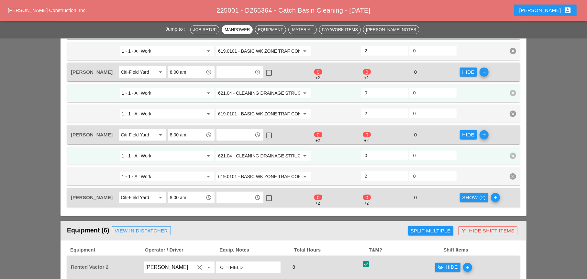
scroll to position [428, 0]
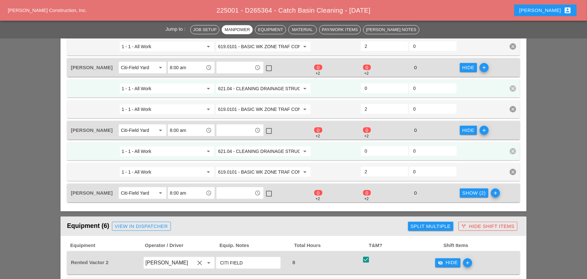
click at [472, 190] on div "Show (2)" at bounding box center [474, 193] width 24 height 7
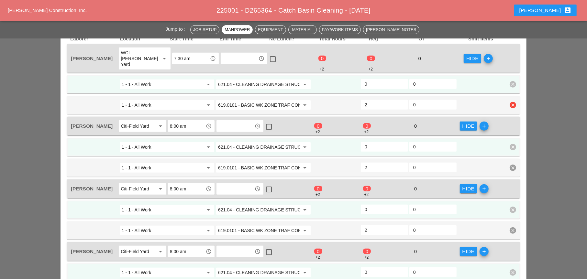
scroll to position [298, 0]
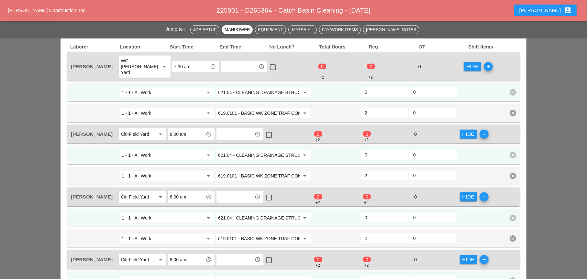
click at [369, 87] on input "0" at bounding box center [384, 92] width 39 height 10
type input "6"
click at [369, 150] on input "0" at bounding box center [384, 155] width 39 height 10
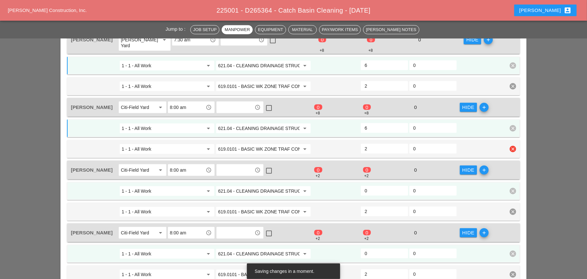
scroll to position [395, 0]
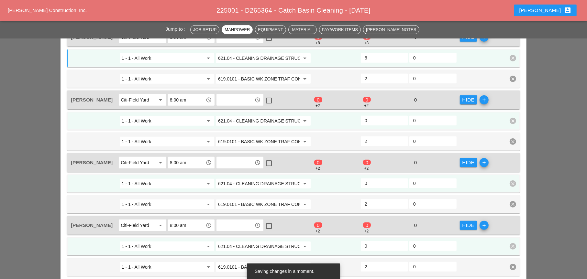
type input "6"
click at [371, 116] on input "0" at bounding box center [384, 121] width 39 height 10
type input "6"
click at [371, 178] on input "0" at bounding box center [384, 183] width 39 height 10
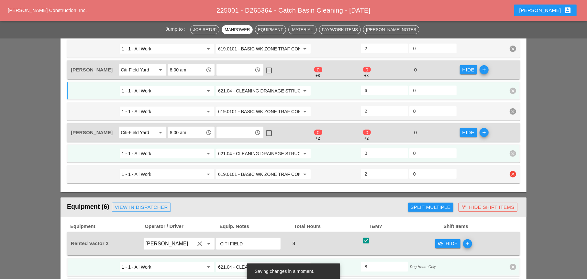
scroll to position [492, 0]
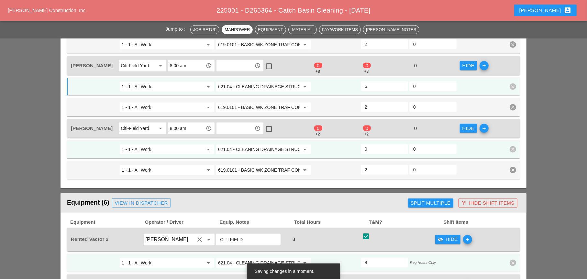
type input "6"
click at [374, 144] on input "0" at bounding box center [384, 149] width 39 height 10
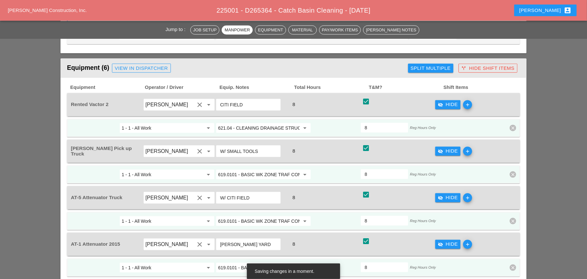
scroll to position [654, 0]
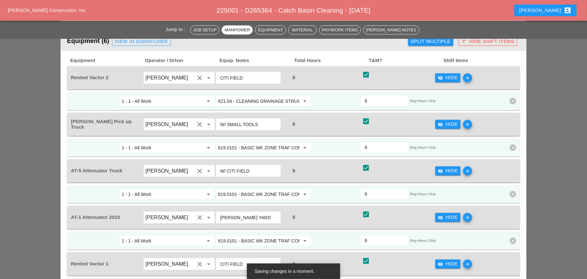
type input "6"
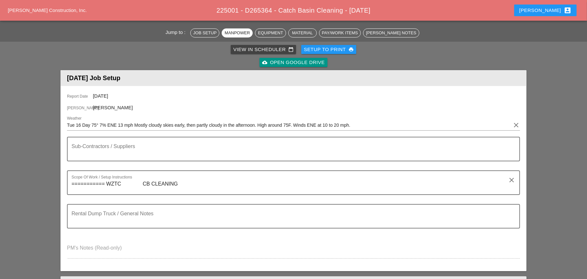
scroll to position [39, 0]
click at [272, 49] on div "View in Scheduler calendar_today" at bounding box center [263, 49] width 60 height 7
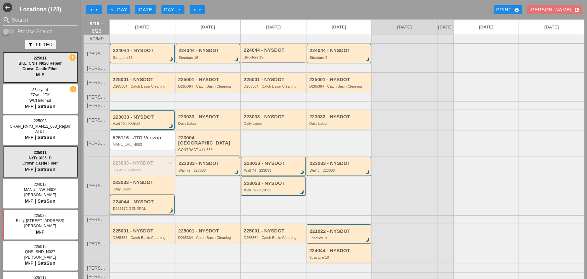
click at [139, 126] on div "Wall 72 - 223033" at bounding box center [143, 124] width 60 height 4
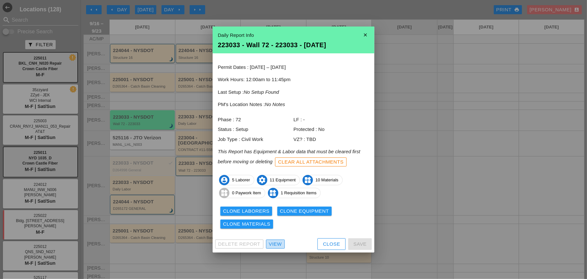
click at [280, 243] on div "View" at bounding box center [275, 244] width 13 height 7
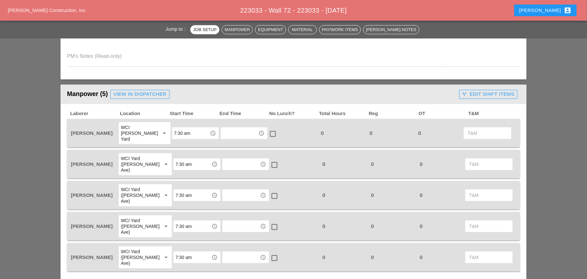
scroll to position [259, 0]
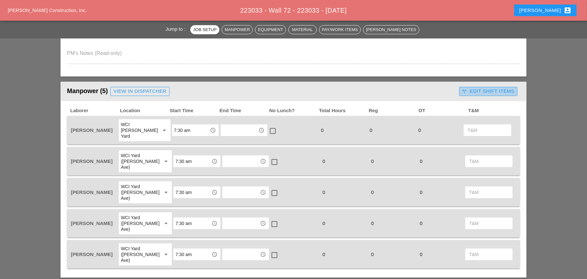
click at [467, 90] on div "call_split Edit Shift Items" at bounding box center [488, 91] width 52 height 7
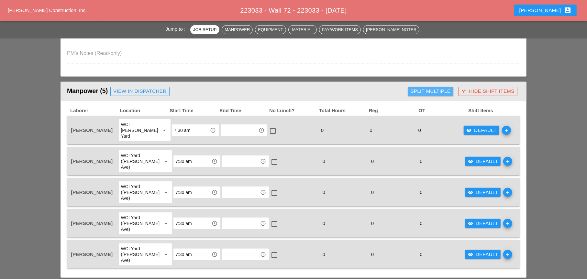
click at [441, 90] on div "Split Multiple" at bounding box center [431, 91] width 40 height 7
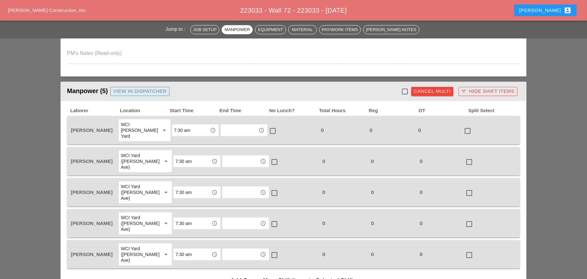
click at [433, 92] on div "Cancel Multi" at bounding box center [432, 91] width 37 height 7
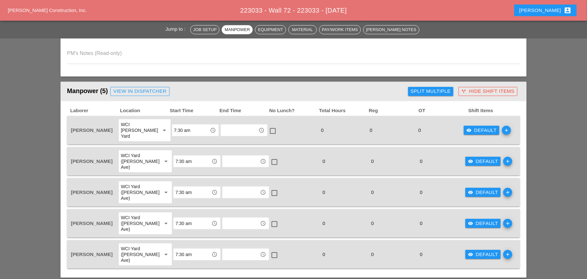
click at [470, 129] on div "visibility Default" at bounding box center [481, 130] width 30 height 7
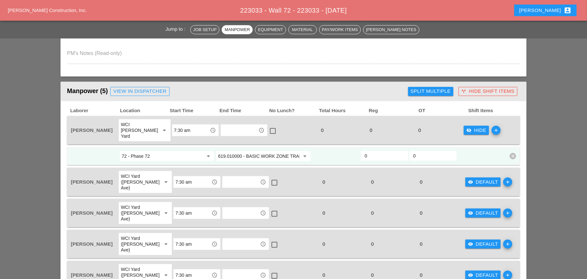
click at [432, 92] on div "Split Multiple" at bounding box center [431, 91] width 40 height 7
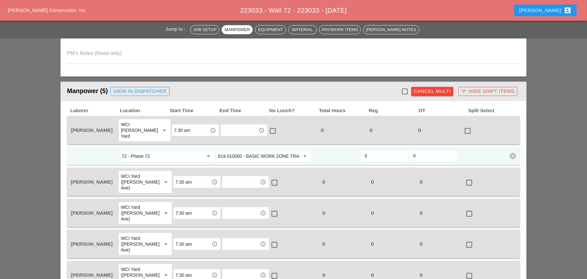
click at [402, 90] on div at bounding box center [404, 91] width 11 height 11
checkbox input "true"
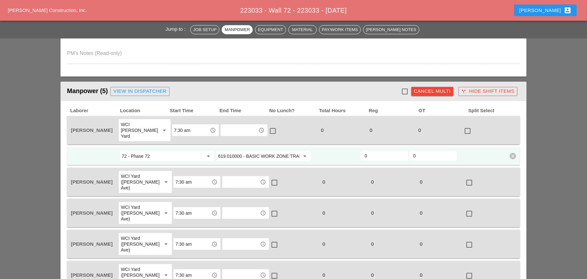
checkbox input "true"
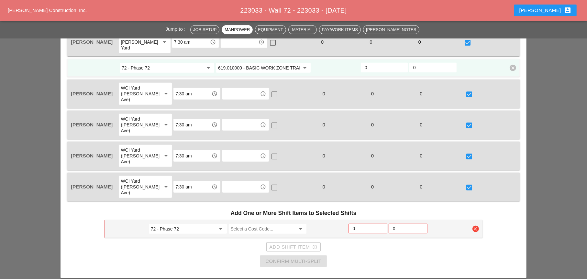
scroll to position [356, 0]
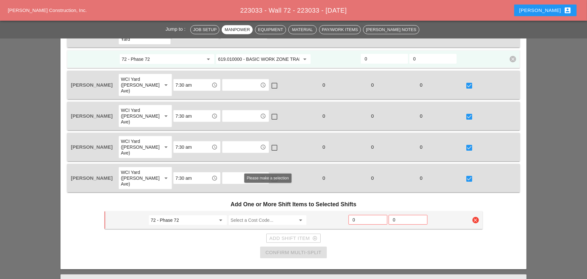
click at [245, 215] on input "Select a Cost Code..." at bounding box center [263, 220] width 65 height 10
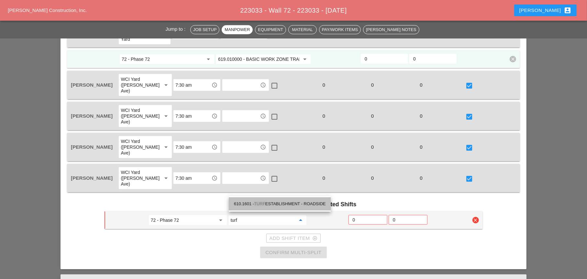
click at [277, 203] on div "610.1601 - TURF ESTABLISHMENT - ROADSIDE" at bounding box center [280, 204] width 92 height 8
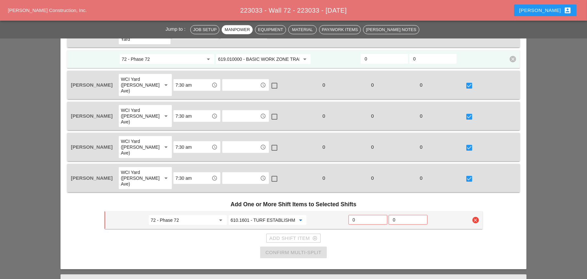
type input "610.1601 - TURF ESTABLISHMENT - ROADSIDE"
click at [357, 215] on input "0" at bounding box center [368, 220] width 30 height 10
type input "3"
click at [293, 235] on div "Add Shift Item add_circle_outline" at bounding box center [293, 238] width 48 height 7
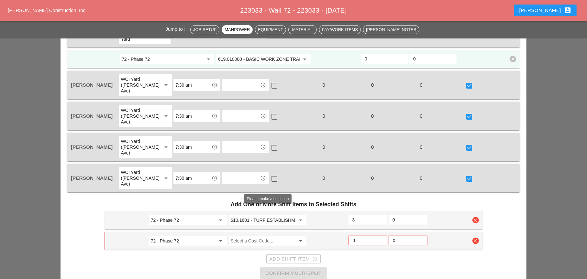
click at [247, 236] on input "Select a Cost Code..." at bounding box center [263, 241] width 65 height 10
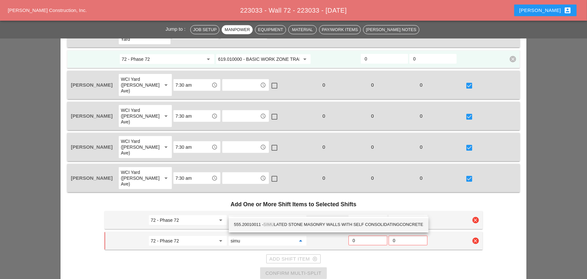
click at [279, 224] on div "555.20010011 - SIMU LATED STONE MASONRY WALLS WITH SELF CONSOLIDATINGCONCRETE" at bounding box center [328, 225] width 189 height 8
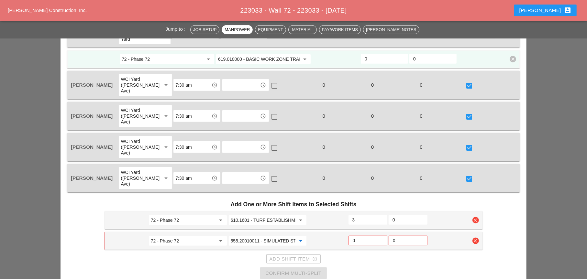
type input "555.20010011 - SIMULATED STONE MASONRY WALLS WITH SELF CONSOLIDATINGCONCRETE"
click at [356, 236] on input "0" at bounding box center [368, 241] width 30 height 10
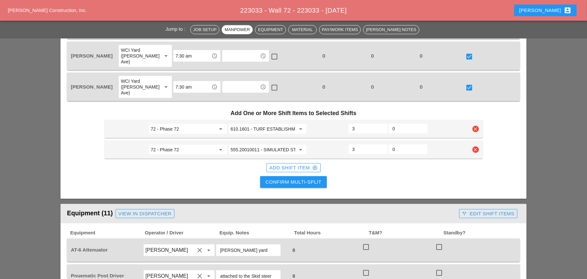
scroll to position [453, 0]
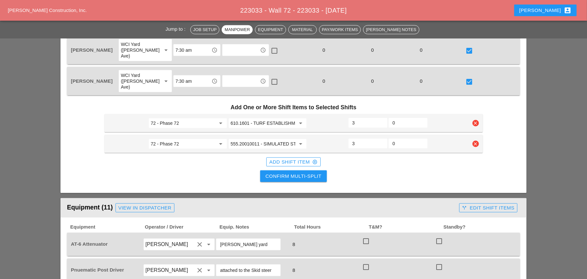
type input "3"
click at [297, 173] on div "Confirm Multi-Split" at bounding box center [293, 176] width 56 height 7
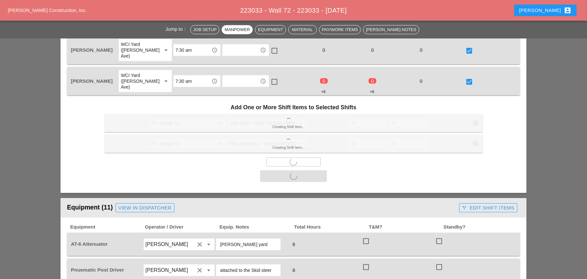
scroll to position [474, 0]
click at [364, 236] on div at bounding box center [366, 241] width 11 height 11
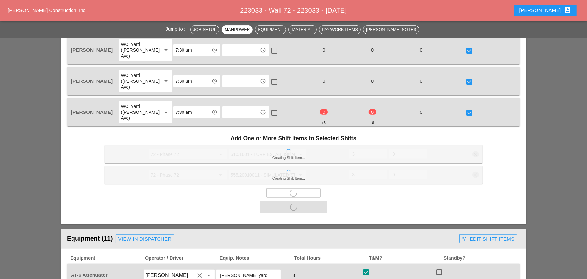
checkbox input "true"
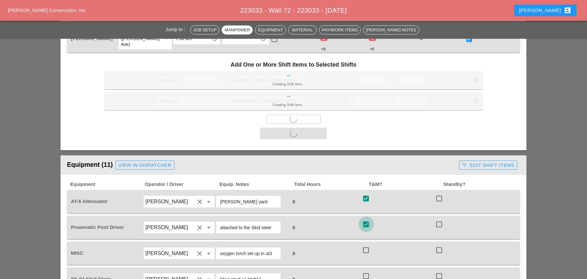
drag, startPoint x: 366, startPoint y: 232, endPoint x: 372, endPoint y: 241, distance: 10.7
click at [366, 245] on div at bounding box center [366, 250] width 11 height 11
checkbox input "true"
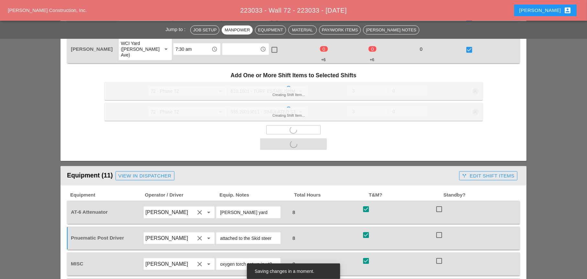
scroll to position [547, 0]
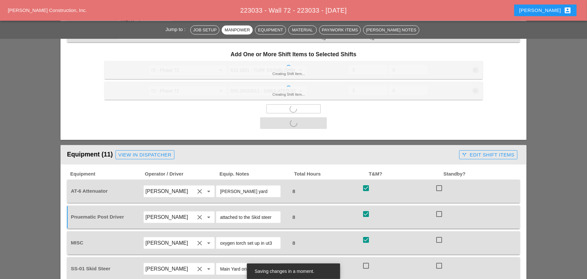
click at [366, 260] on div at bounding box center [366, 265] width 11 height 11
checkbox input "true"
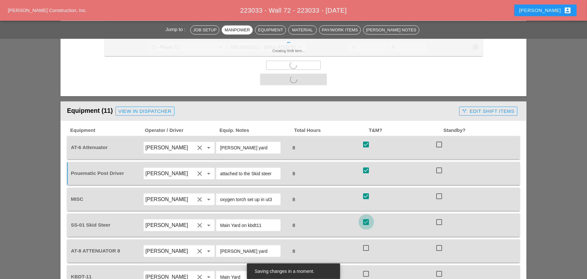
click at [366, 240] on div "AT-8 ATTENUATOR 8 Luis Ceja Rodriguez clear arrow_drop_down Bruckner yard 8 che…" at bounding box center [293, 251] width 453 height 23
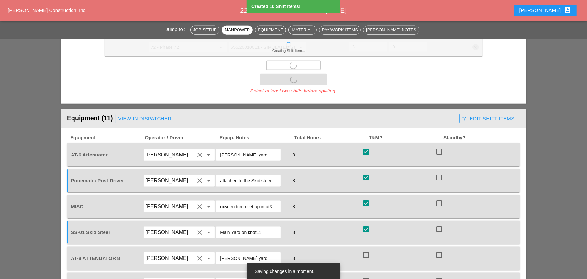
checkbox input "false"
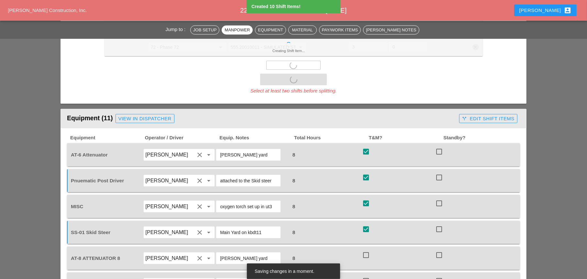
click at [365, 250] on div at bounding box center [366, 255] width 11 height 11
checkbox input "true"
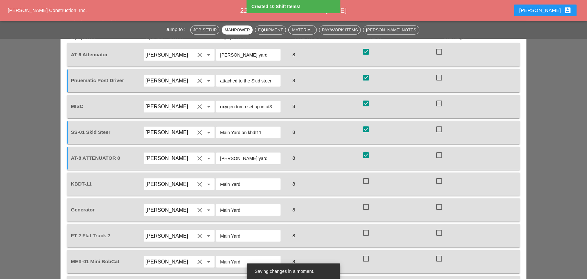
scroll to position [656, 0]
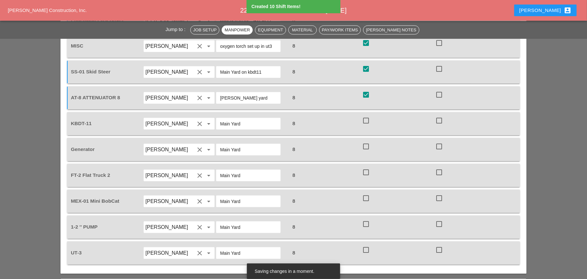
click at [366, 187] on div "Equipment Operator / Driver Equip. Notes Total Hours T&M? Standby? AT-6 Attenua…" at bounding box center [293, 119] width 453 height 291
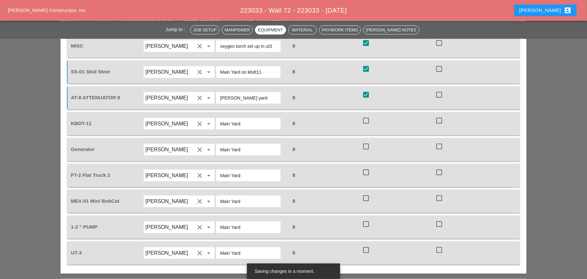
click at [368, 219] on div at bounding box center [366, 224] width 11 height 11
checkbox input "true"
drag, startPoint x: 365, startPoint y: 170, endPoint x: 366, endPoint y: 162, distance: 7.9
click at [365, 193] on div at bounding box center [366, 198] width 11 height 11
checkbox input "true"
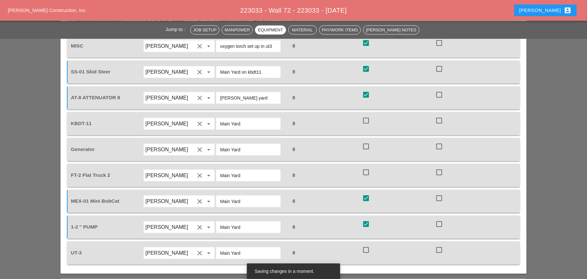
drag, startPoint x: 368, startPoint y: 146, endPoint x: 367, endPoint y: 141, distance: 4.2
click at [368, 167] on div at bounding box center [366, 172] width 11 height 11
checkbox input "true"
click at [366, 141] on div at bounding box center [366, 146] width 11 height 11
checkbox input "true"
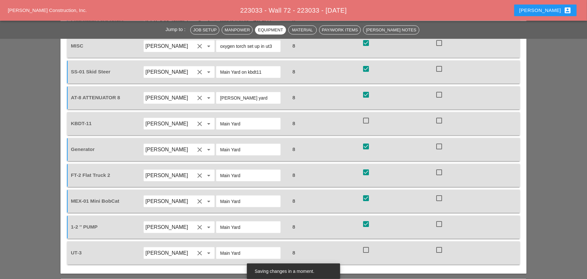
click at [367, 115] on div at bounding box center [366, 120] width 11 height 11
checkbox input "true"
drag, startPoint x: 367, startPoint y: 220, endPoint x: 375, endPoint y: 218, distance: 7.9
click at [367, 245] on div at bounding box center [366, 250] width 11 height 11
checkbox input "true"
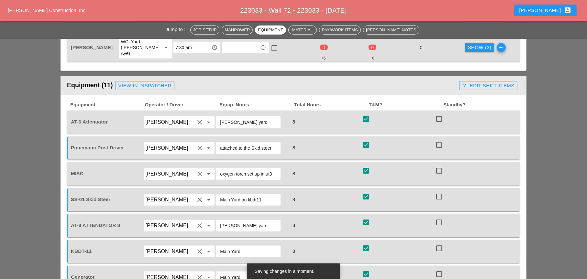
scroll to position [526, 0]
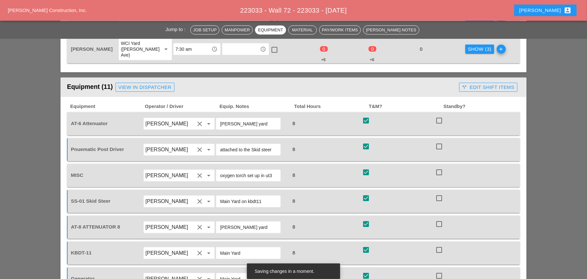
click at [473, 84] on div "call_split Edit Shift Items" at bounding box center [488, 87] width 52 height 7
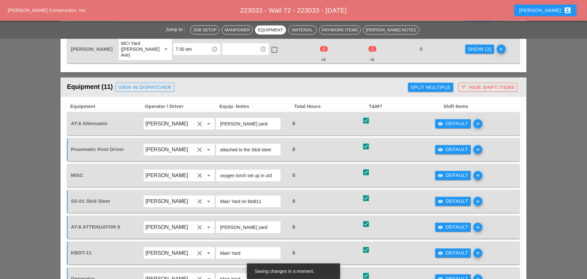
click at [437, 84] on div "Split Multiple" at bounding box center [431, 87] width 40 height 7
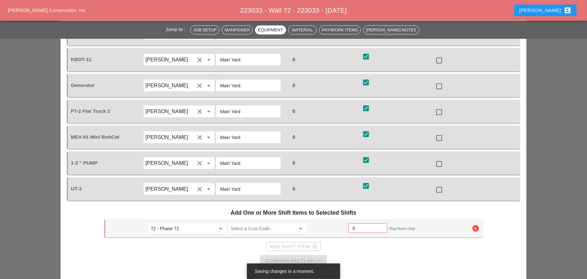
scroll to position [721, 0]
click at [247, 223] on input "Select a Cost Code..." at bounding box center [263, 228] width 65 height 10
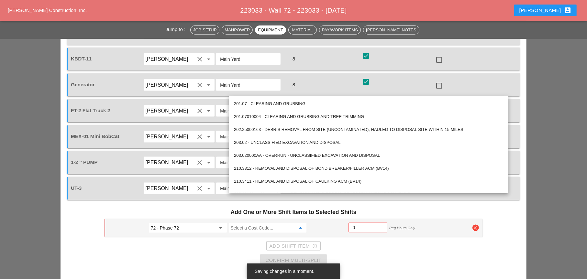
click at [205, 240] on div "Add Shift Item add_circle_outline" at bounding box center [294, 246] width 378 height 13
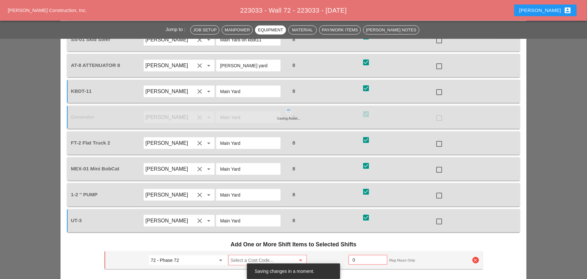
scroll to position [753, 0]
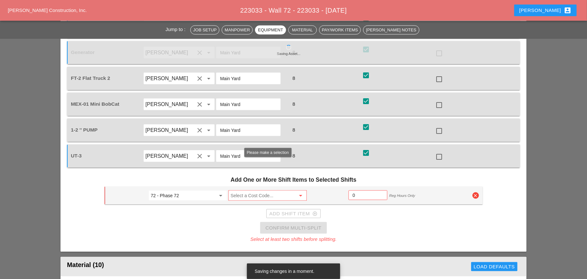
click at [251, 191] on input "Select a Cost Code..." at bounding box center [263, 196] width 65 height 10
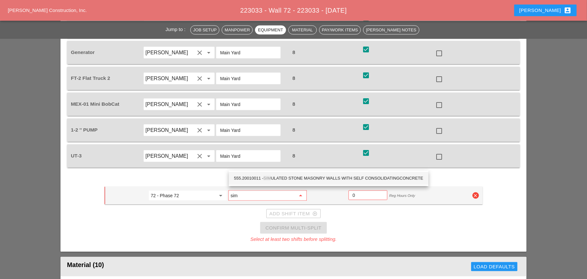
click at [286, 176] on div "555.20010011 - SIM ULATED STONE MASONRY WALLS WITH SELF CONSOLIDATINGCONCRETE" at bounding box center [328, 179] width 189 height 8
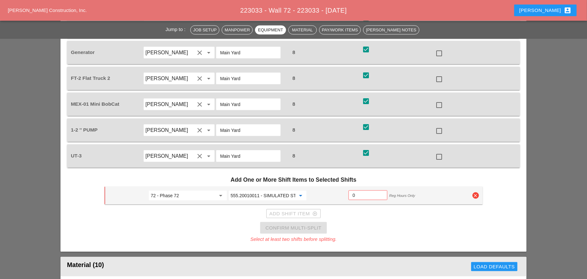
type input "555.20010011 - SIMULATED STONE MASONRY WALLS WITH SELF CONSOLIDATINGCONCRETE"
click at [356, 190] on input "0" at bounding box center [368, 195] width 30 height 10
type input "4"
click at [286, 210] on div "Add Shift Item add_circle_outline" at bounding box center [293, 213] width 48 height 7
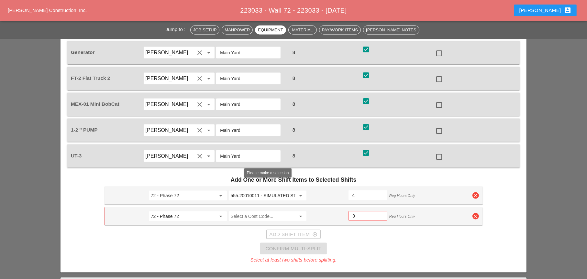
click at [245, 211] on input "Select a Cost Code..." at bounding box center [263, 216] width 65 height 10
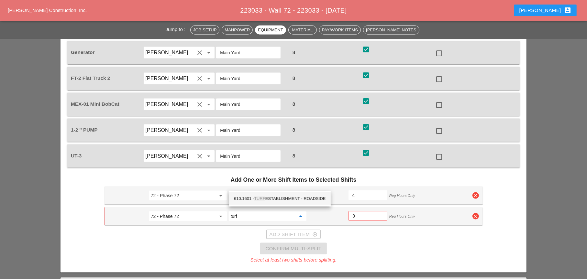
drag, startPoint x: 264, startPoint y: 198, endPoint x: 270, endPoint y: 196, distance: 5.7
click at [265, 198] on span "TURF" at bounding box center [259, 198] width 11 height 5
type input "610.1601 - TURF ESTABLISHMENT - ROADSIDE"
click at [356, 211] on input "0" at bounding box center [368, 216] width 30 height 10
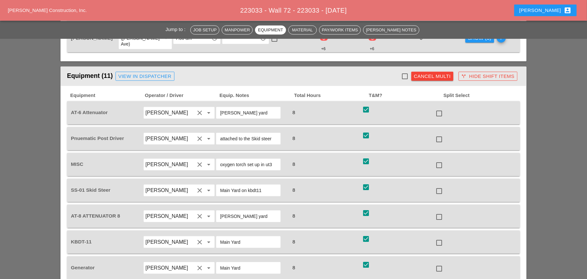
scroll to position [526, 0]
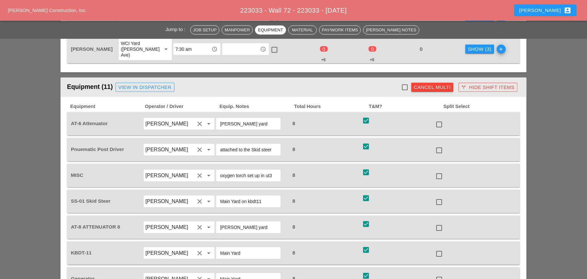
type input "4"
click at [367, 115] on div at bounding box center [366, 120] width 11 height 11
checkbox input "false"
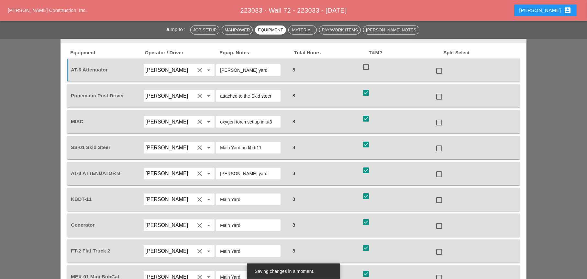
scroll to position [591, 0]
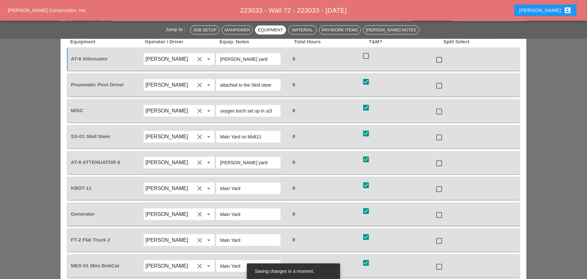
click at [365, 154] on div at bounding box center [366, 159] width 11 height 11
checkbox input "false"
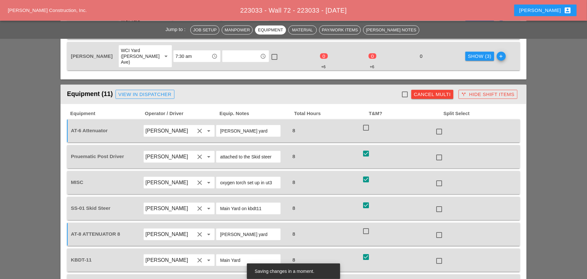
scroll to position [494, 0]
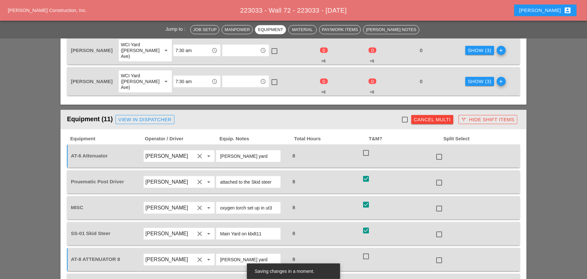
click at [406, 114] on div at bounding box center [404, 119] width 11 height 11
checkbox input "true"
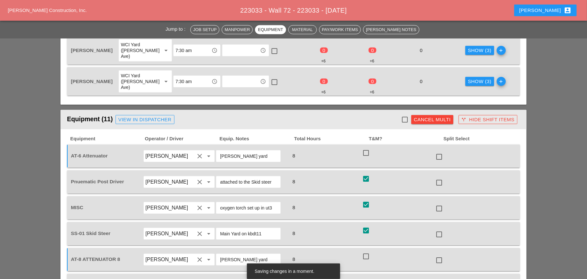
checkbox input "true"
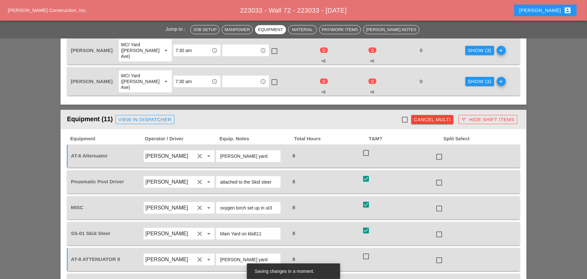
checkbox input "true"
click at [368, 148] on div at bounding box center [366, 153] width 11 height 11
checkbox input "true"
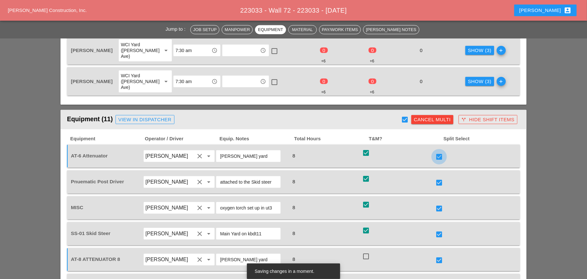
click at [440, 151] on div at bounding box center [439, 156] width 11 height 11
checkbox input "false"
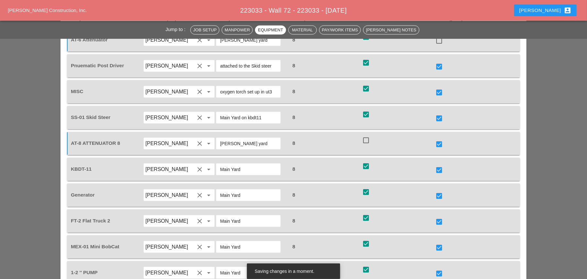
scroll to position [623, 0]
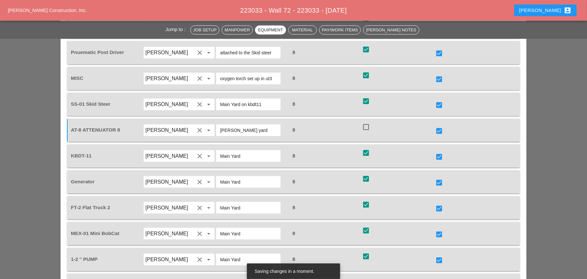
click at [368, 122] on div at bounding box center [366, 127] width 11 height 11
checkbox input "true"
click at [441, 126] on div at bounding box center [439, 131] width 11 height 11
checkbox input "false"
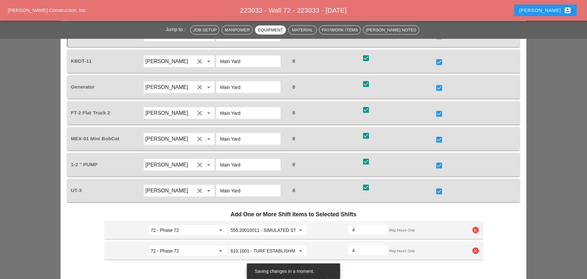
scroll to position [753, 0]
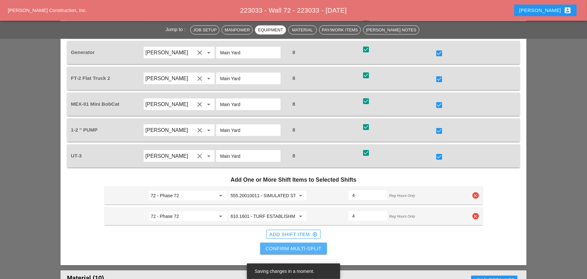
click at [290, 245] on div "Confirm Multi-Split" at bounding box center [293, 248] width 56 height 7
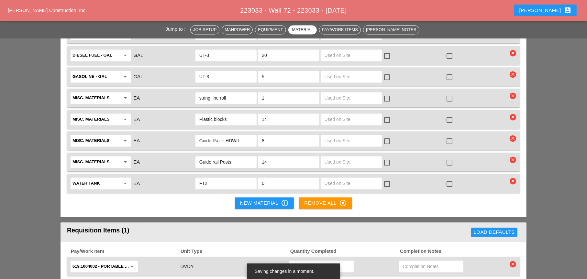
scroll to position [1238, 0]
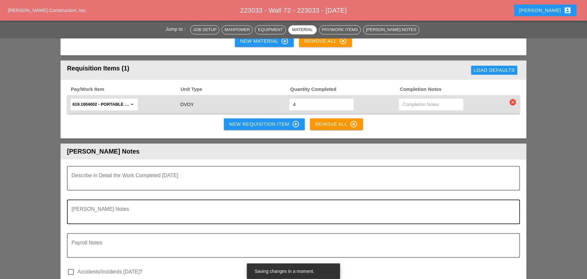
click at [91, 208] on textarea "Foreman's Notes" at bounding box center [291, 216] width 439 height 16
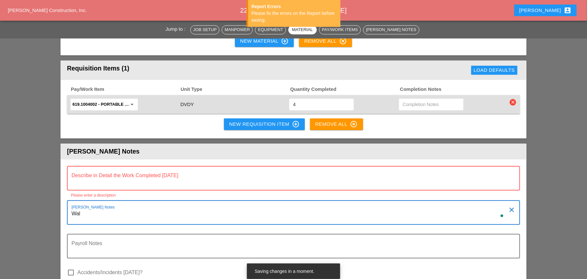
type textarea "Wall"
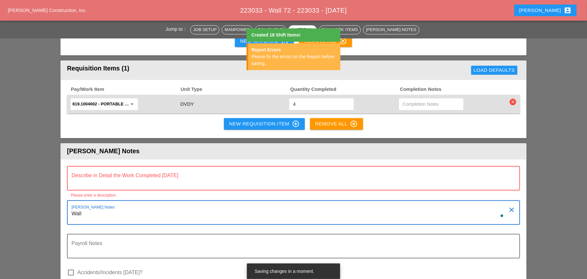
checkbox input "false"
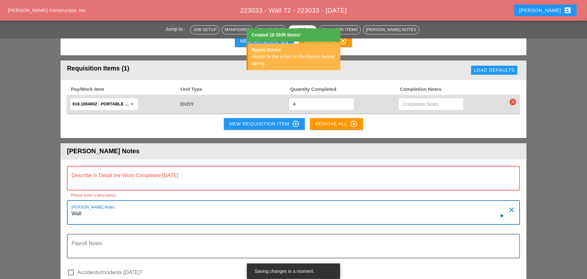
checkbox input "false"
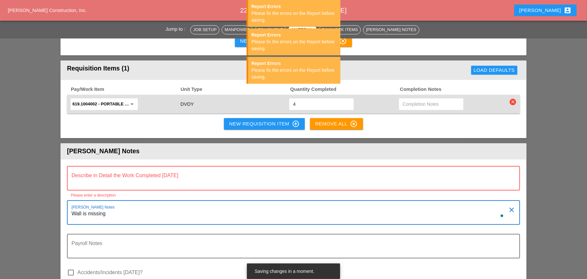
type textarea "Wall is missing"
click at [111, 174] on textarea "Describe in Detail the Work Completed Today" at bounding box center [291, 182] width 439 height 16
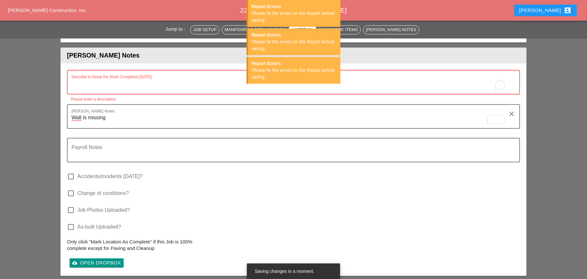
scroll to position [1150, 0]
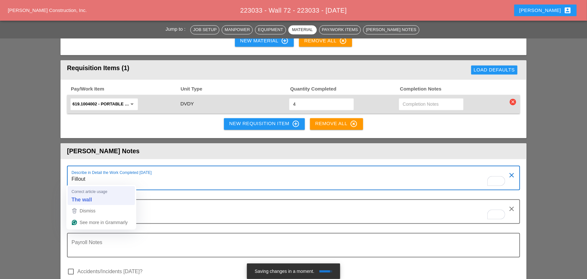
type textarea "Fillout"
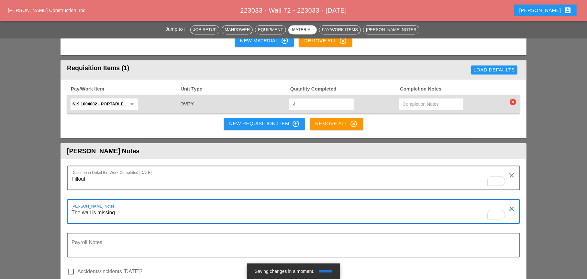
click at [123, 208] on textarea "The wall is missing" at bounding box center [291, 216] width 439 height 16
click at [176, 200] on div "Foreman's Notes The wall is missing a new guide rail Item" at bounding box center [291, 211] width 439 height 23
click at [180, 208] on textarea "The wall is missing a new guide rail Item" at bounding box center [291, 216] width 439 height 16
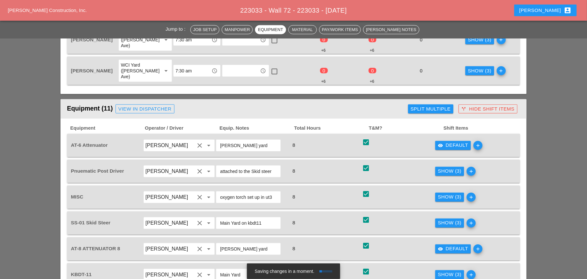
scroll to position [503, 0]
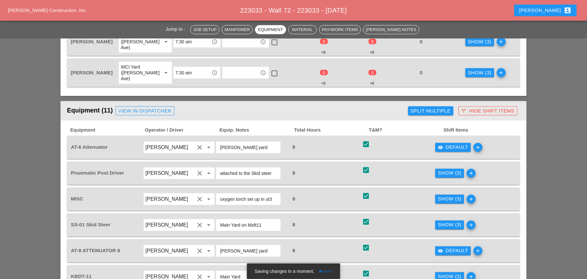
type textarea "The wall is missing a new guide rail Item"
click at [445, 170] on div "Show (3)" at bounding box center [450, 173] width 24 height 7
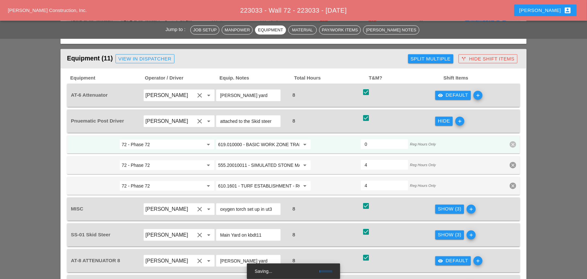
scroll to position [567, 0]
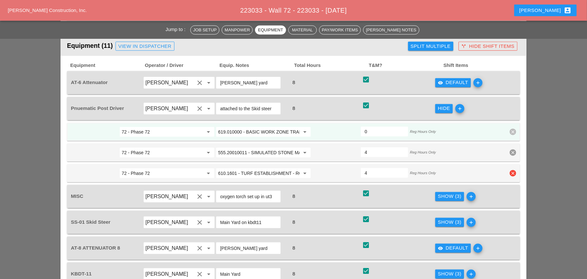
click at [270, 168] on input "610.1601 - TURF ESTABLISHMENT - ROADSIDE" at bounding box center [259, 173] width 82 height 10
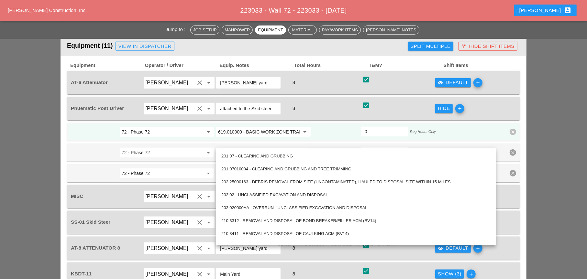
click at [264, 127] on input "619.010000 - BASIC WORK ZONE TRAFFIC CONTROL" at bounding box center [259, 132] width 82 height 10
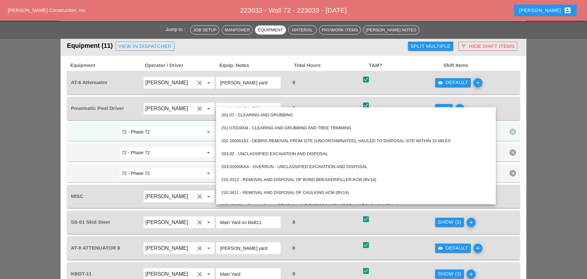
paste input "0.1601 - TURF ESTABLISHMENT - ROADSIDE"
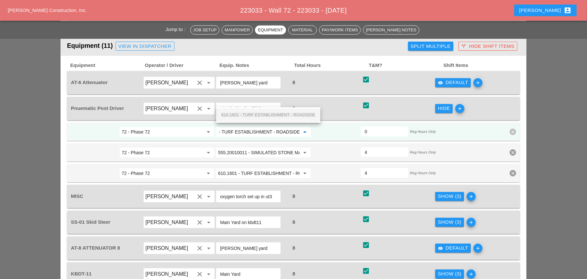
click at [286, 114] on span "610.1601 - TURF ESTABLISHMENT - ROADSIDE" at bounding box center [268, 115] width 94 height 5
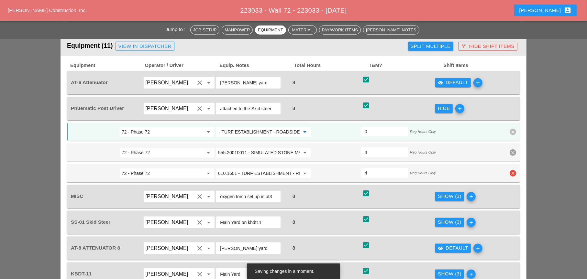
type input "610.1601 - TURF ESTABLISHMENT - ROADSIDE"
click at [514, 170] on icon "clear" at bounding box center [513, 173] width 6 height 6
click at [512, 128] on div "Confirm delete" at bounding box center [512, 128] width 31 height 7
type input "4"
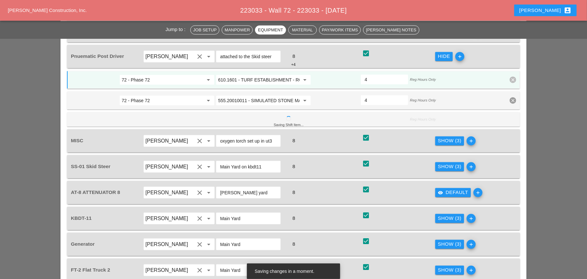
scroll to position [632, 0]
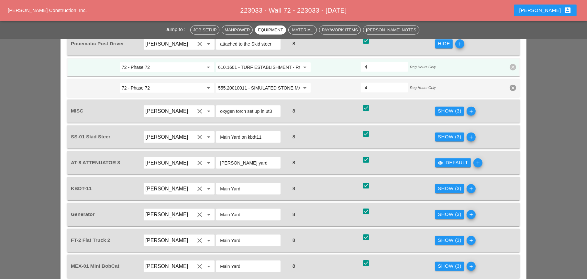
drag, startPoint x: 446, startPoint y: 80, endPoint x: 441, endPoint y: 81, distance: 5.2
click at [446, 107] on div "Show (3)" at bounding box center [450, 110] width 24 height 7
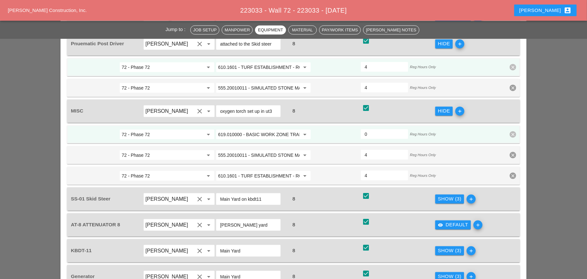
click at [256, 129] on input "619.010000 - BASIC WORK ZONE TRAFFIC CONTROL" at bounding box center [259, 134] width 82 height 10
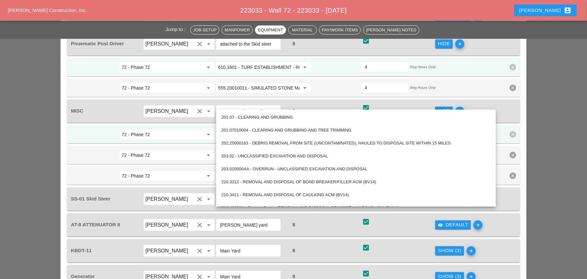
paste input "0.1601 - TURF ESTABLISHMENT - ROADSIDE"
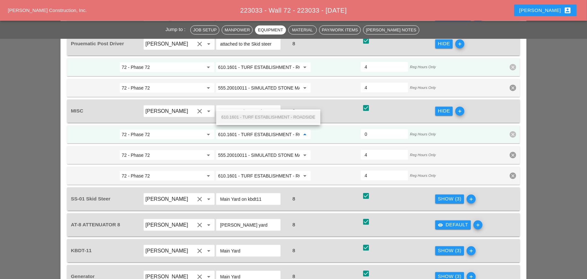
scroll to position [0, 19]
click at [256, 116] on span "610.1601 - TURF ESTABLISHMENT - ROADSIDE" at bounding box center [268, 117] width 94 height 5
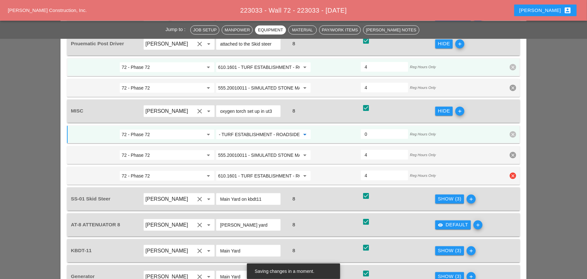
type input "610.1601 - TURF ESTABLISHMENT - ROADSIDE"
click at [512, 173] on icon "clear" at bounding box center [513, 176] width 6 height 6
click at [510, 131] on div "Confirm delete" at bounding box center [512, 130] width 31 height 7
type input "4"
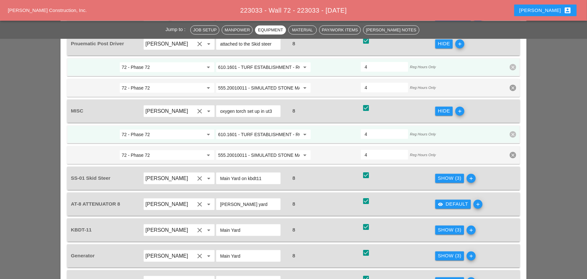
scroll to position [665, 0]
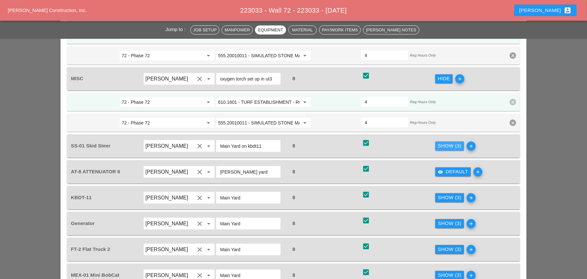
drag, startPoint x: 441, startPoint y: 117, endPoint x: 385, endPoint y: 126, distance: 56.7
click at [441, 142] on div "Show (3)" at bounding box center [450, 145] width 24 height 7
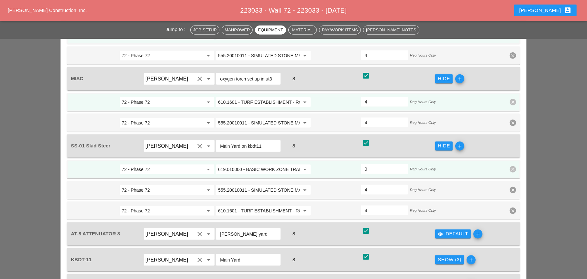
click at [262, 164] on input "619.010000 - BASIC WORK ZONE TRAFFIC CONTROL" at bounding box center [259, 169] width 82 height 10
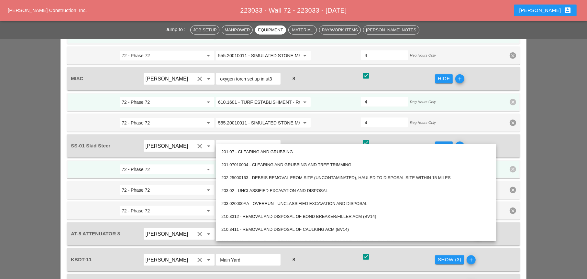
paste input "0.1601 - TURF ESTABLISHMENT - ROADSIDE"
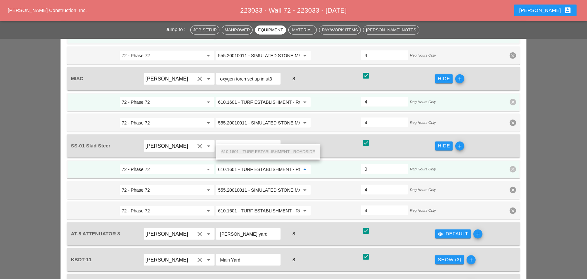
scroll to position [0, 19]
click at [265, 150] on span "610.1601 - TURF ESTABLISHMENT - ROADSIDE" at bounding box center [268, 151] width 94 height 5
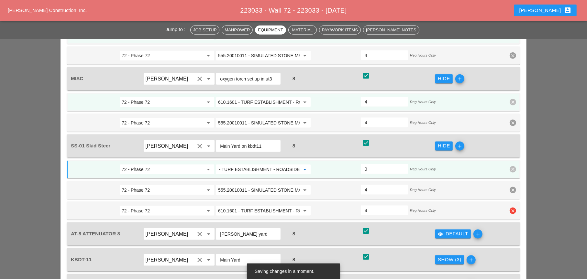
type input "610.1601 - TURF ESTABLISHMENT - ROADSIDE"
click at [513, 208] on icon "clear" at bounding box center [513, 211] width 6 height 6
click at [511, 166] on div "Confirm delete" at bounding box center [512, 165] width 31 height 7
type input "4"
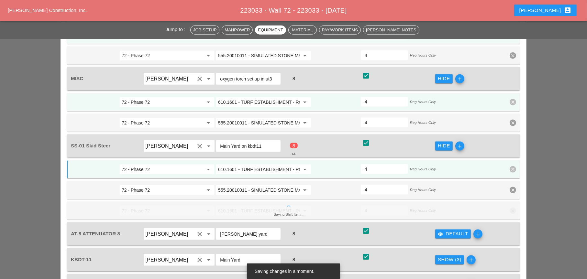
scroll to position [729, 0]
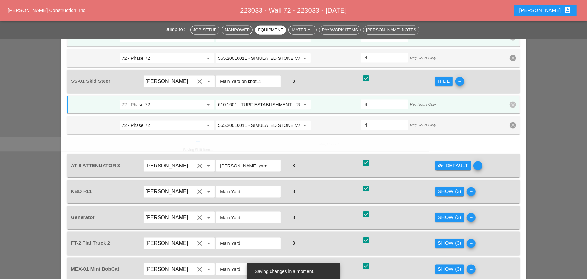
click at [453, 157] on div "visibility Default add" at bounding box center [471, 166] width 73 height 18
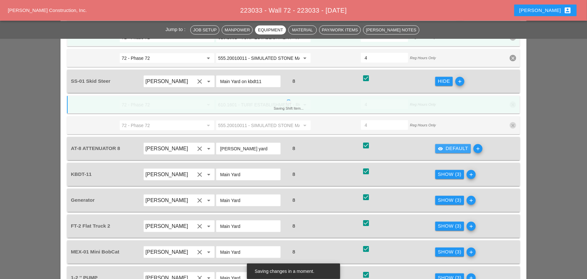
click at [448, 145] on div "visibility Default" at bounding box center [453, 148] width 30 height 7
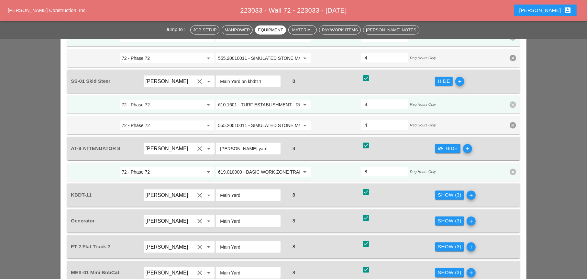
click at [440, 192] on div "Show (3)" at bounding box center [450, 195] width 24 height 7
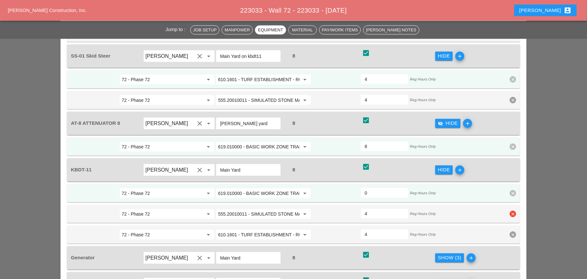
scroll to position [794, 0]
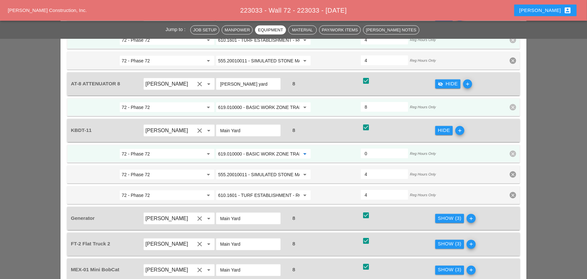
click at [270, 149] on input "619.010000 - BASIC WORK ZONE TRAFFIC CONTROL" at bounding box center [259, 154] width 82 height 10
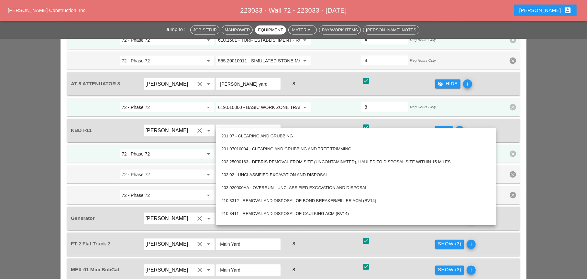
paste input "0.1601 - TURF ESTABLISHMENT - ROADSIDE"
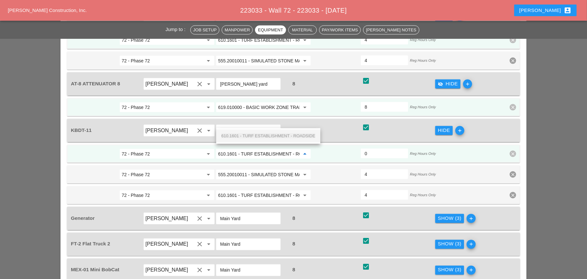
scroll to position [0, 19]
click at [274, 135] on span "610.1601 - TURF ESTABLISHMENT - ROADSIDE" at bounding box center [268, 136] width 94 height 5
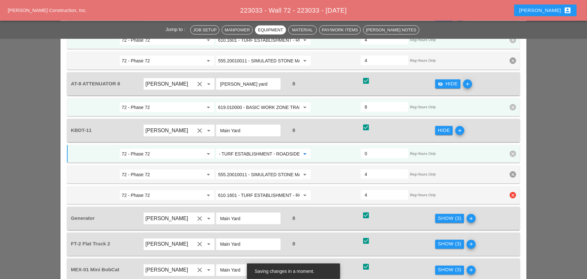
type input "610.1601 - TURF ESTABLISHMENT - ROADSIDE"
click at [513, 192] on icon "clear" at bounding box center [513, 195] width 6 height 6
drag, startPoint x: 512, startPoint y: 149, endPoint x: 421, endPoint y: 179, distance: 96.2
click at [512, 149] on div "Confirm delete" at bounding box center [512, 149] width 31 height 7
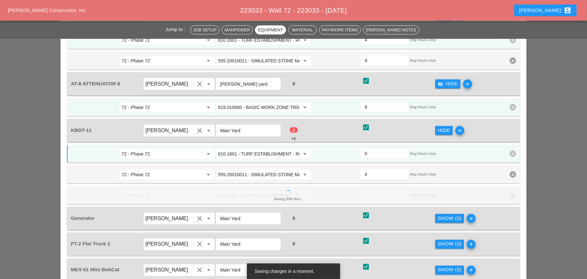
type input "4"
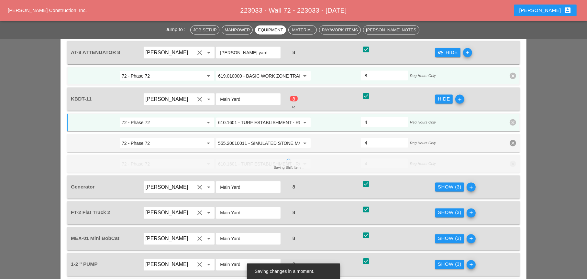
scroll to position [826, 0]
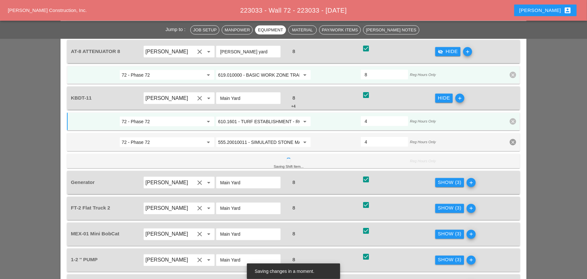
click at [452, 179] on div "Show (3)" at bounding box center [450, 182] width 24 height 7
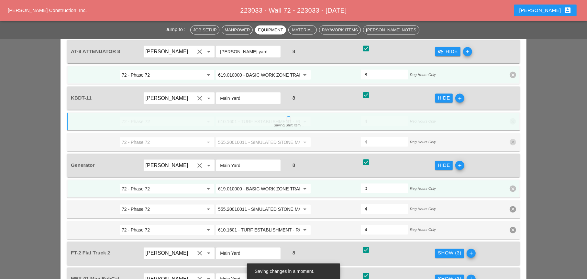
click at [260, 184] on input "619.010000 - BASIC WORK ZONE TRAFFIC CONTROL" at bounding box center [259, 189] width 82 height 10
paste input "0.1601 - TURF ESTABLISHMENT - ROADSIDE"
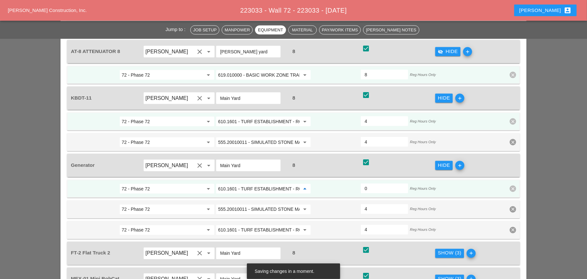
scroll to position [0, 19]
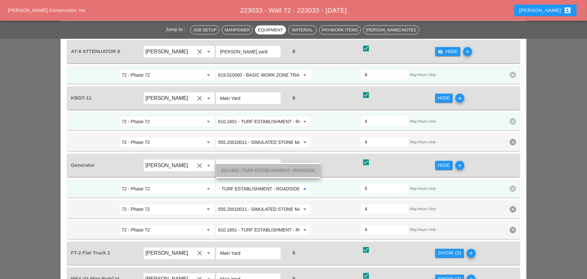
click at [265, 170] on span "610.1601 - TURF ESTABLISHMENT - ROADSIDE" at bounding box center [268, 170] width 94 height 5
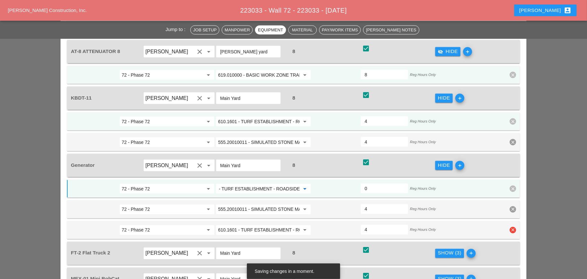
type input "610.1601 - TURF ESTABLISHMENT - ROADSIDE"
click at [512, 227] on icon "clear" at bounding box center [513, 230] width 6 height 6
click at [508, 184] on div "Confirm delete" at bounding box center [512, 184] width 31 height 7
type input "4"
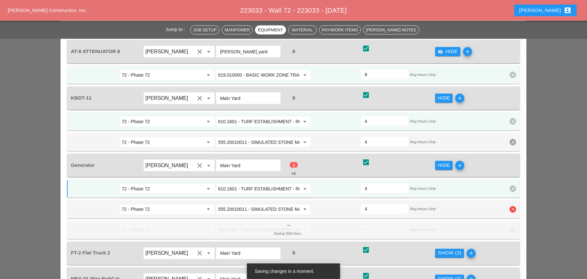
scroll to position [859, 0]
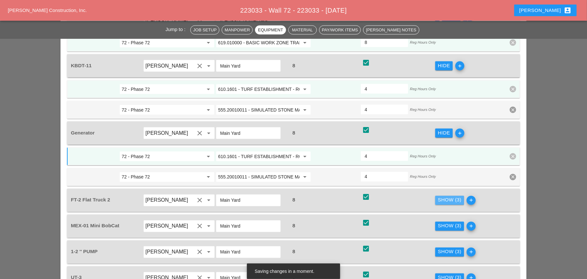
click at [446, 189] on div "Equipment Operator / Driver Equip. Notes Total Hours T&M? Shift Items AT-6 Atte…" at bounding box center [293, 30] width 453 height 519
click at [445, 197] on div "Show (3)" at bounding box center [450, 200] width 24 height 7
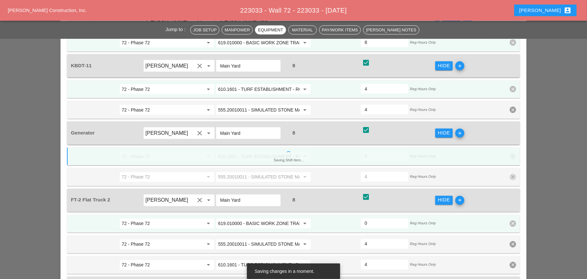
click at [267, 219] on input "619.010000 - BASIC WORK ZONE TRAFFIC CONTROL" at bounding box center [259, 224] width 82 height 10
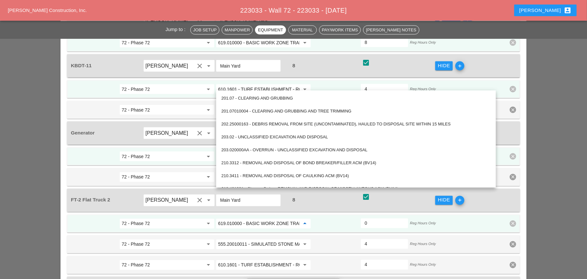
paste input "0.1601 - TURF ESTABLISHMENT - ROADSIDE"
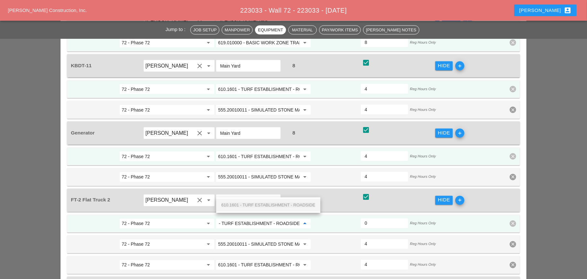
click at [271, 205] on span "610.1601 - TURF ESTABLISHMENT - ROADSIDE" at bounding box center [268, 205] width 94 height 5
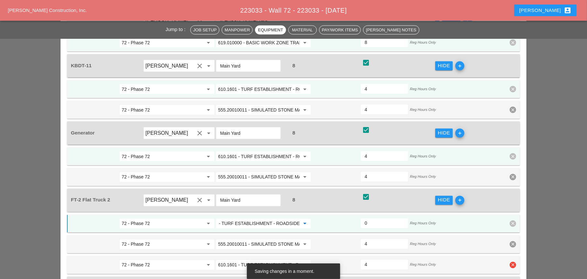
type input "610.1601 - TURF ESTABLISHMENT - ROADSIDE"
click at [514, 262] on icon "clear" at bounding box center [513, 265] width 6 height 6
click at [511, 218] on div "Confirm delete" at bounding box center [512, 218] width 31 height 7
type input "4"
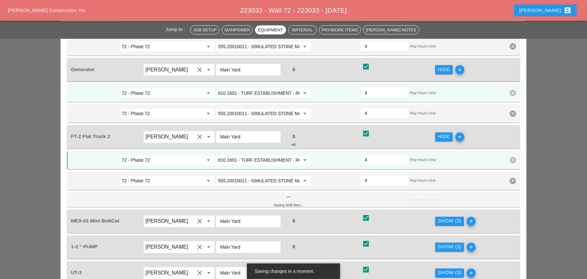
scroll to position [956, 0]
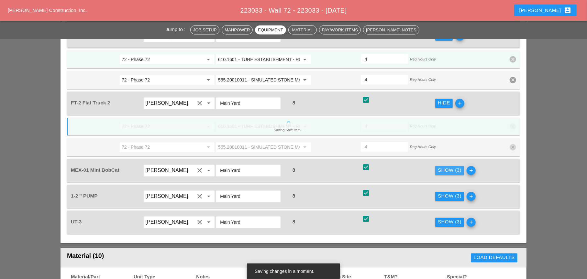
click at [446, 167] on div "Show (3)" at bounding box center [450, 170] width 24 height 7
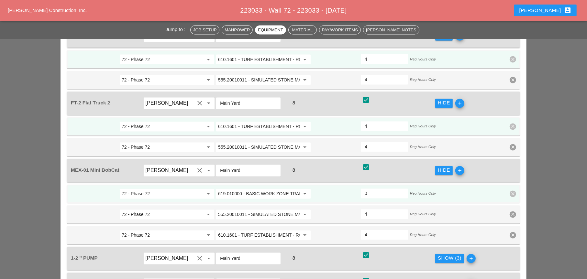
click at [269, 189] on input "619.010000 - BASIC WORK ZONE TRAFFIC CONTROL" at bounding box center [259, 194] width 82 height 10
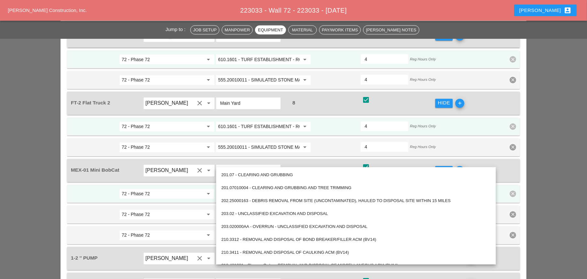
paste input "0.1601 - TURF ESTABLISHMENT - ROADSIDE"
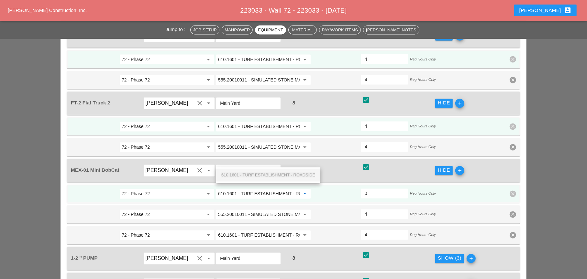
scroll to position [0, 19]
drag, startPoint x: 269, startPoint y: 174, endPoint x: 273, endPoint y: 179, distance: 6.6
click at [269, 174] on span "610.1601 - TURF ESTABLISHMENT - ROADSIDE" at bounding box center [268, 175] width 94 height 5
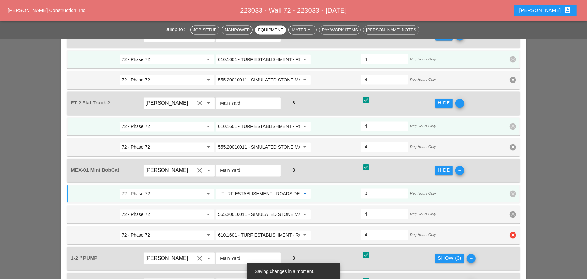
type input "610.1601 - TURF ESTABLISHMENT - ROADSIDE"
click at [513, 232] on icon "clear" at bounding box center [513, 235] width 6 height 6
click at [510, 188] on div "Confirm delete" at bounding box center [512, 189] width 31 height 7
type input "4"
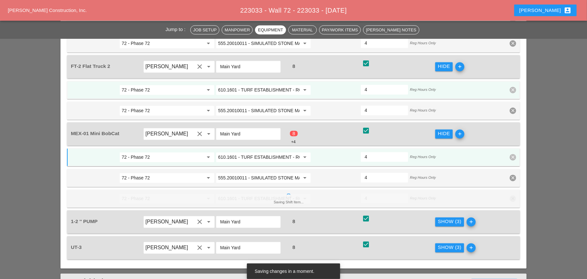
scroll to position [1020, 0]
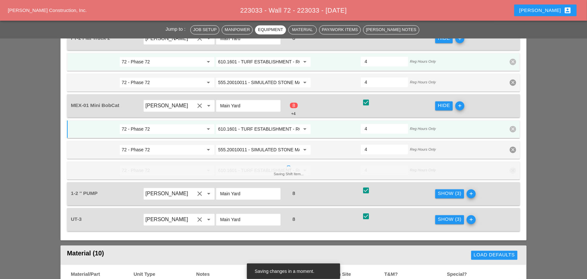
click at [449, 190] on div "Show (3)" at bounding box center [450, 193] width 24 height 7
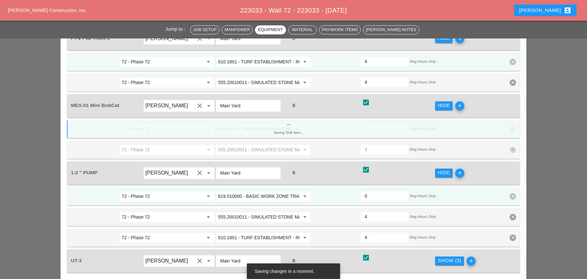
click at [262, 192] on input "619.010000 - BASIC WORK ZONE TRAFFIC CONTROL" at bounding box center [259, 197] width 82 height 10
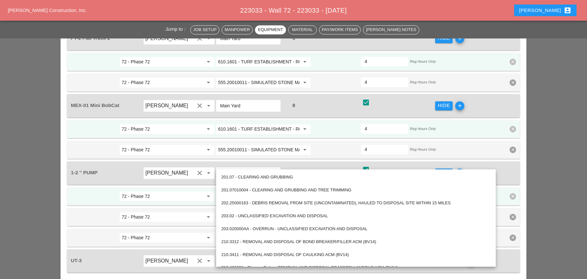
paste input "0.1601 - TURF ESTABLISHMENT - ROADSIDE"
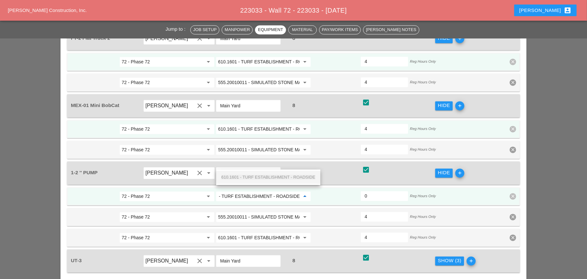
click at [266, 178] on span "610.1601 - TURF ESTABLISHMENT - ROADSIDE" at bounding box center [268, 177] width 94 height 5
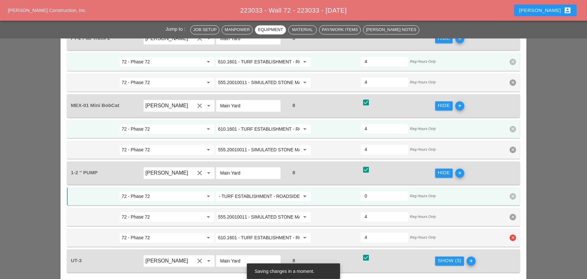
type input "610.1601 - TURF ESTABLISHMENT - ROADSIDE"
click at [511, 235] on icon "clear" at bounding box center [513, 238] width 6 height 6
click at [510, 193] on div "Confirm delete" at bounding box center [512, 191] width 31 height 7
type input "4"
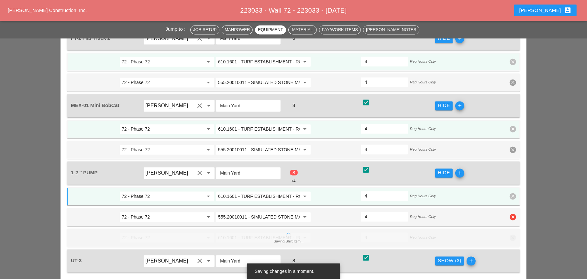
click at [393, 194] on span "72 - Phase 72 arrow_drop_down 610.1601 - TURF ESTABLISHMENT - ROADSIDE arrow_dr…" at bounding box center [293, 218] width 453 height 60
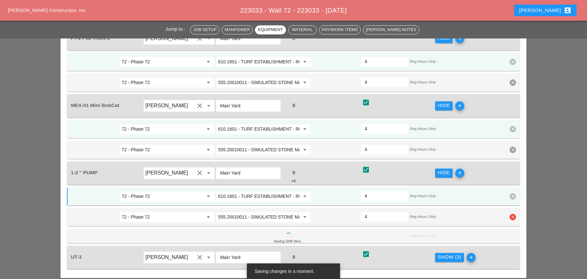
scroll to position [1085, 0]
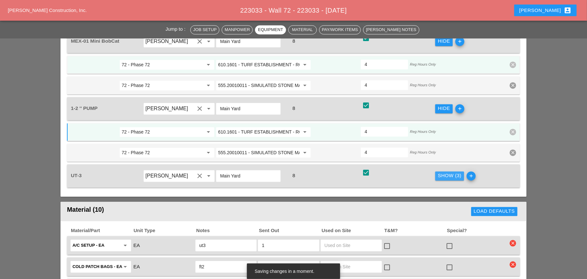
click at [450, 172] on div "Show (3)" at bounding box center [450, 175] width 24 height 7
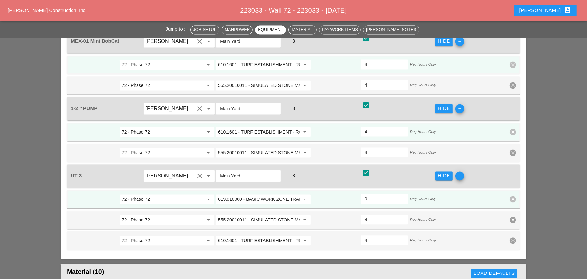
click at [256, 194] on input "619.010000 - BASIC WORK ZONE TRAFFIC CONTROL" at bounding box center [259, 199] width 82 height 10
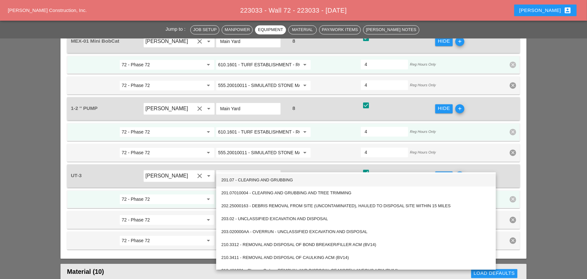
paste input "0.1601 - TURF ESTABLISHMENT - ROADSIDE"
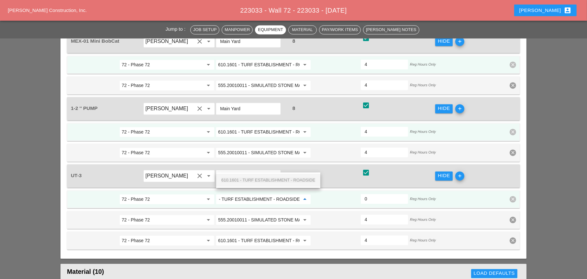
click at [259, 179] on span "610.1601 - TURF ESTABLISHMENT - ROADSIDE" at bounding box center [268, 180] width 94 height 5
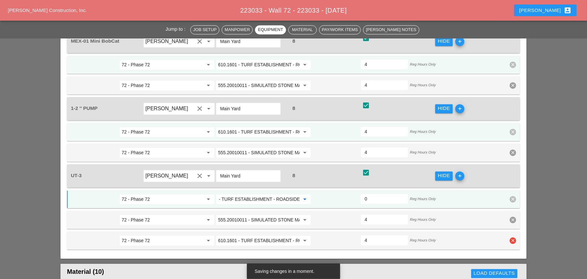
type input "610.1601 - TURF ESTABLISHMENT - ROADSIDE"
drag, startPoint x: 357, startPoint y: 213, endPoint x: 379, endPoint y: 213, distance: 22.0
click at [361, 235] on div "72 - Phase 72 arrow_drop_down 610.1601 - TURF ESTABLISHMENT - ROADSIDE arrow_dr…" at bounding box center [288, 241] width 437 height 12
click at [427, 235] on div "72 - Phase 72 arrow_drop_down 610.1601 - TURF ESTABLISHMENT - ROADSIDE arrow_dr…" at bounding box center [288, 241] width 437 height 12
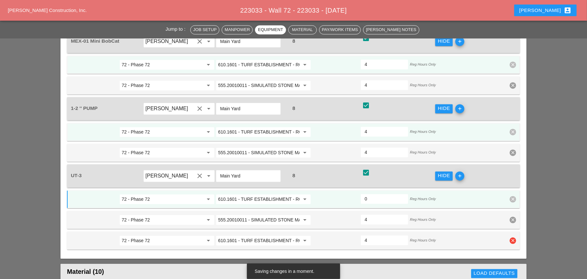
click at [512, 237] on icon "clear" at bounding box center [513, 240] width 6 height 6
click at [508, 194] on div "Confirm delete" at bounding box center [512, 193] width 31 height 7
type input "4"
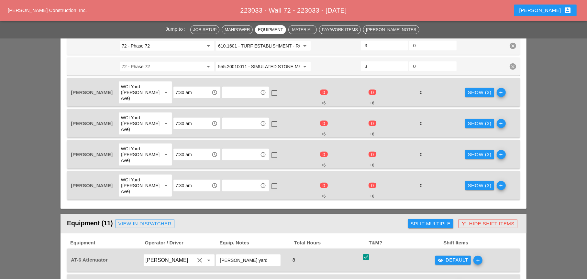
scroll to position [373, 0]
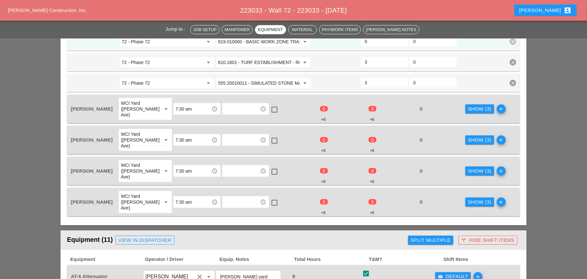
click at [468, 105] on div "Show (3)" at bounding box center [480, 108] width 24 height 7
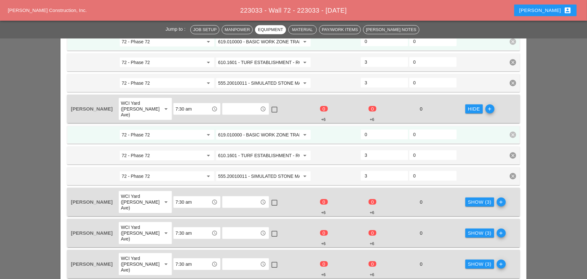
drag, startPoint x: 371, startPoint y: 125, endPoint x: 359, endPoint y: 124, distance: 12.0
click at [360, 129] on div "0" at bounding box center [384, 135] width 49 height 12
type input "2"
drag, startPoint x: 471, startPoint y: 187, endPoint x: 400, endPoint y: 197, distance: 72.1
click at [471, 199] on div "Show (3)" at bounding box center [480, 202] width 24 height 7
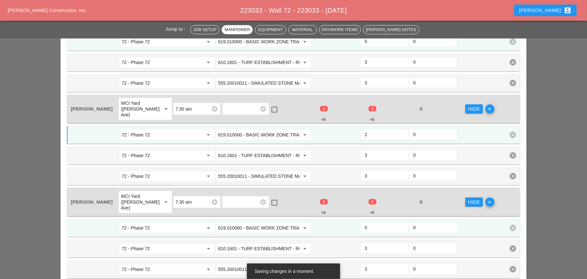
drag, startPoint x: 364, startPoint y: 207, endPoint x: 389, endPoint y: 213, distance: 26.3
click at [361, 223] on div "0" at bounding box center [384, 228] width 47 height 10
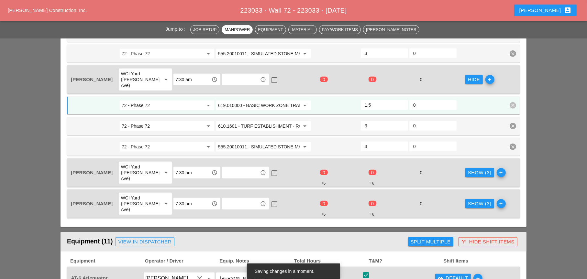
scroll to position [503, 0]
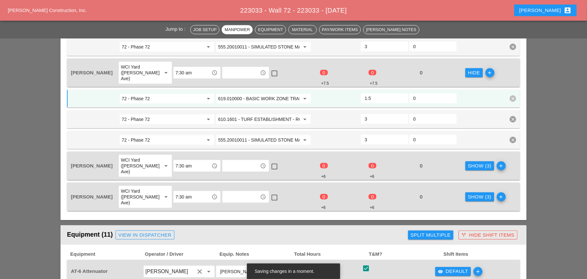
type input "1.5"
click at [468, 162] on div "Show (3)" at bounding box center [480, 165] width 24 height 7
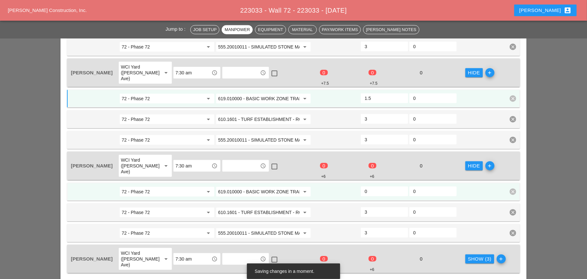
drag, startPoint x: 364, startPoint y: 168, endPoint x: 357, endPoint y: 168, distance: 7.5
click at [357, 186] on div "72 - Phase 72 arrow_drop_down 619.010000 - BASIC WORK ZONE TRAFFIC CONTROL arro…" at bounding box center [288, 192] width 437 height 12
type input "2"
click at [468, 256] on div "Show (3)" at bounding box center [480, 259] width 24 height 7
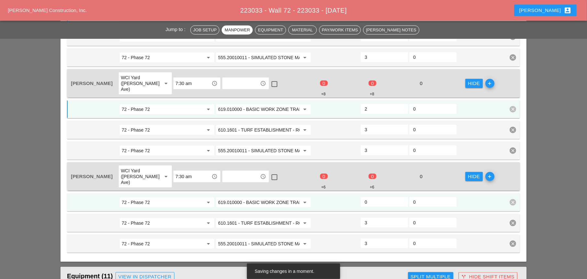
scroll to position [600, 0]
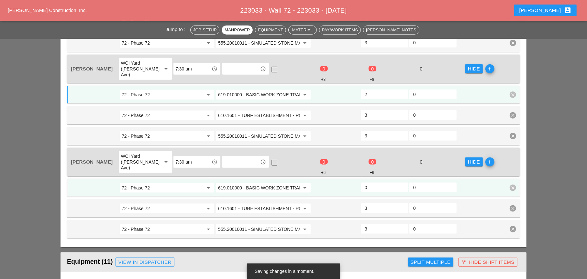
drag, startPoint x: 368, startPoint y: 157, endPoint x: 362, endPoint y: 164, distance: 8.5
click at [360, 182] on div "0" at bounding box center [384, 188] width 49 height 12
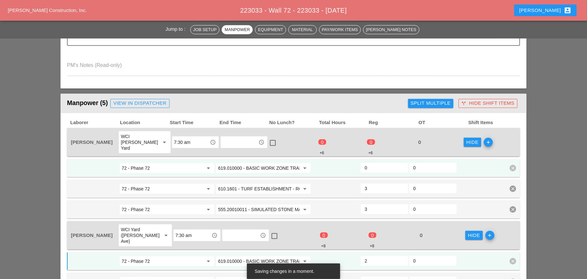
scroll to position [244, 0]
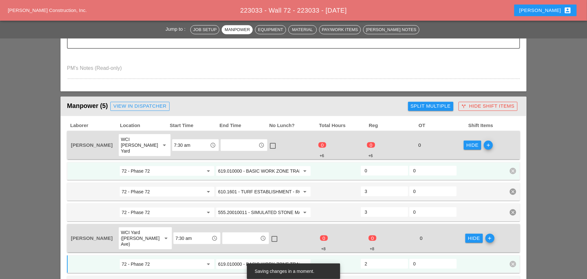
type input "2"
drag, startPoint x: 373, startPoint y: 165, endPoint x: 360, endPoint y: 166, distance: 12.7
click at [362, 166] on div "0" at bounding box center [384, 171] width 47 height 10
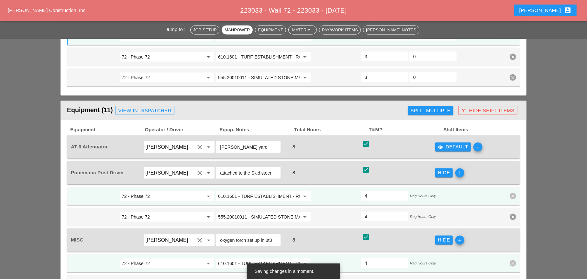
scroll to position [826, 0]
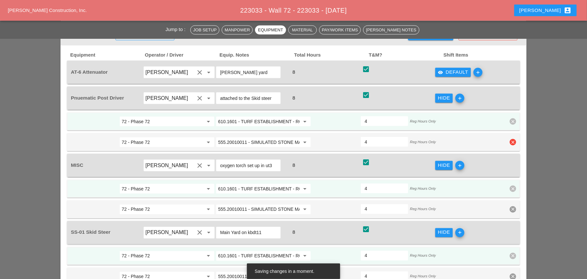
type input "2"
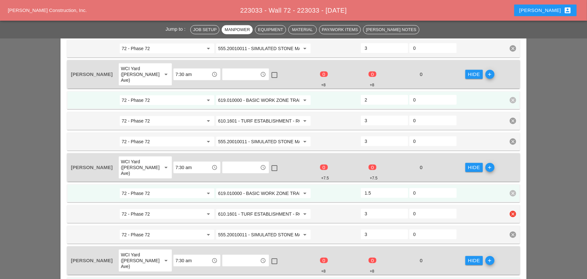
scroll to position [406, 0]
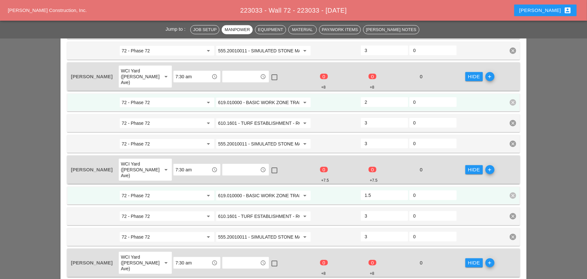
click at [270, 165] on div at bounding box center [274, 170] width 11 height 11
checkbox input "true"
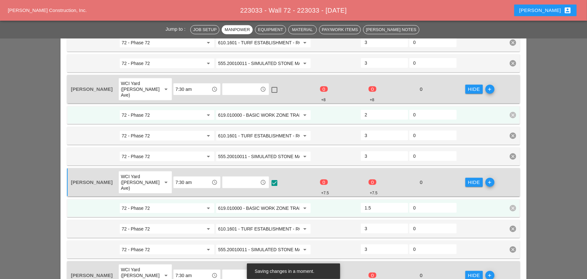
scroll to position [373, 0]
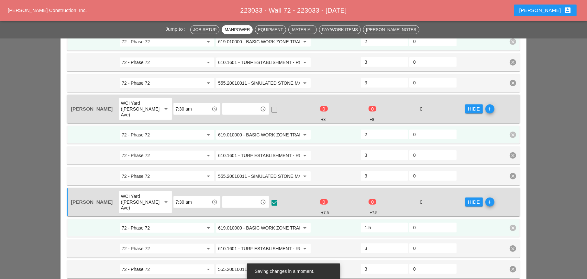
click at [269, 104] on div at bounding box center [274, 109] width 11 height 11
checkbox input "true"
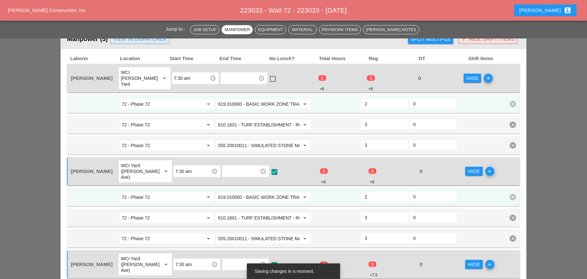
scroll to position [309, 0]
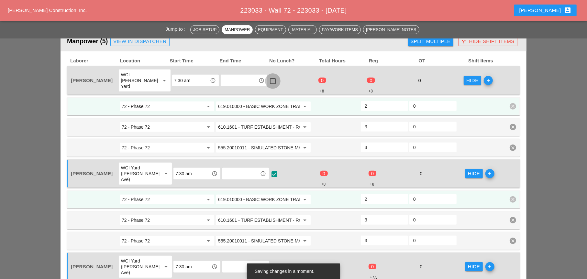
click at [269, 77] on div at bounding box center [272, 81] width 11 height 11
click at [269, 79] on div at bounding box center [272, 81] width 11 height 11
checkbox input "false"
click at [269, 169] on div at bounding box center [274, 174] width 11 height 11
checkbox input "false"
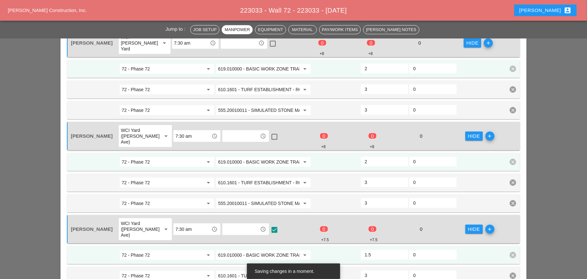
scroll to position [373, 0]
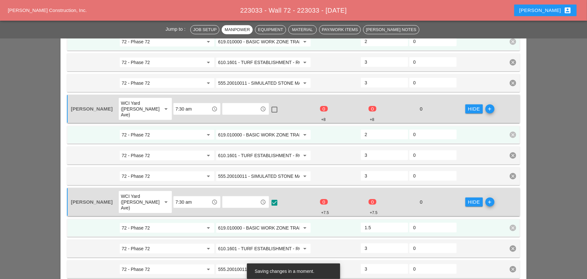
drag, startPoint x: 269, startPoint y: 186, endPoint x: 276, endPoint y: 184, distance: 6.8
click at [270, 197] on div at bounding box center [274, 202] width 11 height 11
checkbox input "false"
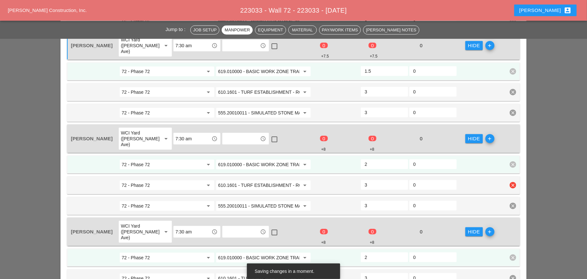
scroll to position [535, 0]
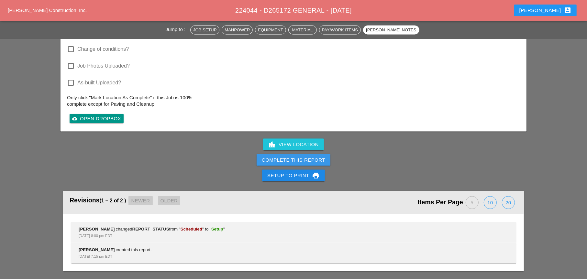
click at [300, 155] on button "Complete This Report" at bounding box center [294, 160] width 74 height 12
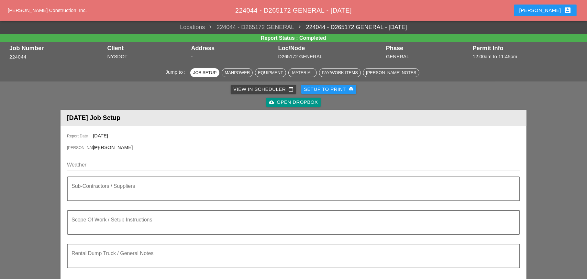
click at [253, 87] on div "View in Scheduler calendar_today" at bounding box center [263, 89] width 60 height 7
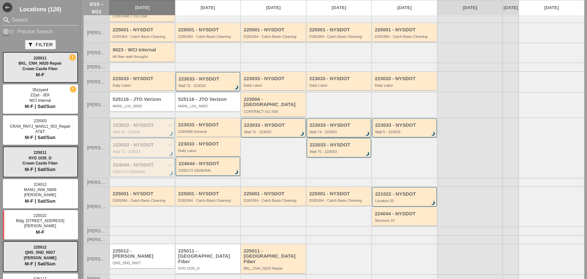
scroll to position [68, 0]
click at [147, 198] on div "D265364 - Catch Basin Cleaning" at bounding box center [143, 200] width 61 height 4
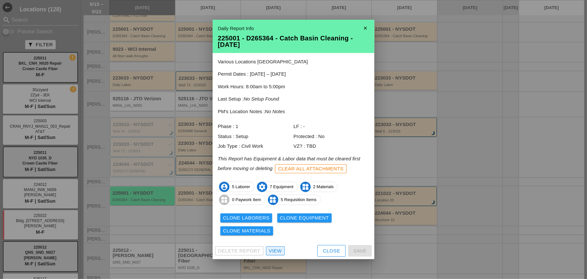
click at [273, 251] on div "View" at bounding box center [275, 251] width 13 height 7
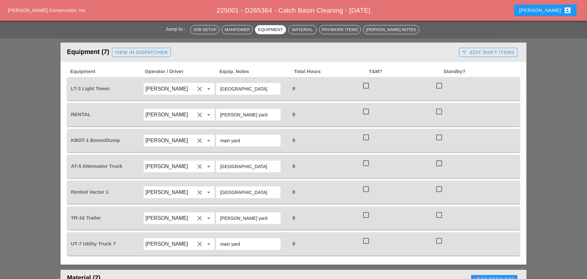
scroll to position [453, 0]
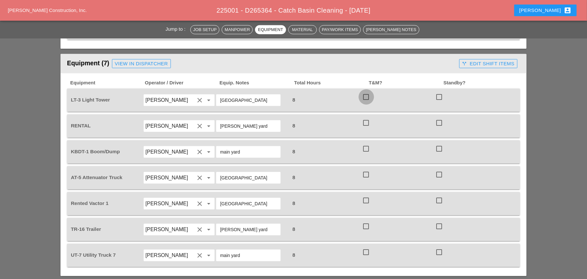
click at [367, 92] on div at bounding box center [366, 97] width 11 height 11
checkbox input "true"
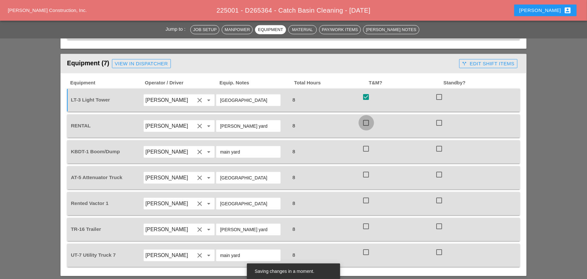
click at [367, 117] on div at bounding box center [366, 122] width 11 height 11
checkbox input "true"
click at [366, 143] on div at bounding box center [366, 148] width 11 height 11
checkbox input "true"
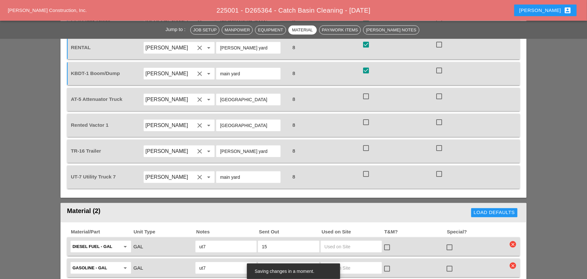
scroll to position [518, 0]
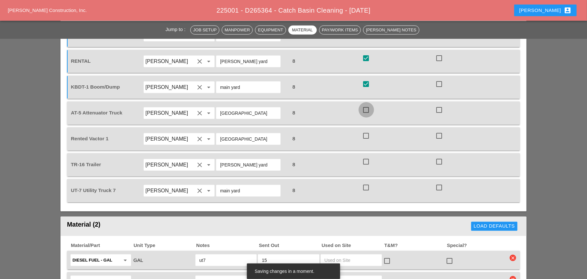
click at [367, 105] on div at bounding box center [366, 110] width 11 height 11
checkbox input "true"
click at [367, 130] on div at bounding box center [366, 135] width 11 height 11
checkbox input "true"
click at [365, 156] on div at bounding box center [366, 161] width 11 height 11
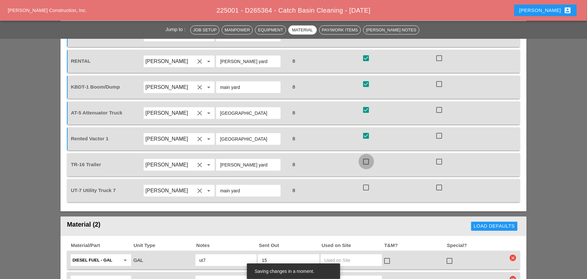
checkbox input "true"
click at [366, 182] on div at bounding box center [366, 187] width 11 height 11
checkbox input "true"
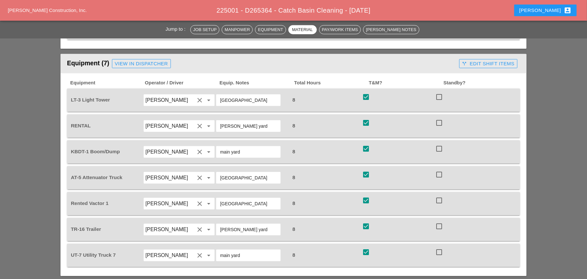
scroll to position [453, 0]
click at [489, 60] on div "call_split Edit Shift Items" at bounding box center [488, 63] width 52 height 7
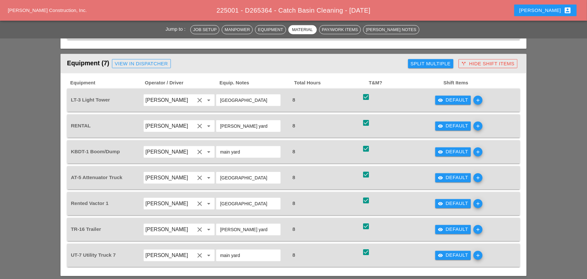
click at [458, 96] on div "visibility Default" at bounding box center [453, 99] width 30 height 7
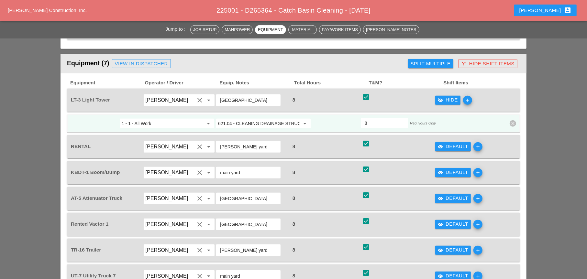
click at [435, 60] on div "Split Multiple" at bounding box center [431, 63] width 40 height 7
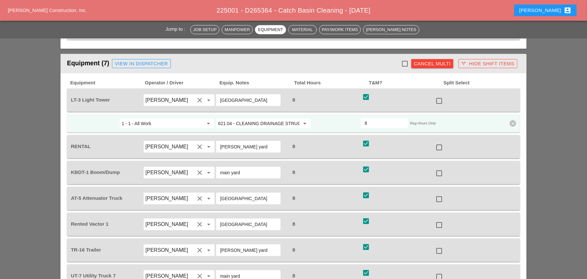
click at [403, 58] on div at bounding box center [404, 63] width 11 height 11
checkbox input "true"
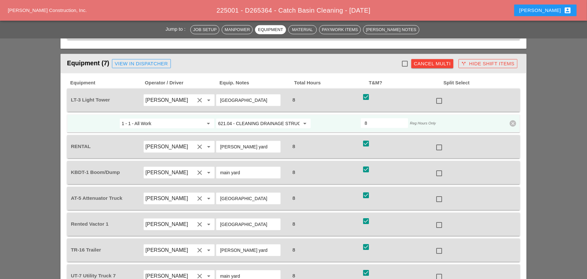
checkbox input "true"
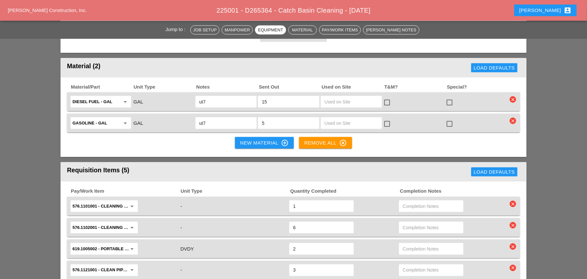
scroll to position [776, 0]
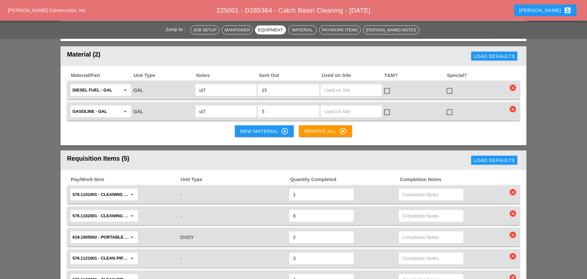
click at [107, 211] on input "576.1102001 - CLEANING TROUGHS OVER 50 FT T0 100 FT" at bounding box center [99, 216] width 54 height 10
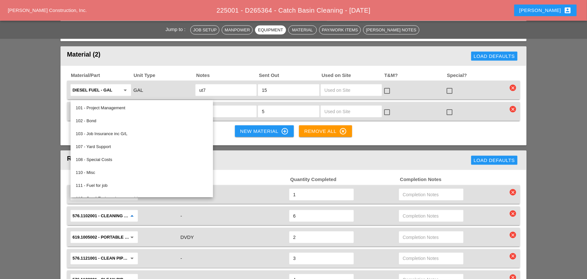
click at [149, 209] on div "576.1102001 - CLEANING TROUGHS OVER 50 FT T0 100 FT arrow_drop_down" at bounding box center [125, 216] width 110 height 14
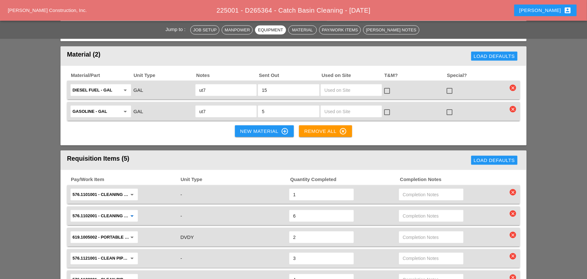
drag, startPoint x: 96, startPoint y: 203, endPoint x: 69, endPoint y: 200, distance: 27.4
click at [69, 207] on div "576.1102001 - CLEANING TROUGHS OVER 50 FT T0 100 FT arrow_drop_down - 6 clear" at bounding box center [293, 216] width 453 height 19
drag, startPoint x: 73, startPoint y: 201, endPoint x: 102, endPoint y: 204, distance: 28.6
click at [101, 210] on div "576.1102001 - CLEANING TROUGHS OVER 50 FT T0 100 FT arrow_drop_down" at bounding box center [104, 216] width 67 height 12
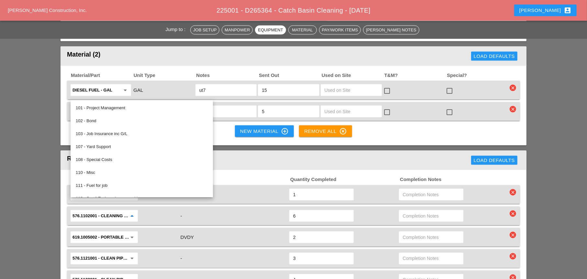
click at [166, 209] on div "576.1102001 - CLEANING TROUGHS OVER 50 FT T0 100 FT arrow_drop_down" at bounding box center [125, 216] width 110 height 14
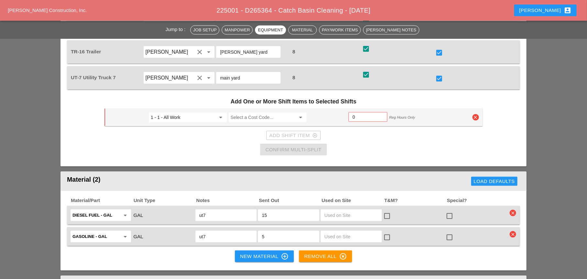
scroll to position [647, 0]
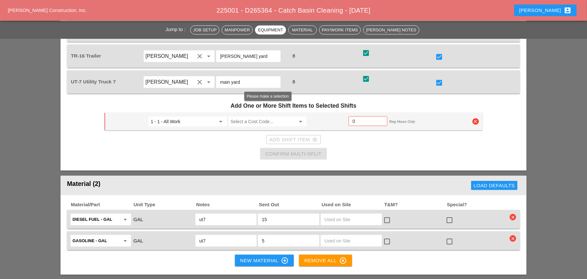
click at [236, 116] on input "Select a Cost Code..." at bounding box center [263, 121] width 65 height 10
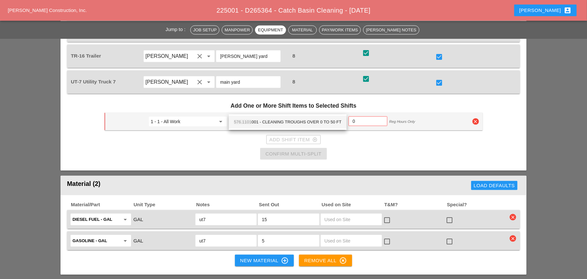
click at [270, 123] on div "576.1101 001 - CLEANING TROUGHS OVER 0 TO 50 FT" at bounding box center [287, 122] width 107 height 8
type input "576.1101001 - CLEANING TROUGHS OVER 0 TO 50 FT"
type input "0.5"
click at [381, 116] on input "0.5" at bounding box center [368, 121] width 30 height 10
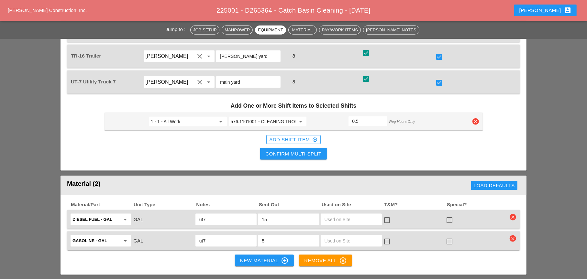
click at [291, 136] on div "Add Shift Item add_circle_outline" at bounding box center [293, 139] width 48 height 7
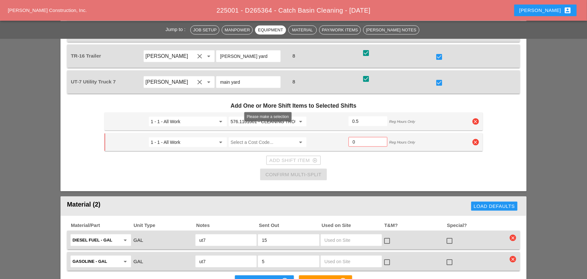
click at [238, 137] on input "Select a Cost Code..." at bounding box center [263, 142] width 65 height 10
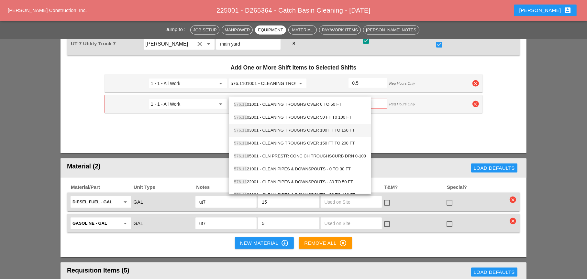
scroll to position [679, 0]
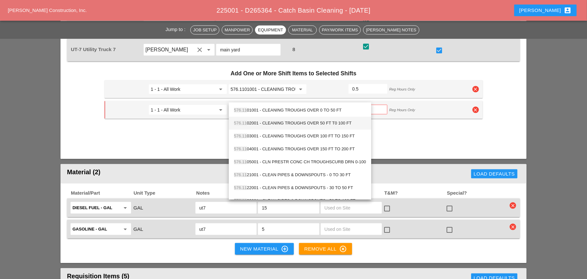
click at [252, 123] on div "576.11 02001 - CLEANING TROUGHS OVER 50 FT T0 100 FT" at bounding box center [300, 123] width 132 height 8
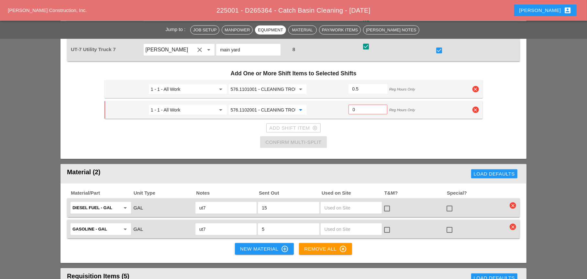
type input "576.1102001 - CLEANING TROUGHS OVER 50 FT T0 100 FT"
click at [380, 105] on input "0.5" at bounding box center [368, 110] width 30 height 10
click at [380, 105] on input "1" at bounding box center [367, 110] width 31 height 10
click at [380, 105] on input "1.5" at bounding box center [367, 110] width 31 height 10
click at [380, 105] on input "2" at bounding box center [367, 110] width 31 height 10
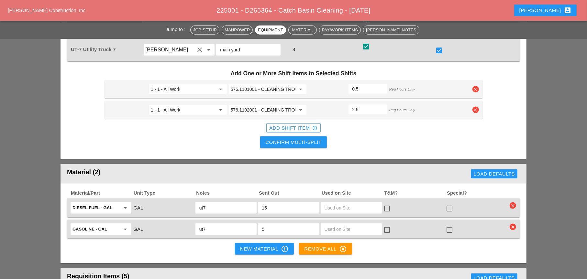
click at [379, 105] on input "2.5" at bounding box center [367, 110] width 31 height 10
type input "3"
click at [382, 105] on input "3" at bounding box center [367, 110] width 31 height 10
click at [298, 125] on div "Add Shift Item add_circle_outline" at bounding box center [293, 128] width 48 height 7
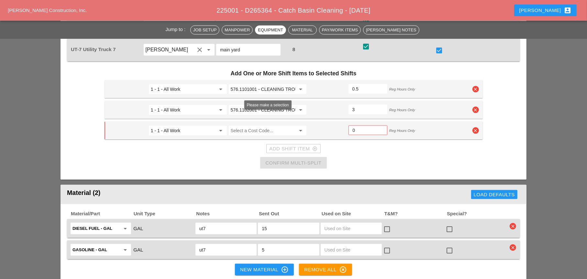
click at [242, 126] on input "Select a Cost Code..." at bounding box center [263, 131] width 65 height 10
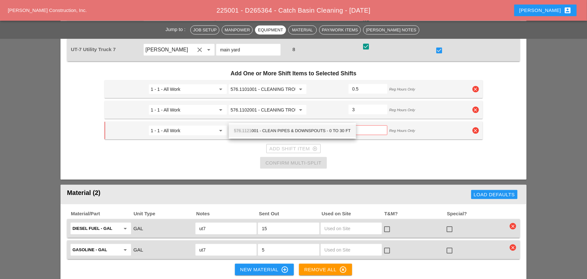
click at [258, 134] on div "576.1121 001 - CLEAN PIPES & DOWNSPOUTS - 0 TO 30 FT" at bounding box center [292, 131] width 117 height 8
type input "576.1121001 - CLEAN PIPES & DOWNSPOUTS - 0 TO 30 FT"
click at [358, 125] on input "0" at bounding box center [368, 130] width 30 height 10
drag, startPoint x: 357, startPoint y: 118, endPoint x: 340, endPoint y: 117, distance: 16.5
click at [340, 125] on div "1 - 1 - All Work arrow_drop_down 576.1121001 - CLEAN PIPES & DOWNSPOUTS - 0 TO …" at bounding box center [289, 131] width 362 height 12
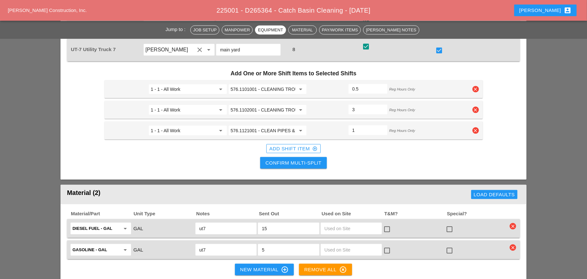
type input "1"
click at [292, 145] on div "Add Shift Item add_circle_outline" at bounding box center [293, 148] width 48 height 7
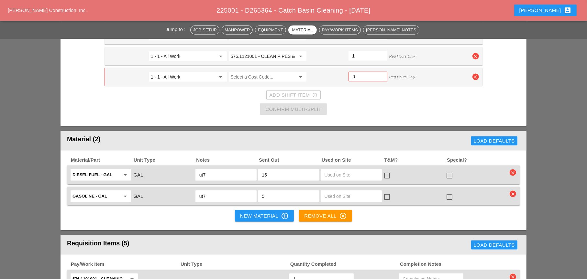
scroll to position [744, 0]
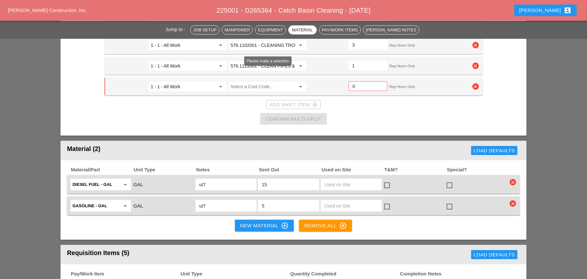
click at [235, 82] on input "Select a Cost Code..." at bounding box center [263, 87] width 65 height 10
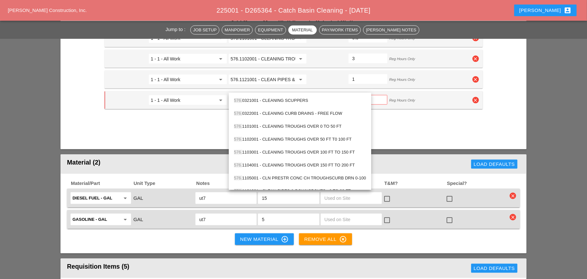
scroll to position [712, 0]
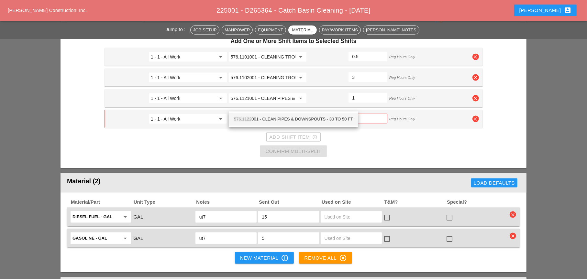
drag, startPoint x: 301, startPoint y: 120, endPoint x: 317, endPoint y: 116, distance: 16.9
click at [302, 120] on div "576.1122 001 - CLEAN PIPES & DOWNSPOUTS - 30 TO 50 FT" at bounding box center [293, 120] width 119 height 8
type input "576.1122001 - CLEAN PIPES & DOWNSPOUTS - 30 TO 50 FT"
click at [381, 114] on input "0.5" at bounding box center [368, 119] width 30 height 10
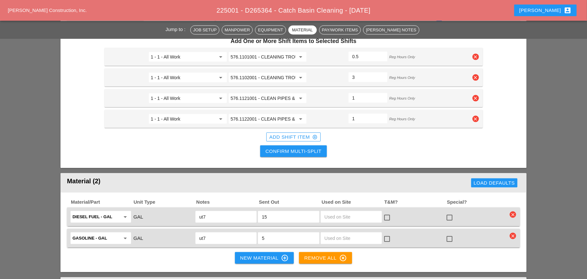
type input "1"
click at [381, 114] on input "1" at bounding box center [367, 119] width 31 height 10
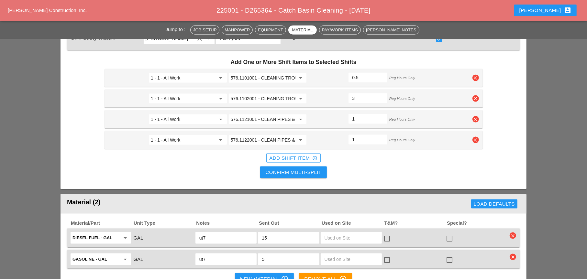
scroll to position [679, 0]
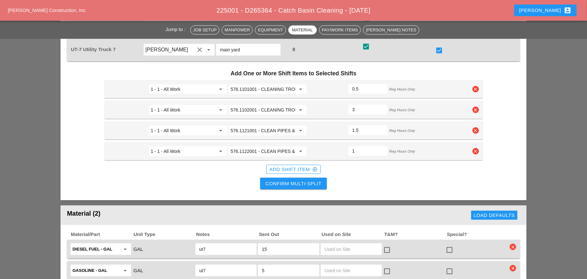
type input "1.5"
click at [381, 125] on input "1.5" at bounding box center [367, 130] width 31 height 10
type input "1.5"
click at [381, 146] on input "1.5" at bounding box center [367, 151] width 31 height 10
click at [310, 180] on div "Confirm Multi-Split" at bounding box center [293, 183] width 56 height 7
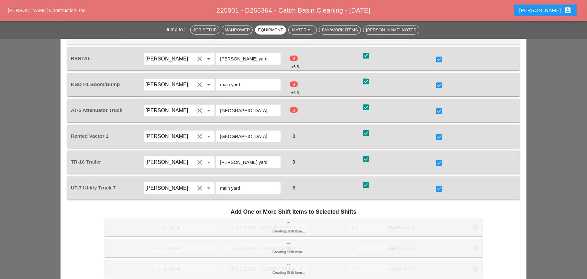
scroll to position [567, 0]
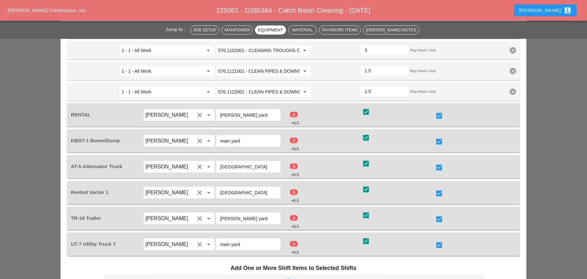
checkbox input "false"
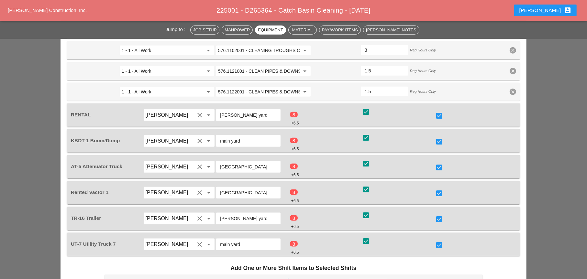
checkbox input "false"
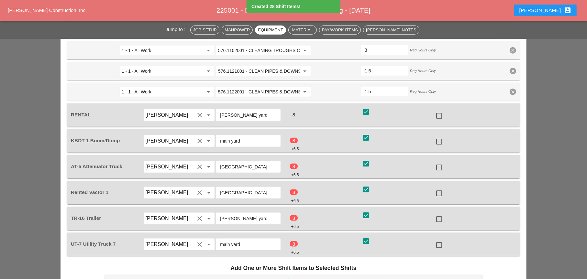
type input "1.5"
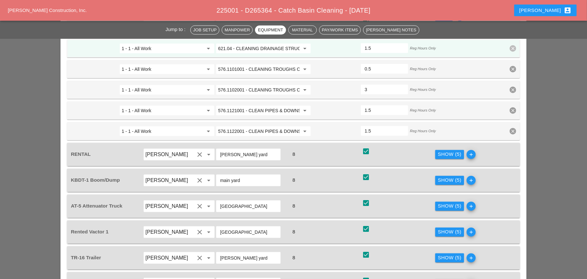
scroll to position [470, 0]
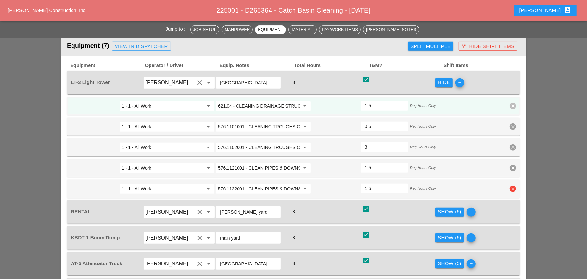
click at [246, 184] on input "576.1122001 - CLEAN PIPES & DOWNSPOUTS - 30 TO 50 FT" at bounding box center [259, 189] width 82 height 10
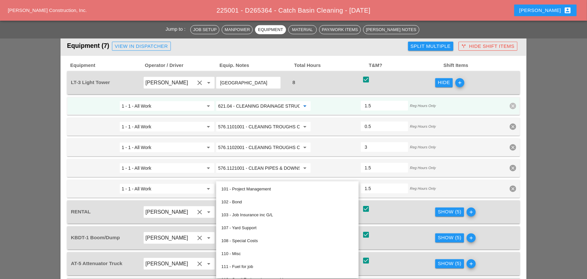
click at [252, 101] on input "621.04 - CLEANING DRAINAGE STRUCTURES" at bounding box center [259, 106] width 82 height 10
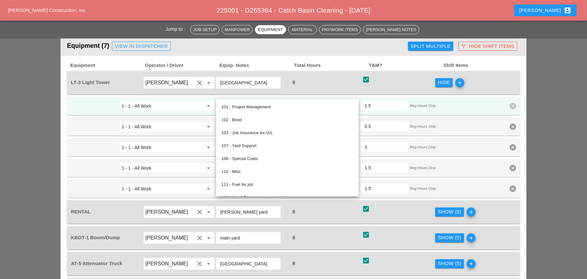
paste input "576.1122001 - CLEAN PIPES & DOWNSPOUTS - 30 TO 50 FT"
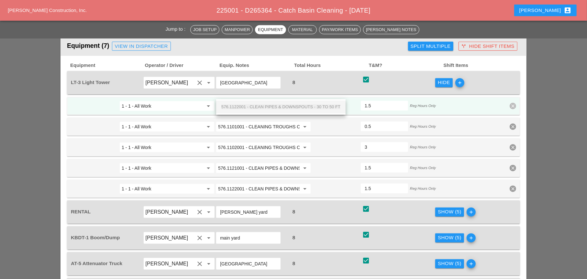
scroll to position [503, 0]
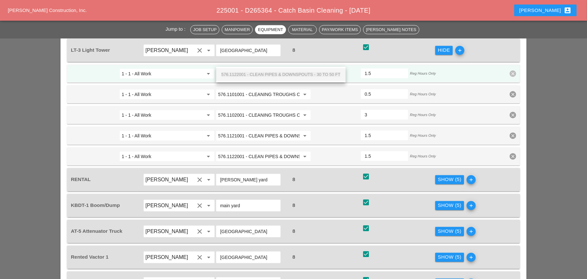
click at [443, 176] on div "Show (5)" at bounding box center [450, 179] width 24 height 7
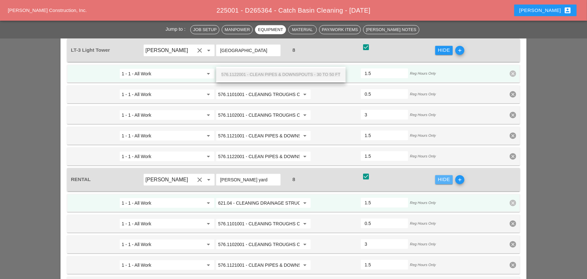
type input "621.04 - CLEANING DRAINAGE STRUCTURES"
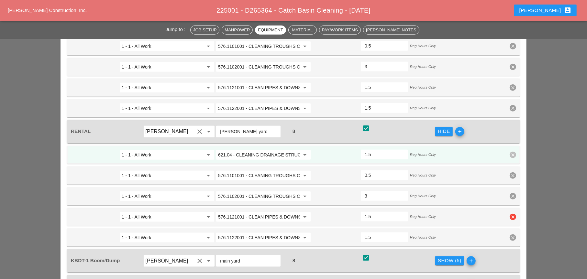
scroll to position [567, 0]
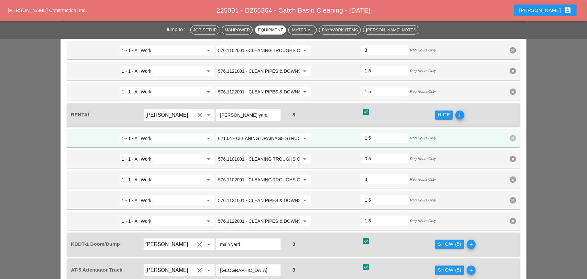
click at [253, 133] on input "621.04 - CLEANING DRAINAGE STRUCTURES" at bounding box center [259, 138] width 82 height 10
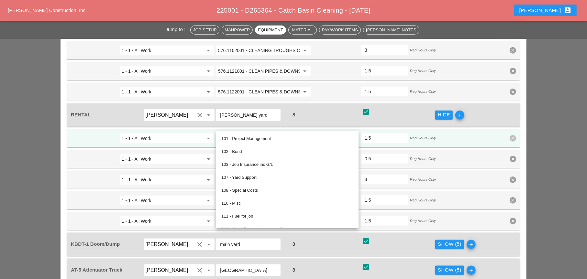
paste input "576.1122001 - CLEAN PIPES & DOWNSPOUTS - 30 TO 50 FT"
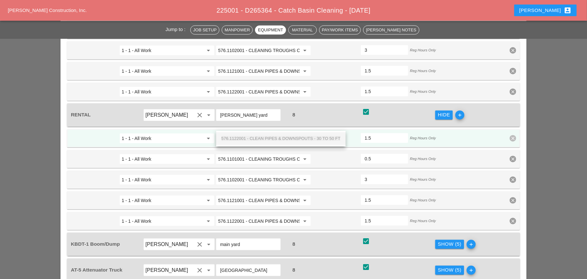
scroll to position [0, 46]
click at [260, 138] on span "576.1122001 - CLEAN PIPES & DOWNSPOUTS - 30 TO 50 FT" at bounding box center [280, 138] width 119 height 5
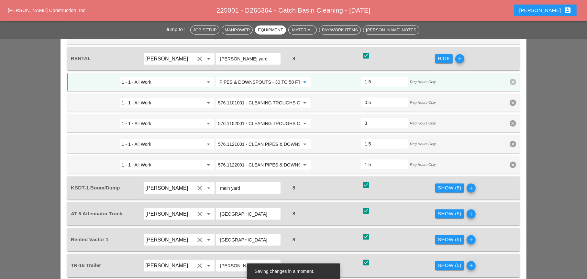
scroll to position [632, 0]
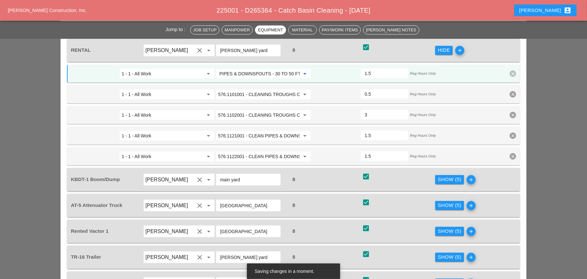
type input "576.1122001 - CLEAN PIPES & DOWNSPOUTS - 30 TO 50 FT"
click at [444, 176] on div "Show (5)" at bounding box center [450, 179] width 24 height 7
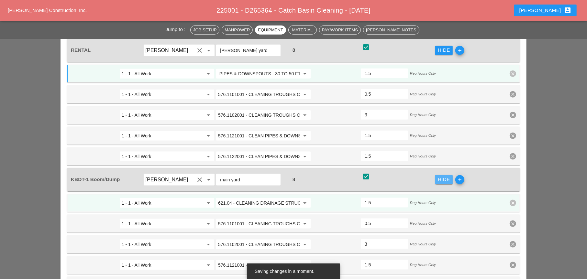
scroll to position [0, 0]
click at [250, 198] on input "621.04 - CLEANING DRAINAGE STRUCTURES" at bounding box center [259, 203] width 82 height 10
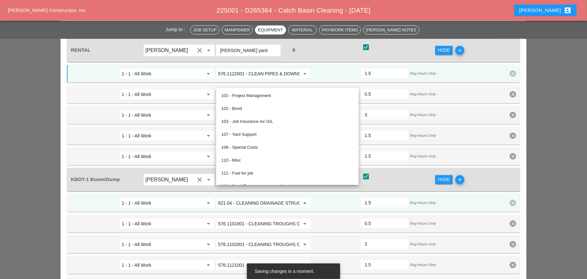
paste input "576.1122001 - CLEAN PIPES & DOWNSPOUTS - 30 TO 50 FT"
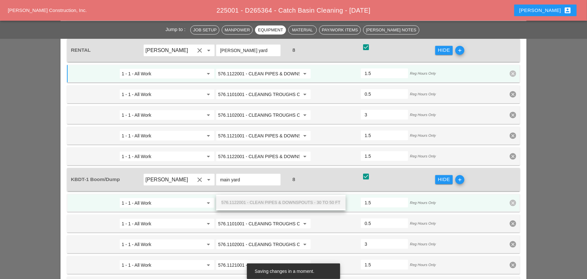
click at [257, 201] on span "576.1122001 - CLEAN PIPES & DOWNSPOUTS - 30 TO 50 FT" at bounding box center [280, 202] width 119 height 5
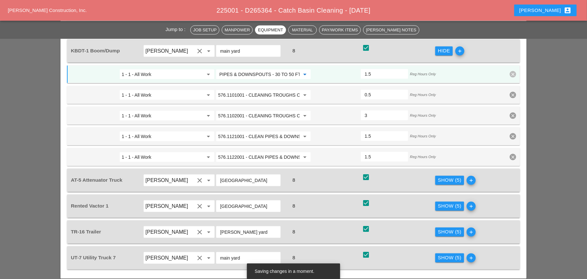
scroll to position [762, 0]
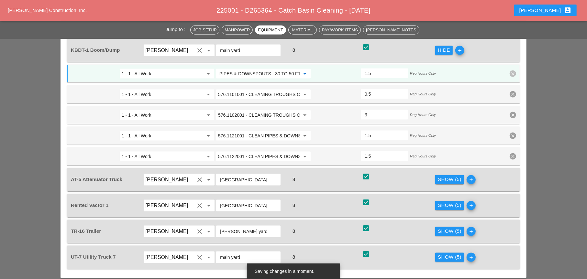
type input "576.1122001 - CLEAN PIPES & DOWNSPOUTS - 30 TO 50 FT"
click at [442, 202] on div "Show (5)" at bounding box center [450, 205] width 24 height 7
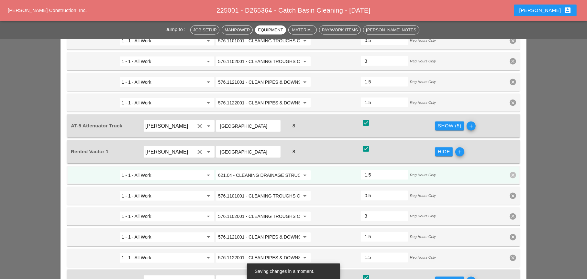
scroll to position [826, 0]
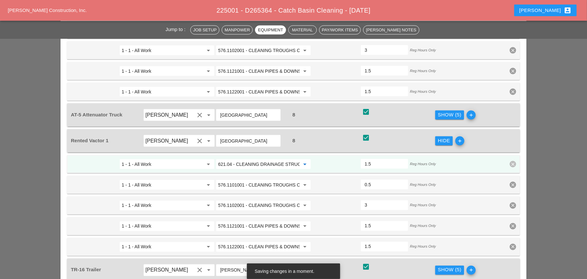
click at [260, 159] on input "621.04 - CLEANING DRAINAGE STRUCTURES" at bounding box center [259, 164] width 82 height 10
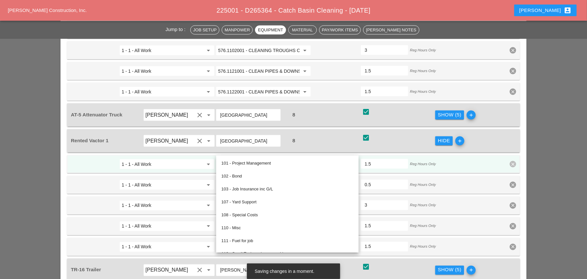
paste input "576.1122001 - CLEAN PIPES & DOWNSPOUTS - 30 TO 50 FT"
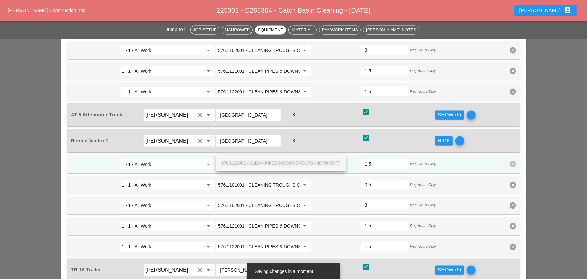
click at [263, 162] on span "576.1122001 - CLEAN PIPES & DOWNSPOUTS - 30 TO 50 FT" at bounding box center [280, 163] width 119 height 5
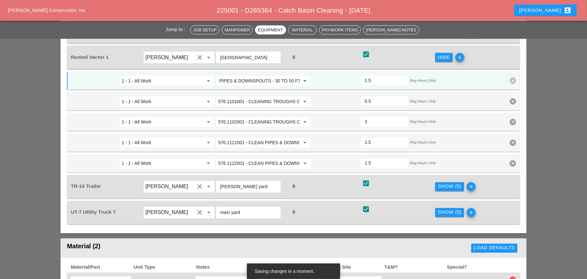
scroll to position [923, 0]
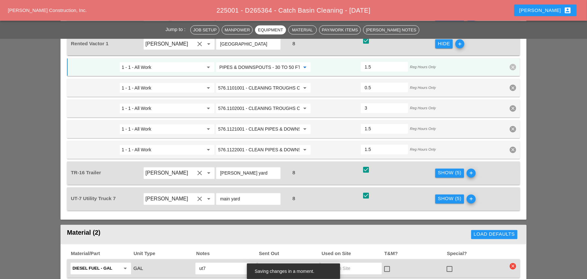
type input "576.1122001 - CLEAN PIPES & DOWNSPOUTS - 30 TO 50 FT"
click at [447, 170] on div "Show (5)" at bounding box center [450, 173] width 24 height 7
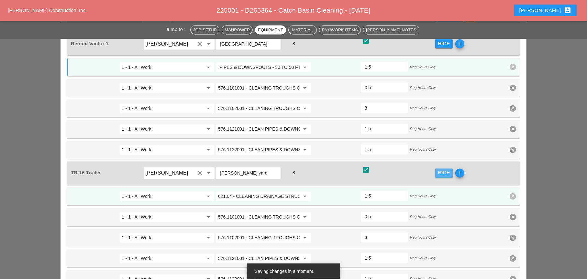
scroll to position [0, 0]
click at [267, 192] on input "621.04 - CLEANING DRAINAGE STRUCTURES" at bounding box center [259, 197] width 82 height 10
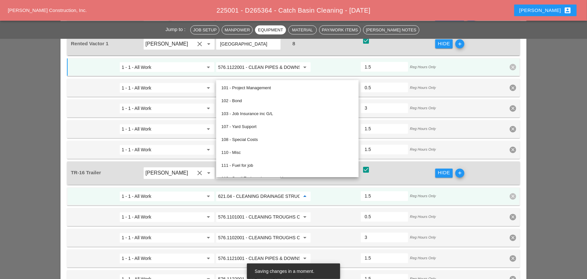
paste input "576.1122001 - CLEAN PIPES & DOWNSPOUTS - 30 TO 50 FT"
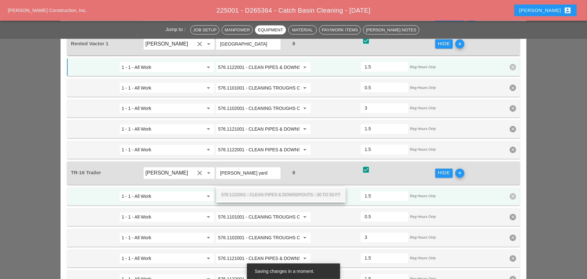
scroll to position [0, 46]
click at [266, 193] on span "576.1122001 - CLEAN PIPES & DOWNSPOUTS - 30 TO 50 FT" at bounding box center [280, 195] width 119 height 5
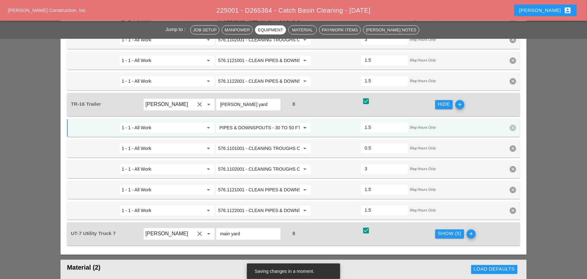
scroll to position [1053, 0]
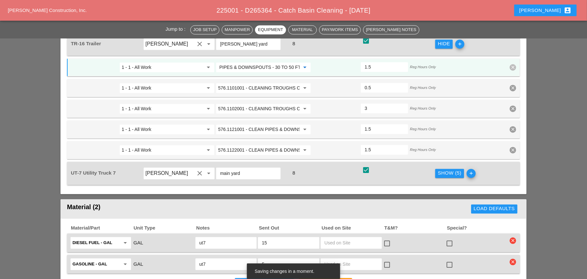
type input "576.1122001 - CLEAN PIPES & DOWNSPOUTS - 30 TO 50 FT"
click at [440, 170] on div "Show (5)" at bounding box center [450, 173] width 24 height 7
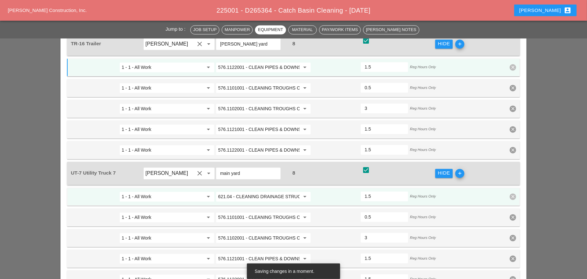
click at [258, 192] on input "621.04 - CLEANING DRAINAGE STRUCTURES" at bounding box center [259, 197] width 82 height 10
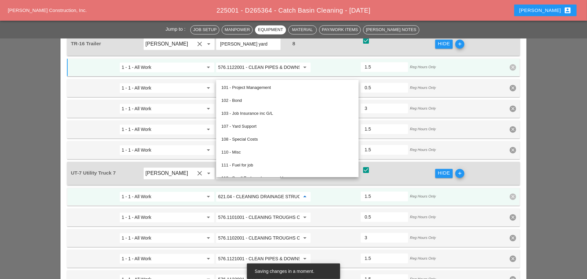
paste input "576.1122001 - CLEAN PIPES & DOWNSPOUTS - 30 TO 50 FT"
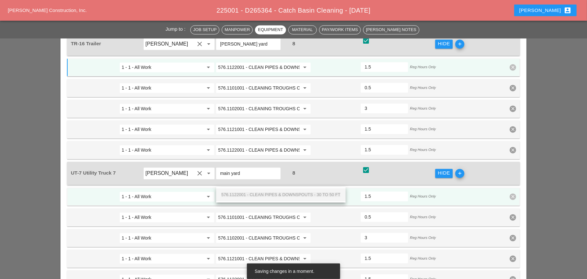
click at [264, 194] on span "576.1122001 - CLEAN PIPES & DOWNSPOUTS - 30 TO 50 FT" at bounding box center [280, 194] width 119 height 5
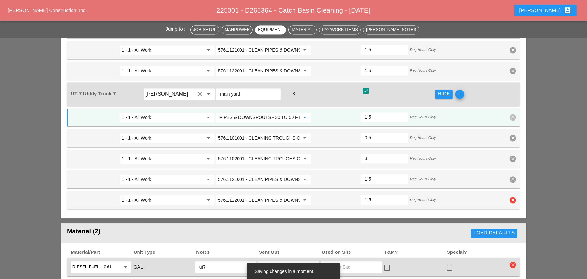
scroll to position [1150, 0]
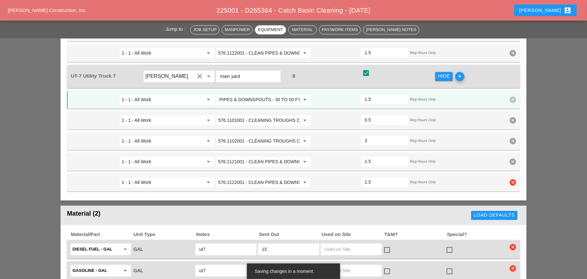
type input "576.1122001 - CLEAN PIPES & DOWNSPOUTS - 30 TO 50 FT"
click at [513, 179] on icon "clear" at bounding box center [513, 182] width 6 height 6
click at [511, 151] on div "Confirm delete" at bounding box center [512, 152] width 31 height 7
type input "3"
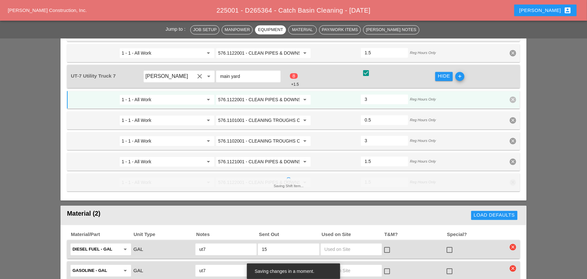
scroll to position [1053, 0]
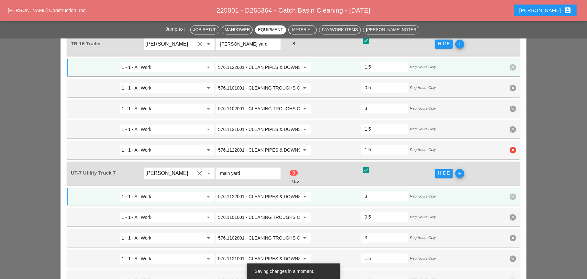
click at [511, 147] on icon "clear" at bounding box center [513, 150] width 6 height 6
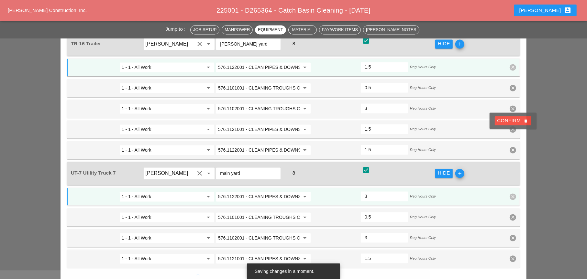
click at [507, 121] on div "Confirm delete" at bounding box center [512, 120] width 31 height 7
type input "3"
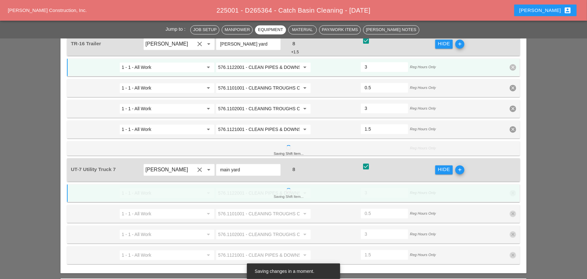
scroll to position [956, 0]
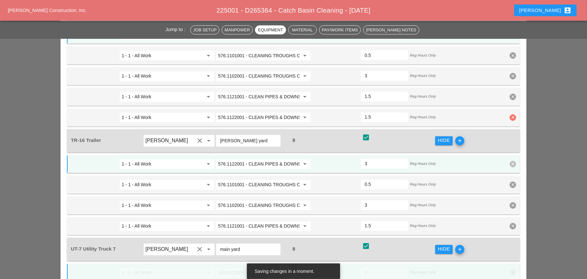
click at [513, 115] on icon "clear" at bounding box center [513, 118] width 6 height 6
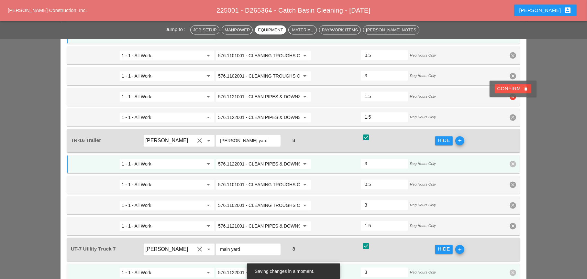
click at [509, 91] on div "Confirm delete" at bounding box center [512, 88] width 31 height 7
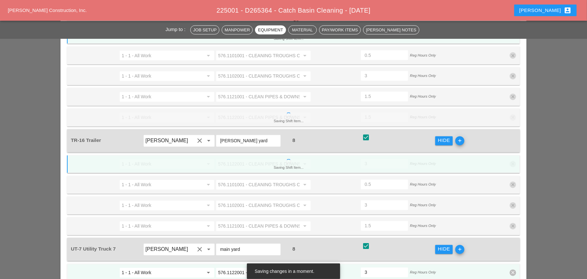
type input "1.5"
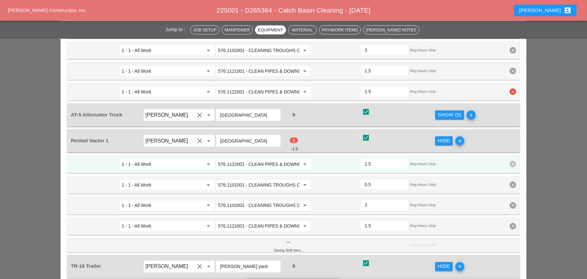
scroll to position [762, 0]
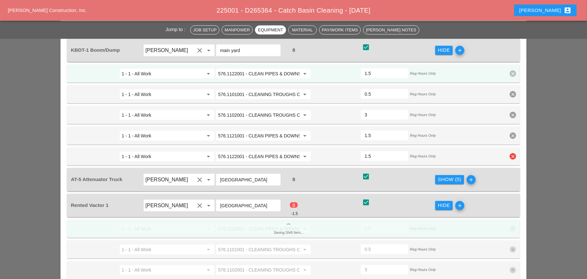
click at [514, 153] on icon "clear" at bounding box center [513, 156] width 6 height 6
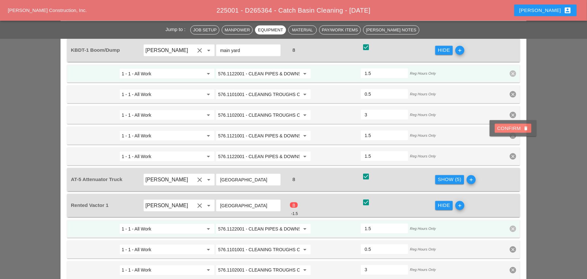
click at [510, 130] on div "Confirm delete" at bounding box center [512, 128] width 31 height 7
click at [510, 130] on div "1 - 1 - All Work arrow_drop_down 576.1121001 - CLEAN PIPES & DOWNSPOUTS - 0 TO …" at bounding box center [293, 136] width 453 height 18
type input "3"
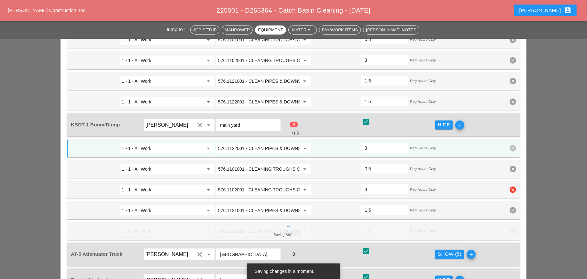
scroll to position [665, 0]
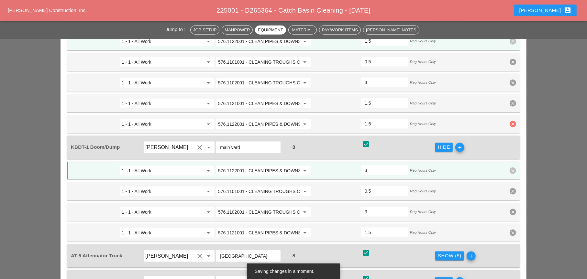
click at [512, 121] on icon "clear" at bounding box center [513, 124] width 6 height 6
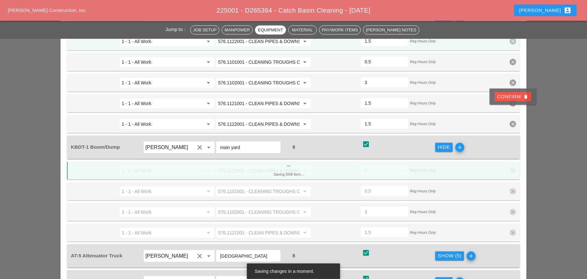
click at [507, 96] on div "Confirm delete" at bounding box center [512, 96] width 31 height 7
type input "3"
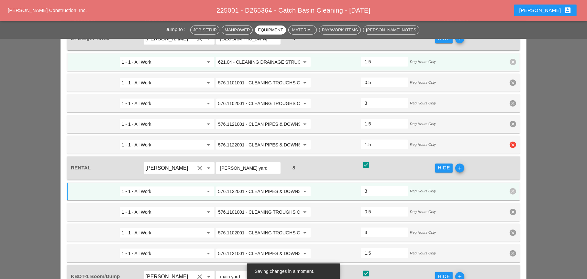
scroll to position [503, 0]
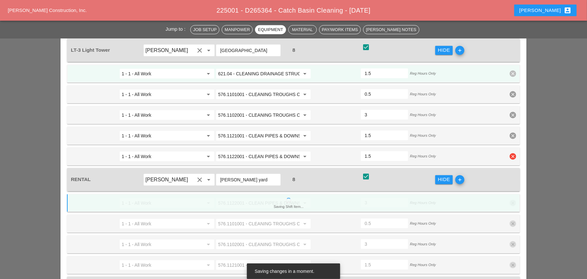
click at [511, 153] on icon "clear" at bounding box center [513, 156] width 6 height 6
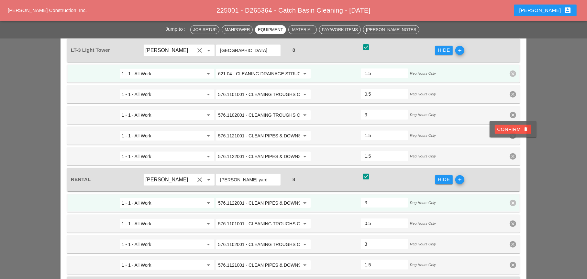
click at [510, 128] on div "Confirm delete" at bounding box center [512, 129] width 31 height 7
type input "3"
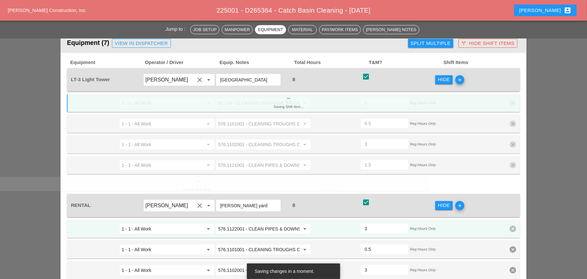
scroll to position [470, 0]
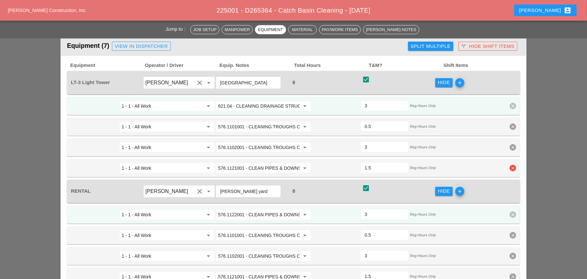
type input "2"
click at [402, 163] on input "2" at bounding box center [384, 168] width 39 height 10
type input "2"
click at [402, 101] on input "2" at bounding box center [384, 106] width 39 height 10
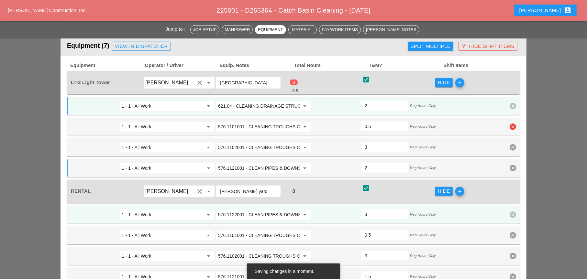
type input "1"
click at [402, 121] on input "1" at bounding box center [384, 126] width 39 height 10
click at [402, 122] on div "1" at bounding box center [384, 127] width 47 height 10
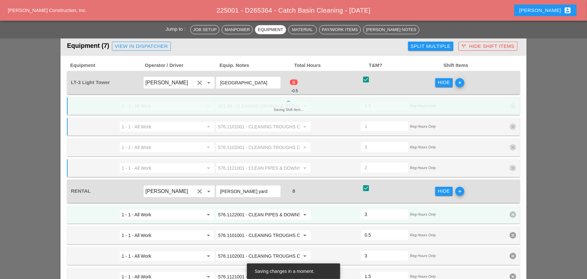
click at [402, 122] on div "1" at bounding box center [384, 127] width 47 height 10
type input "2"
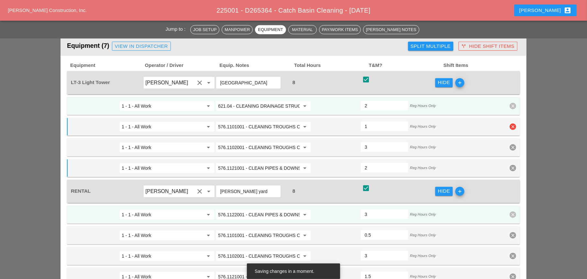
type input "0.5"
click at [402, 121] on input "0.5" at bounding box center [384, 126] width 39 height 10
type input "2.5"
type input "3.5"
click at [402, 142] on input "3.5" at bounding box center [384, 147] width 39 height 10
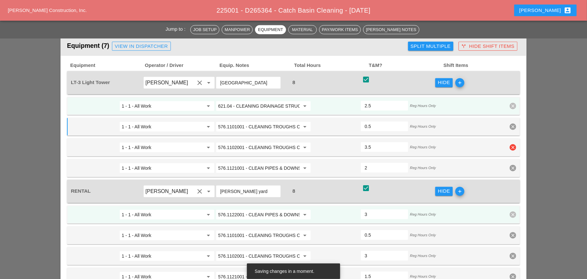
type input "2"
type input "4"
click at [402, 142] on input "4" at bounding box center [384, 147] width 39 height 10
type input "2"
click at [401, 101] on input "2" at bounding box center [384, 106] width 39 height 10
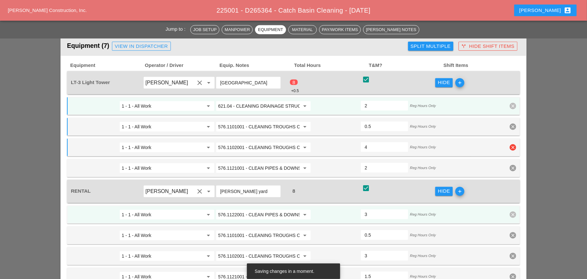
type input "3.5"
click at [402, 142] on input "3.5" at bounding box center [384, 147] width 39 height 10
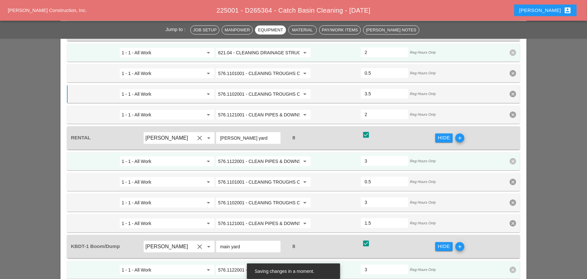
scroll to position [535, 0]
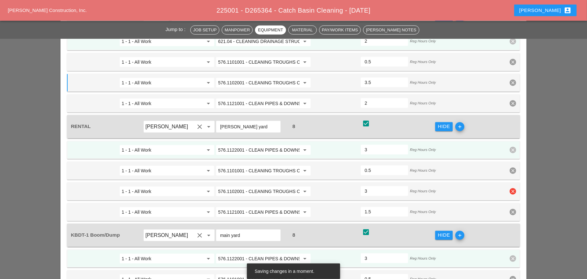
type input "3.5"
click at [402, 186] on input "3.5" at bounding box center [384, 191] width 39 height 10
type input "2"
click at [401, 145] on input "2" at bounding box center [384, 150] width 39 height 10
type input "2"
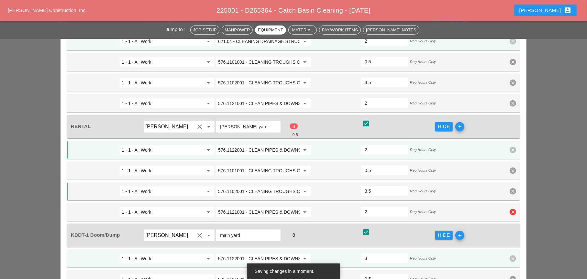
click at [402, 207] on input "2" at bounding box center [384, 212] width 39 height 10
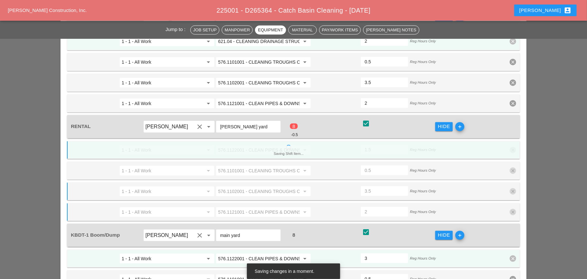
click at [401, 145] on div "1.5" at bounding box center [384, 150] width 47 height 10
type input "2"
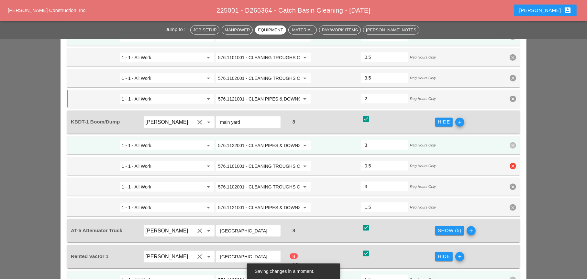
scroll to position [665, 0]
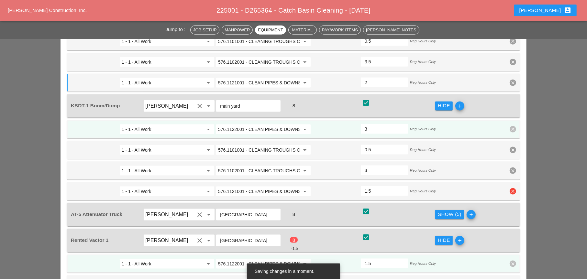
type input "2"
click at [402, 186] on input "2" at bounding box center [384, 191] width 39 height 10
type input "2"
click at [402, 124] on input "2" at bounding box center [384, 129] width 39 height 10
type input "3.5"
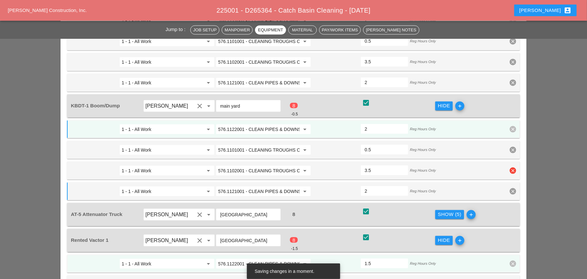
click at [402, 165] on input "3.5" at bounding box center [384, 170] width 39 height 10
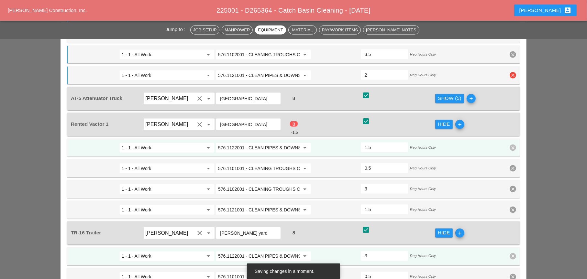
scroll to position [794, 0]
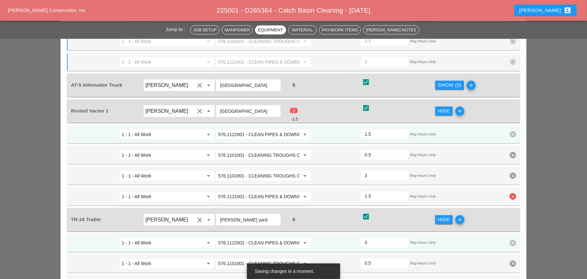
type input "2"
click at [402, 191] on input "2" at bounding box center [384, 196] width 39 height 10
type input "1"
type input "3.5"
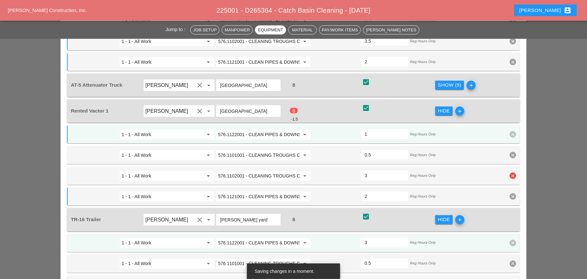
click at [402, 171] on input "3.5" at bounding box center [384, 176] width 39 height 10
click at [401, 129] on input "0" at bounding box center [384, 134] width 39 height 10
click at [402, 129] on input "0.5" at bounding box center [384, 134] width 39 height 10
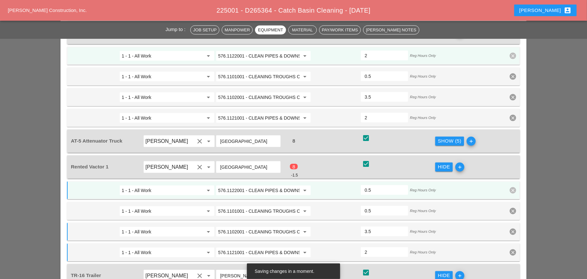
scroll to position [762, 0]
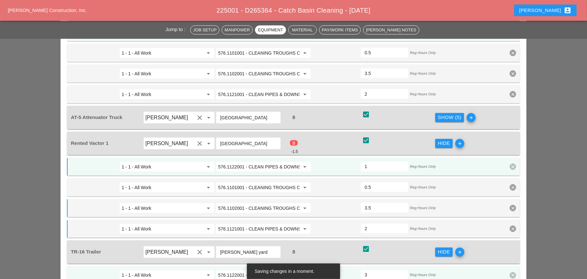
click at [401, 161] on input "1" at bounding box center [384, 166] width 39 height 10
click at [401, 161] on input "1.5" at bounding box center [384, 166] width 39 height 10
type input "2"
click at [401, 161] on input "2" at bounding box center [384, 166] width 39 height 10
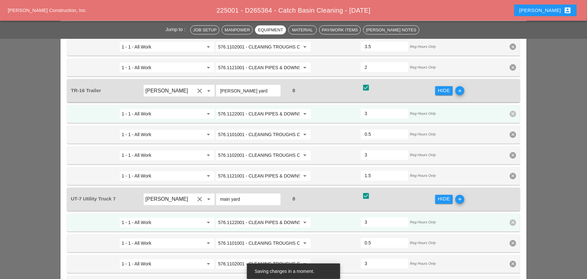
scroll to position [923, 0]
type input "2"
click at [402, 171] on input "2" at bounding box center [384, 176] width 39 height 10
type input "2.5"
type input "3.5"
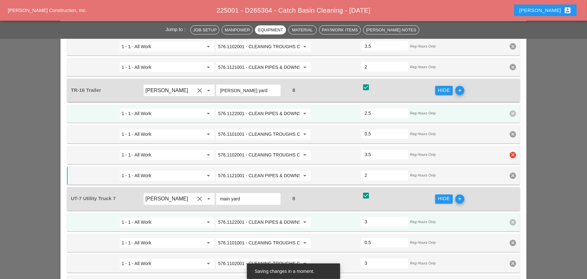
click at [402, 150] on input "3.5" at bounding box center [384, 155] width 39 height 10
type input "2"
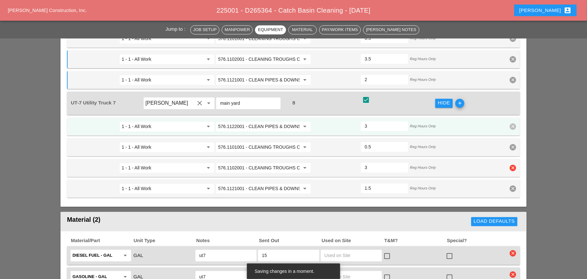
scroll to position [1020, 0]
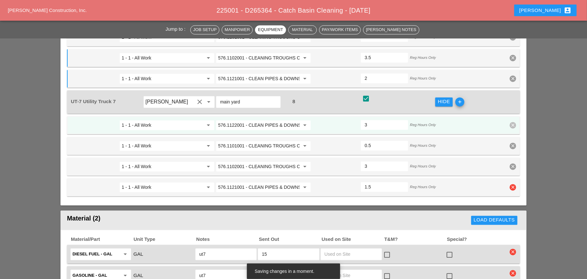
type input "2"
click at [401, 182] on input "2" at bounding box center [384, 187] width 39 height 10
type input "2.5"
type input "3.5"
click at [402, 161] on input "3.5" at bounding box center [384, 166] width 39 height 10
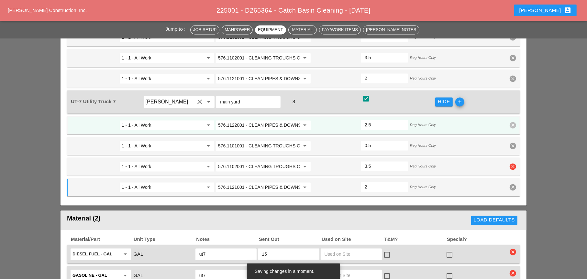
type input "2"
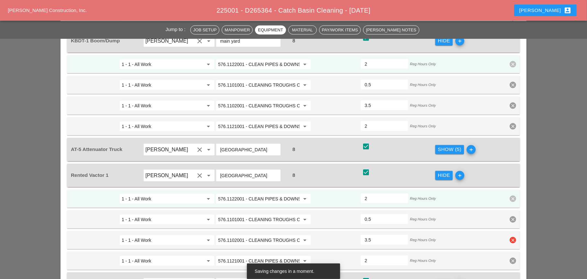
scroll to position [729, 0]
click at [437, 146] on button "Show (5)" at bounding box center [449, 150] width 29 height 9
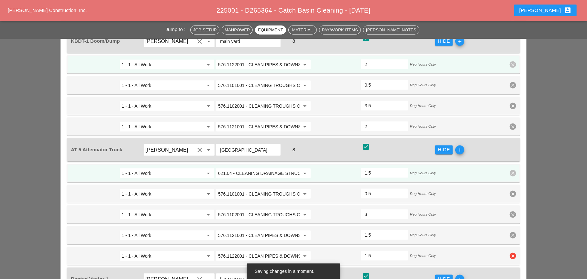
click at [514, 253] on icon "clear" at bounding box center [513, 256] width 6 height 6
click at [513, 228] on div "Confirm delete" at bounding box center [512, 227] width 31 height 7
click at [513, 232] on icon "clear" at bounding box center [513, 235] width 6 height 6
click at [511, 204] on div "Confirm delete" at bounding box center [512, 207] width 31 height 7
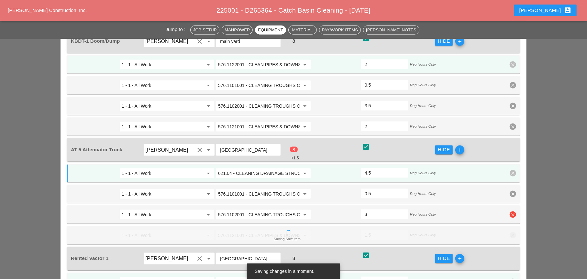
click at [511, 212] on icon "clear" at bounding box center [513, 215] width 6 height 6
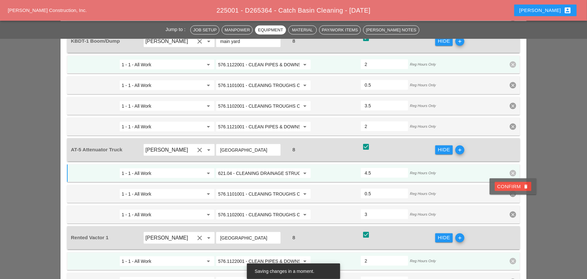
click at [511, 187] on div "Confirm delete" at bounding box center [512, 186] width 31 height 7
click at [512, 191] on icon "clear" at bounding box center [513, 194] width 6 height 6
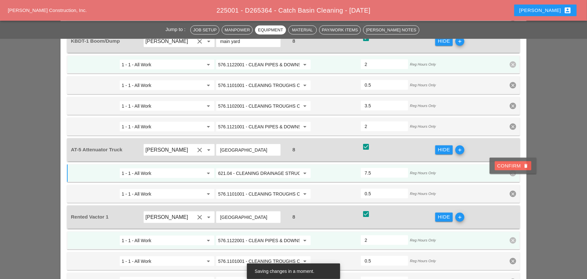
drag, startPoint x: 510, startPoint y: 167, endPoint x: 390, endPoint y: 177, distance: 120.1
click at [510, 167] on div "Confirm delete" at bounding box center [512, 165] width 31 height 7
type input "8"
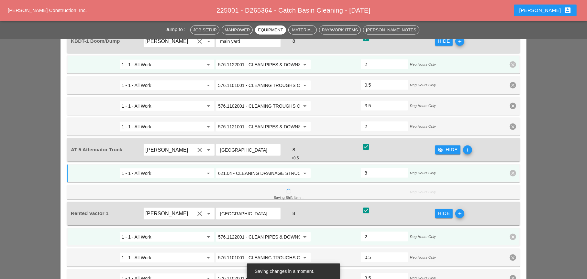
click at [263, 168] on input "621.04 - CLEANING DRAINAGE STRUCTURES" at bounding box center [259, 173] width 82 height 10
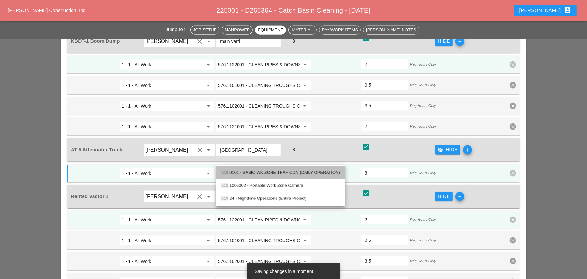
click at [269, 174] on div "619 .0101 - BASIC WK ZONE TRAF CON (DAILY OPERATION)" at bounding box center [280, 173] width 119 height 8
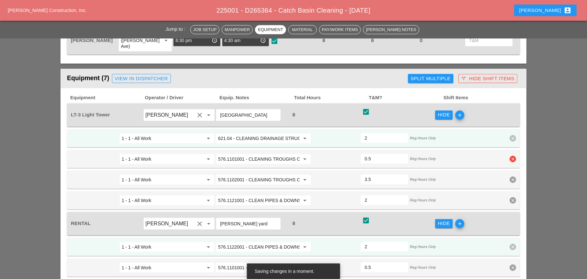
scroll to position [406, 0]
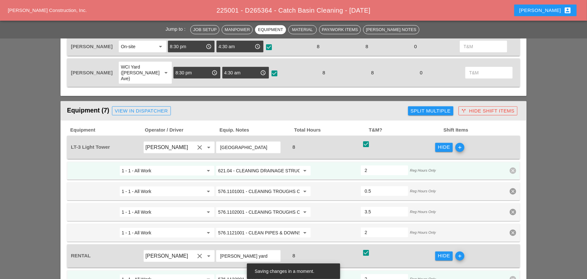
type input "619.0101 - BASIC WK ZONE TRAF CON (DAILY OPERATION)"
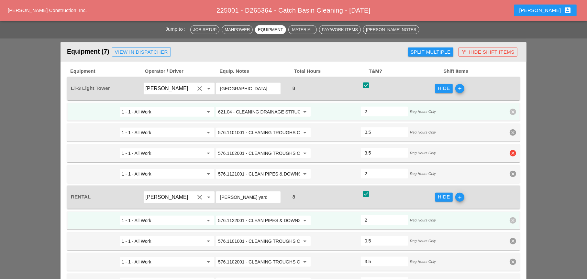
scroll to position [470, 0]
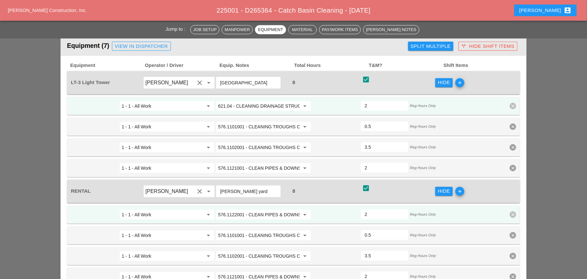
click at [259, 101] on input "621.04 - CLEANING DRAINAGE STRUCTURES" at bounding box center [259, 106] width 82 height 10
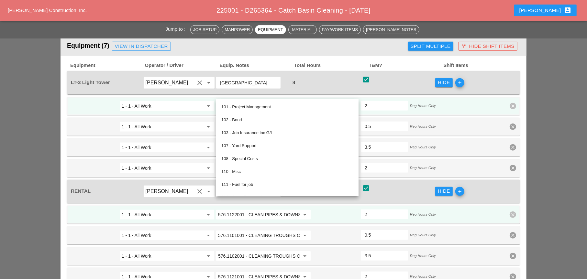
paste input "576.1122001 - CLEAN PIPES & DOWNSPOUTS - 30 TO 50 FT"
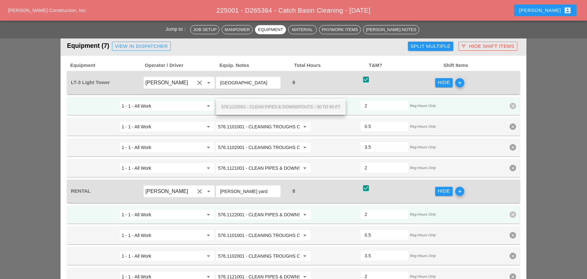
click at [265, 107] on span "576.1122001 - CLEAN PIPES & DOWNSPOUTS - 30 TO 50 FT" at bounding box center [280, 107] width 119 height 5
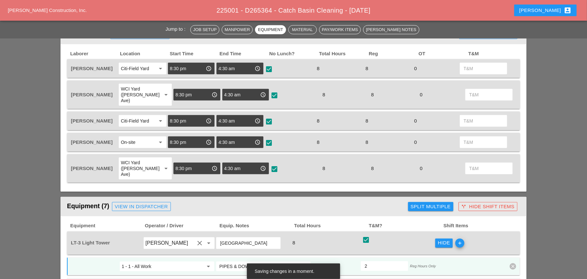
scroll to position [309, 0]
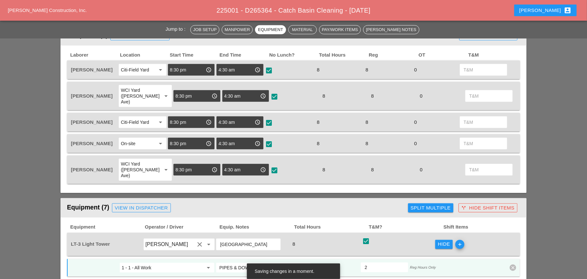
type input "576.1122001 - CLEAN PIPES & DOWNSPOUTS - 30 TO 50 FT"
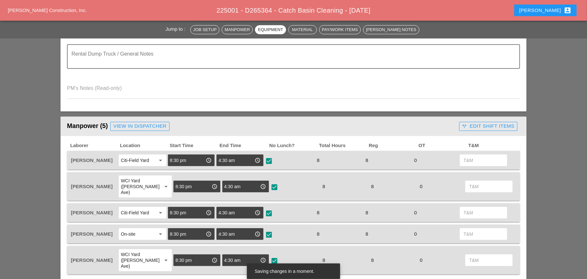
scroll to position [212, 0]
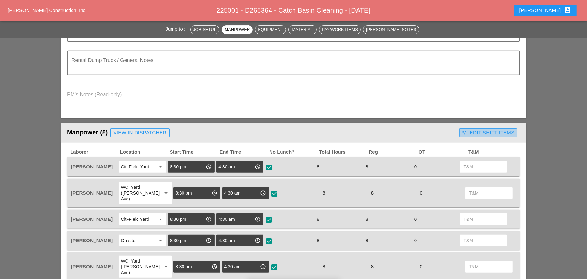
click at [462, 136] on div "call_split Edit Shift Items" at bounding box center [488, 132] width 52 height 7
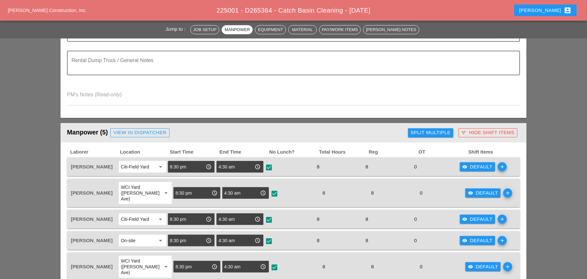
click at [436, 133] on div "Split Multiple" at bounding box center [431, 132] width 40 height 7
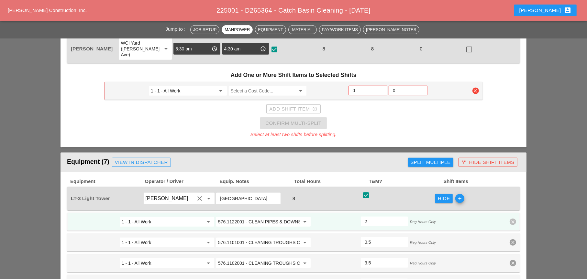
scroll to position [438, 0]
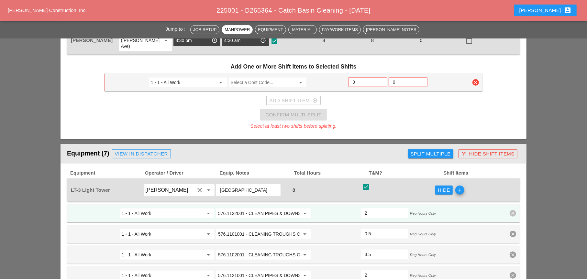
click at [266, 208] on input "576.1122001 - CLEAN PIPES & DOWNSPOUTS - 30 TO 50 FT" at bounding box center [259, 213] width 82 height 10
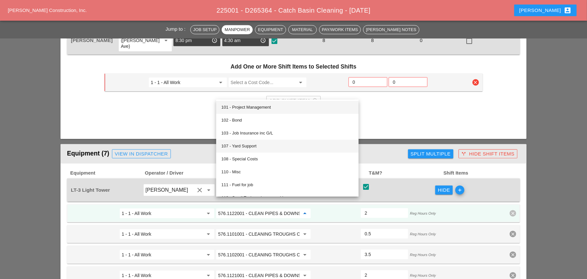
click at [239, 148] on div "101 - Project Management 102 - Bond 103 - Job Insurance inc G/L 107 - Yard Supp…" at bounding box center [287, 224] width 142 height 248
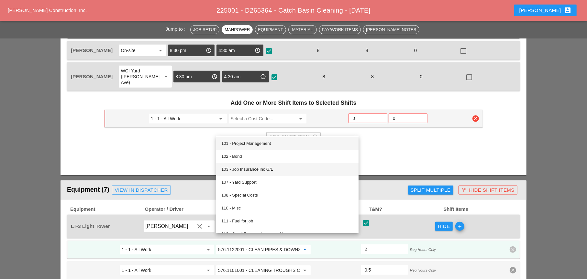
scroll to position [341, 0]
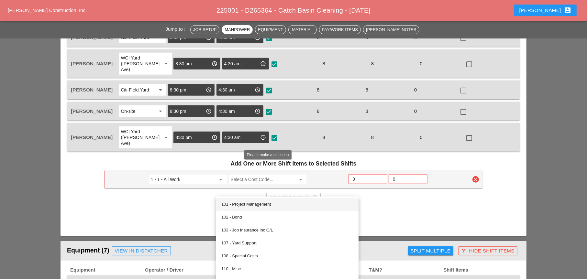
click at [246, 174] on input "Select a Cost Code..." at bounding box center [263, 179] width 65 height 10
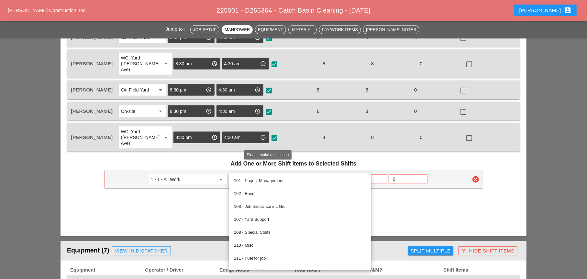
paste input "576.1122001 - CLEAN PIPES & DOWNSPOUTS - 30 TO 50 FT"
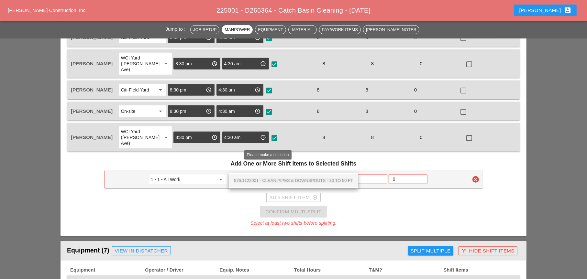
scroll to position [0, 63]
click at [250, 178] on div "576.1122001 - CLEAN PIPES & DOWNSPOUTS - 30 TO 50 FT" at bounding box center [293, 181] width 119 height 8
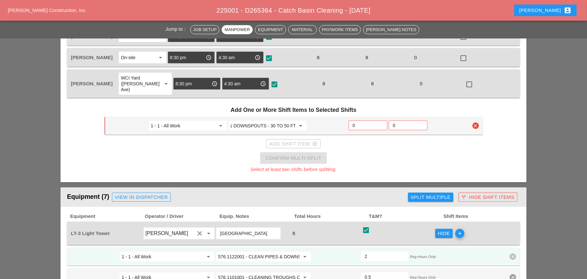
scroll to position [406, 0]
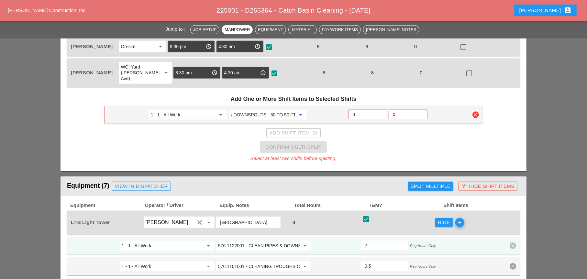
type input "576.1122001 - CLEAN PIPES & DOWNSPOUTS - 30 TO 50 FT"
click at [359, 109] on input "0" at bounding box center [368, 114] width 30 height 10
type input "2"
click at [305, 129] on div "Add Shift Item add_circle_outline" at bounding box center [293, 132] width 48 height 7
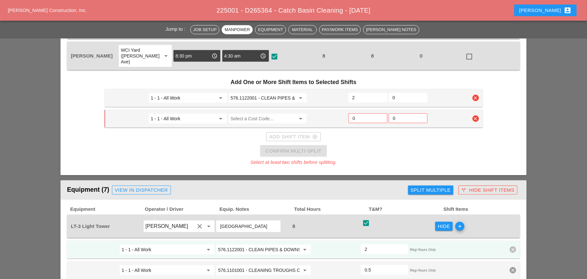
scroll to position [438, 0]
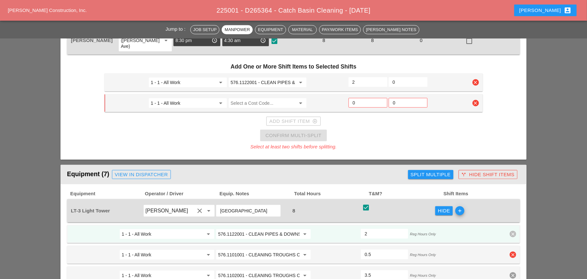
click at [260, 250] on input "576.1101001 - CLEANING TROUGHS OVER 0 TO 50 FT" at bounding box center [259, 255] width 82 height 10
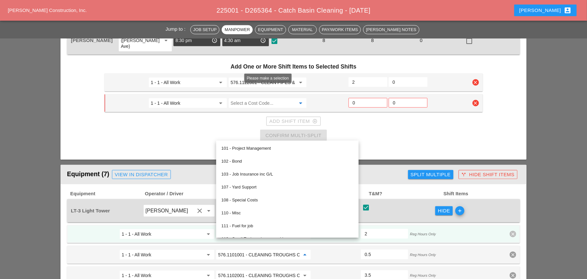
click at [257, 98] on input "Select a Cost Code..." at bounding box center [263, 103] width 65 height 10
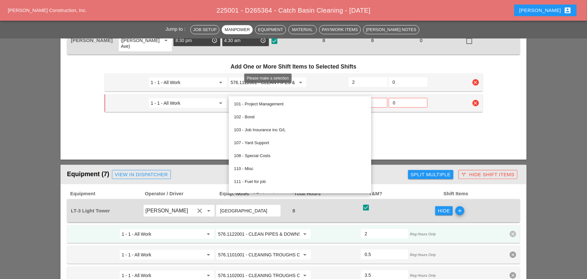
paste input "576.1101001 - CLEANING TROUGHS OVER 0 TO 50 FT"
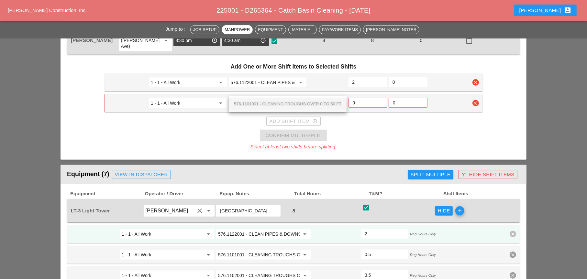
click at [266, 102] on div "576.1101001 - CLEANING TROUGHS OVER 0 TO 50 FT" at bounding box center [287, 104] width 107 height 8
type input "576.1101001 - CLEANING TROUGHS OVER 0 TO 50 FT"
click at [355, 98] on input "0" at bounding box center [368, 103] width 30 height 10
type input "0.5"
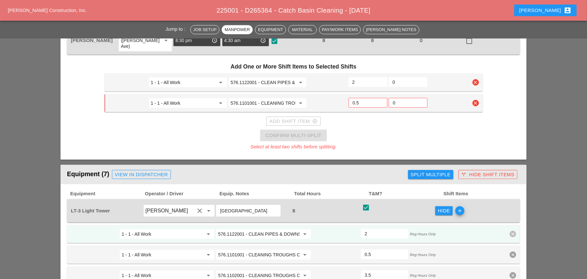
click at [381, 98] on input "0.5" at bounding box center [368, 103] width 30 height 10
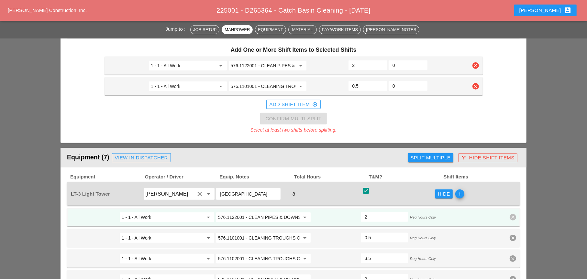
scroll to position [470, 0]
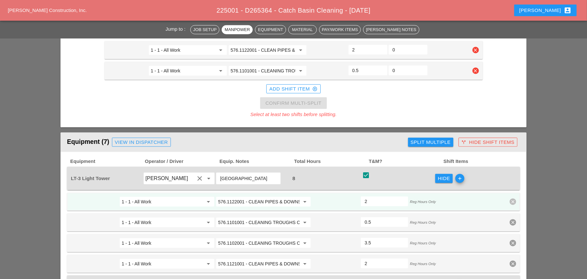
click at [305, 85] on div "Add Shift Item add_circle_outline" at bounding box center [293, 88] width 48 height 7
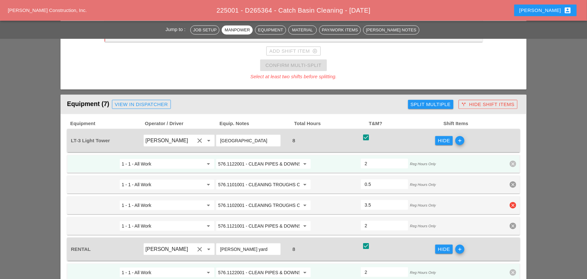
scroll to position [535, 0]
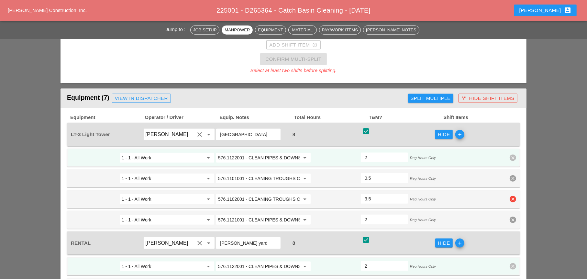
click at [241, 194] on input "576.1102001 - CLEANING TROUGHS OVER 50 FT T0 100 FT" at bounding box center [259, 199] width 82 height 10
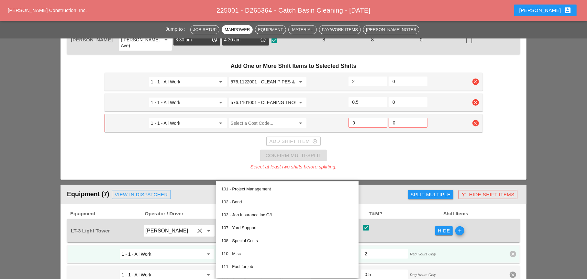
scroll to position [438, 0]
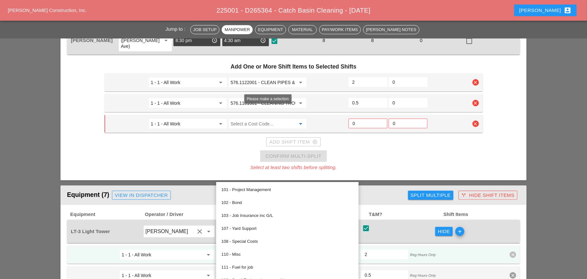
click at [267, 119] on input "Select a Cost Code..." at bounding box center [263, 124] width 65 height 10
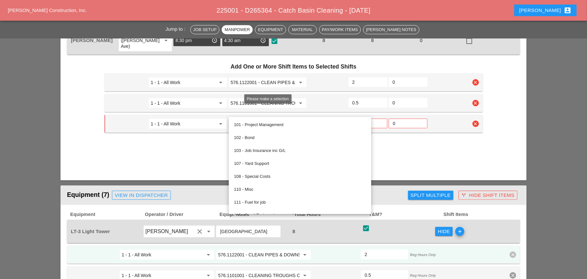
paste input "576.1102001 - CLEANING TROUGHS OVER 50 FT T0 100 FT"
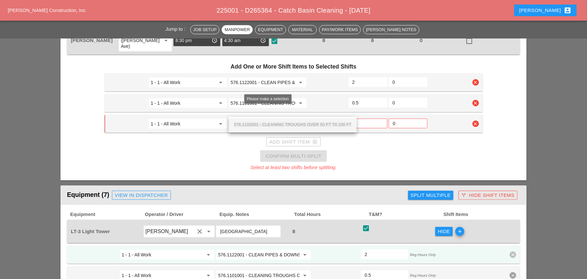
scroll to position [0, 61]
click at [270, 123] on span "576.1102001 - CLEANING TROUGHS OVER 50 FT T0 100 FT" at bounding box center [292, 124] width 117 height 5
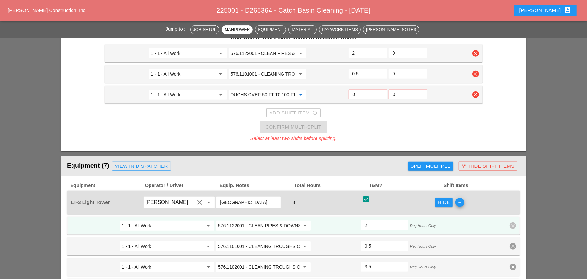
scroll to position [438, 0]
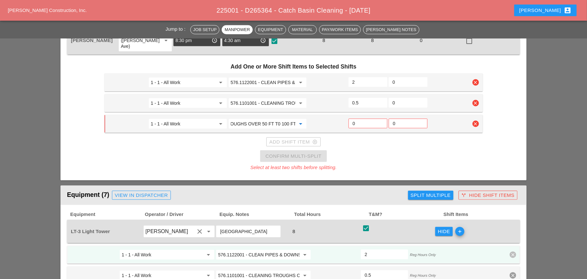
type input "576.1102001 - CLEANING TROUGHS OVER 50 FT T0 100 FT"
click at [360, 118] on input "0" at bounding box center [368, 123] width 30 height 10
type input "3.5"
click at [381, 118] on input "3.5" at bounding box center [367, 123] width 31 height 10
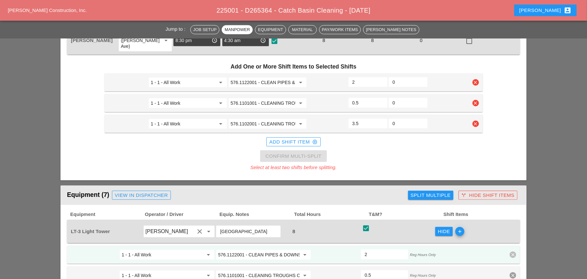
click at [286, 138] on div "Add Shift Item add_circle_outline" at bounding box center [293, 141] width 48 height 7
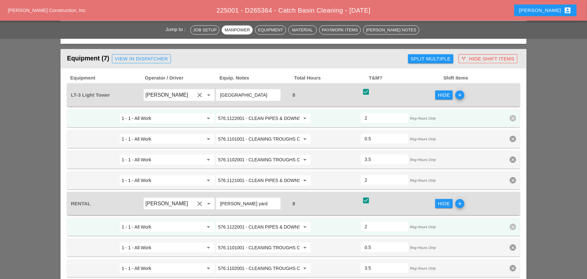
scroll to position [600, 0]
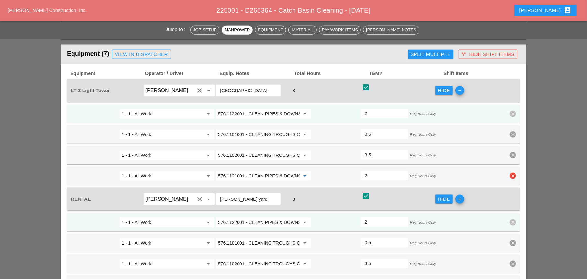
click at [262, 171] on input "576.1121001 - CLEAN PIPES & DOWNSPOUTS - 0 TO 30 FT" at bounding box center [259, 176] width 82 height 10
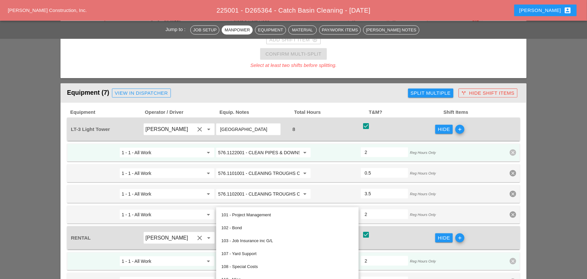
scroll to position [470, 0]
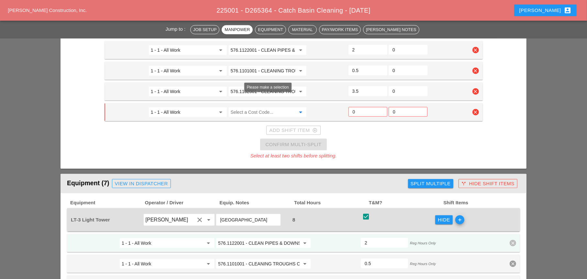
click at [260, 107] on input "Select a Cost Code..." at bounding box center [263, 112] width 65 height 10
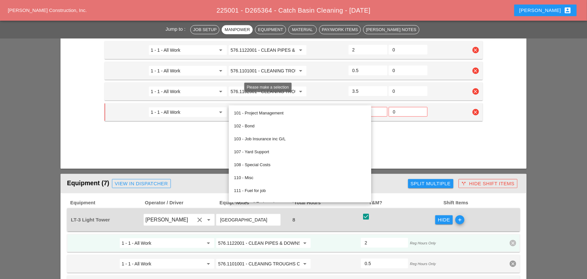
paste input "576.1121001 - CLEAN PIPES & DOWNSPOUTS - 0 TO 30 FT"
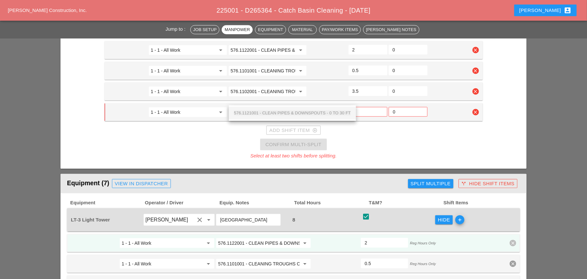
drag, startPoint x: 261, startPoint y: 114, endPoint x: 280, endPoint y: 110, distance: 18.8
click at [262, 114] on span "576.1121001 - CLEAN PIPES & DOWNSPOUTS - 0 TO 30 FT" at bounding box center [292, 113] width 117 height 5
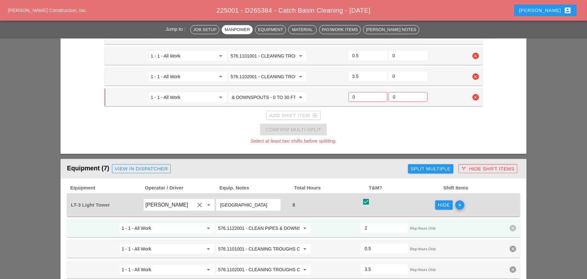
scroll to position [470, 0]
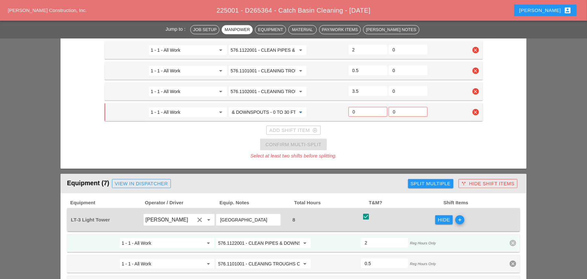
type input "576.1121001 - CLEAN PIPES & DOWNSPOUTS - 0 TO 30 FT"
click at [358, 107] on input "0" at bounding box center [368, 112] width 30 height 10
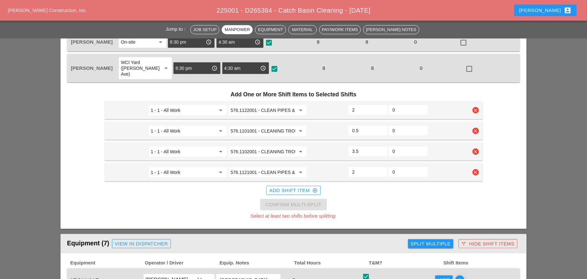
scroll to position [406, 0]
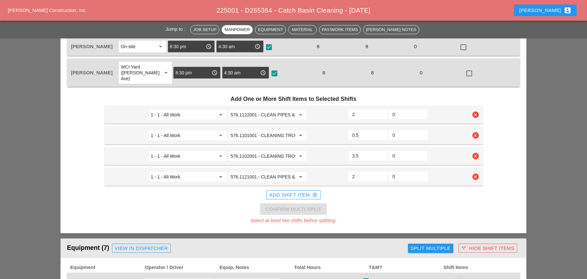
type input "2"
click at [476, 174] on icon "clear" at bounding box center [475, 177] width 6 height 6
click at [473, 150] on div "Confirm delete" at bounding box center [475, 150] width 31 height 7
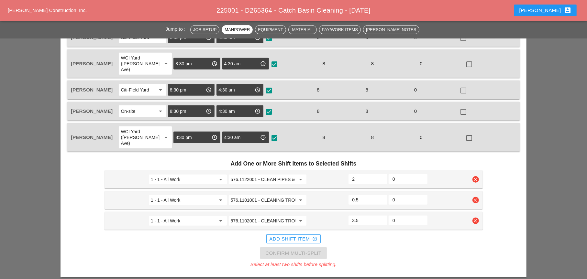
scroll to position [276, 0]
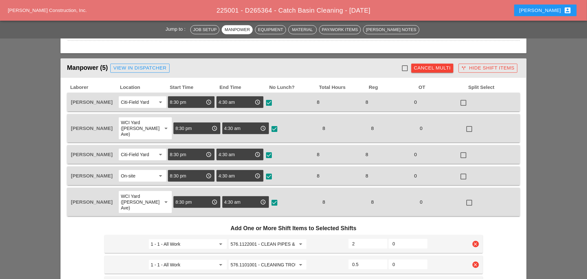
click at [402, 68] on div at bounding box center [404, 68] width 11 height 11
checkbox input "true"
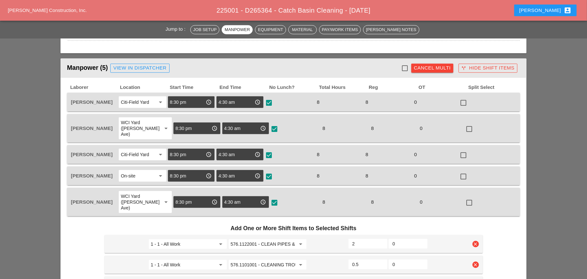
checkbox input "true"
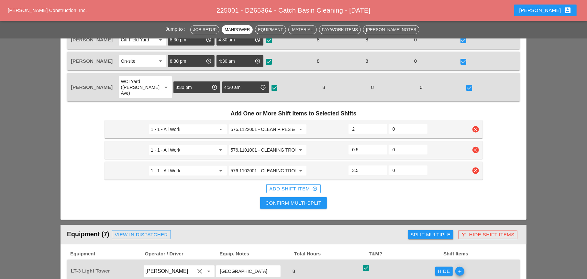
scroll to position [406, 0]
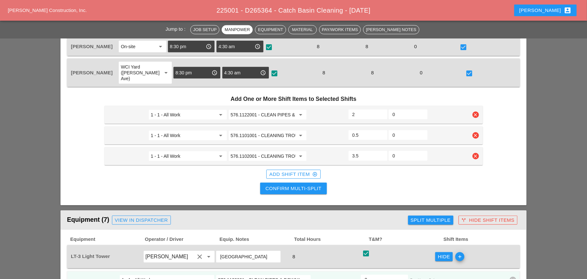
click at [301, 185] on div "Confirm Multi-Split" at bounding box center [293, 188] width 56 height 7
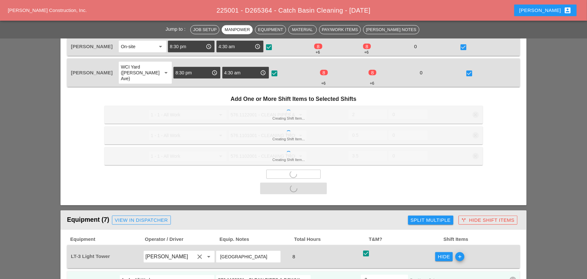
checkbox input "false"
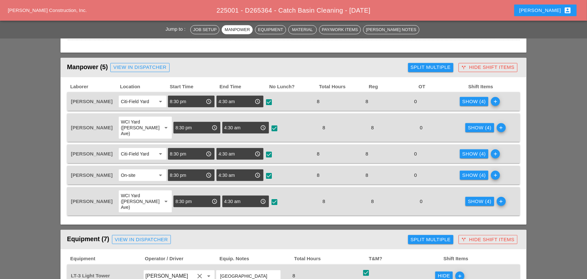
scroll to position [276, 0]
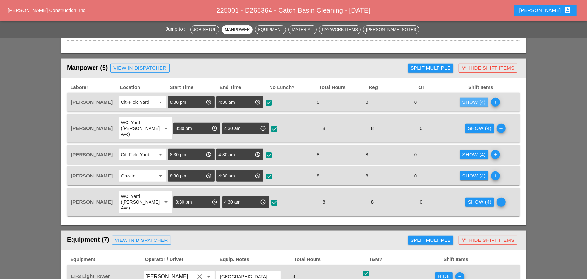
click at [470, 105] on div "Show (4)" at bounding box center [474, 102] width 24 height 7
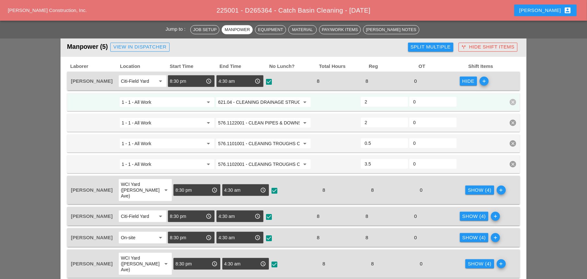
scroll to position [309, 0]
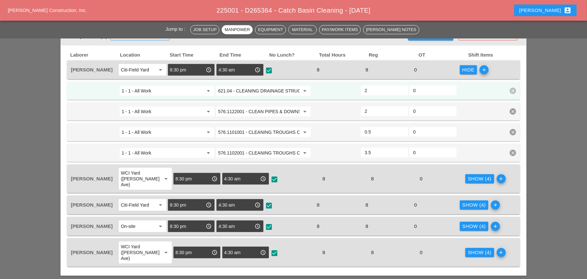
click at [469, 176] on div "Show (4)" at bounding box center [480, 178] width 24 height 7
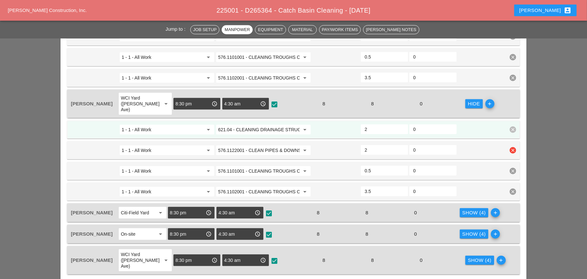
scroll to position [406, 0]
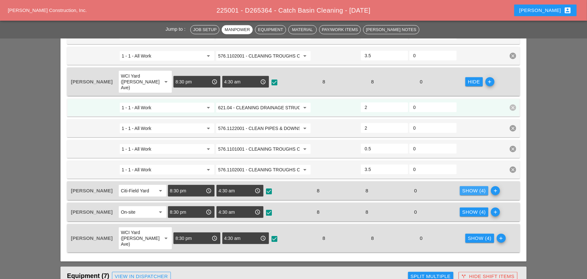
click at [470, 187] on div "Show (4)" at bounding box center [474, 190] width 24 height 7
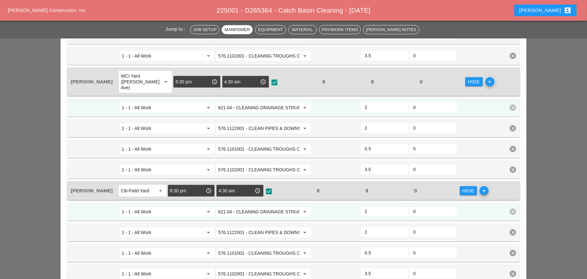
scroll to position [470, 0]
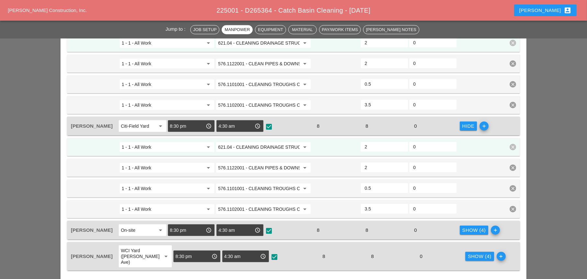
click at [468, 227] on div "Show (4)" at bounding box center [474, 230] width 24 height 7
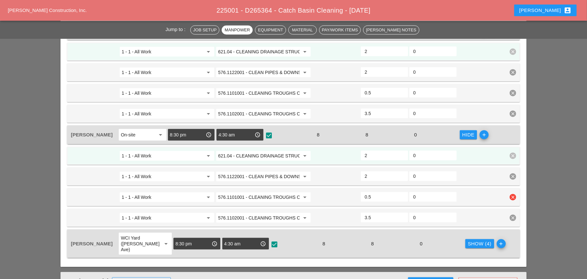
scroll to position [567, 0]
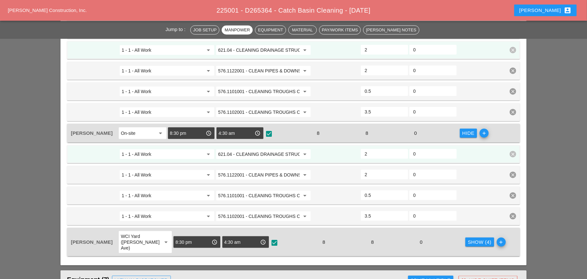
click at [468, 239] on div "Show (4)" at bounding box center [480, 242] width 24 height 7
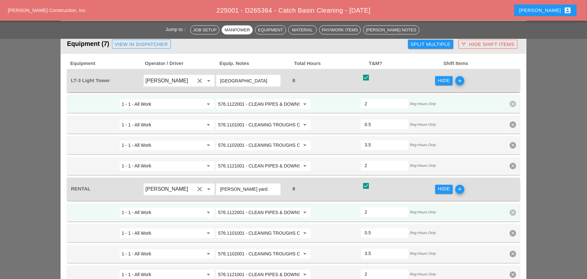
scroll to position [891, 0]
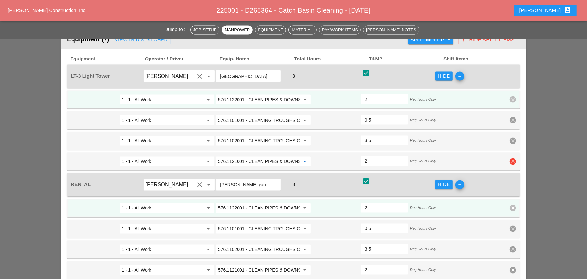
click at [270, 157] on input "576.1121001 - CLEAN PIPES & DOWNSPOUTS - 0 TO 30 FT" at bounding box center [259, 162] width 82 height 10
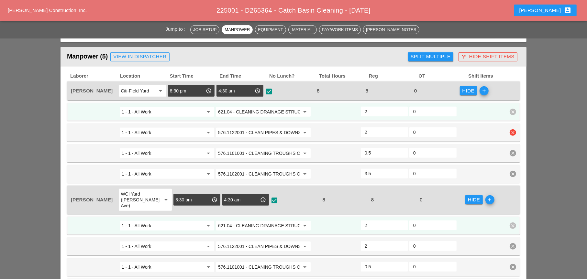
scroll to position [276, 0]
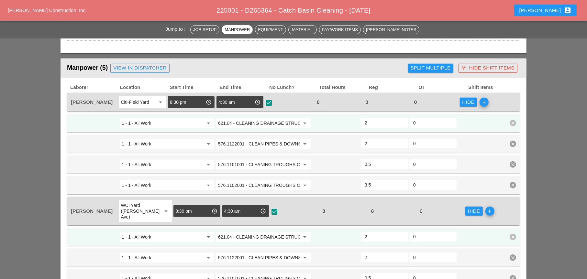
click at [256, 122] on input "621.04 - CLEANING DRAINAGE STRUCTURES" at bounding box center [259, 123] width 82 height 10
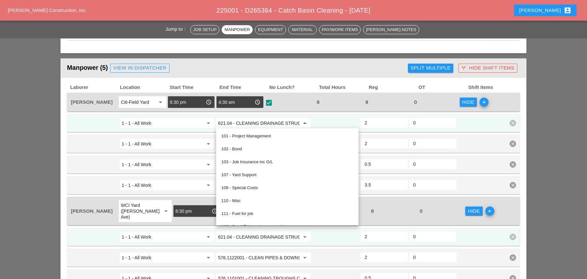
paste input "576.1121001 - CLEAN PIPES & DOWNSPOUTS - 0 TO 30 FT"
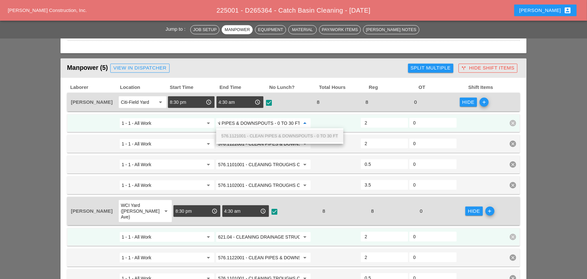
drag, startPoint x: 257, startPoint y: 135, endPoint x: 263, endPoint y: 150, distance: 17.2
click at [257, 135] on span "576.1121001 - CLEAN PIPES & DOWNSPOUTS - 0 TO 30 FT" at bounding box center [279, 136] width 117 height 5
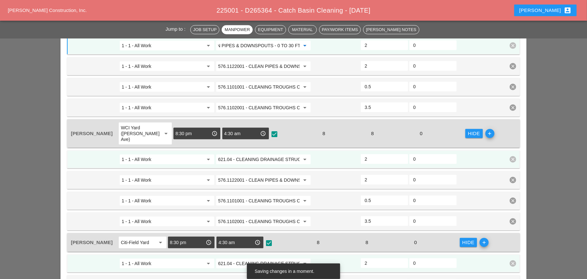
scroll to position [373, 0]
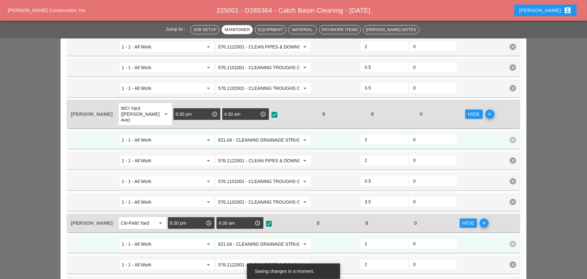
type input "576.1121001 - CLEAN PIPES & DOWNSPOUTS - 0 TO 30 FT"
click at [260, 135] on input "621.04 - CLEANING DRAINAGE STRUCTURES" at bounding box center [259, 140] width 82 height 10
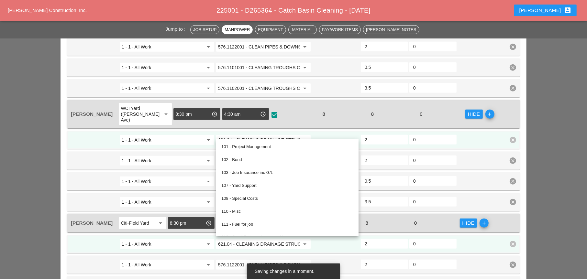
scroll to position [0, 0]
paste input "576.1121001 - CLEAN PIPES & DOWNSPOUTS - 0 TO 30 FT"
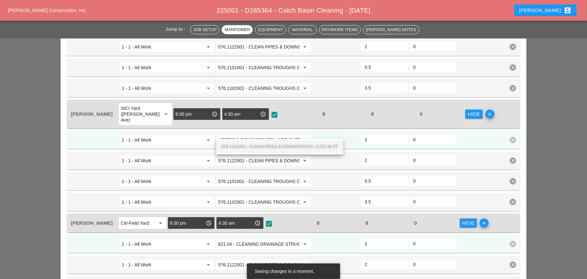
drag, startPoint x: 263, startPoint y: 145, endPoint x: 264, endPoint y: 159, distance: 13.9
click at [263, 145] on span "576.1121001 - CLEAN PIPES & DOWNSPOUTS - 0 TO 30 FT" at bounding box center [279, 146] width 117 height 5
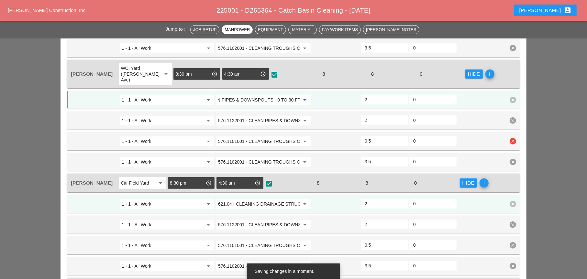
scroll to position [438, 0]
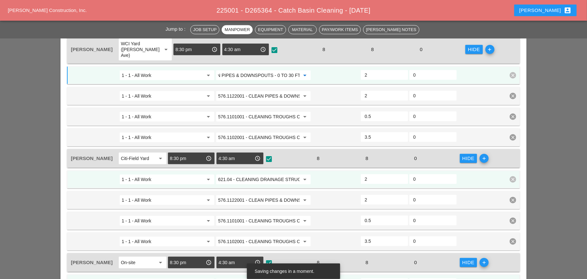
type input "576.1121001 - CLEAN PIPES & DOWNSPOUTS - 0 TO 30 FT"
click at [266, 174] on input "621.04 - CLEANING DRAINAGE STRUCTURES" at bounding box center [259, 179] width 82 height 10
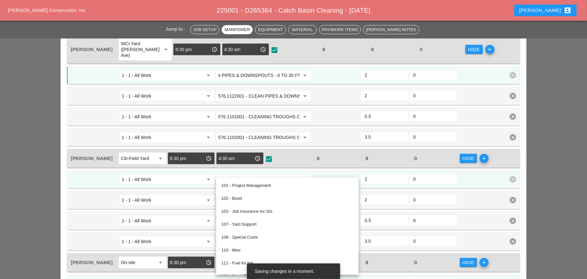
scroll to position [0, 0]
paste input "576.1121001 - CLEAN PIPES & DOWNSPOUTS - 0 TO 30 FT"
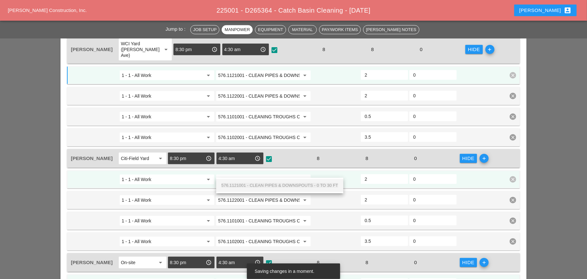
click at [268, 185] on span "576.1121001 - CLEAN PIPES & DOWNSPOUTS - 0 TO 30 FT" at bounding box center [279, 185] width 117 height 5
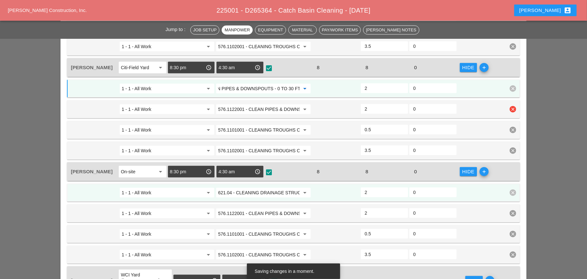
scroll to position [535, 0]
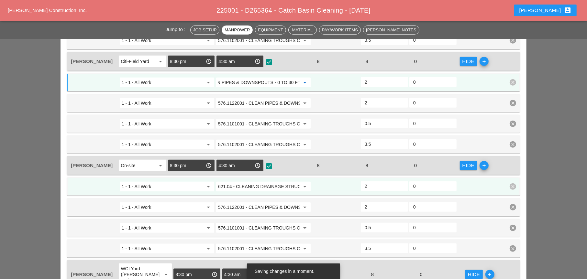
type input "576.1121001 - CLEAN PIPES & DOWNSPOUTS - 0 TO 30 FT"
click at [265, 182] on input "621.04 - CLEANING DRAINAGE STRUCTURES" at bounding box center [259, 187] width 82 height 10
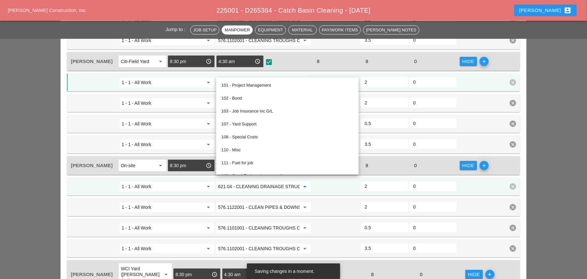
scroll to position [0, 0]
paste input "576.1121001 - CLEAN PIPES & DOWNSPOUTS - 0 TO 30 FT"
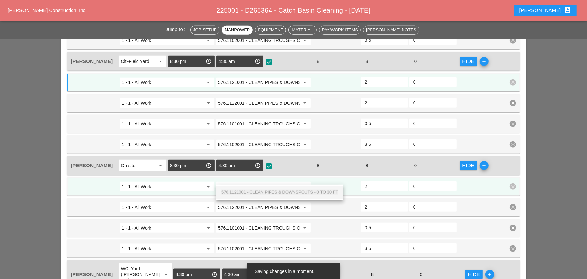
click at [269, 192] on span "576.1121001 - CLEAN PIPES & DOWNSPOUTS - 0 TO 30 FT" at bounding box center [279, 192] width 117 height 5
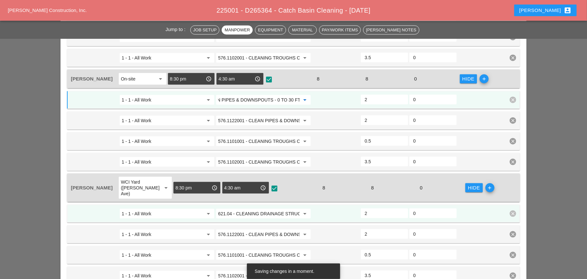
scroll to position [632, 0]
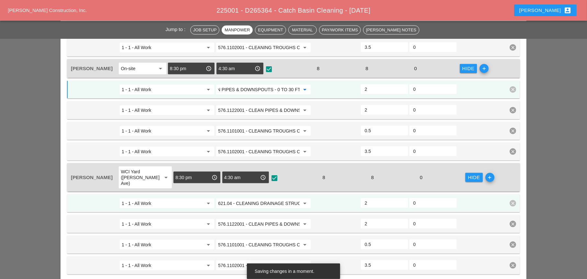
type input "576.1121001 - CLEAN PIPES & DOWNSPOUTS - 0 TO 30 FT"
click at [271, 198] on input "621.04 - CLEANING DRAINAGE STRUCTURES" at bounding box center [259, 203] width 82 height 10
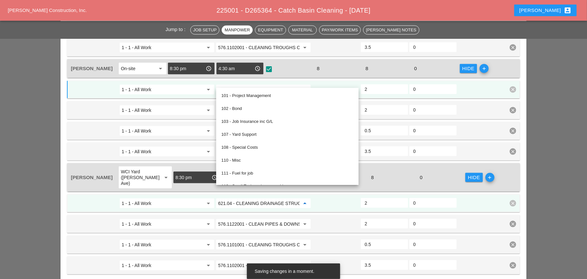
paste input "576.1121001 - CLEAN PIPES & DOWNSPOUTS - 0 TO 30 FT"
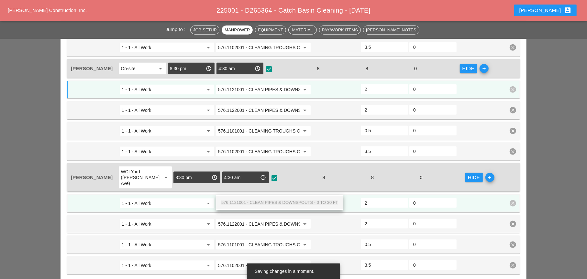
click at [272, 204] on span "576.1121001 - CLEAN PIPES & DOWNSPOUTS - 0 TO 30 FT" at bounding box center [279, 202] width 117 height 5
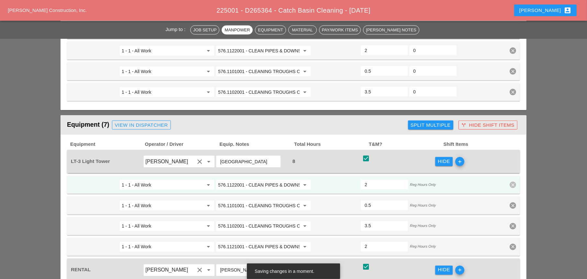
scroll to position [826, 0]
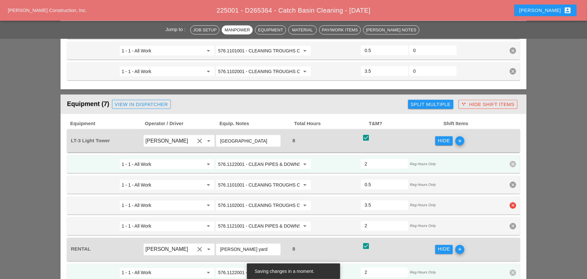
type input "576.1121001 - CLEAN PIPES & DOWNSPOUTS - 0 TO 30 FT"
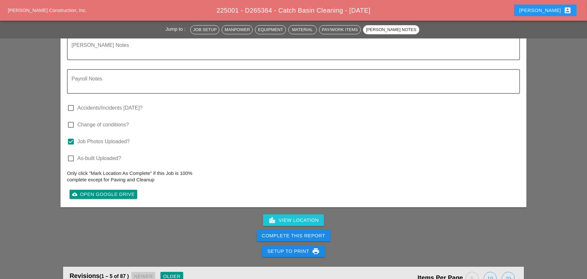
scroll to position [1991, 0]
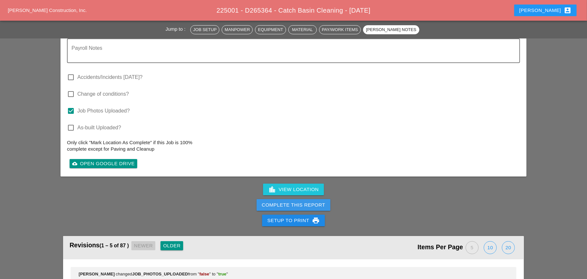
click at [292, 202] on div "Complete This Report" at bounding box center [293, 205] width 63 height 7
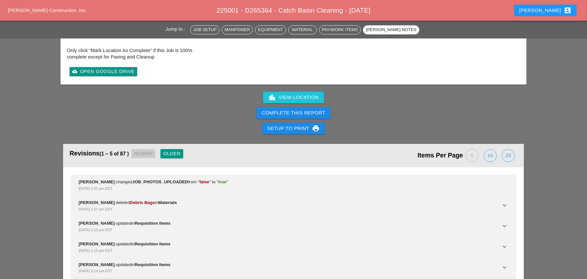
scroll to position [1153, 0]
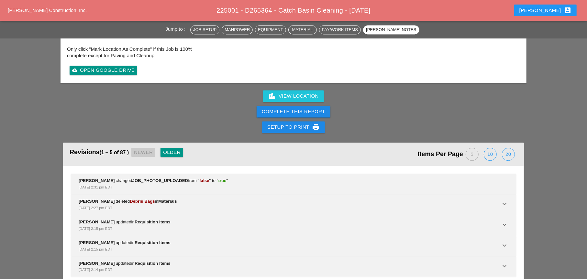
click at [302, 108] on div "Complete This Report" at bounding box center [293, 111] width 63 height 7
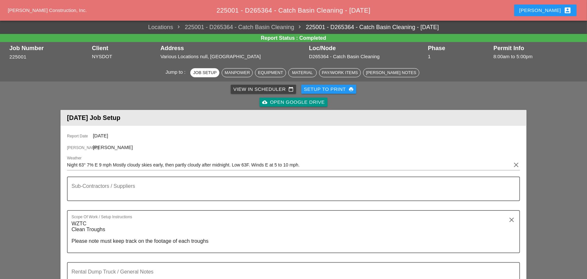
scroll to position [0, 0]
click at [250, 92] on div "View in Scheduler calendar_today" at bounding box center [263, 89] width 60 height 7
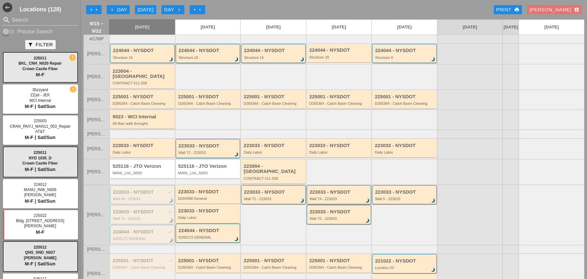
click at [204, 60] on div "Structure 16" at bounding box center [209, 58] width 60 height 4
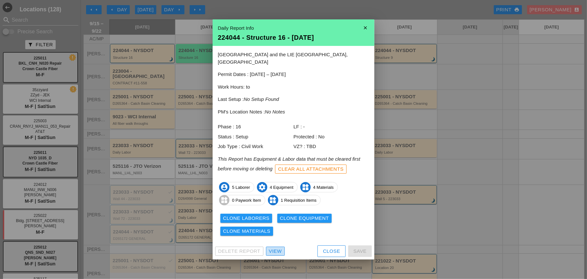
drag, startPoint x: 277, startPoint y: 248, endPoint x: 280, endPoint y: 196, distance: 51.9
click at [277, 248] on div "View" at bounding box center [275, 251] width 13 height 7
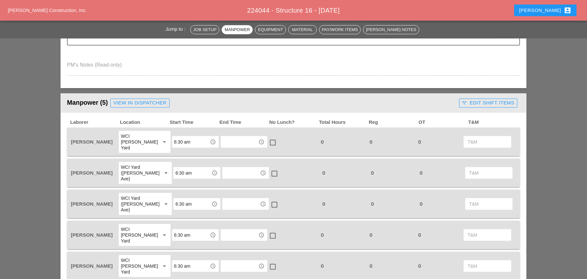
scroll to position [259, 0]
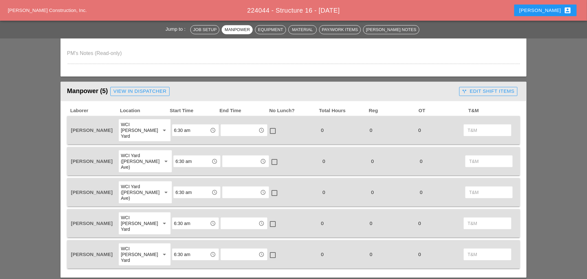
click at [478, 93] on div "call_split Edit Shift Items" at bounding box center [488, 91] width 52 height 7
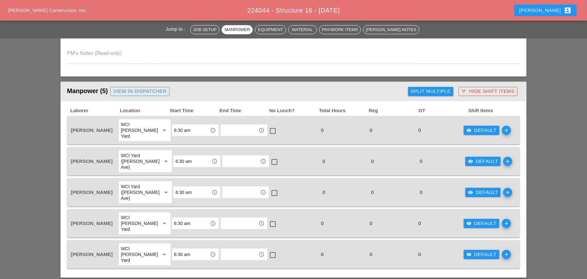
click at [420, 92] on div "Split Multiple" at bounding box center [431, 91] width 40 height 7
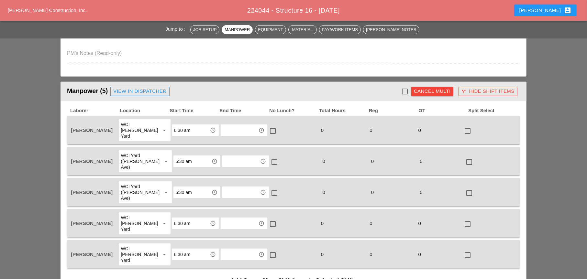
click at [406, 93] on div at bounding box center [404, 91] width 11 height 11
checkbox input "true"
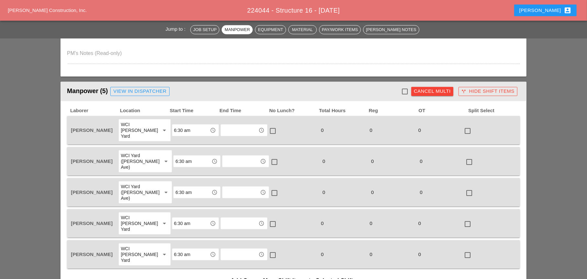
checkbox input "true"
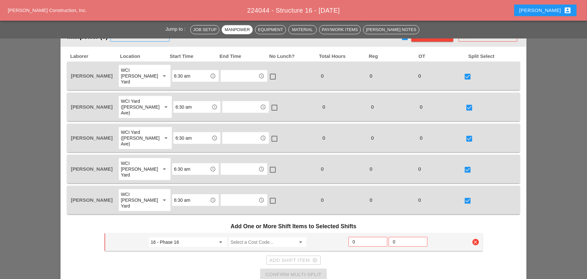
scroll to position [324, 0]
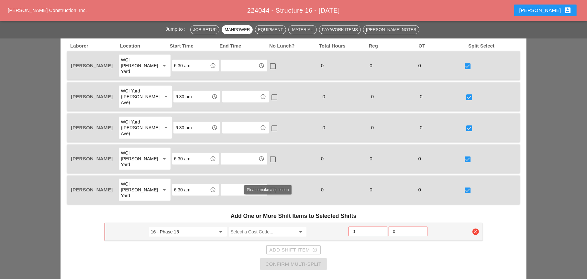
click at [249, 227] on input "Select a Cost Code..." at bounding box center [263, 232] width 65 height 10
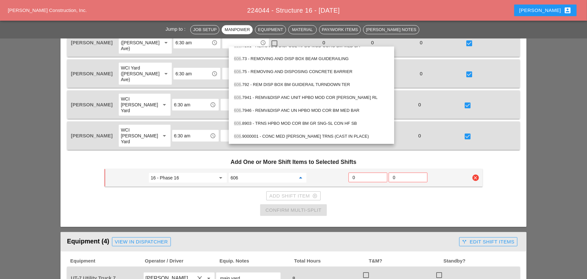
scroll to position [453, 0]
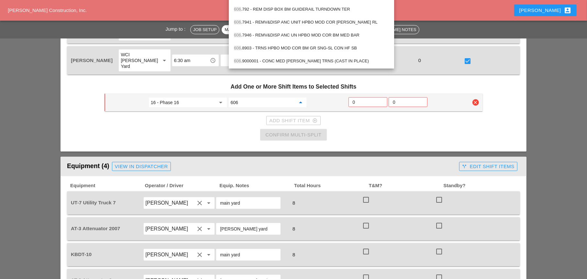
click at [297, 58] on div "606 .9000001 - CONC MED BARR TRNS (CAST IN PLACE)" at bounding box center [311, 61] width 155 height 8
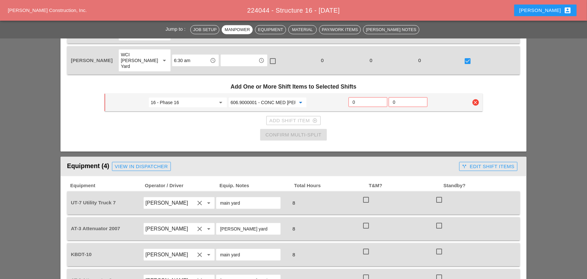
type input "606.9000001 - CONC MED BARR TRNS (CAST IN PLACE)"
click at [357, 97] on input "0" at bounding box center [368, 102] width 30 height 10
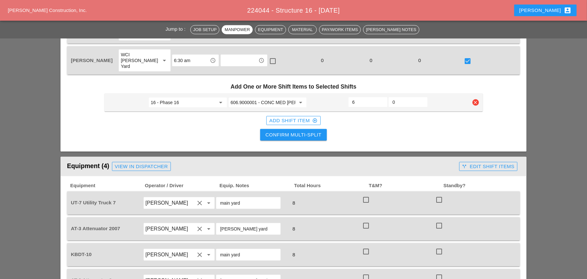
type input "6"
click at [312, 131] on div "Confirm Multi-Split" at bounding box center [293, 134] width 56 height 7
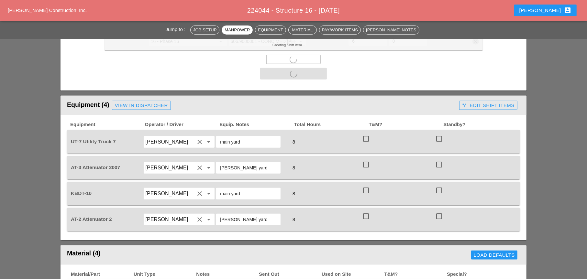
scroll to position [518, 0]
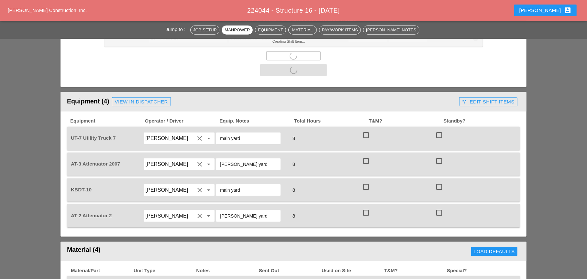
click at [367, 130] on div at bounding box center [366, 135] width 11 height 11
checkbox input "true"
click at [366, 156] on div at bounding box center [366, 161] width 11 height 11
checkbox input "true"
drag, startPoint x: 365, startPoint y: 156, endPoint x: 365, endPoint y: 178, distance: 21.4
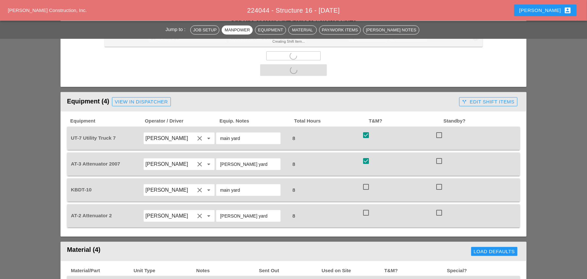
click at [365, 179] on div "KBDT-10 Alberto Barajas Flores clear arrow_drop_down main yard 8 check_box_outl…" at bounding box center [293, 190] width 453 height 23
checkbox input "false"
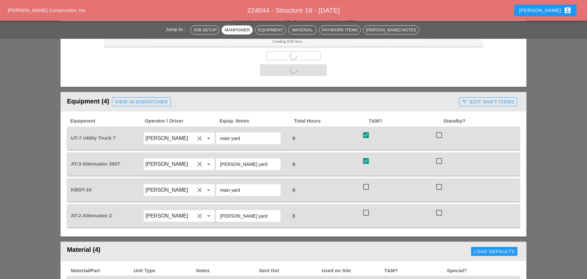
checkbox input "false"
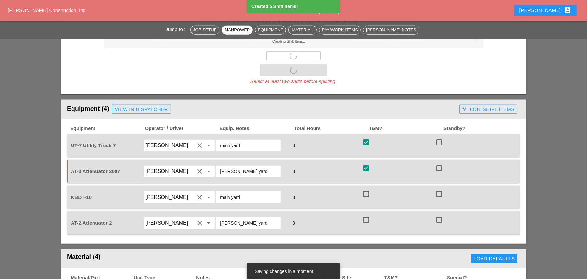
click at [368, 189] on div at bounding box center [366, 194] width 11 height 11
checkbox input "true"
drag, startPoint x: 367, startPoint y: 190, endPoint x: 412, endPoint y: 153, distance: 58.4
click at [369, 215] on div at bounding box center [366, 220] width 11 height 11
checkbox input "true"
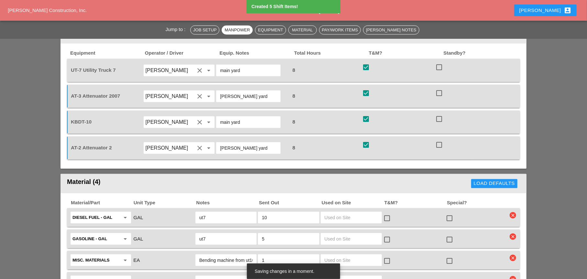
click at [484, 111] on div "KBDT-10 Alberto Barajas Flores clear arrow_drop_down main yard 8 check_box chec…" at bounding box center [293, 122] width 453 height 23
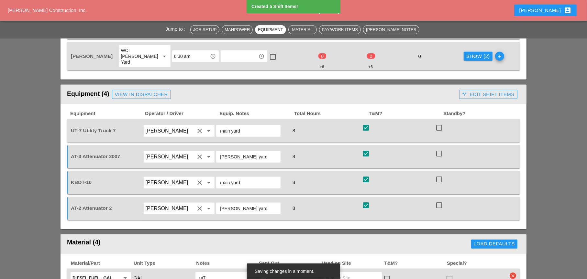
scroll to position [453, 0]
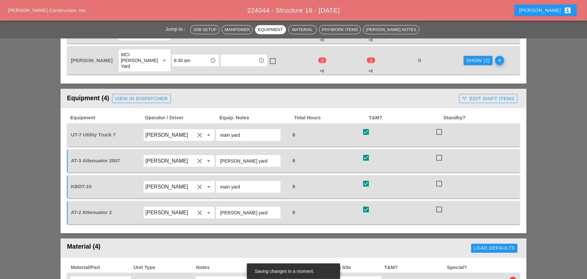
click at [492, 95] on div "call_split Edit Shift Items" at bounding box center [488, 98] width 52 height 7
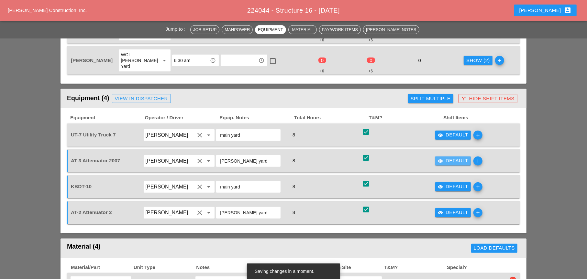
click at [454, 157] on div "visibility Default" at bounding box center [453, 160] width 30 height 7
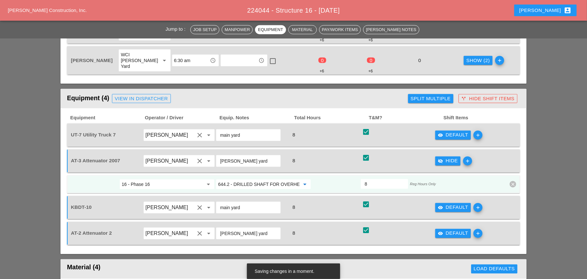
click at [250, 179] on input "644.2 - DRILLED SHAFT FOR OVERHEAD SIGN STRUCTUR" at bounding box center [259, 184] width 82 height 10
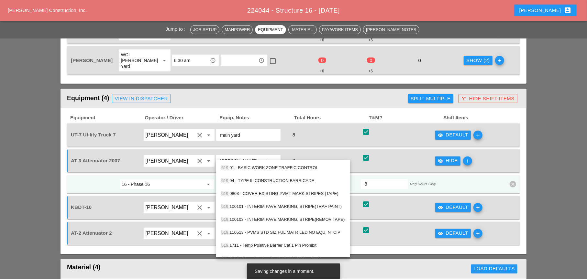
drag, startPoint x: 257, startPoint y: 168, endPoint x: 263, endPoint y: 167, distance: 5.9
click at [257, 168] on div "619 .01 - BASIC WORK ZONE TRAFFIC CONTROL" at bounding box center [282, 168] width 123 height 8
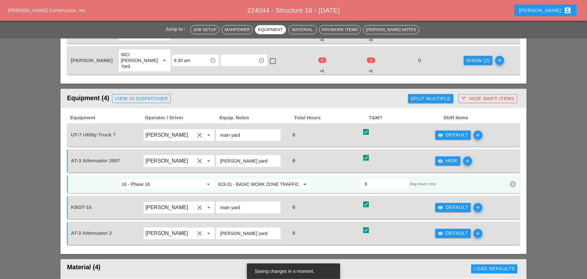
type input "619.01 - BASIC WORK ZONE TRAFFIC CONTROL"
click at [440, 205] on icon "visibility" at bounding box center [440, 207] width 5 height 5
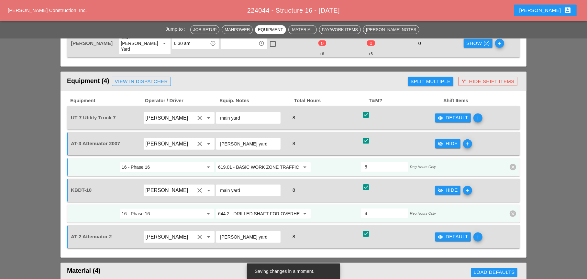
scroll to position [485, 0]
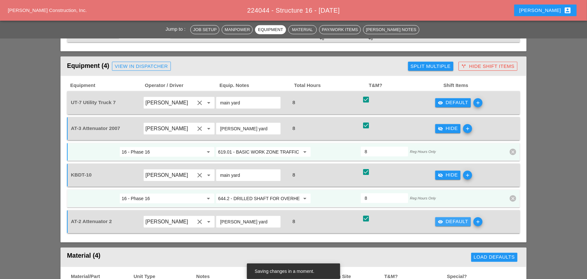
click at [456, 218] on div "visibility Default" at bounding box center [453, 221] width 30 height 7
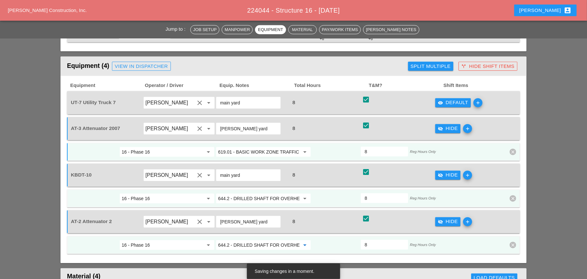
click at [240, 240] on input "644.2 - DRILLED SHAFT FOR OVERHEAD SIGN STRUCTUR" at bounding box center [259, 245] width 82 height 10
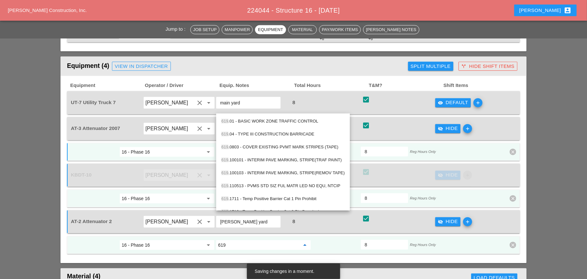
click at [265, 122] on div "619 .01 - BASIC WORK ZONE TRAFFIC CONTROL" at bounding box center [282, 121] width 123 height 8
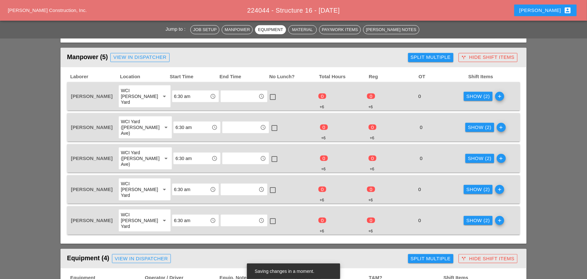
scroll to position [259, 0]
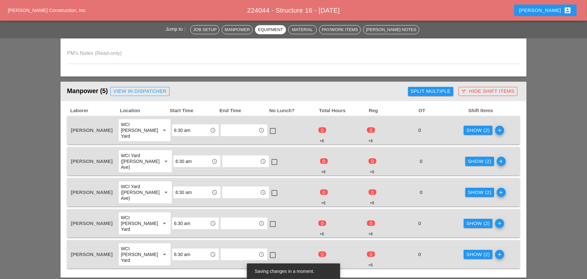
type input "619.01 - BASIC WORK ZONE TRAFFIC CONTROL"
click at [467, 128] on div "Show (2)" at bounding box center [478, 130] width 24 height 7
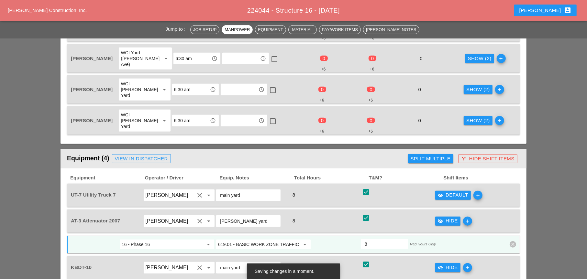
scroll to position [453, 0]
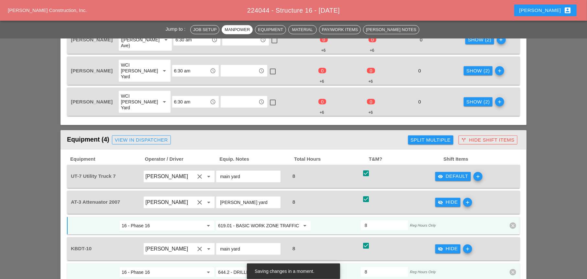
click at [254, 221] on input "619.01 - BASIC WORK ZONE TRAFFIC CONTROL" at bounding box center [259, 226] width 82 height 10
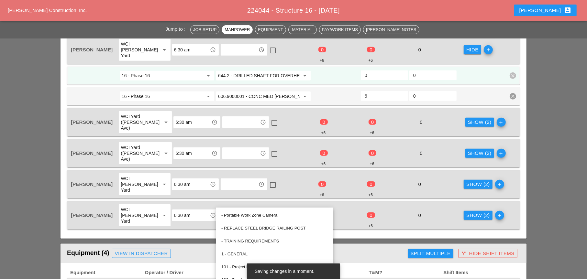
scroll to position [324, 0]
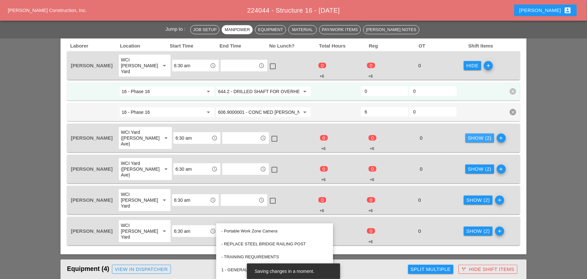
click at [475, 135] on div "Show (2)" at bounding box center [480, 138] width 24 height 7
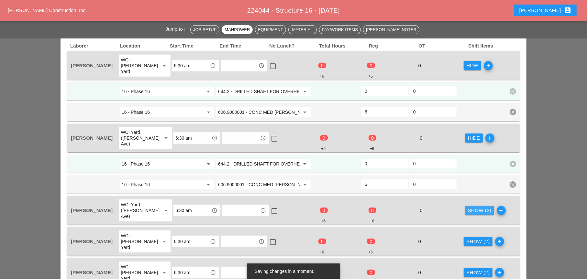
click at [468, 207] on div "Show (2)" at bounding box center [480, 210] width 24 height 7
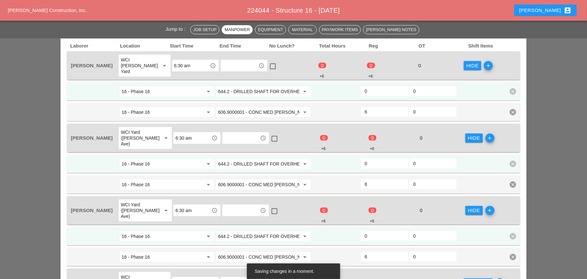
click at [468, 279] on div "Show (2)" at bounding box center [478, 283] width 24 height 7
click at [260, 86] on input "644.2 - DRILLED SHAFT FOR OVERHEAD SIGN STRUCTUR" at bounding box center [259, 91] width 82 height 10
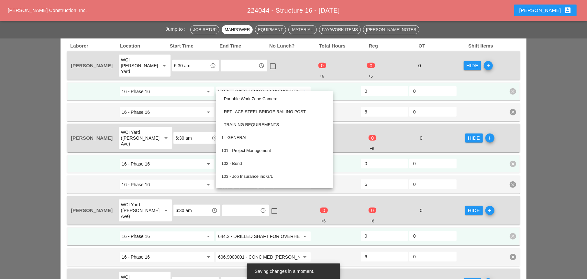
paste input "19.01 - BASIC WORK ZONE TRAFFIC CONTROL"
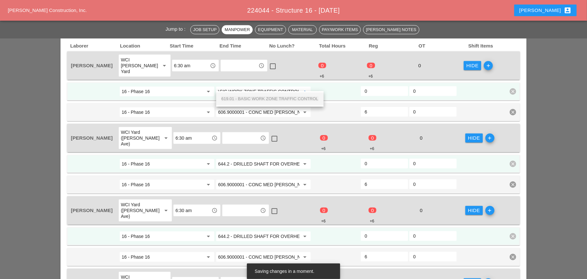
click at [262, 98] on span "619.01 - BASIC WORK ZONE TRAFFIC CONTROL" at bounding box center [269, 98] width 97 height 5
type input "619.01 - BASIC WORK ZONE TRAFFIC CONTROL"
click at [252, 159] on input "644.2 - DRILLED SHAFT FOR OVERHEAD SIGN STRUCTUR" at bounding box center [259, 164] width 82 height 10
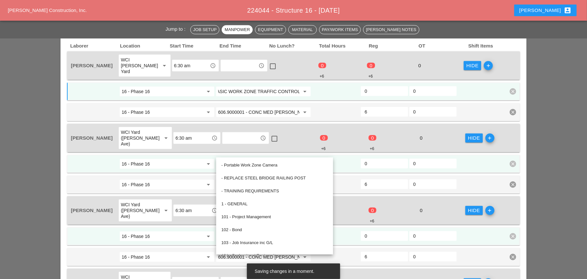
scroll to position [0, 0]
paste input "19.01 - BASIC WORK ZONE TRAFFIC CONTROL"
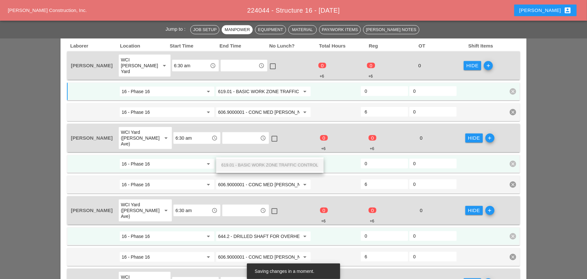
scroll to position [0, 22]
click at [252, 164] on span "619.01 - BASIC WORK ZONE TRAFFIC CONTROL" at bounding box center [269, 165] width 97 height 5
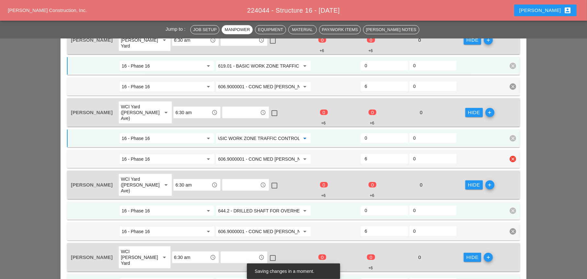
scroll to position [388, 0]
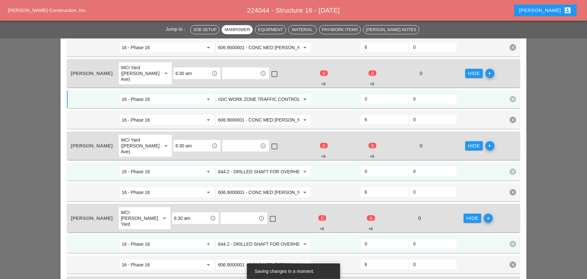
type input "619.01 - BASIC WORK ZONE TRAFFIC CONTROL"
click at [261, 167] on input "644.2 - DRILLED SHAFT FOR OVERHEAD SIGN STRUCTUR" at bounding box center [259, 172] width 82 height 10
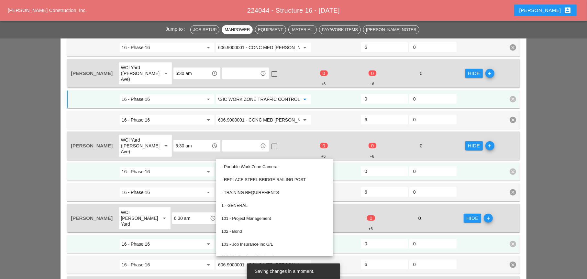
scroll to position [0, 0]
paste input "19.01 - BASIC WORK ZONE TRAFFIC CONTROL"
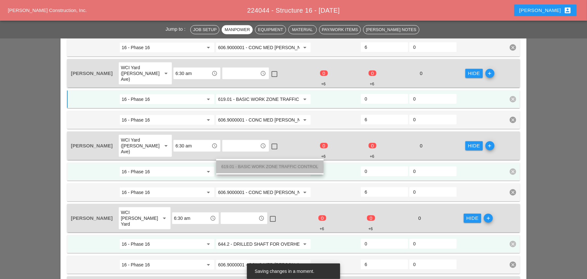
drag, startPoint x: 261, startPoint y: 166, endPoint x: 272, endPoint y: 168, distance: 11.2
click at [261, 166] on span "619.01 - BASIC WORK ZONE TRAFFIC CONTROL" at bounding box center [269, 166] width 97 height 5
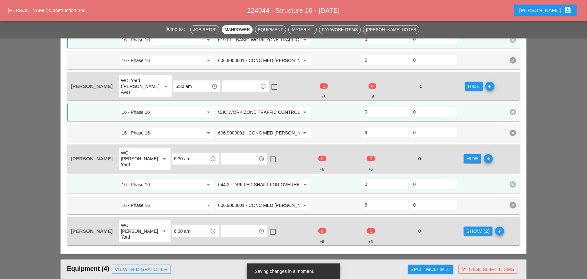
scroll to position [453, 0]
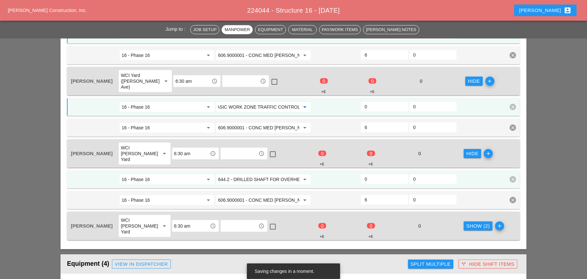
type input "619.01 - BASIC WORK ZONE TRAFFIC CONTROL"
click at [261, 174] on input "644.2 - DRILLED SHAFT FOR OVERHEAD SIGN STRUCTUR" at bounding box center [259, 179] width 82 height 10
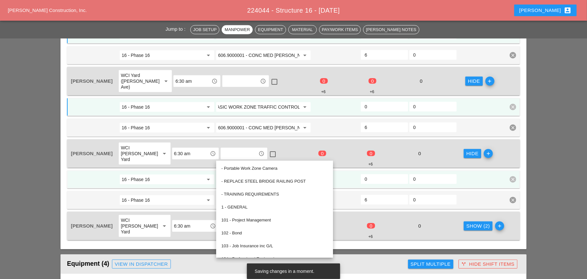
scroll to position [0, 0]
paste input "19.01 - BASIC WORK ZONE TRAFFIC CONTROL"
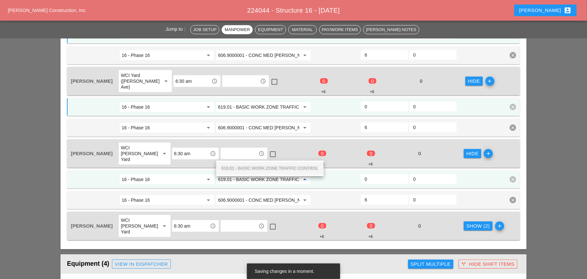
scroll to position [0, 22]
click at [261, 167] on span "619.01 - BASIC WORK ZONE TRAFFIC CONTROL" at bounding box center [269, 168] width 97 height 5
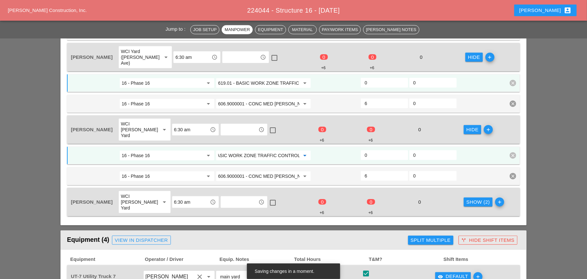
scroll to position [518, 0]
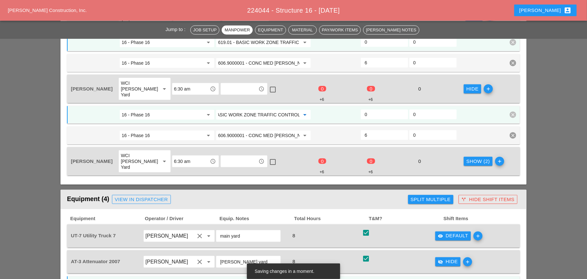
type input "619.01 - BASIC WORK ZONE TRAFFIC CONTROL"
click at [474, 158] on div "Show (2)" at bounding box center [478, 161] width 24 height 7
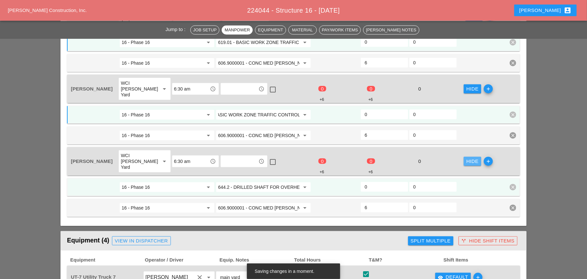
scroll to position [0, 0]
click at [268, 182] on input "644.2 - DRILLED SHAFT FOR OVERHEAD SIGN STRUCTUR" at bounding box center [259, 187] width 82 height 10
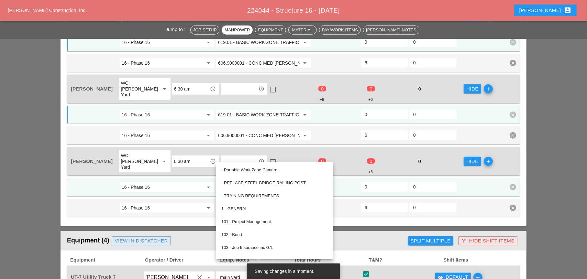
paste input "19.01 - BASIC WORK ZONE TRAFFIC CONTROL"
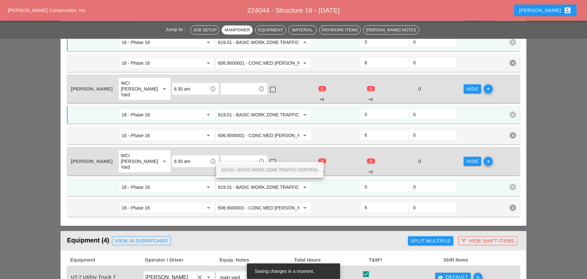
scroll to position [0, 22]
click at [267, 168] on span "619.01 - BASIC WORK ZONE TRAFFIC CONTROL" at bounding box center [269, 170] width 97 height 5
type input "619.01 - BASIC WORK ZONE TRAFFIC CONTROL"
click at [369, 182] on input "0" at bounding box center [384, 187] width 39 height 10
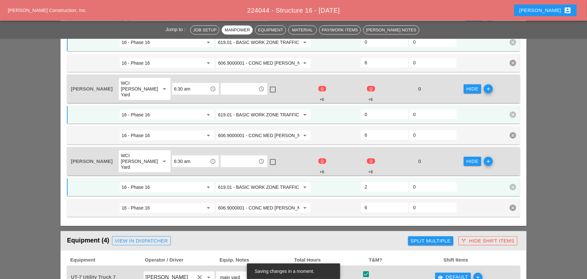
type input "2"
click at [371, 109] on input "0" at bounding box center [384, 114] width 39 height 10
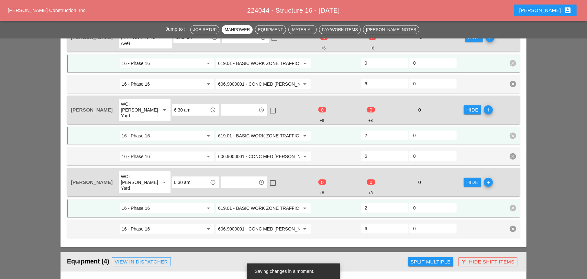
scroll to position [485, 0]
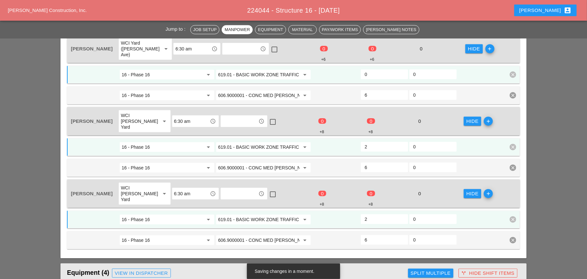
type input "2"
click at [372, 69] on input "0" at bounding box center [384, 74] width 39 height 10
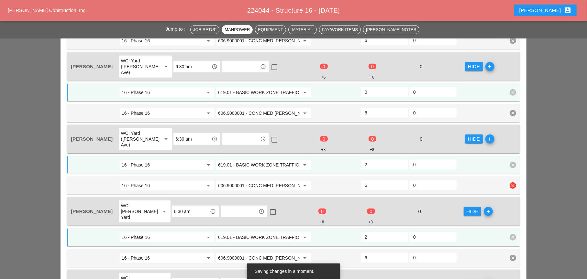
scroll to position [388, 0]
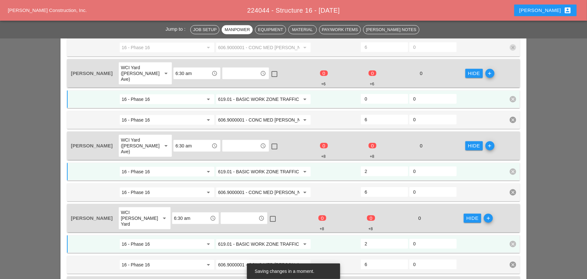
type input "2"
click at [374, 94] on input "0" at bounding box center [384, 99] width 39 height 10
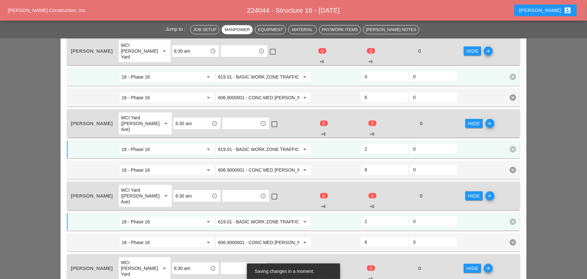
scroll to position [324, 0]
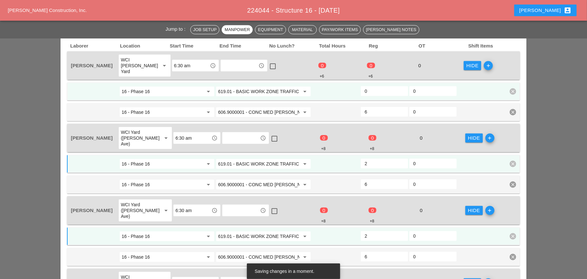
type input "2"
click at [375, 86] on input "0" at bounding box center [384, 91] width 39 height 10
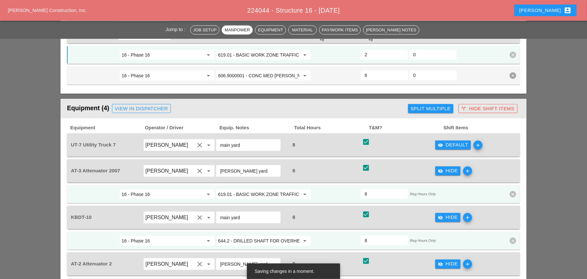
scroll to position [679, 0]
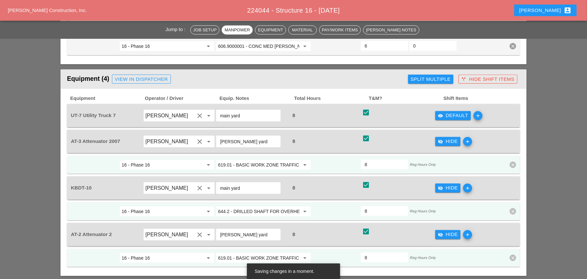
type input "2"
click at [440, 113] on icon "visibility" at bounding box center [440, 115] width 5 height 5
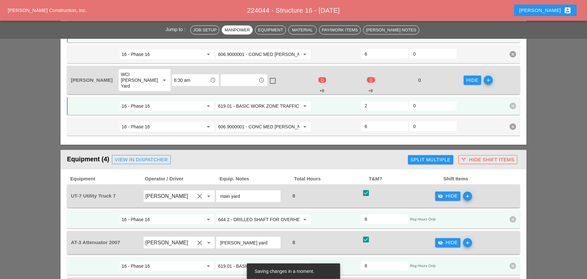
scroll to position [582, 0]
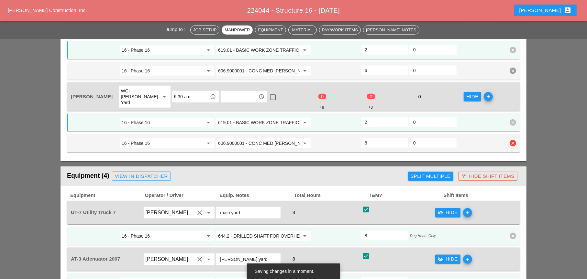
click at [259, 138] on input "606.9000001 - CONC MED BARR TRNS (CAST IN PLACE)" at bounding box center [259, 143] width 82 height 10
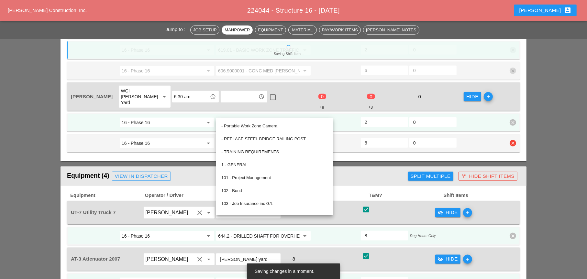
drag, startPoint x: 351, startPoint y: 113, endPoint x: 349, endPoint y: 138, distance: 25.7
click at [352, 138] on div at bounding box center [336, 144] width 49 height 12
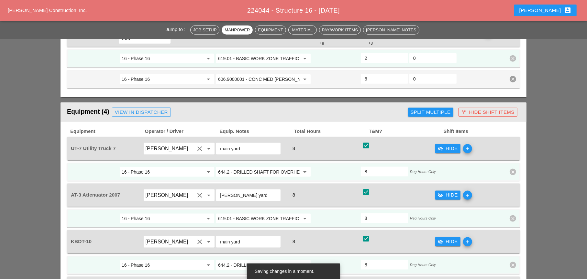
scroll to position [647, 0]
click at [267, 166] on input "644.2 - DRILLED SHAFT FOR OVERHEAD SIGN STRUCTUR" at bounding box center [259, 171] width 82 height 10
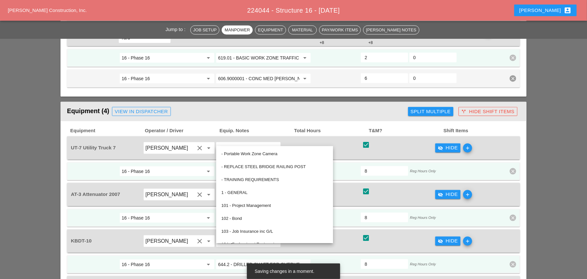
paste input "19.01 - BASIC WORK ZONE TRAFFIC CONTROL"
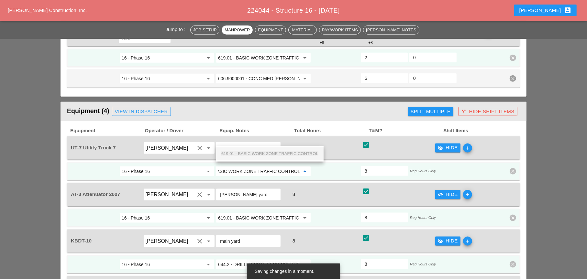
click at [267, 153] on span "619.01 - BASIC WORK ZONE TRAFFIC CONTROL" at bounding box center [269, 153] width 97 height 5
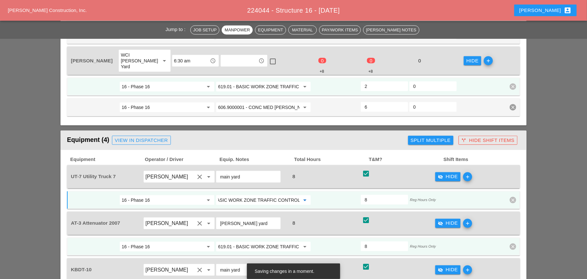
scroll to position [615, 0]
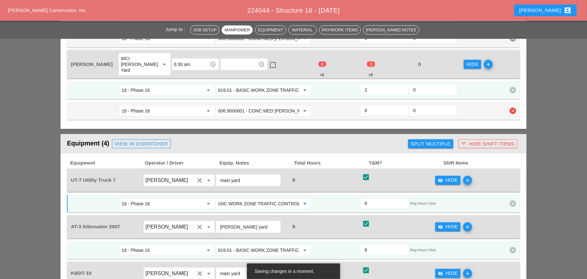
click at [266, 106] on input "606.9000001 - CONC MED BARR TRNS (CAST IN PLACE)" at bounding box center [259, 111] width 82 height 10
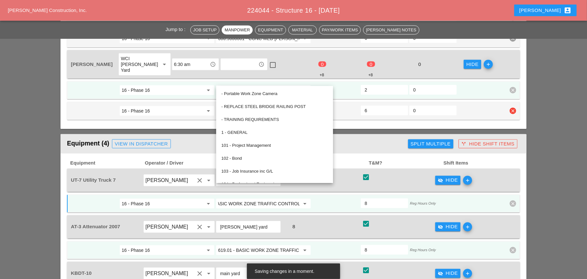
scroll to position [0, 0]
click at [349, 138] on div "Equipment (4) View in Dispatcher" at bounding box center [236, 144] width 338 height 13
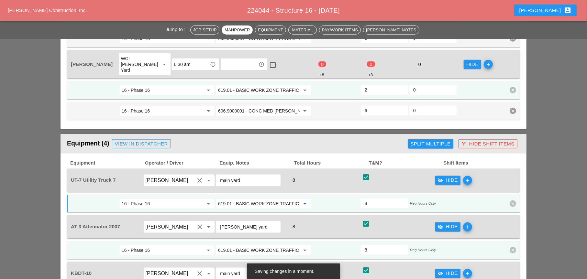
click at [253, 199] on input "619.01 - BASIC WORK ZONE TRAFFIC CONTROL" at bounding box center [259, 204] width 82 height 10
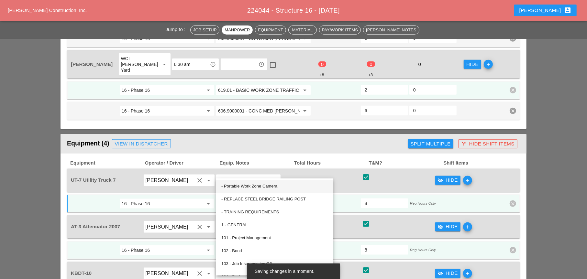
paste input "06.9000001 - CONC MED BARR TRNS (CAST IN PLACE)"
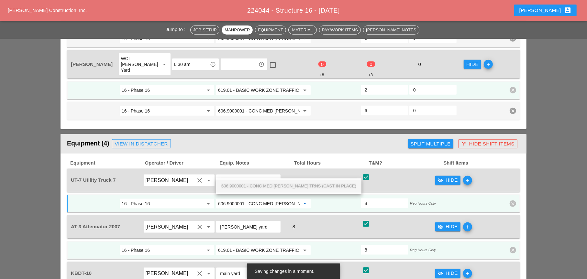
scroll to position [0, 39]
click at [256, 184] on span "606.9000001 - CONC MED BARR TRNS (CAST IN PLACE)" at bounding box center [288, 186] width 135 height 5
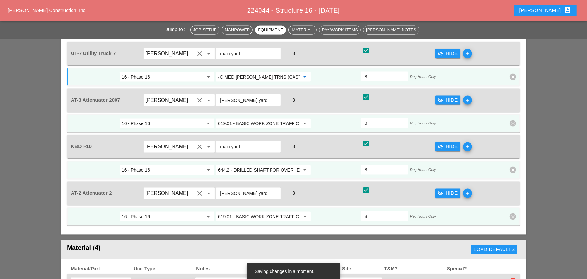
scroll to position [744, 0]
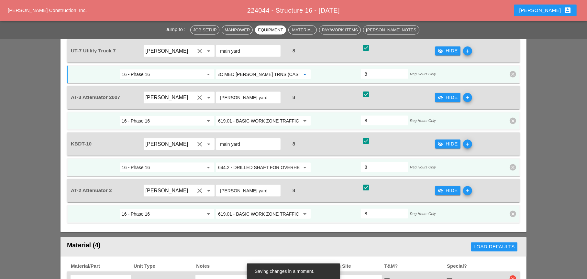
type input "606.9000001 - CONC MED BARR TRNS (CAST IN PLACE)"
click at [244, 162] on input "644.2 - DRILLED SHAFT FOR OVERHEAD SIGN STRUCTUR" at bounding box center [259, 167] width 82 height 10
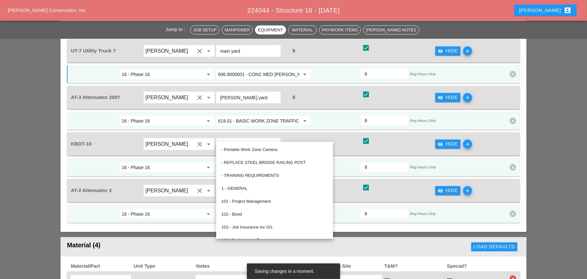
paste input "06.9000001 - CONC MED BARR TRNS (CAST IN PLACE)"
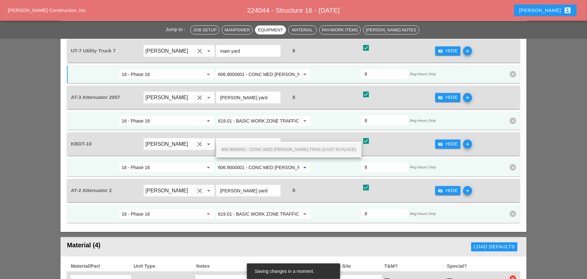
scroll to position [0, 39]
click at [243, 148] on span "606.9000001 - CONC MED BARR TRNS (CAST IN PLACE)" at bounding box center [288, 149] width 135 height 5
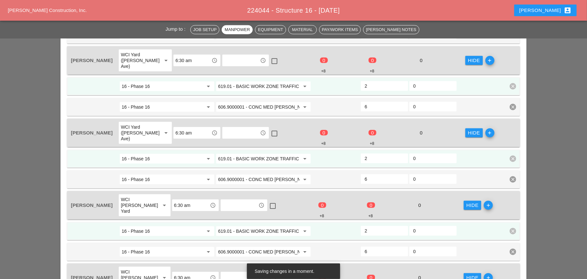
scroll to position [324, 0]
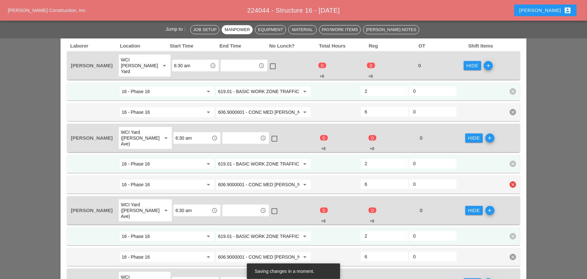
type input "606.9000001 - CONC MED BARR TRNS (CAST IN PLACE)"
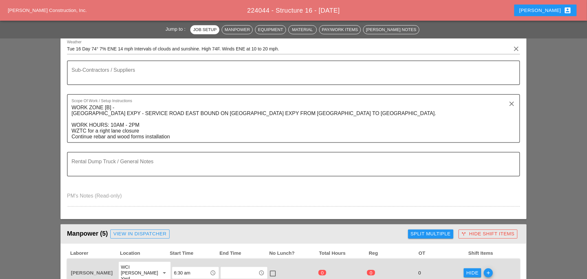
scroll to position [32, 0]
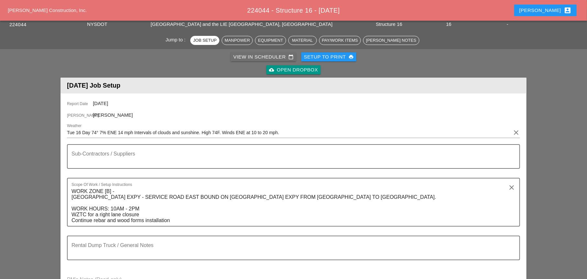
click at [240, 57] on div "View in Scheduler calendar_today" at bounding box center [263, 56] width 60 height 7
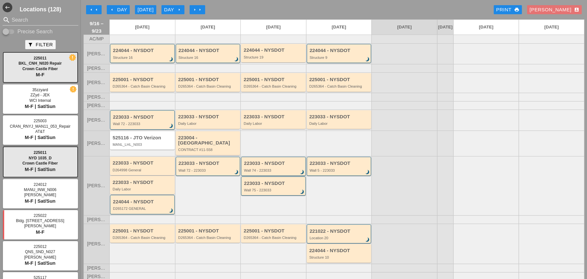
click at [138, 166] on div "223033 - NYSDOT D264998 General" at bounding box center [143, 166] width 61 height 12
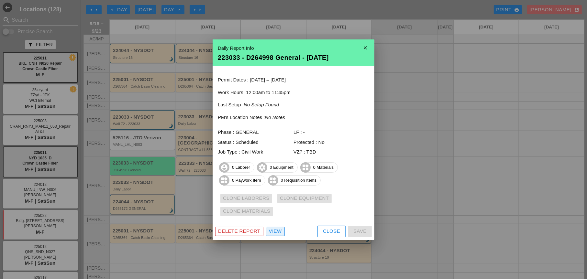
drag, startPoint x: 281, startPoint y: 231, endPoint x: 267, endPoint y: 182, distance: 51.2
click at [281, 231] on div "View" at bounding box center [275, 231] width 13 height 7
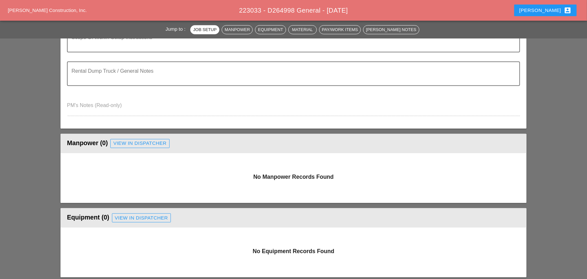
scroll to position [194, 0]
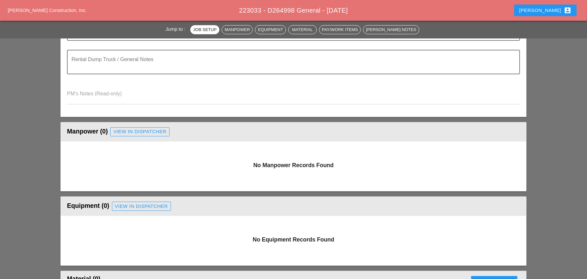
click at [141, 127] on link "View in Dispatcher" at bounding box center [139, 131] width 59 height 9
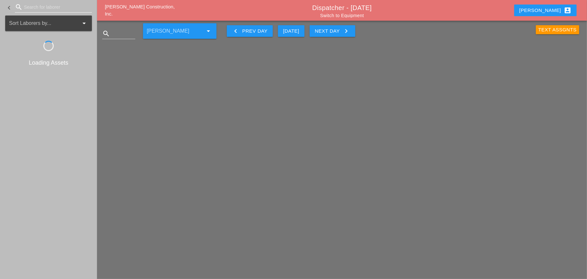
click at [37, 8] on input "Search for laborer" at bounding box center [53, 7] width 59 height 10
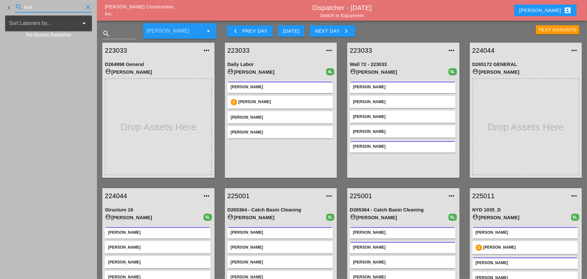
drag, startPoint x: 30, startPoint y: 6, endPoint x: 23, endPoint y: 6, distance: 7.4
click at [23, 6] on div "search luva clear" at bounding box center [53, 7] width 77 height 10
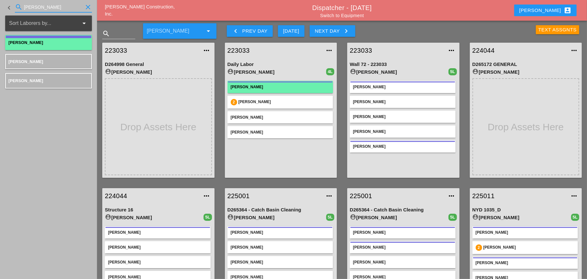
type input "[PERSON_NAME]"
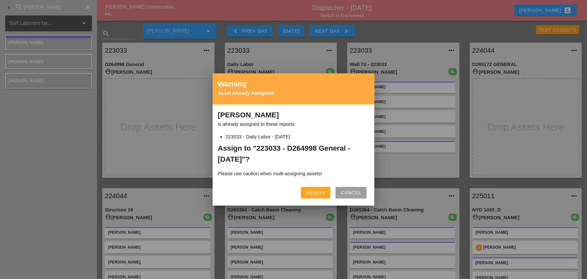
click at [311, 193] on div "Assign" at bounding box center [315, 192] width 19 height 7
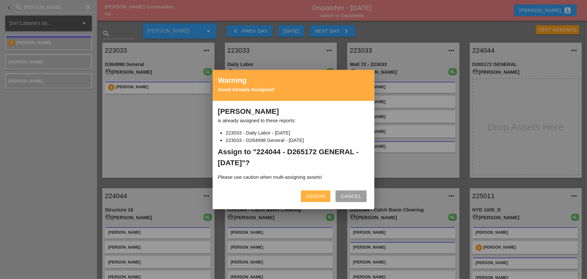
click at [323, 195] on div "Assign" at bounding box center [315, 196] width 19 height 7
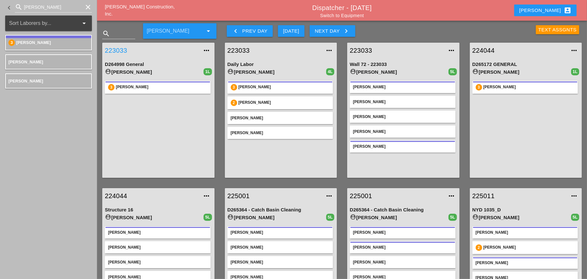
click at [124, 50] on link "223033" at bounding box center [152, 51] width 94 height 10
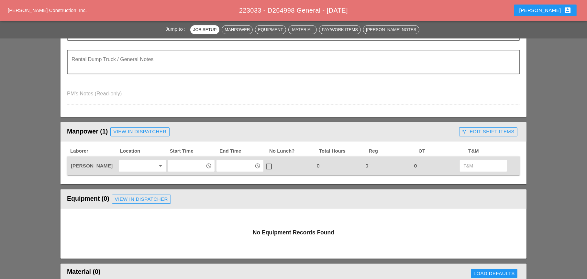
scroll to position [259, 0]
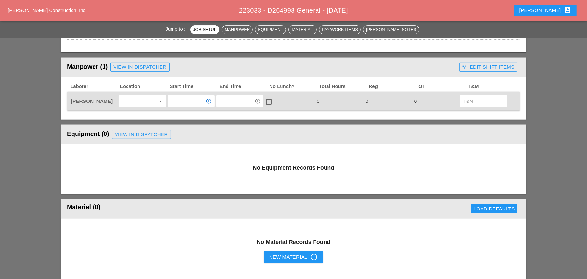
click at [172, 103] on input "text" at bounding box center [187, 101] width 34 height 10
drag, startPoint x: 182, startPoint y: 114, endPoint x: 185, endPoint y: 113, distance: 3.3
click at [182, 114] on div "10 :00 am" at bounding box center [191, 116] width 37 height 8
type input "10:00 am"
click at [223, 103] on input "text" at bounding box center [235, 101] width 34 height 10
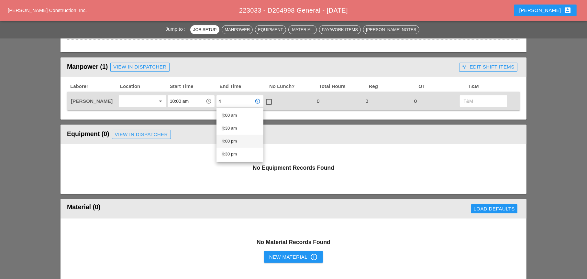
click at [233, 140] on div "4 :00 pm" at bounding box center [240, 142] width 37 height 8
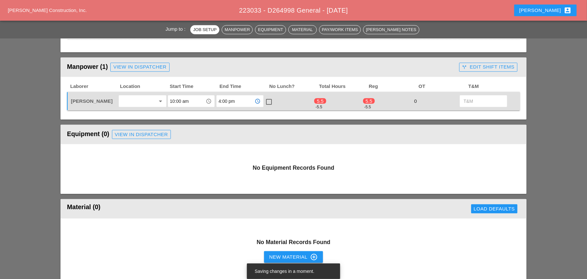
type input "4:00 pm"
click at [269, 102] on div at bounding box center [268, 101] width 11 height 11
checkbox input "true"
click at [480, 65] on div "call_split Edit Shift Items" at bounding box center [488, 66] width 52 height 7
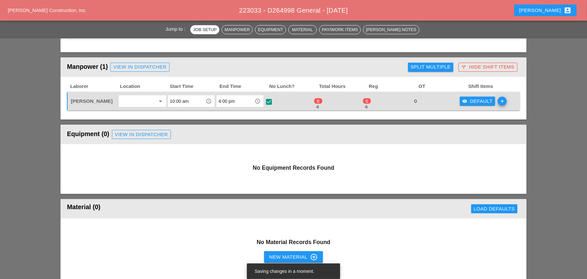
click at [479, 102] on div "visibility Default" at bounding box center [477, 101] width 30 height 7
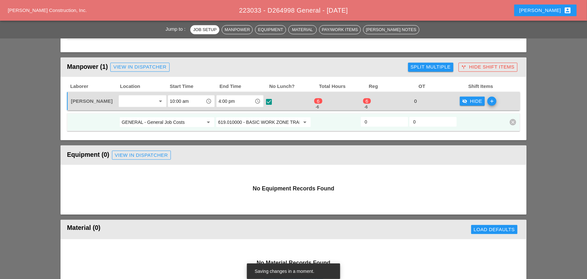
click at [491, 100] on icon "add" at bounding box center [491, 101] width 9 height 9
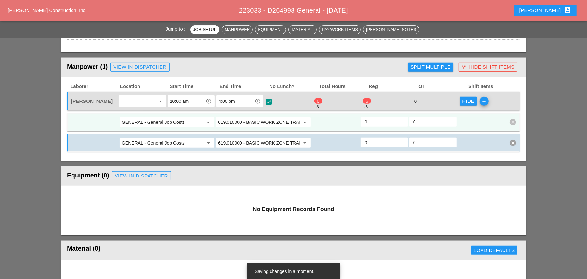
click at [179, 122] on input "GENERAL - General Job Costs" at bounding box center [163, 122] width 82 height 10
click at [160, 137] on div "72 - Phase 72" at bounding box center [167, 136] width 84 height 8
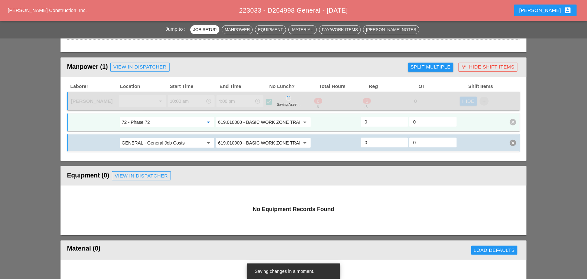
type input "72 - Phase 72"
click at [238, 125] on input "619.010000 - BASIC WORK ZONE TRAFFIC CONTROL" at bounding box center [259, 122] width 82 height 10
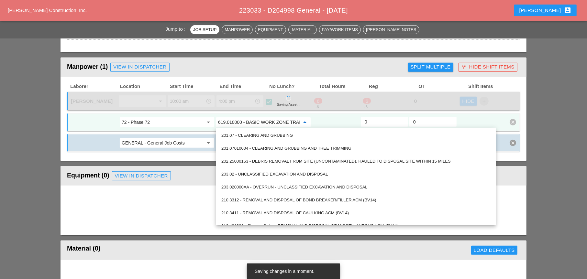
type input "6"
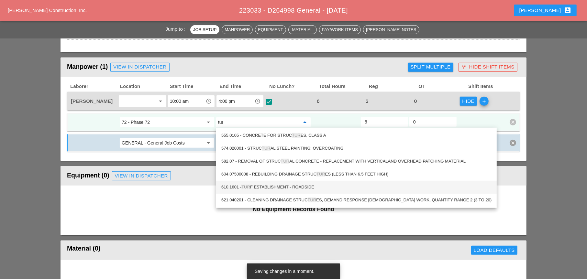
click at [260, 185] on div "610.1601 - TUR F ESTABLISHMENT - ROADSIDE" at bounding box center [356, 187] width 270 height 8
type input "610.1601 - TURF ESTABLISHMENT - ROADSIDE"
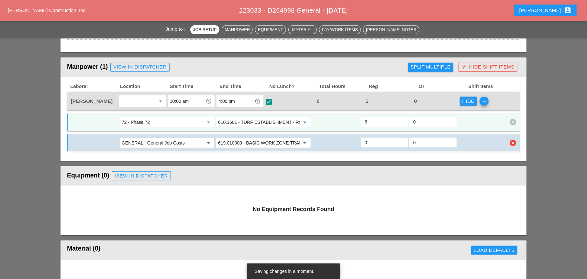
click at [231, 143] on input "619.010000 - BASIC WORK ZONE TRAFFIC CONTROL" at bounding box center [259, 143] width 82 height 10
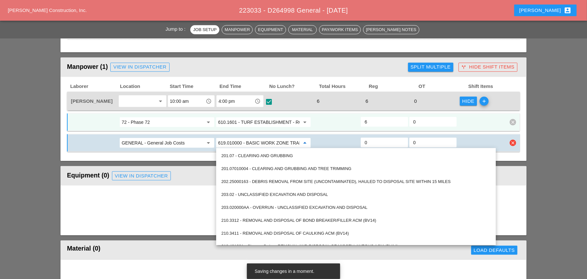
type input "t"
click at [207, 157] on div "Laborer Location Start Time End Time No Lunch? Total Hours Reg OT Shift Items […" at bounding box center [294, 119] width 466 height 84
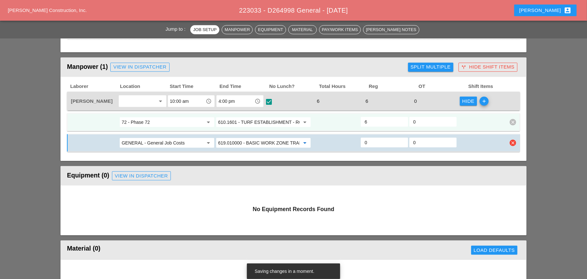
click at [233, 141] on input "619.010000 - BASIC WORK ZONE TRAFFIC CONTROL" at bounding box center [259, 143] width 82 height 10
click at [226, 172] on div "Equipment (0) View in Dispatcher" at bounding box center [293, 176] width 453 height 13
click at [370, 141] on input "0" at bounding box center [384, 143] width 39 height 10
click at [278, 143] on input "619.010000 - BASIC WORK ZONE TRAFFIC CONTROL" at bounding box center [259, 143] width 82 height 10
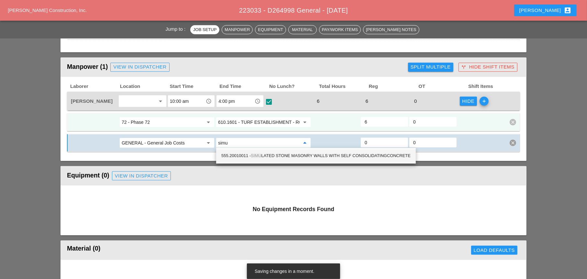
click at [280, 154] on div "555.20010011 - SIMU LATED STONE MASONRY WALLS WITH SELF CONSOLIDATINGCONCRETE" at bounding box center [315, 156] width 189 height 8
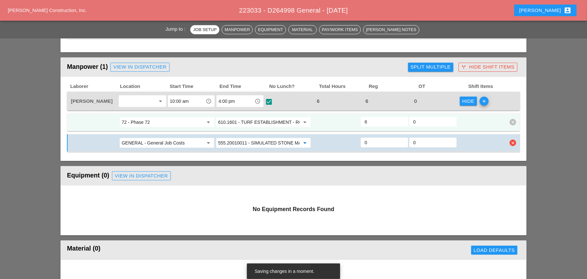
type input "555.20010011 - SIMULATED STONE MASONRY WALLS WITH SELF CONSOLIDATINGCONCRETE"
click at [367, 142] on input "0" at bounding box center [384, 143] width 39 height 10
type input "3"
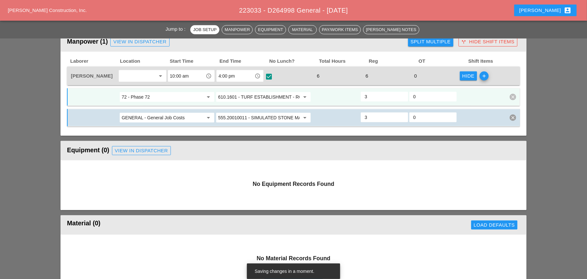
type input "3"
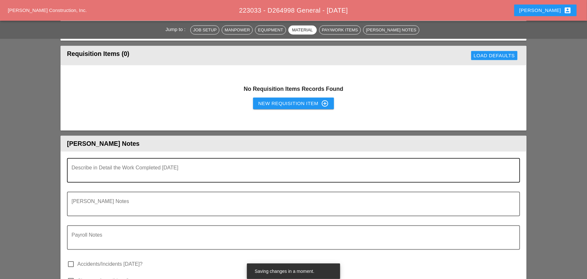
scroll to position [550, 0]
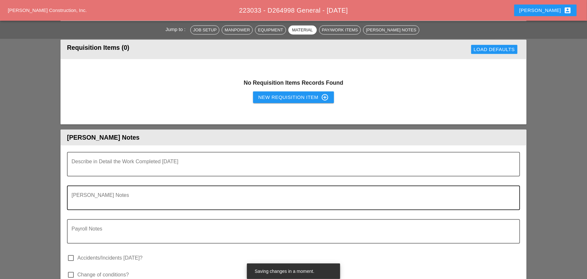
click at [95, 200] on textarea "Foreman's Notes" at bounding box center [291, 202] width 439 height 16
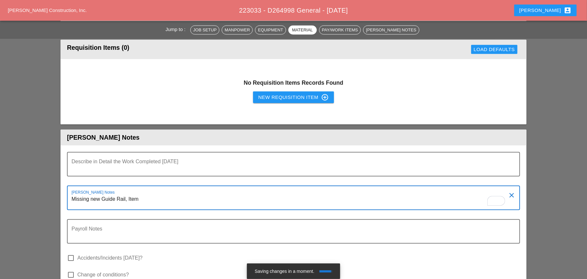
click at [144, 200] on textarea "Missing new Guide Rail, Item" at bounding box center [291, 202] width 439 height 16
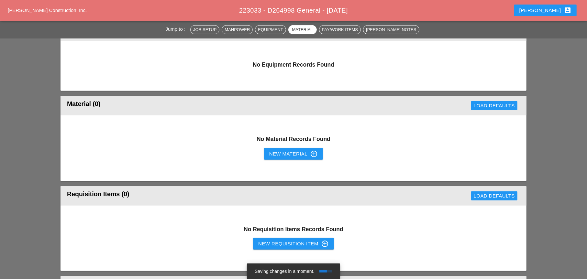
scroll to position [453, 0]
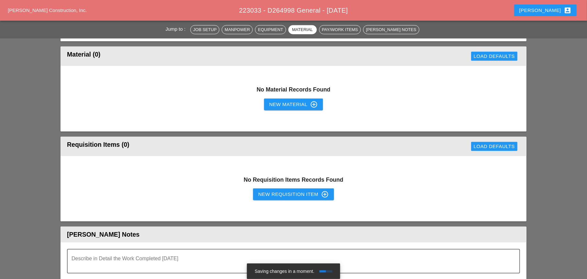
type textarea "Missing new Guide Rail, Item"
click at [263, 194] on div "New Requisition Item control_point" at bounding box center [293, 195] width 71 height 8
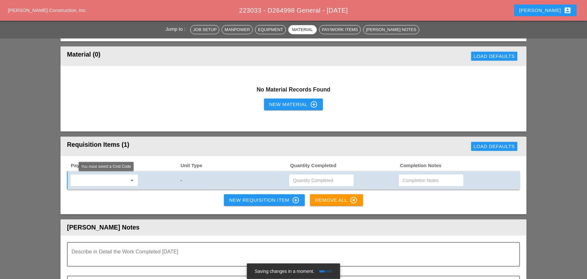
click at [110, 183] on input "text" at bounding box center [99, 180] width 54 height 10
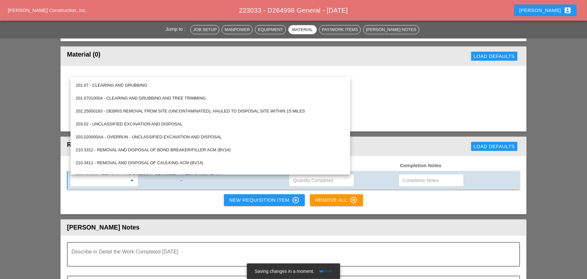
click at [194, 204] on div "Pay/Work Item Unit Type Quantity Completed Completion Notes arrow_drop_down - N…" at bounding box center [294, 185] width 466 height 59
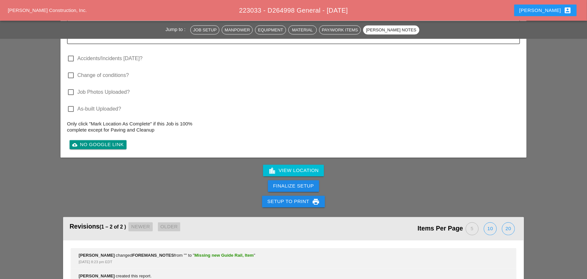
scroll to position [744, 0]
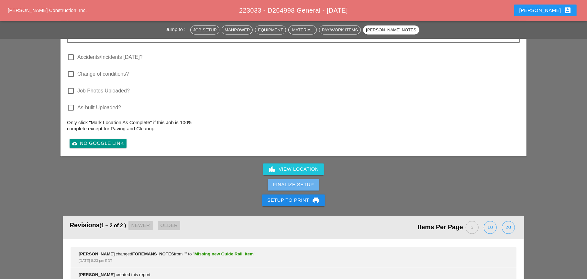
click at [293, 187] on div "Finalize Setup" at bounding box center [293, 184] width 41 height 7
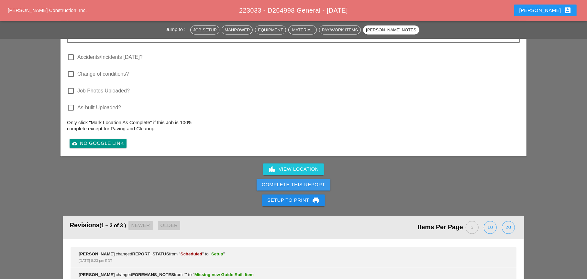
click at [293, 185] on div "Complete This Report" at bounding box center [293, 184] width 63 height 7
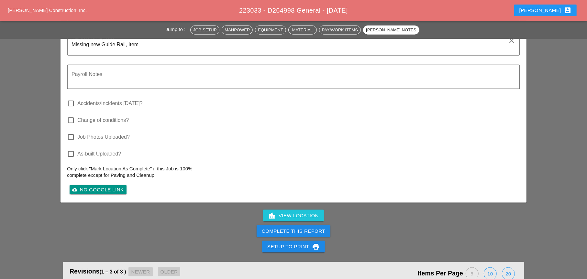
scroll to position [679, 0]
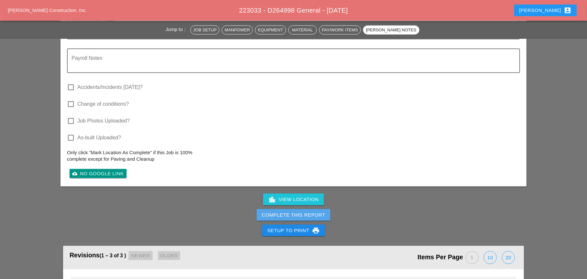
click at [290, 214] on div "Complete This Report" at bounding box center [293, 215] width 63 height 7
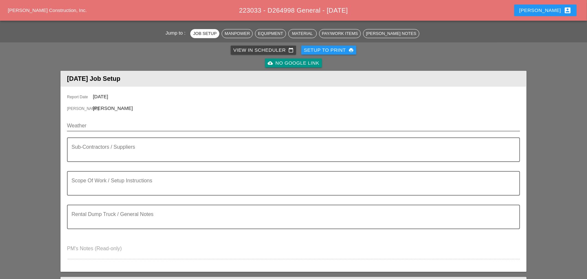
scroll to position [0, 0]
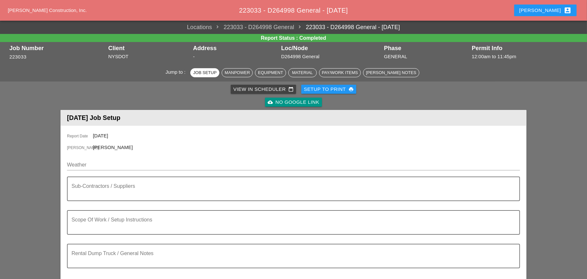
click at [242, 88] on div "View in Scheduler calendar_today" at bounding box center [263, 89] width 60 height 7
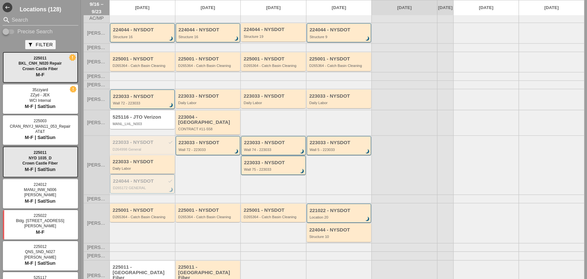
scroll to position [43, 0]
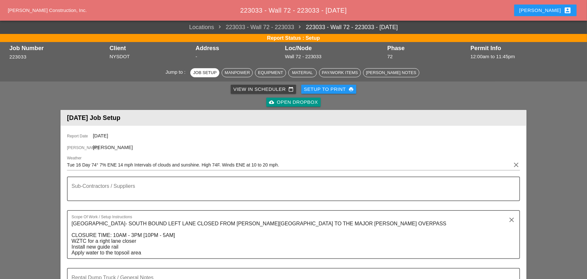
type input "72 - Phase 72"
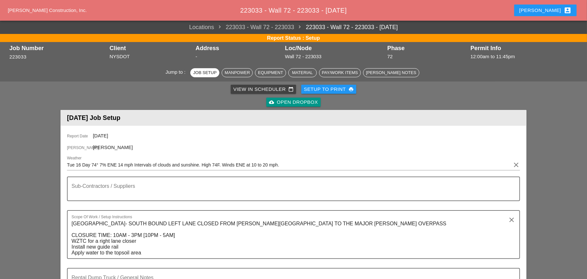
type input "72 - Phase 72"
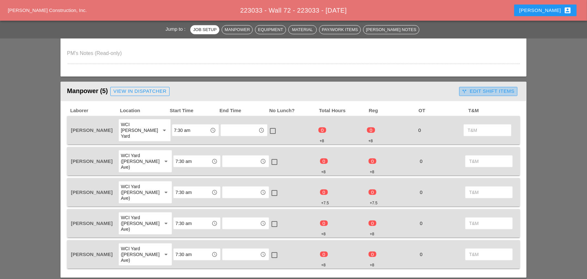
click at [478, 91] on div "call_split Edit Shift Items" at bounding box center [488, 91] width 52 height 7
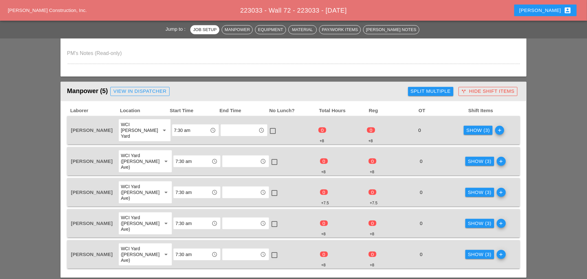
click at [471, 127] on div "Show (3)" at bounding box center [478, 130] width 24 height 7
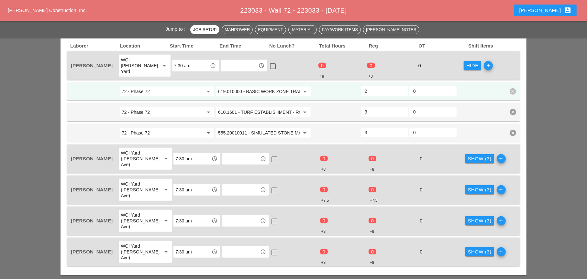
click at [471, 155] on div "Show (3)" at bounding box center [480, 158] width 24 height 7
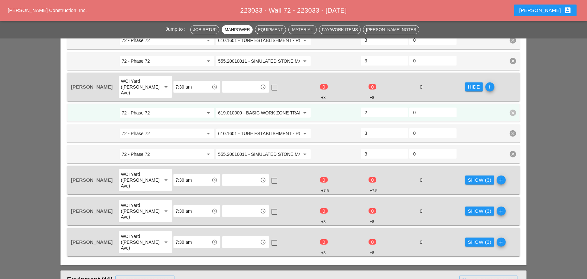
scroll to position [421, 0]
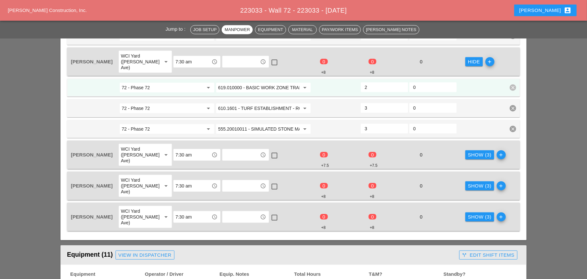
click at [470, 151] on div "Show (3)" at bounding box center [480, 154] width 24 height 7
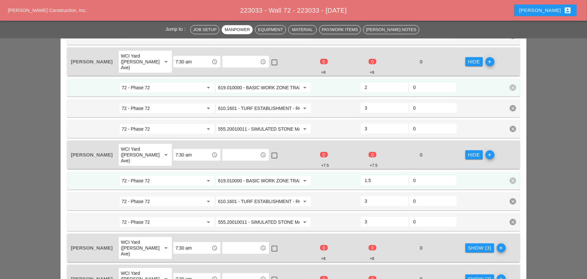
type input "2"
click at [402, 175] on input "2" at bounding box center [384, 180] width 39 height 10
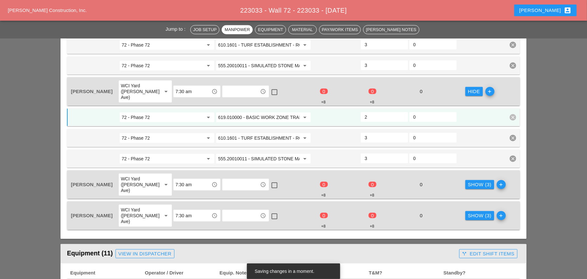
scroll to position [485, 0]
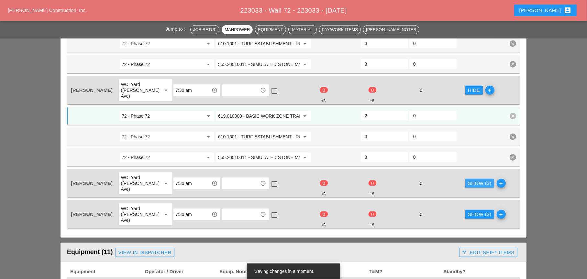
drag, startPoint x: 476, startPoint y: 160, endPoint x: 458, endPoint y: 168, distance: 20.0
click at [476, 180] on div "Show (3)" at bounding box center [480, 183] width 24 height 7
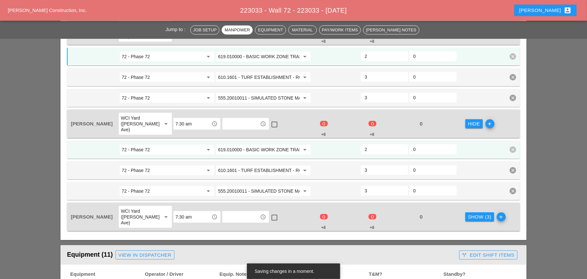
scroll to position [550, 0]
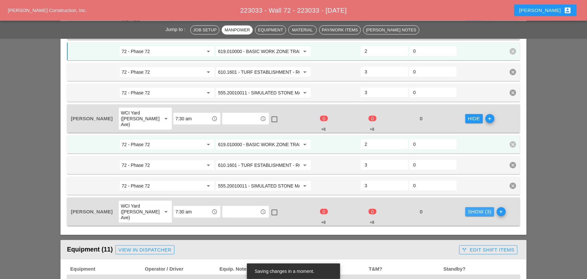
drag, startPoint x: 466, startPoint y: 180, endPoint x: 457, endPoint y: 182, distance: 9.5
click at [466, 207] on button "Show (3)" at bounding box center [479, 211] width 29 height 9
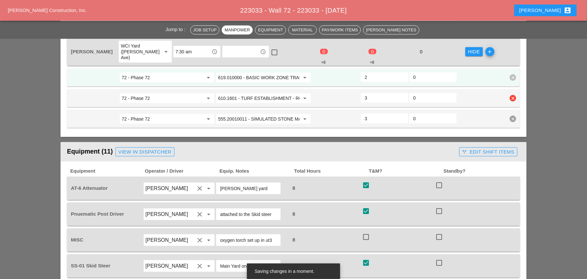
scroll to position [712, 0]
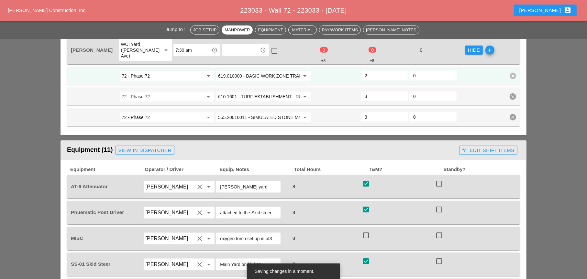
drag, startPoint x: 440, startPoint y: 203, endPoint x: 454, endPoint y: 191, distance: 18.4
click at [440, 230] on div at bounding box center [439, 235] width 11 height 11
checkbox input "true"
click at [485, 147] on div "call_split Edit Shift Items" at bounding box center [488, 150] width 52 height 7
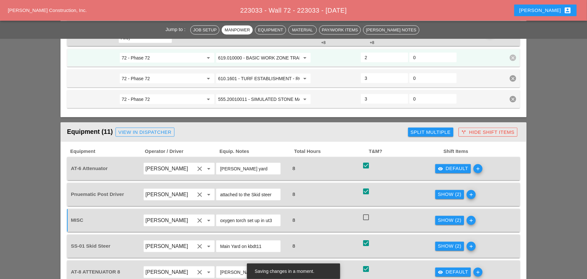
scroll to position [744, 0]
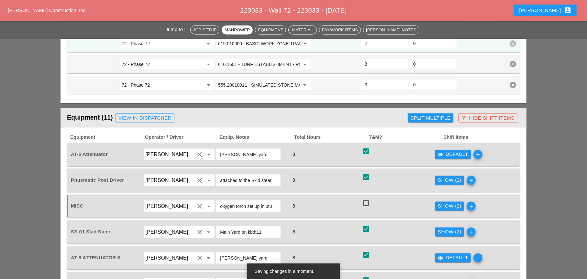
click at [453, 203] on div "Show (2)" at bounding box center [450, 206] width 24 height 7
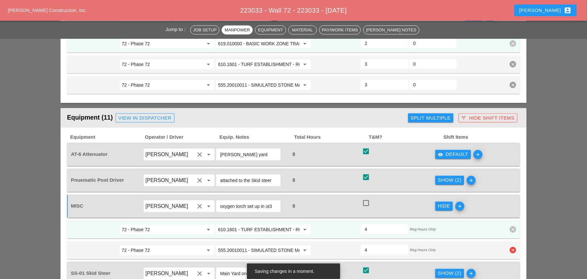
click at [513, 247] on icon "clear" at bounding box center [513, 250] width 6 height 6
drag, startPoint x: 509, startPoint y: 207, endPoint x: 482, endPoint y: 178, distance: 39.2
click at [509, 207] on div "Confirm delete" at bounding box center [512, 204] width 31 height 7
type input "8"
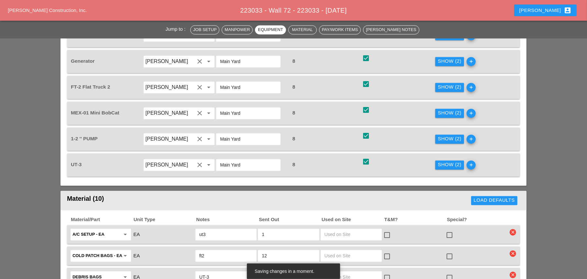
scroll to position [1035, 0]
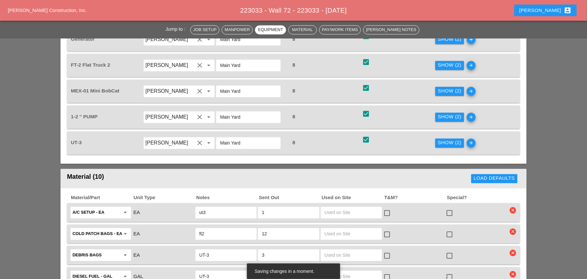
click at [444, 139] on div "Show (2)" at bounding box center [450, 142] width 24 height 7
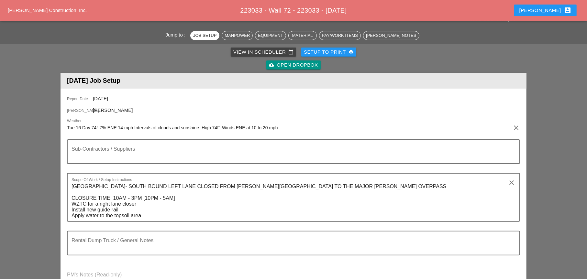
scroll to position [0, 0]
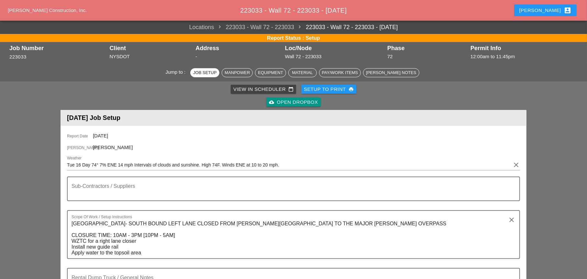
click at [243, 91] on div "View in Scheduler calendar_today" at bounding box center [263, 89] width 60 height 7
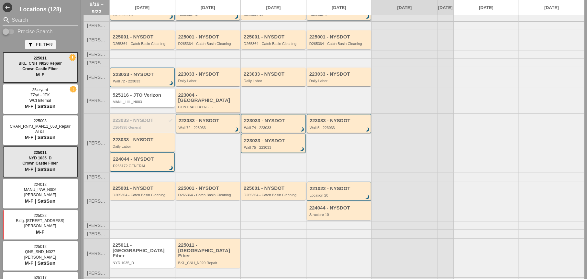
scroll to position [43, 0]
click at [137, 160] on div "224044 - NYSDOT" at bounding box center [143, 159] width 60 height 6
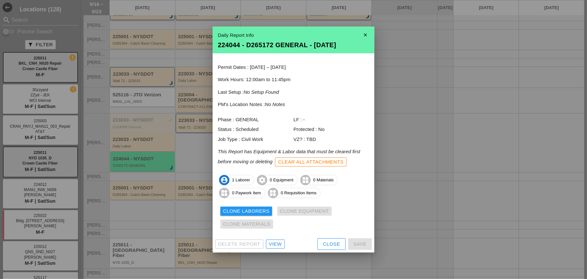
drag, startPoint x: 276, startPoint y: 243, endPoint x: 280, endPoint y: 238, distance: 6.2
click at [276, 243] on div "View" at bounding box center [275, 244] width 13 height 7
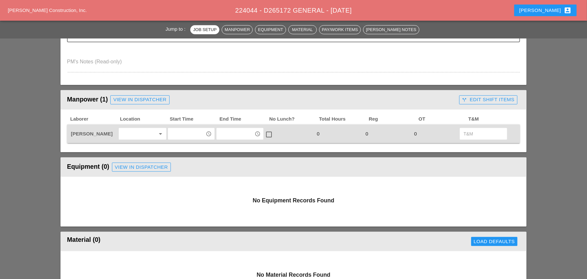
scroll to position [226, 0]
click at [172, 134] on input "text" at bounding box center [187, 133] width 34 height 10
drag, startPoint x: 184, startPoint y: 173, endPoint x: 190, endPoint y: 163, distance: 11.2
click at [185, 171] on div "4 :00 pm" at bounding box center [191, 174] width 37 height 8
type input "4:00 pm"
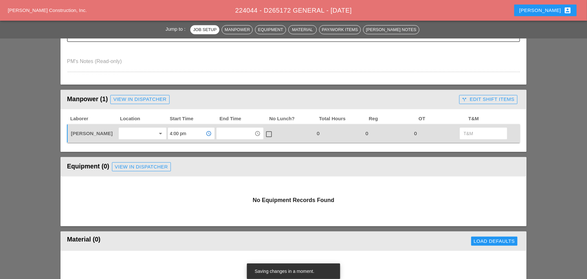
click at [224, 134] on input "text" at bounding box center [235, 133] width 34 height 10
drag, startPoint x: 230, startPoint y: 172, endPoint x: 259, endPoint y: 151, distance: 35.7
click at [232, 172] on div "6 :00 pm" at bounding box center [240, 174] width 37 height 8
type input "6:00 pm"
click at [268, 135] on div at bounding box center [268, 134] width 11 height 11
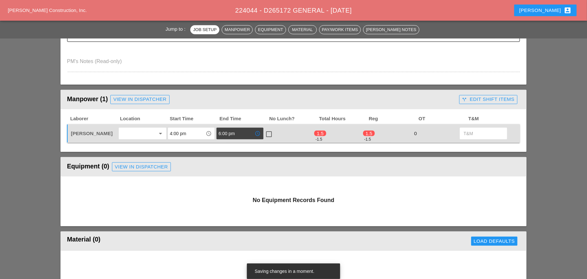
checkbox input "true"
click at [476, 96] on div "call_split Edit Shift Items" at bounding box center [488, 99] width 52 height 7
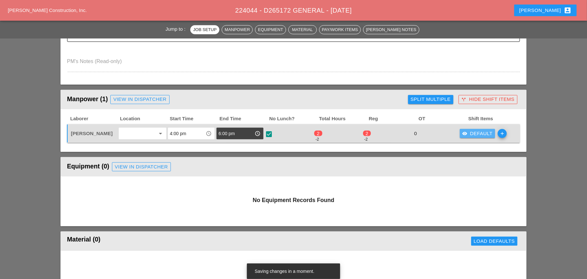
click at [471, 132] on div "visibility Default" at bounding box center [477, 133] width 30 height 7
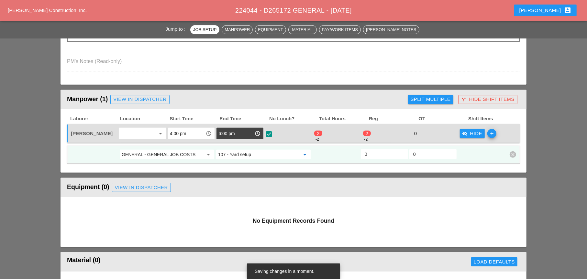
click at [248, 154] on input "107 - Yard setup" at bounding box center [259, 154] width 82 height 10
click at [243, 166] on div "1 - GEN ERAL" at bounding box center [263, 168] width 84 height 8
type input "1 - GENERAL"
click at [366, 154] on input "0" at bounding box center [384, 154] width 39 height 10
type input "2"
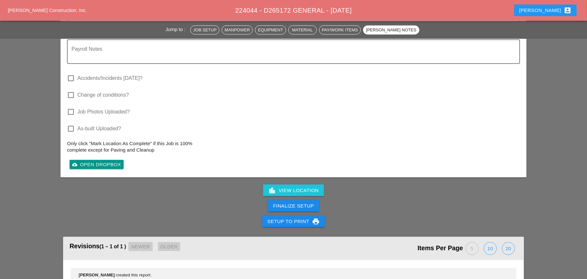
scroll to position [734, 0]
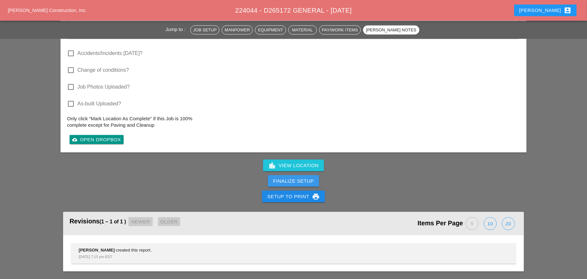
click at [287, 175] on button "Finalize Setup" at bounding box center [293, 181] width 51 height 12
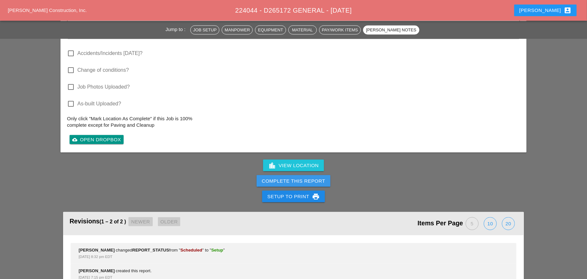
click at [285, 182] on div "Complete This Report" at bounding box center [293, 181] width 63 height 7
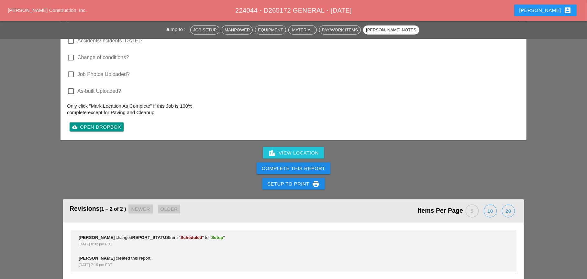
scroll to position [734, 0]
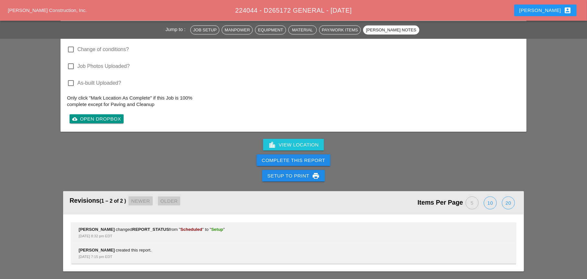
click at [286, 161] on div "Complete This Report" at bounding box center [293, 160] width 63 height 7
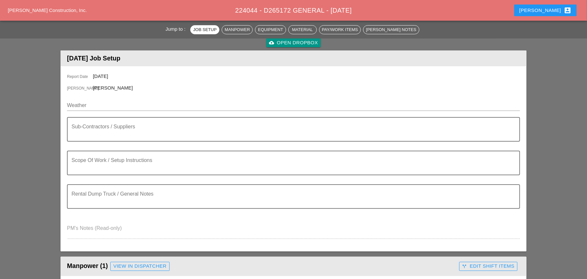
scroll to position [0, 0]
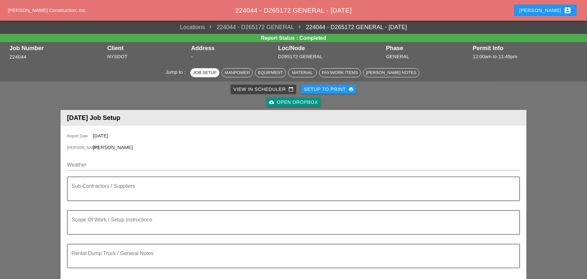
click at [252, 89] on div "View in Scheduler calendar_today" at bounding box center [263, 89] width 60 height 7
